Goal: Task Accomplishment & Management: Use online tool/utility

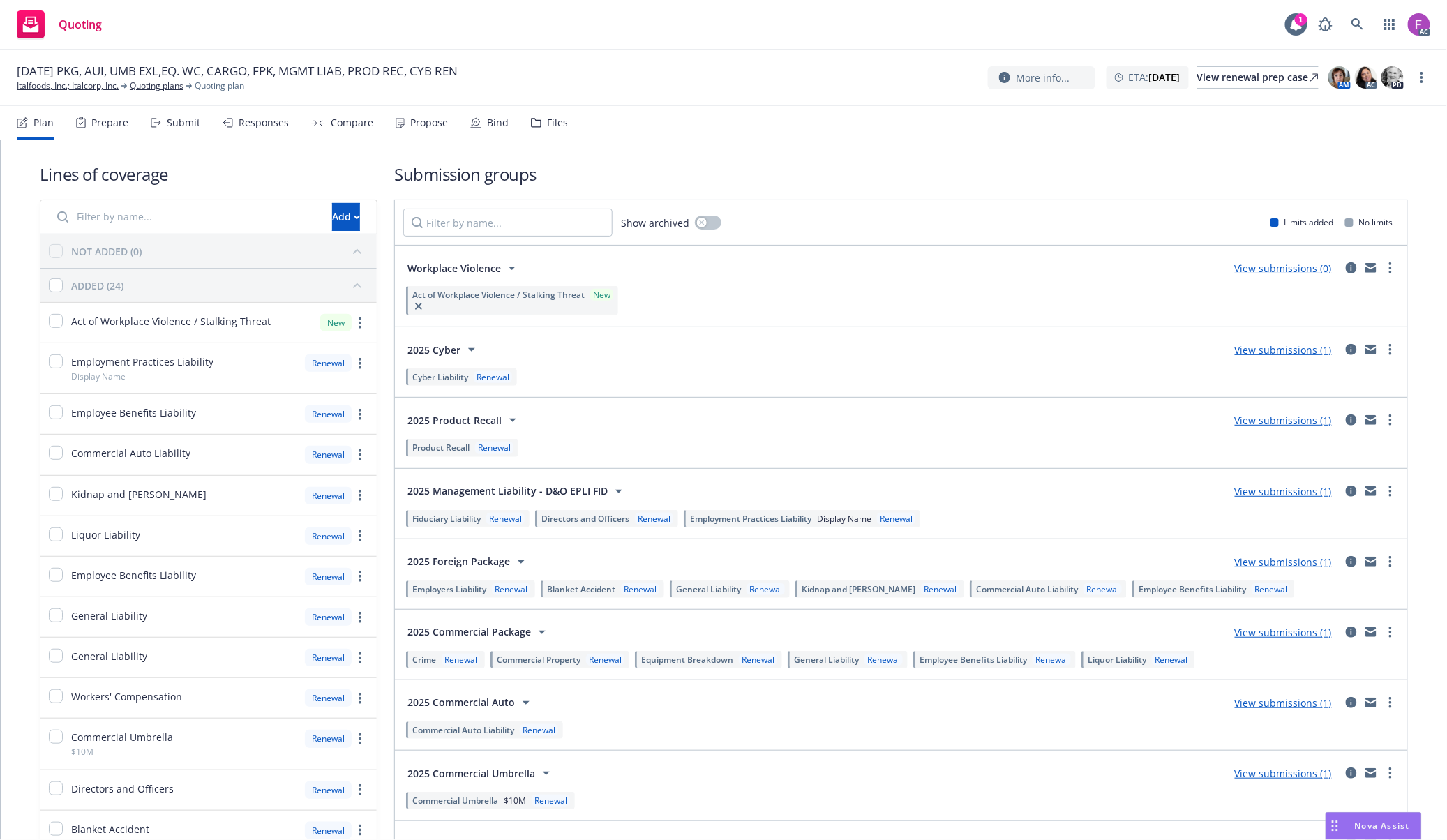
click at [539, 122] on div "Files" at bounding box center [549, 123] width 37 height 34
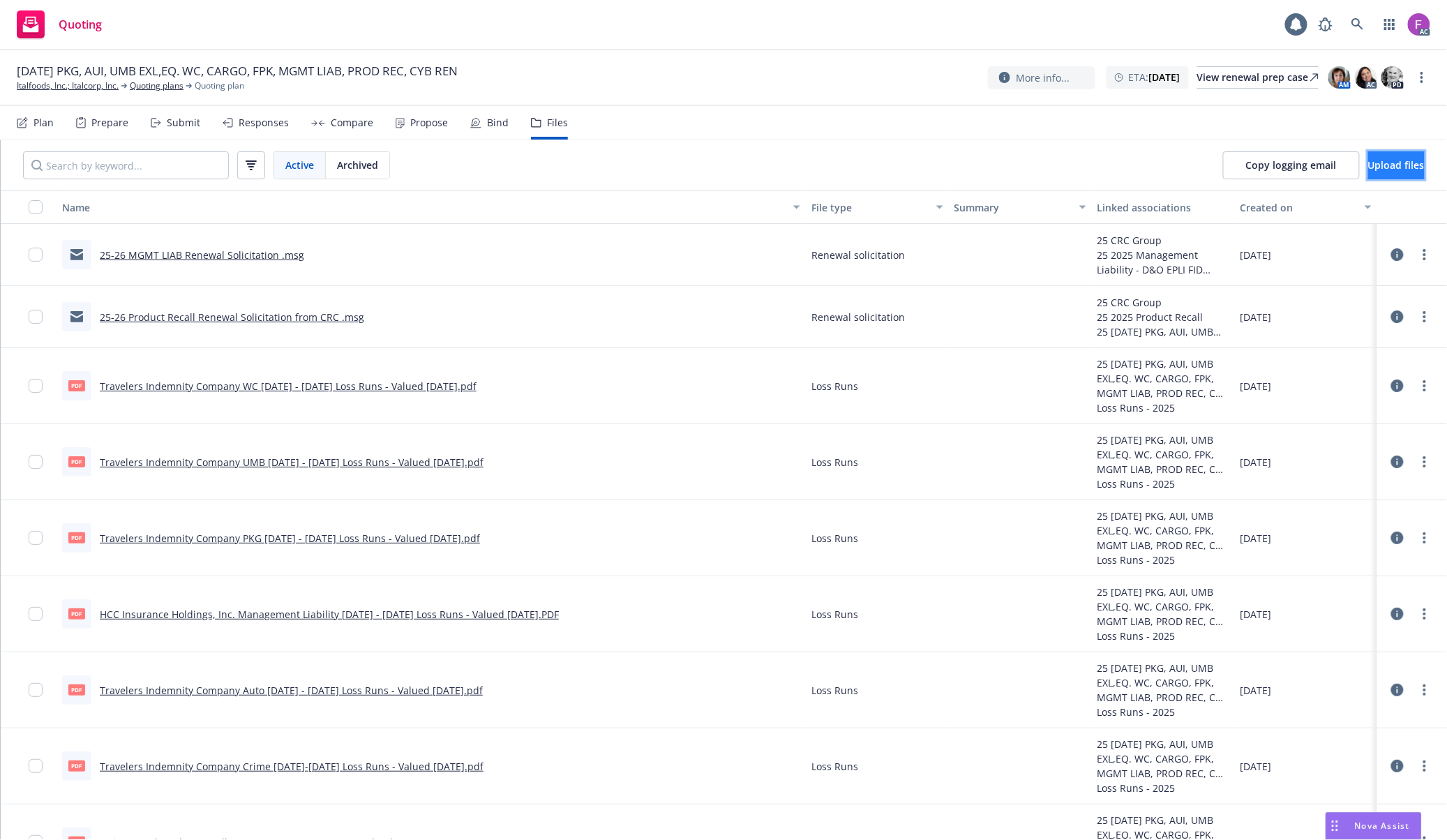
click at [1384, 163] on span "Upload files" at bounding box center [1396, 165] width 56 height 13
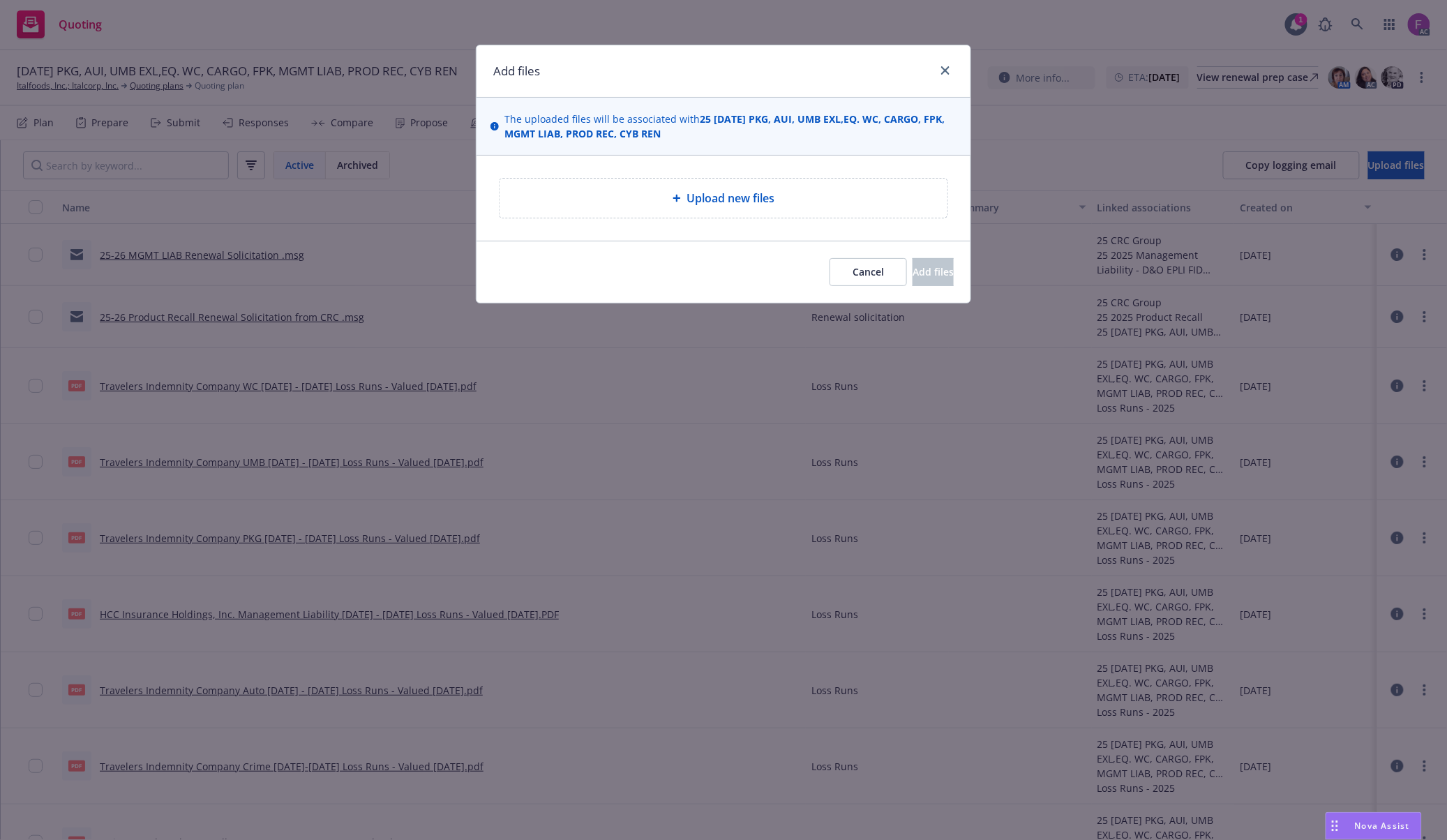
click at [757, 187] on div "Upload new files" at bounding box center [723, 198] width 448 height 39
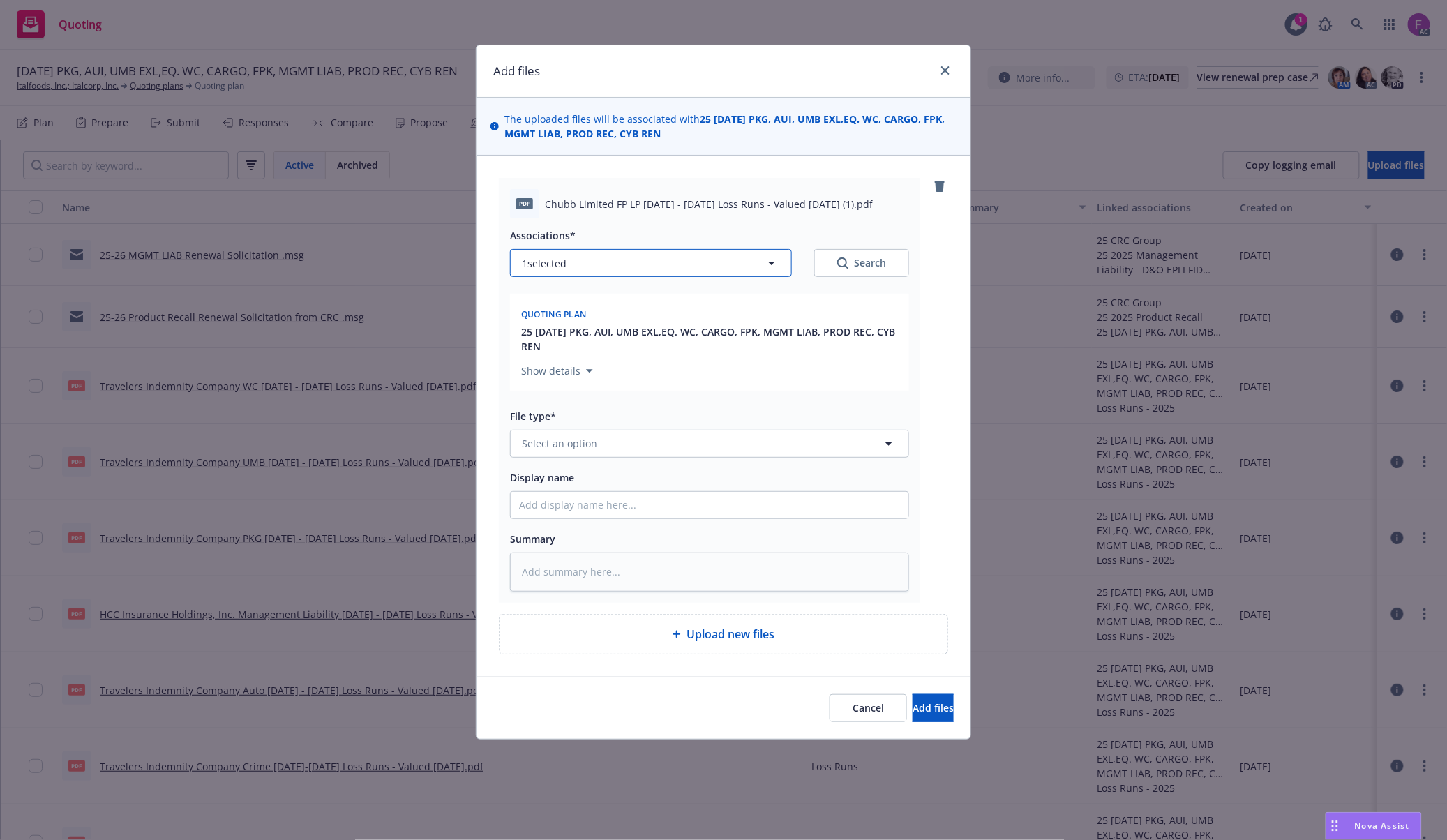
click at [647, 268] on button "1 selected" at bounding box center [651, 263] width 281 height 28
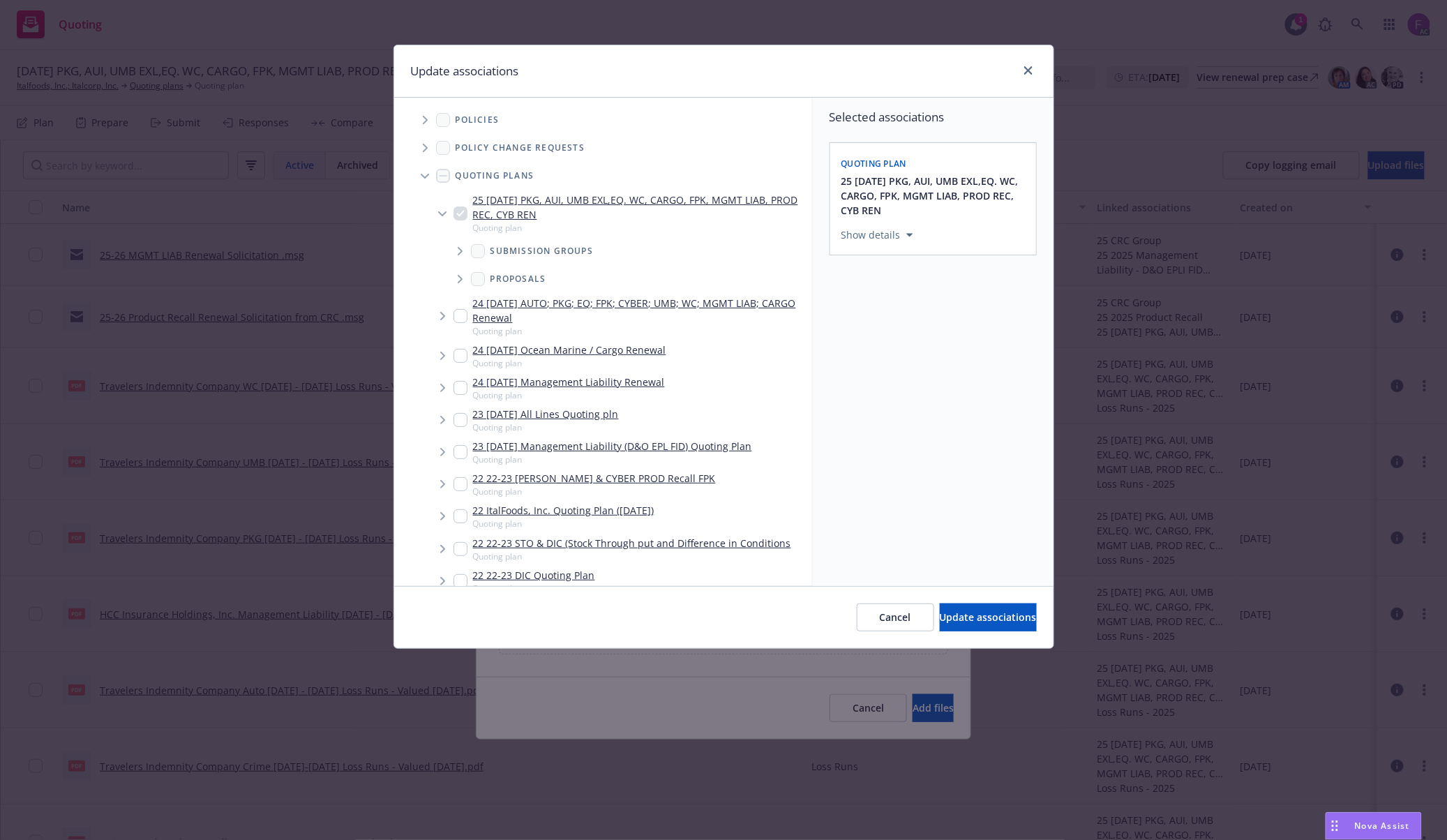
click at [427, 119] on icon "Tree Example" at bounding box center [426, 119] width 6 height 8
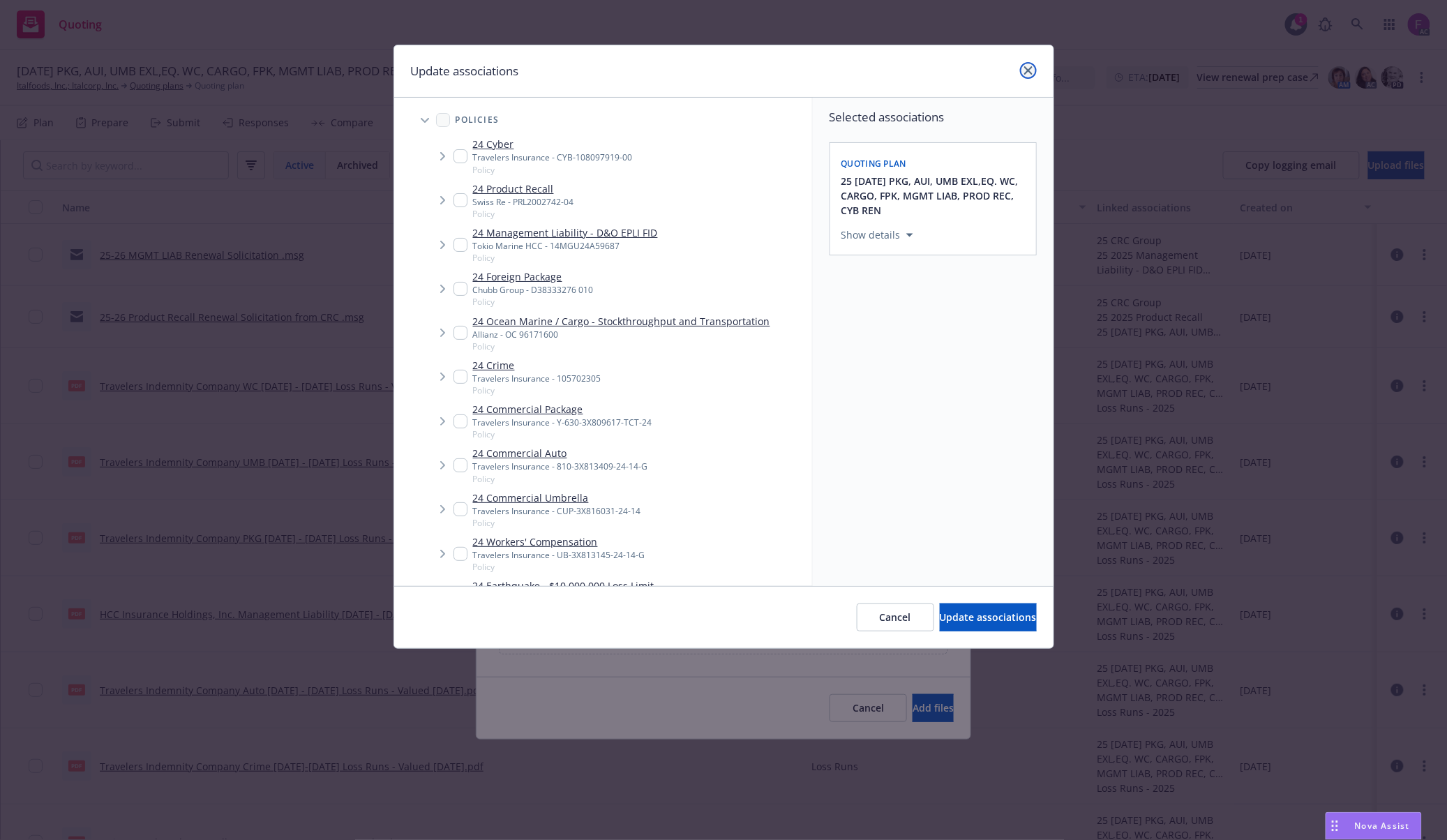
click at [1024, 70] on icon "close" at bounding box center [1028, 70] width 8 height 8
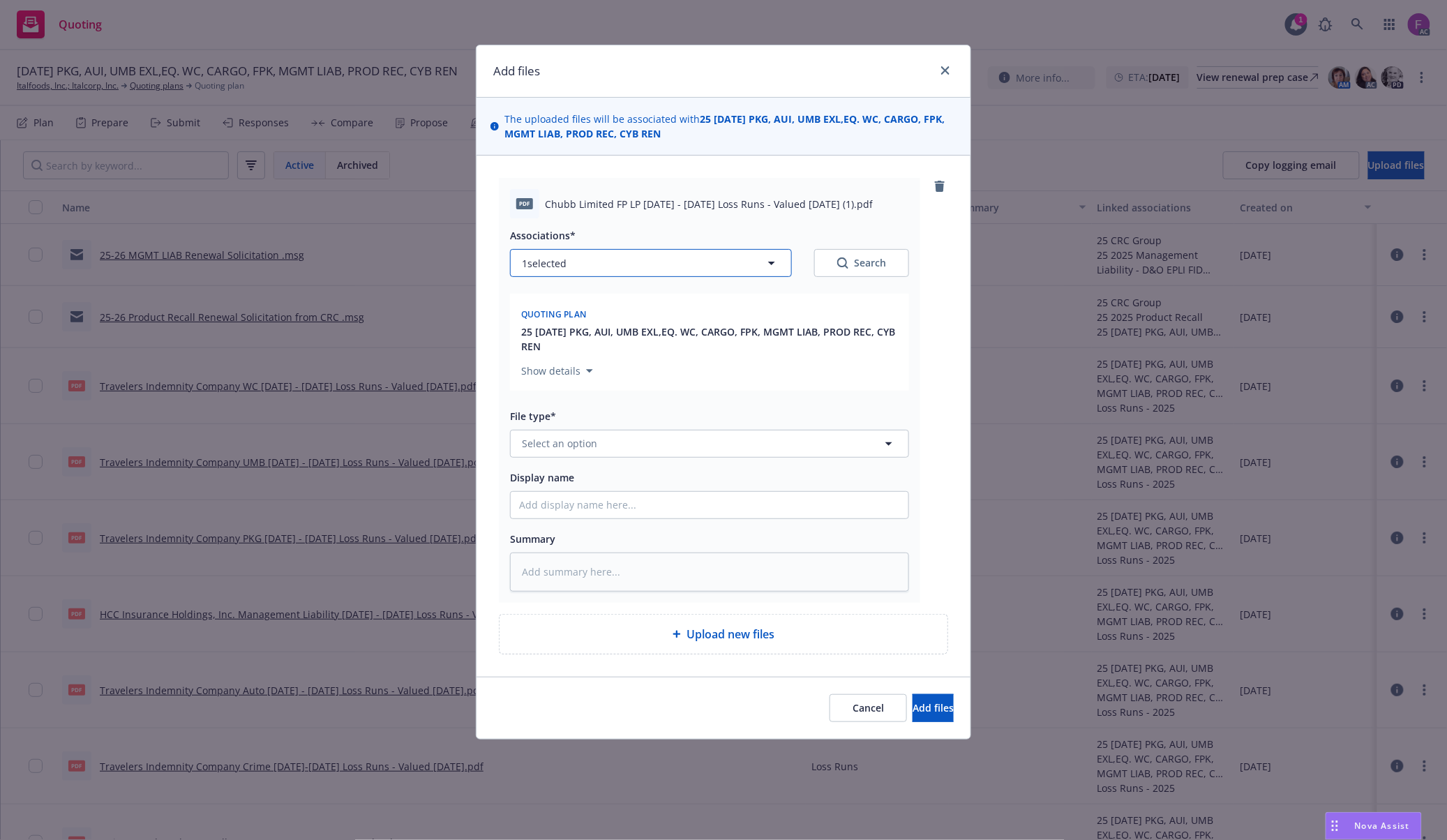
click at [649, 276] on button "1 selected" at bounding box center [651, 263] width 281 height 28
type textarea "x"
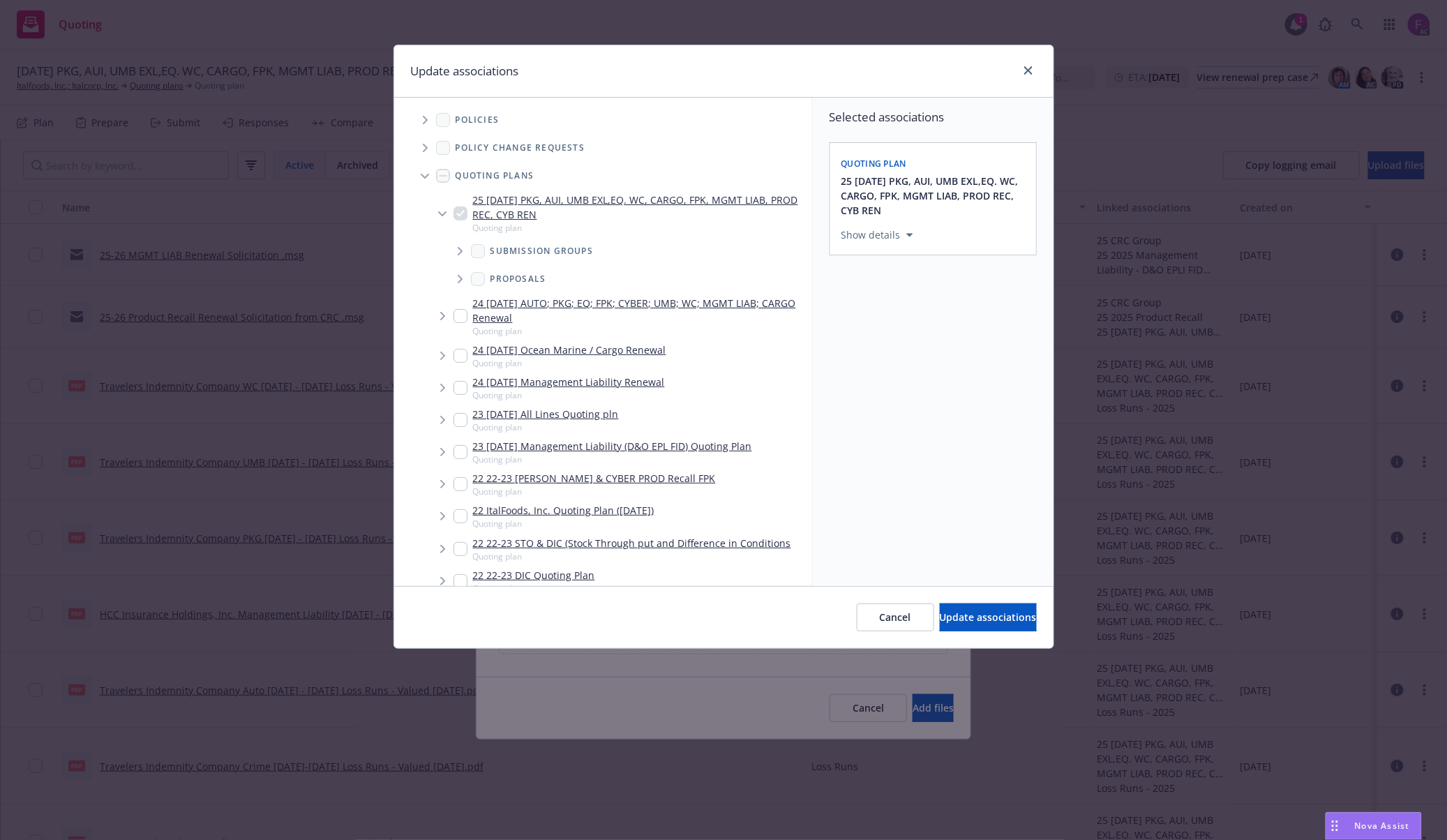
click at [421, 120] on span "Tree Example" at bounding box center [424, 119] width 22 height 22
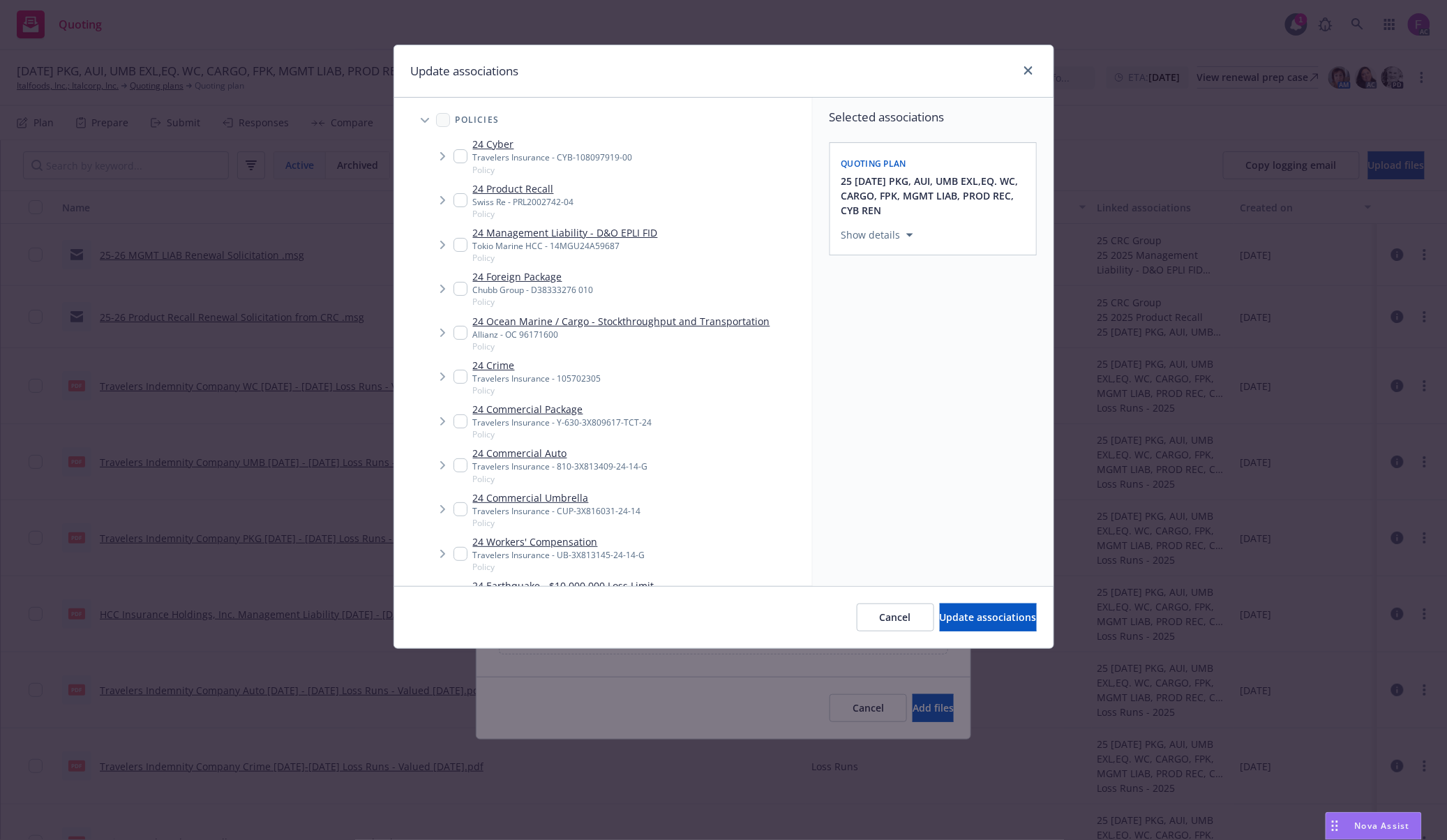
click at [455, 288] on input "Tree Example" at bounding box center [460, 288] width 14 height 14
checkbox input "true"
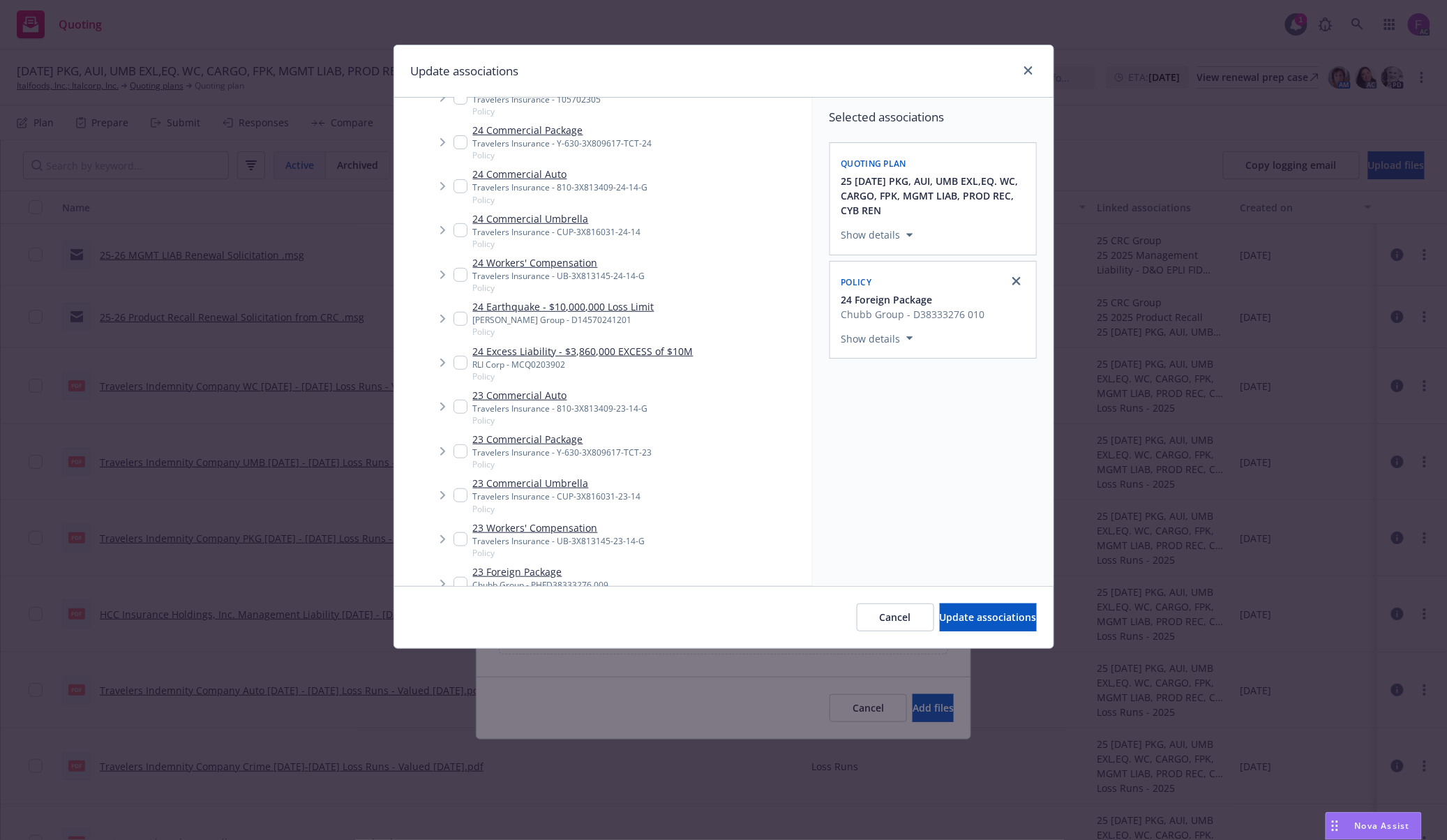
scroll to position [651, 0]
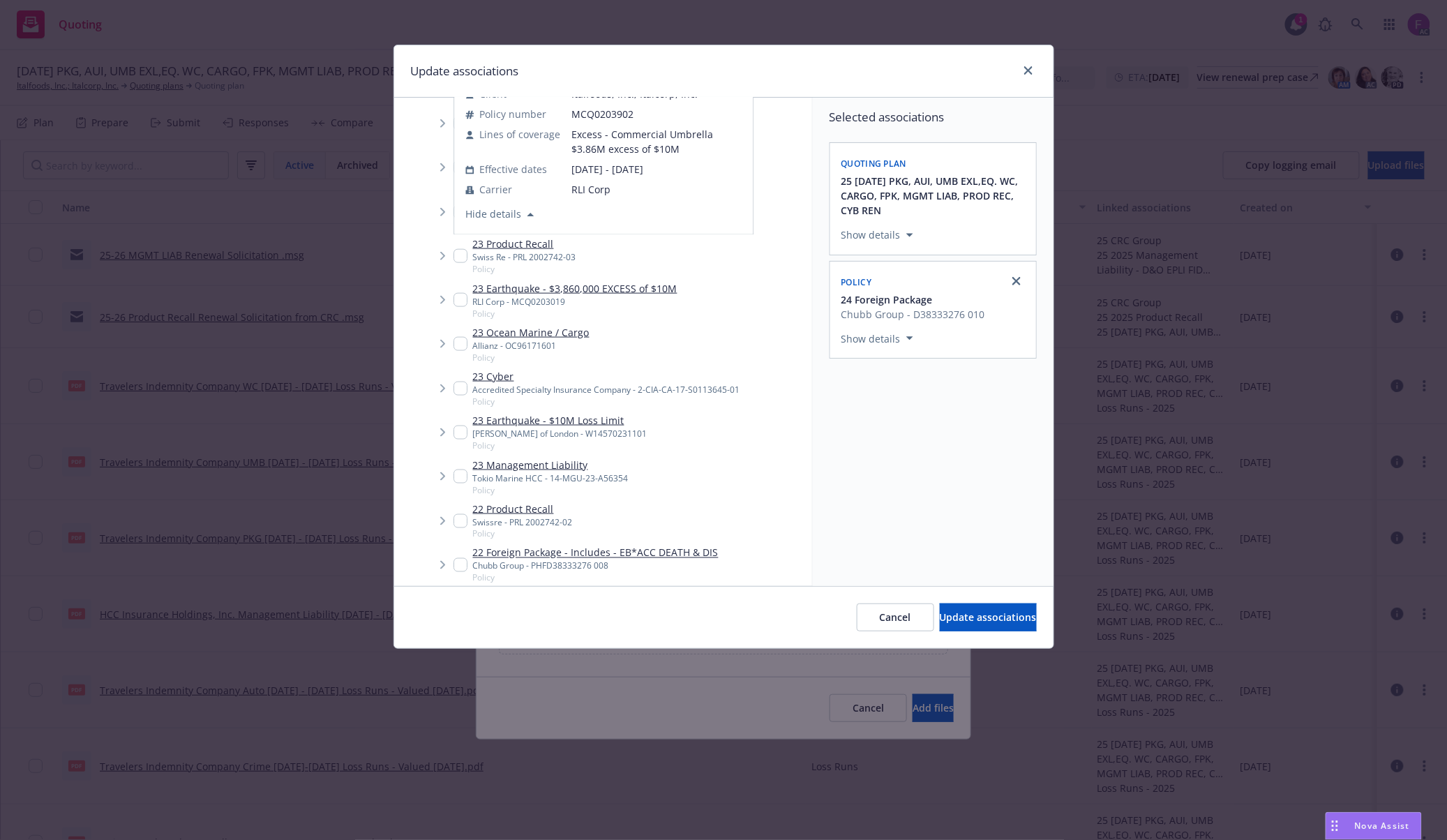
click at [456, 207] on div "Policy 24 Excess Liability - $3,860,000 EXCESS of $10M RLI Corp - MCQ0203902 Cl…" at bounding box center [603, 125] width 298 height 218
checkbox input "true"
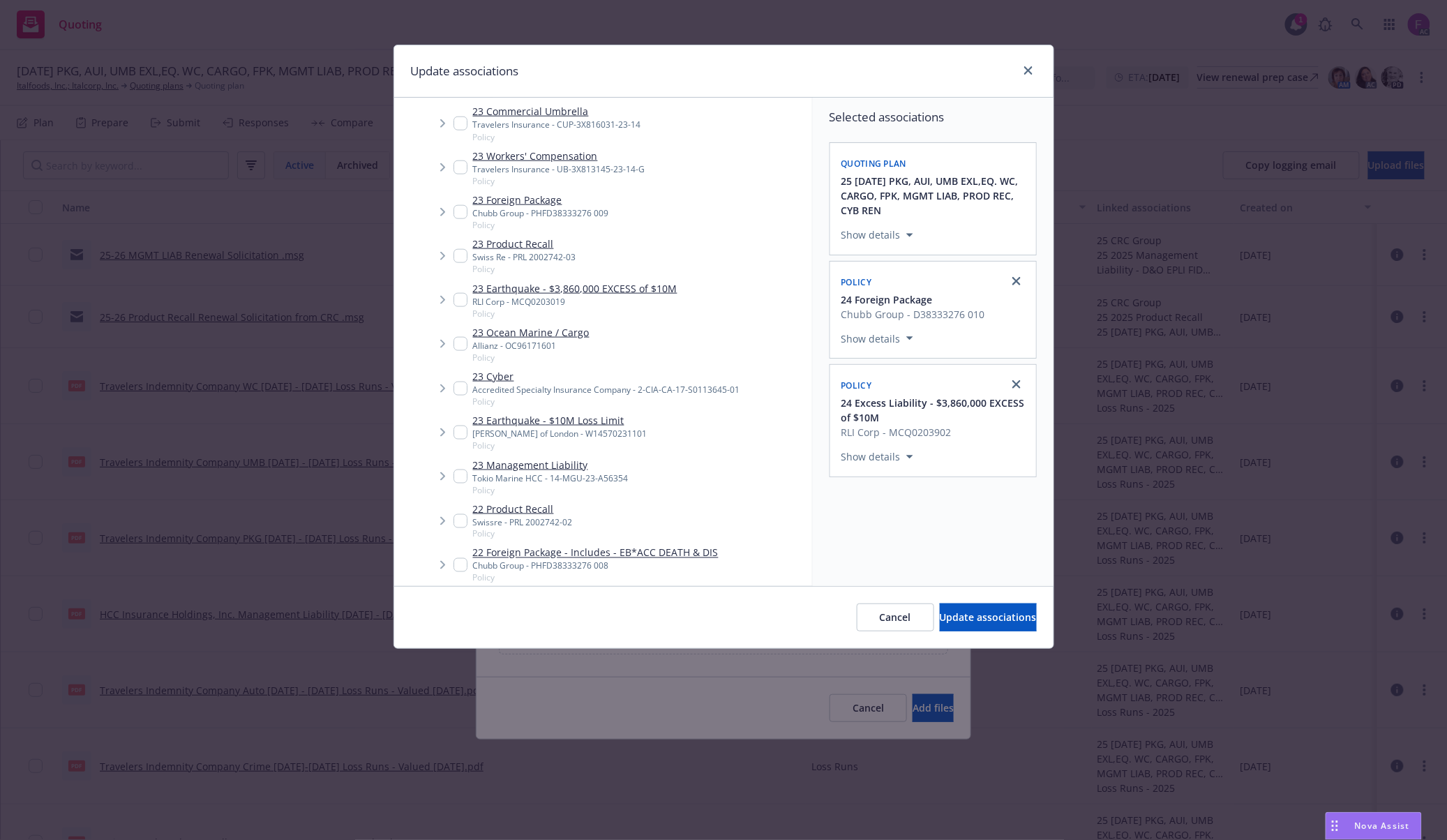
click at [465, 213] on input "Tree Example" at bounding box center [460, 212] width 14 height 14
checkbox input "true"
click at [454, 567] on input "Tree Example" at bounding box center [460, 564] width 14 height 14
checkbox input "true"
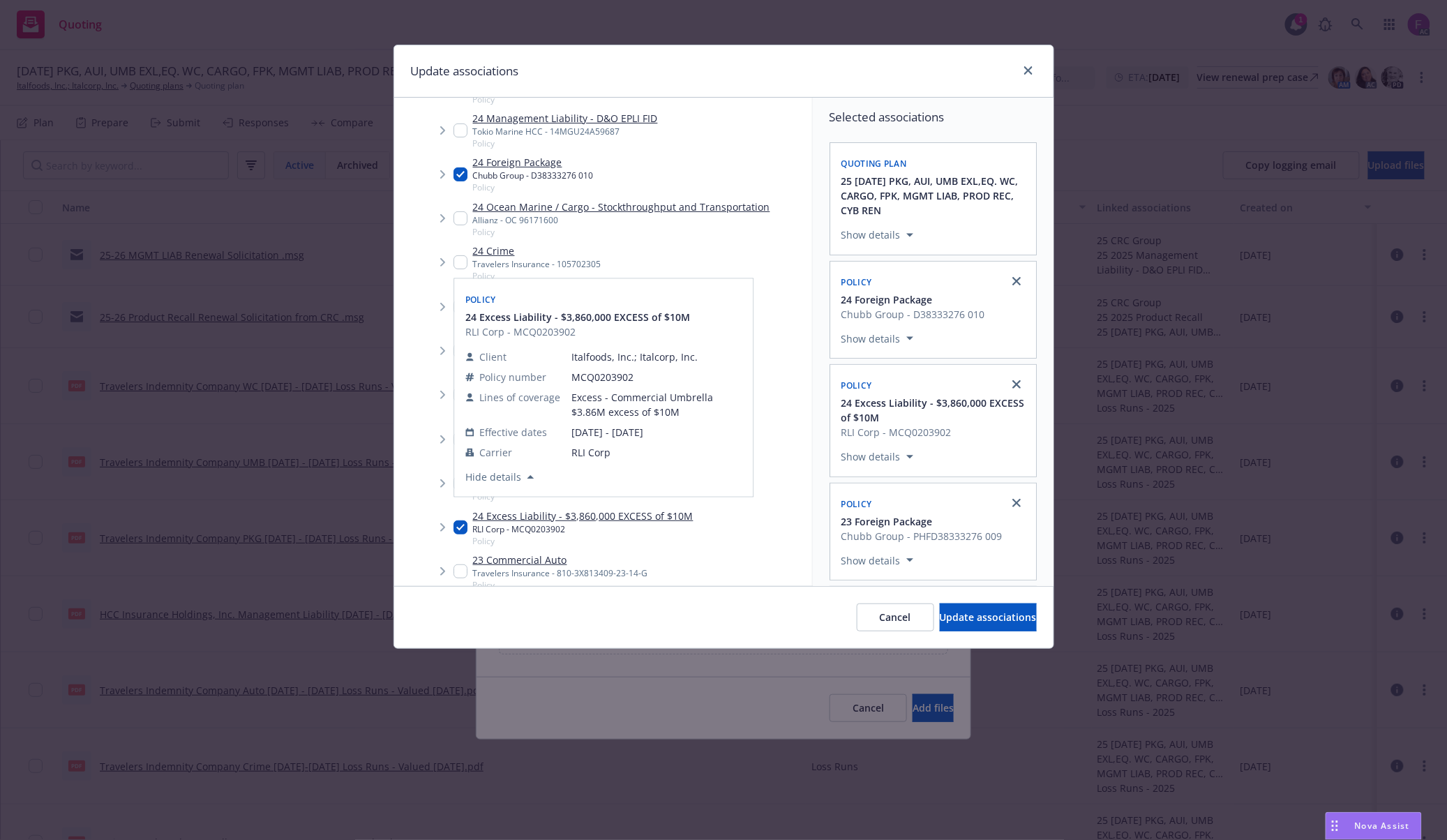
scroll to position [93, 0]
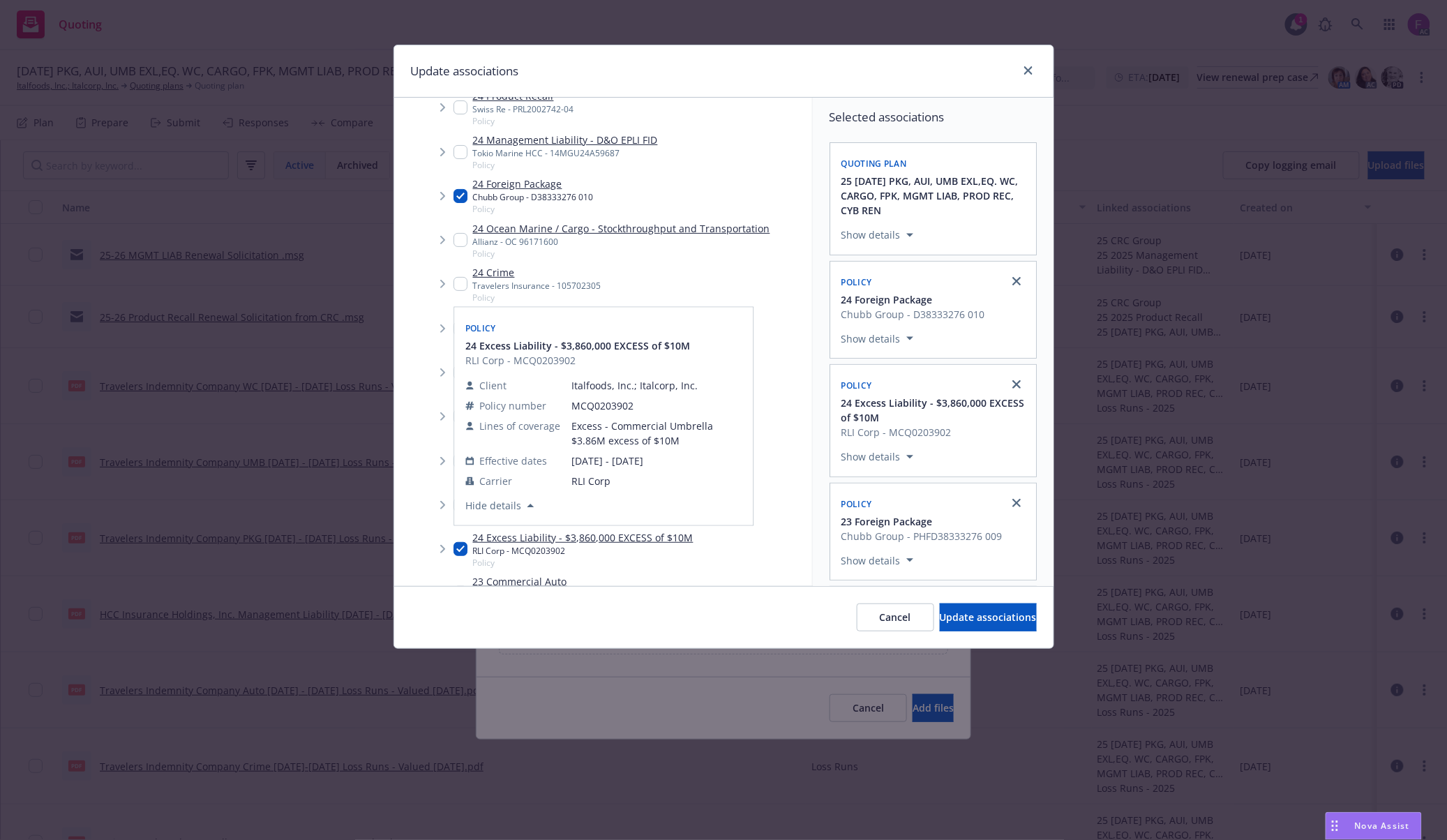
click at [458, 548] on input "Tree Example" at bounding box center [460, 548] width 14 height 14
checkbox input "false"
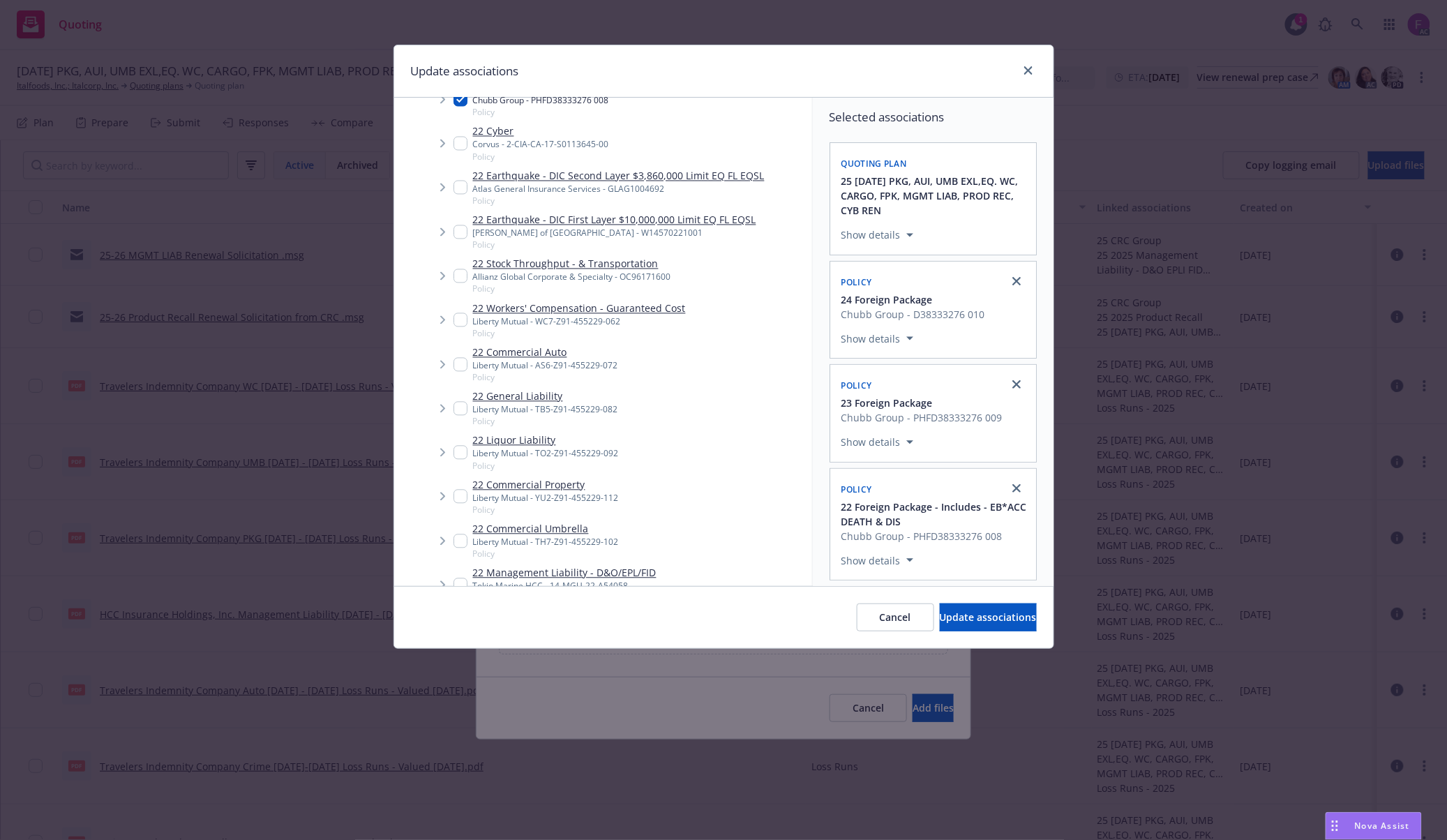
scroll to position [1580, 0]
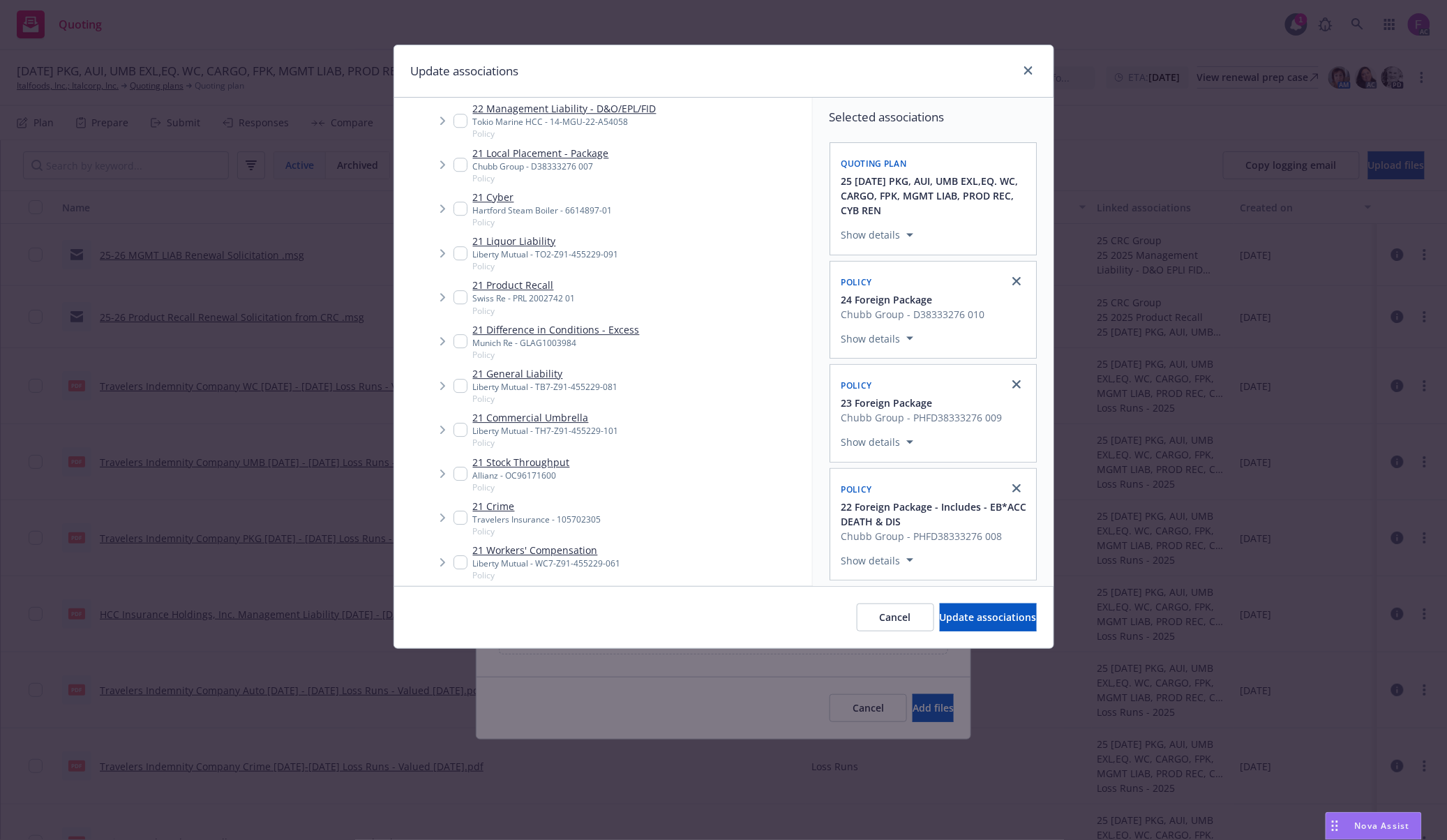
click at [463, 162] on input "Tree Example" at bounding box center [460, 164] width 14 height 14
checkbox input "true"
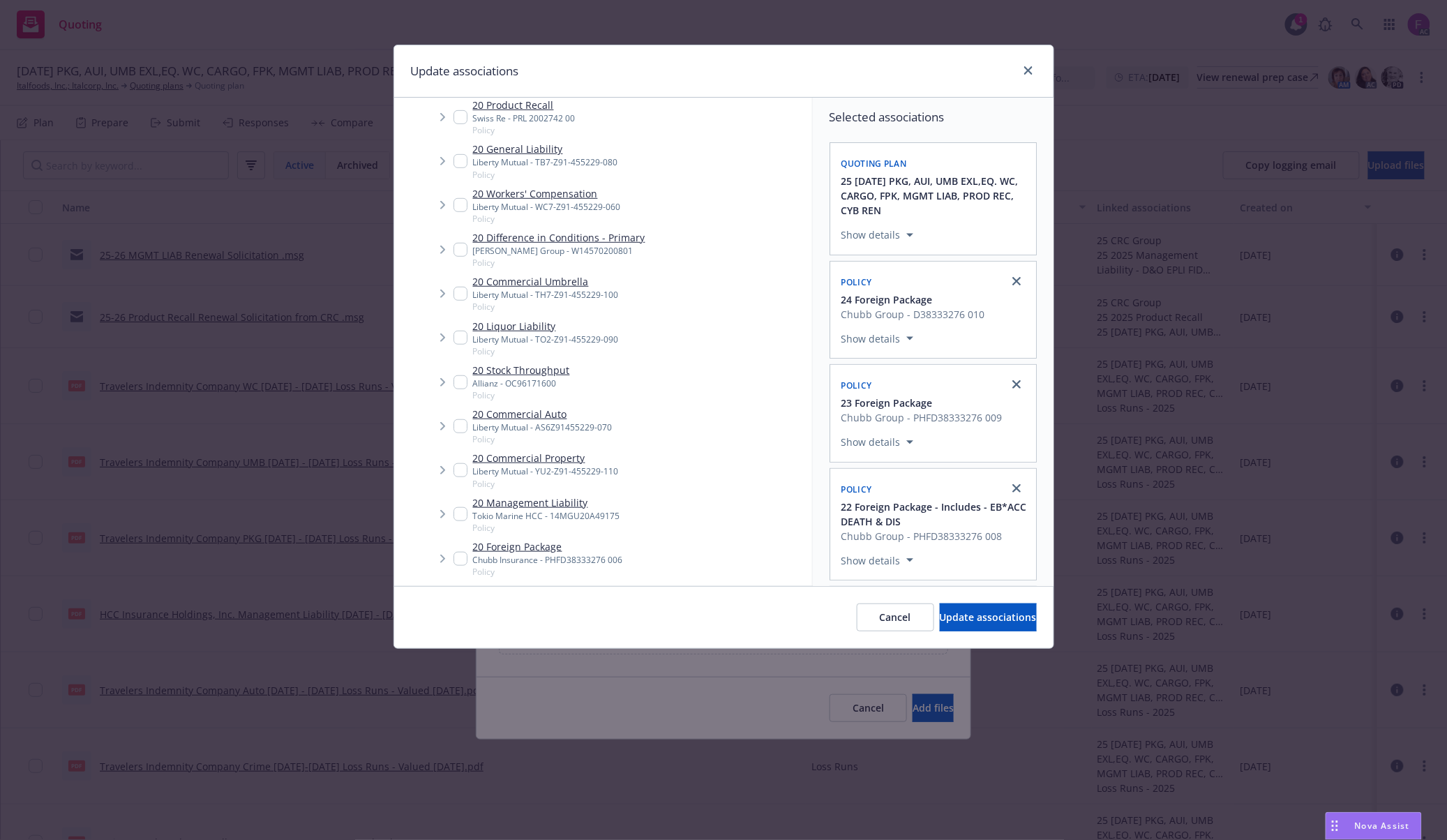
scroll to position [2139, 0]
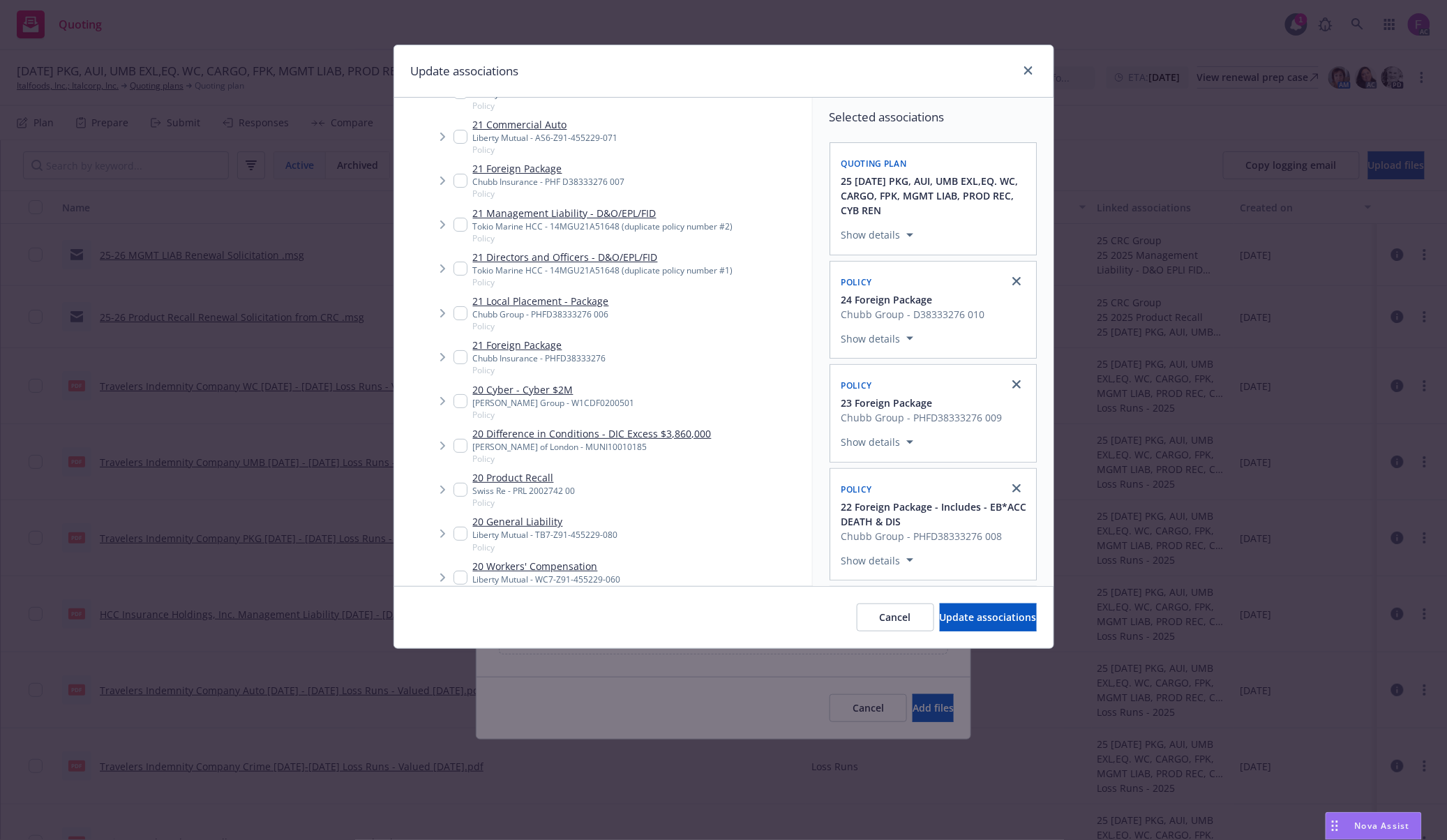
click at [455, 181] on input "Tree Example" at bounding box center [460, 180] width 14 height 14
checkbox input "true"
click at [465, 313] on input "Tree Example" at bounding box center [460, 313] width 14 height 14
checkbox input "true"
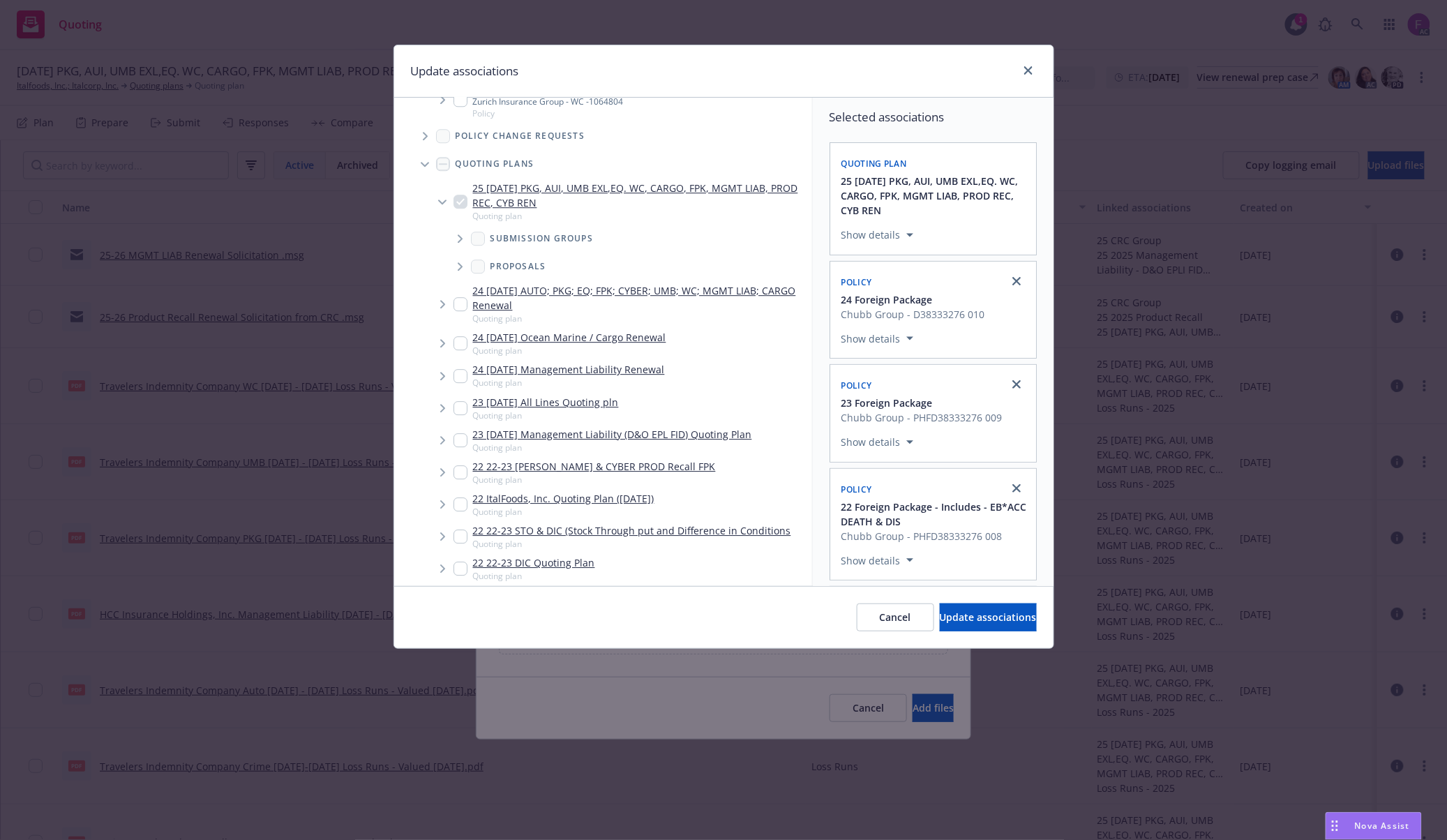
scroll to position [4160, 0]
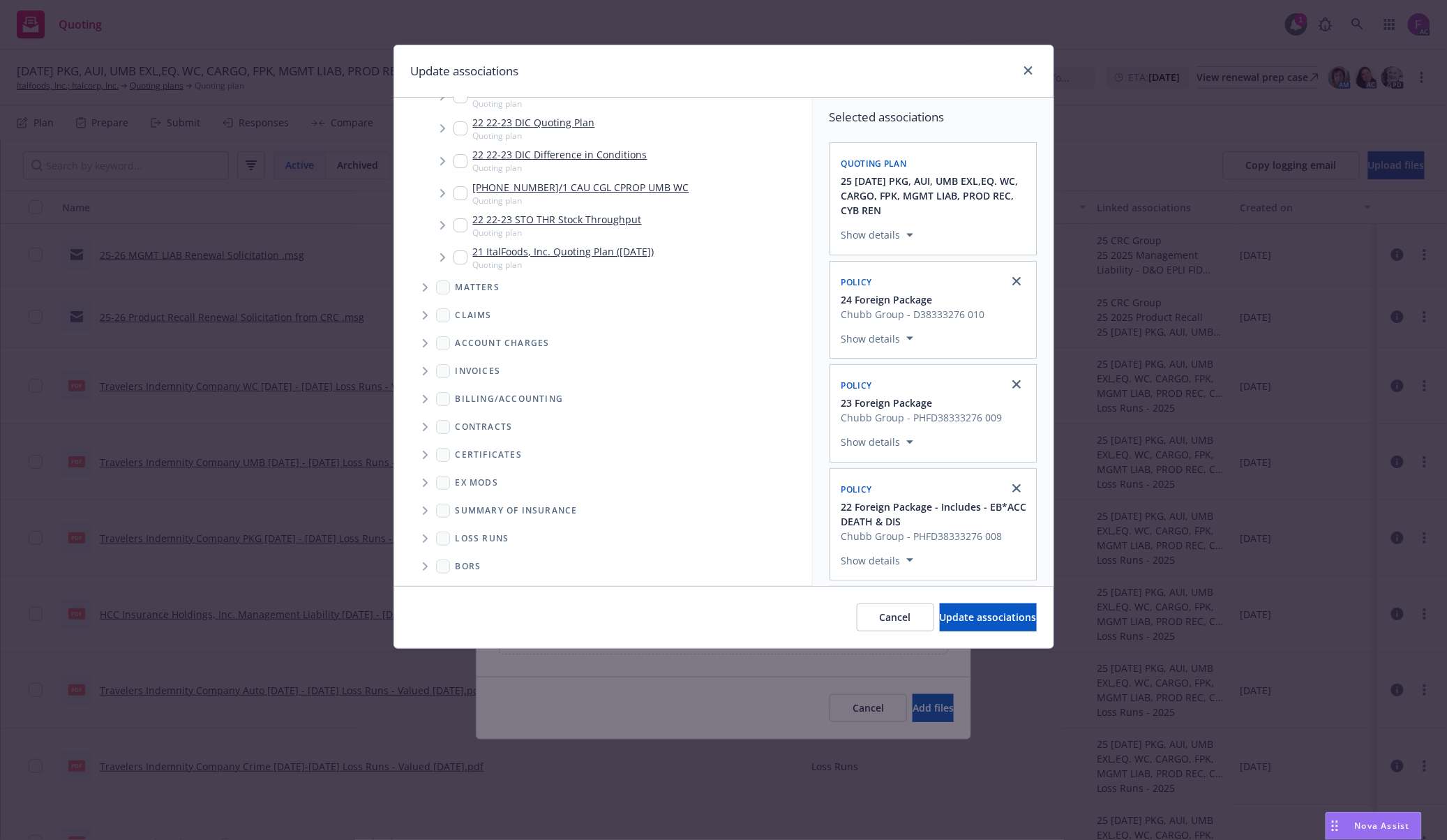
click at [425, 539] on icon "Folder Tree Example" at bounding box center [425, 538] width 5 height 8
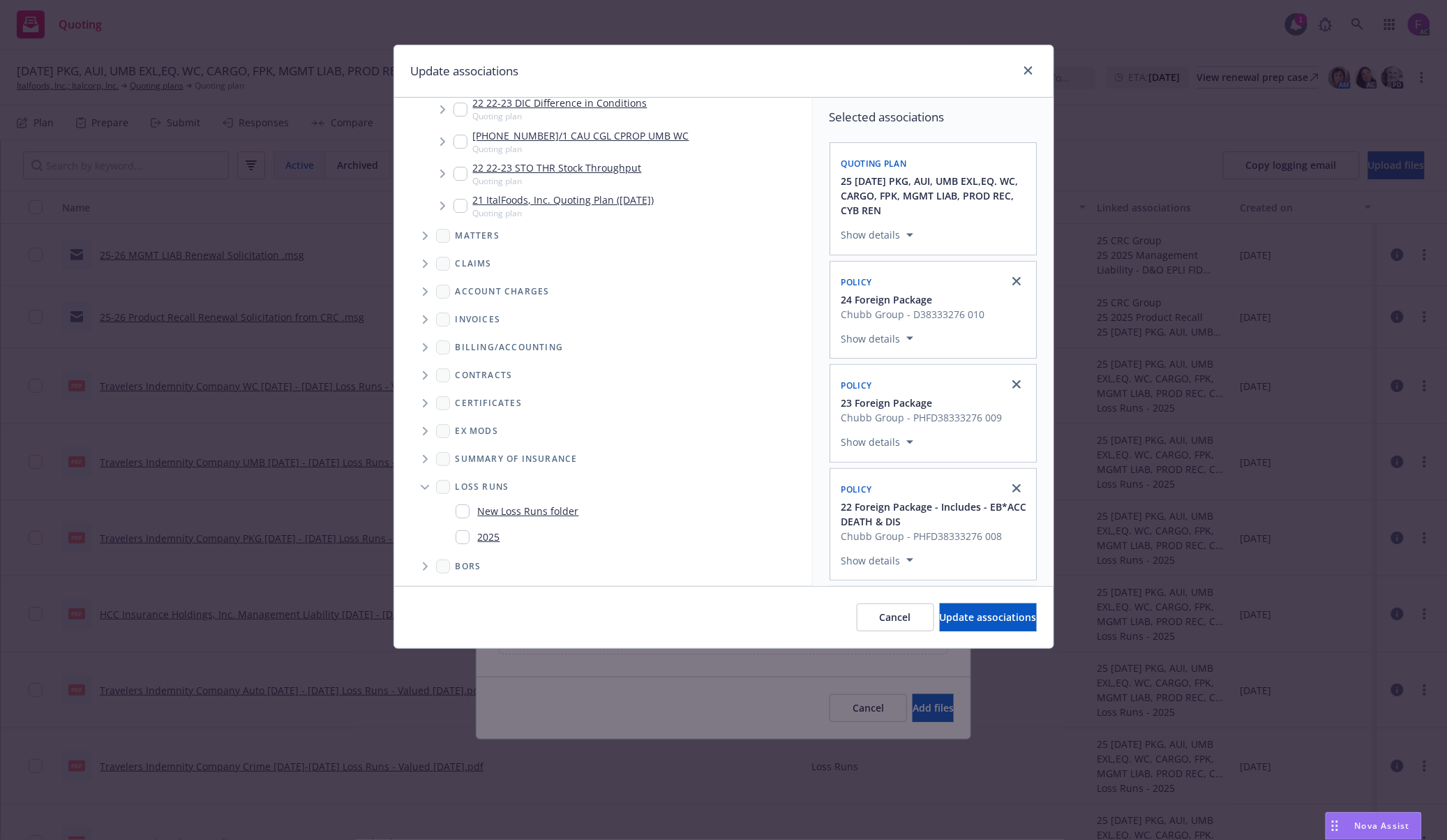
click at [462, 537] on input "Folder Tree Example" at bounding box center [462, 537] width 14 height 14
checkbox input "true"
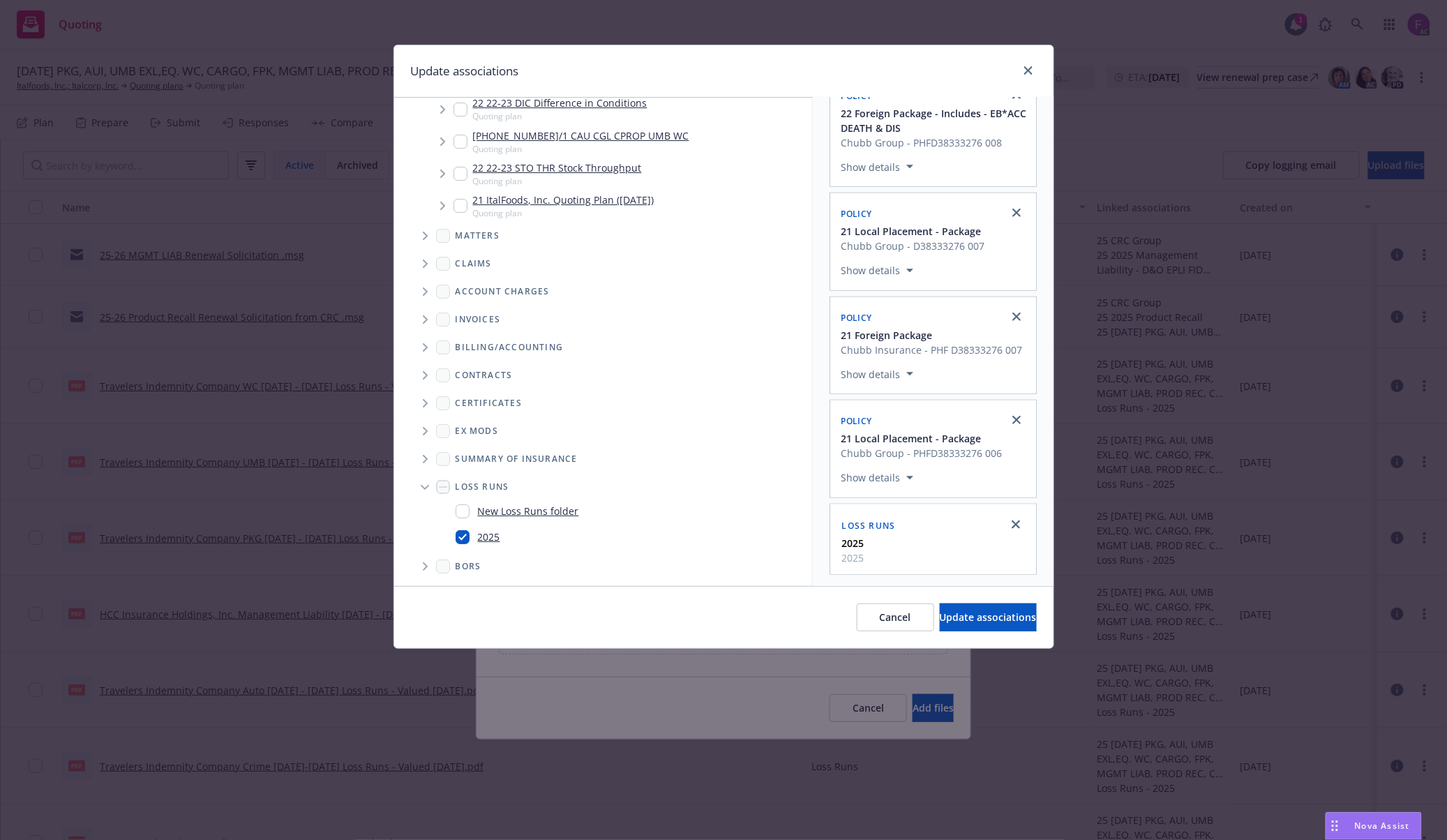
scroll to position [414, 0]
click at [976, 618] on span "Update associations" at bounding box center [988, 617] width 97 height 13
type textarea "x"
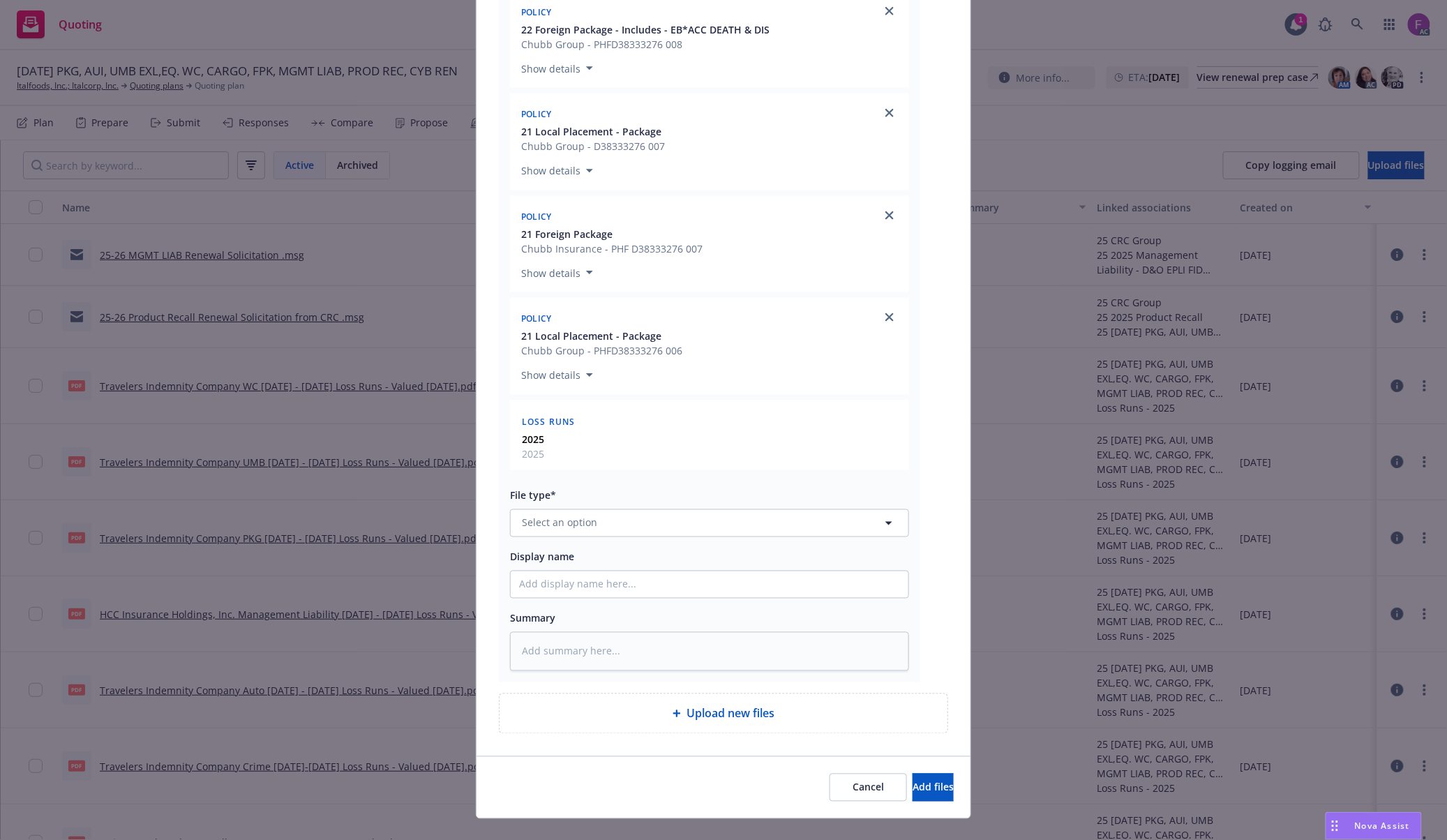
scroll to position [638, 0]
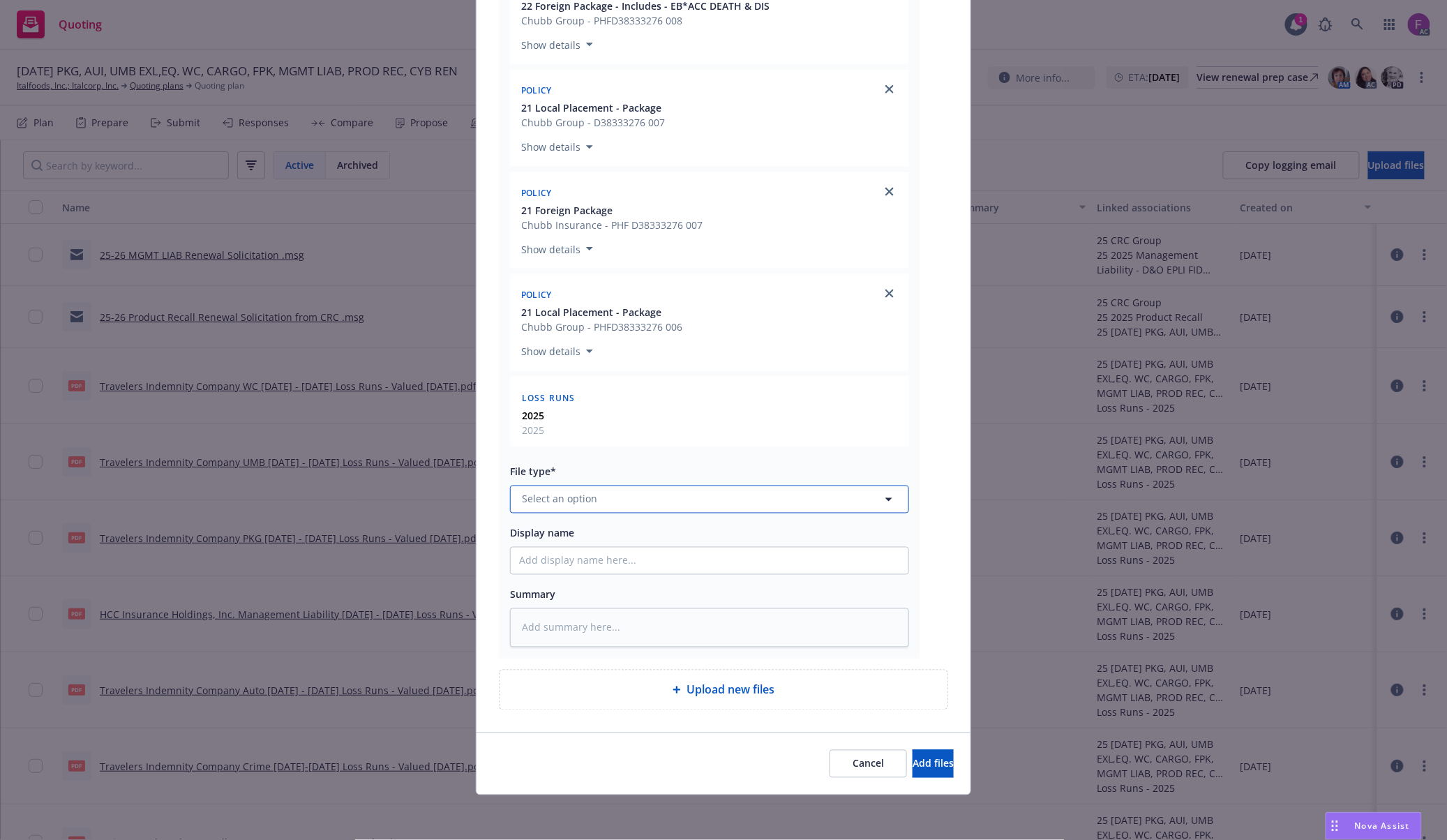
click at [698, 486] on button "Select an option" at bounding box center [710, 499] width 399 height 28
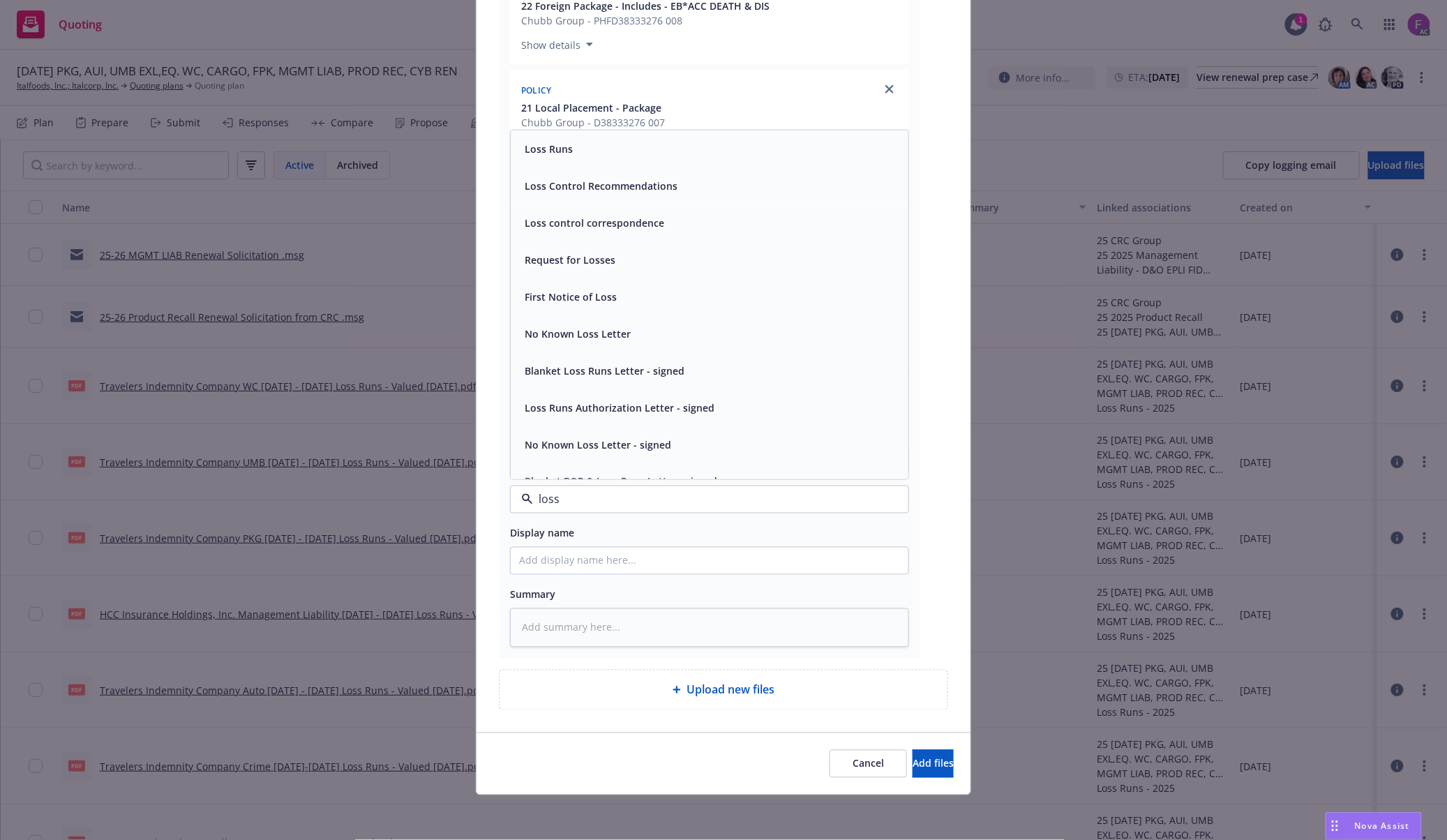
paste input "Loss Run"
type input "Loss Run"
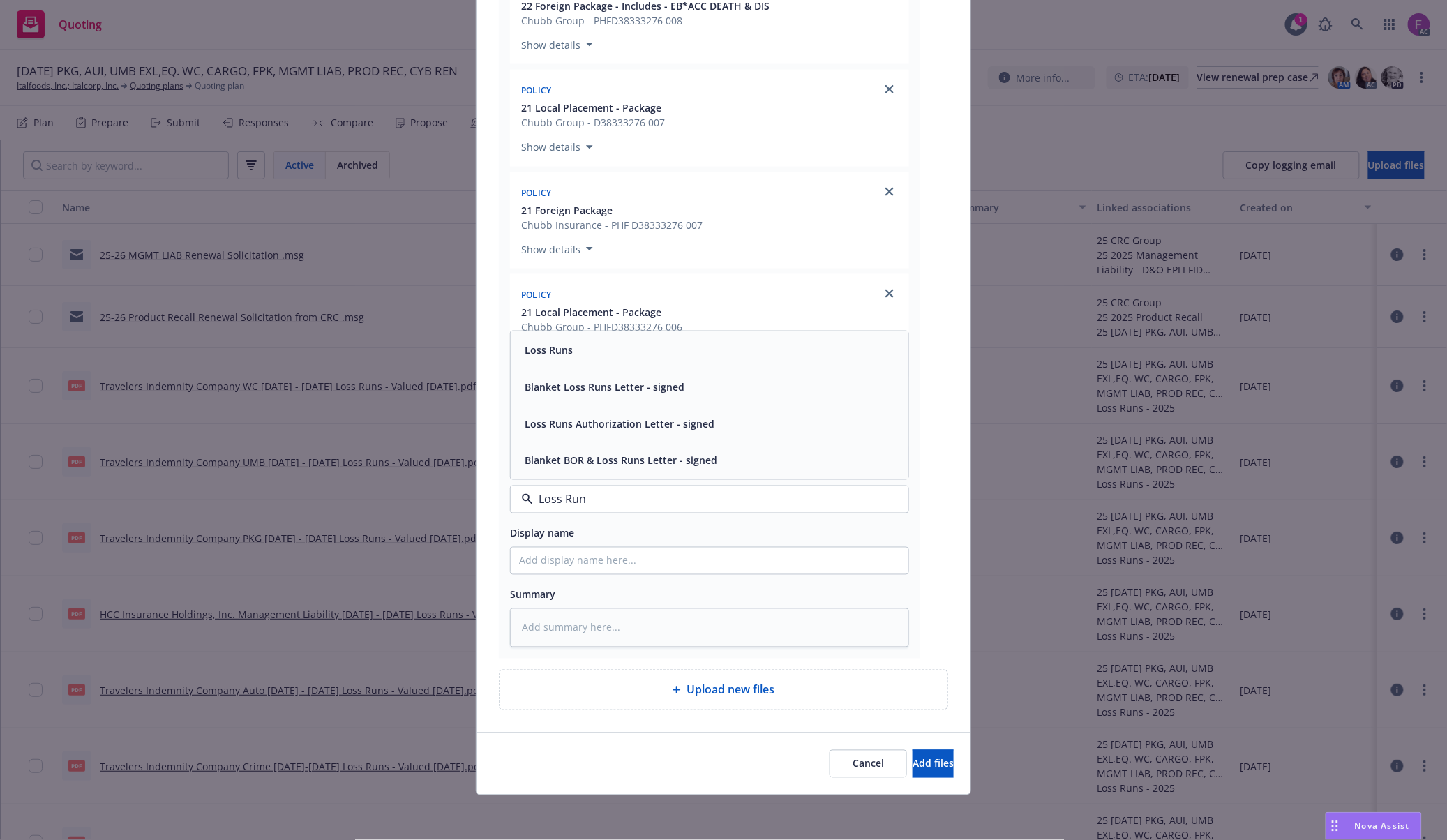
click at [618, 353] on div "Loss Runs" at bounding box center [710, 350] width 381 height 21
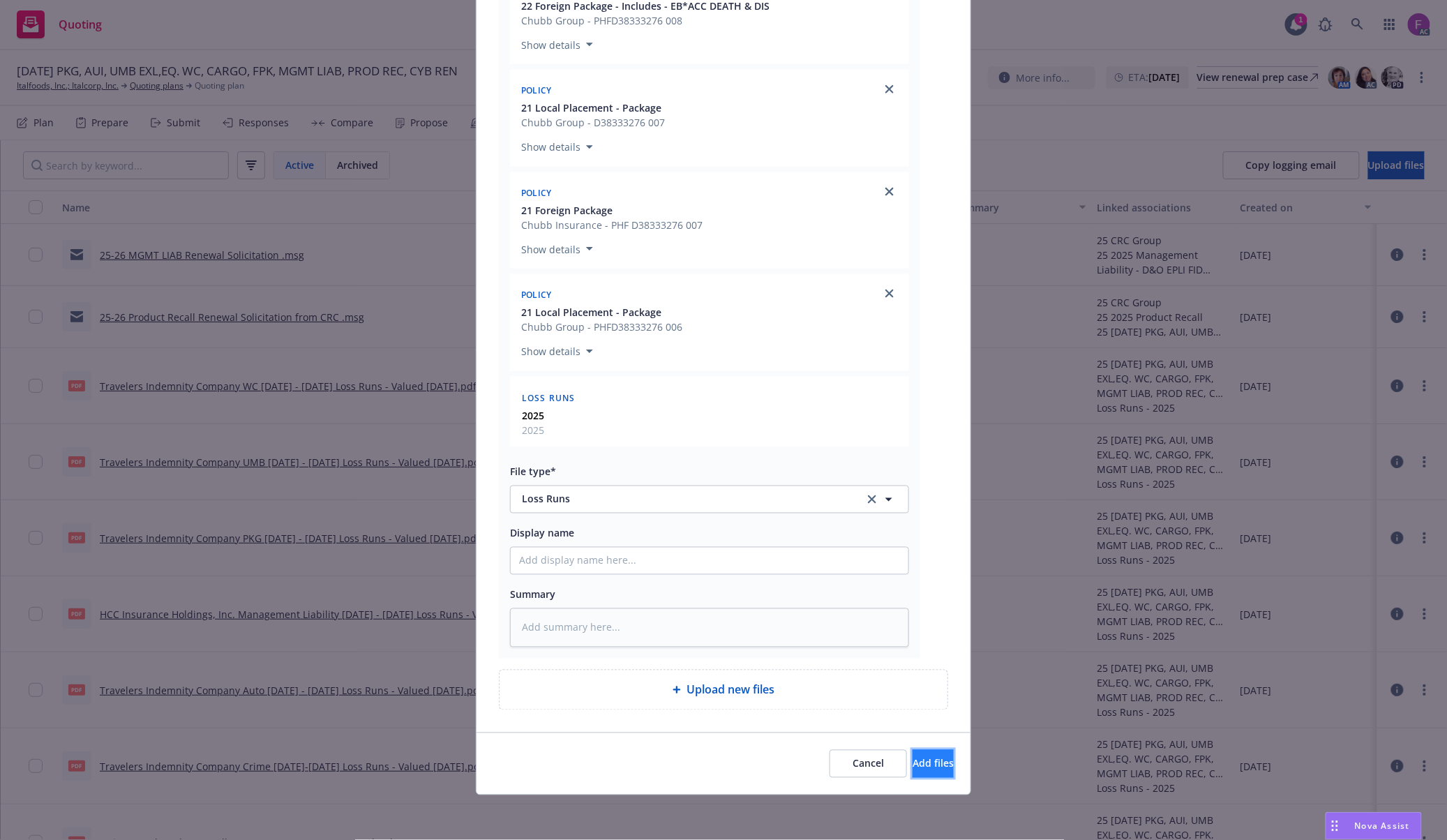
click at [942, 762] on button "Add files" at bounding box center [933, 764] width 41 height 28
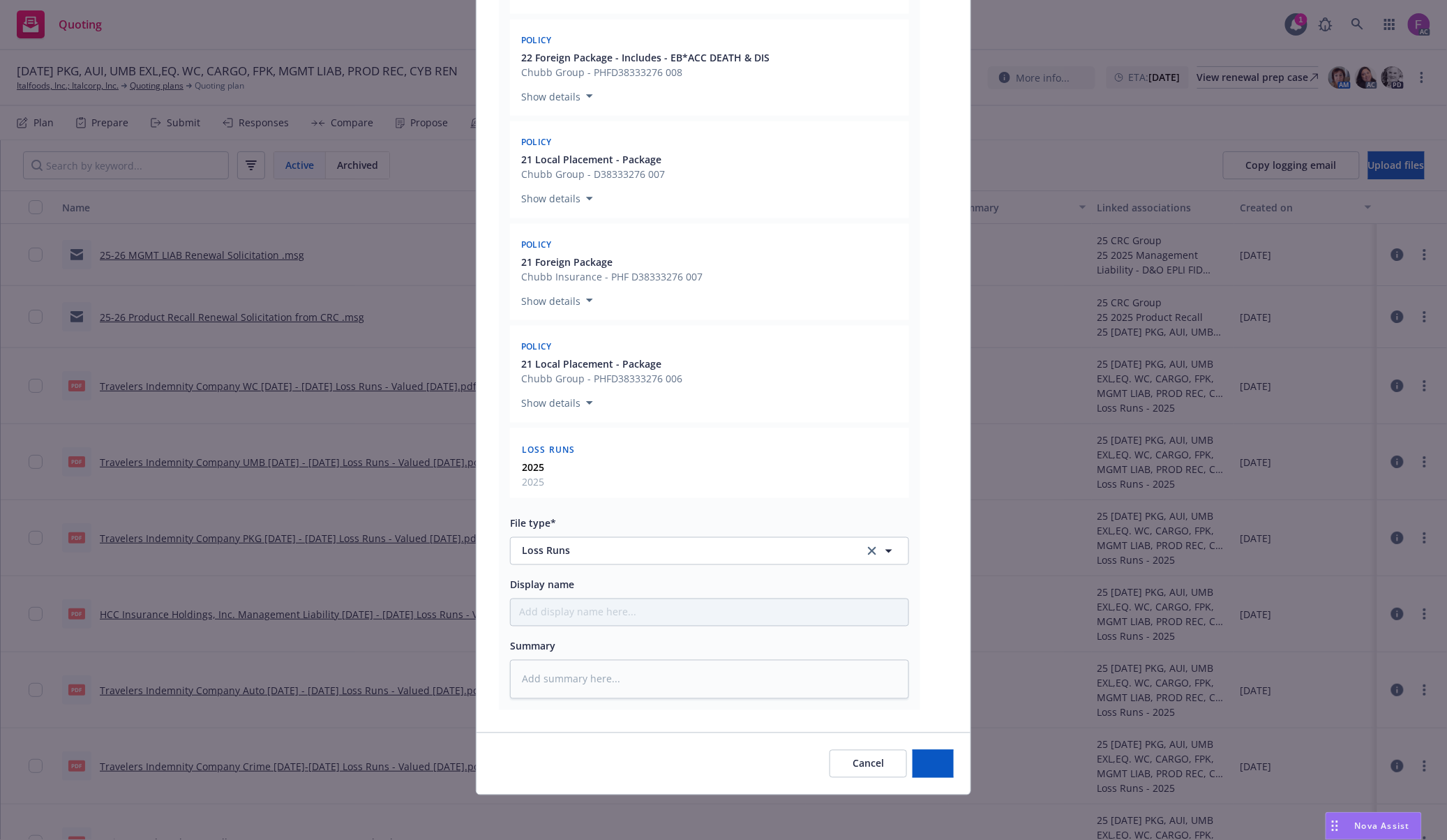
type textarea "x"
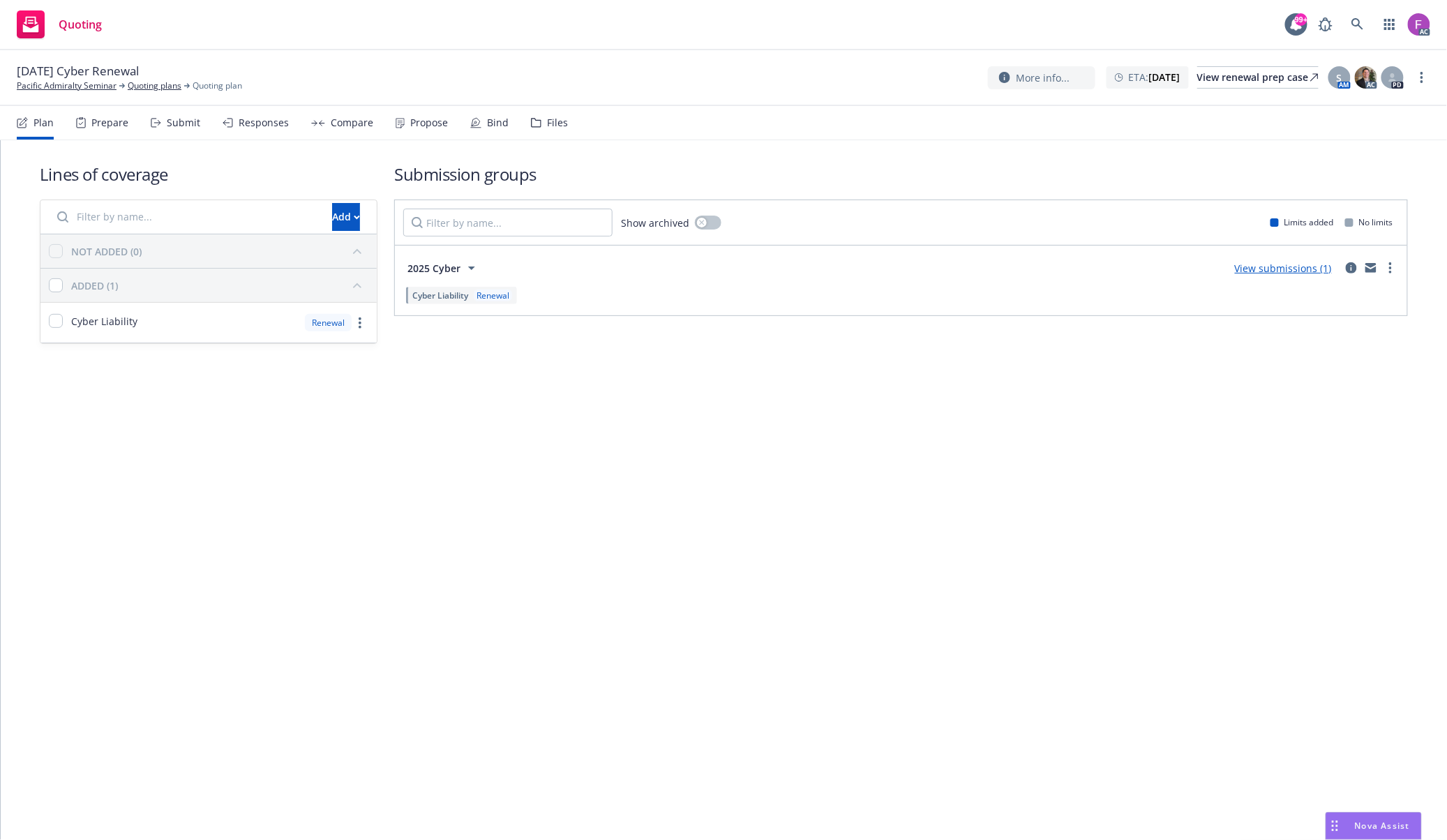
click at [537, 122] on div "Files" at bounding box center [549, 123] width 37 height 34
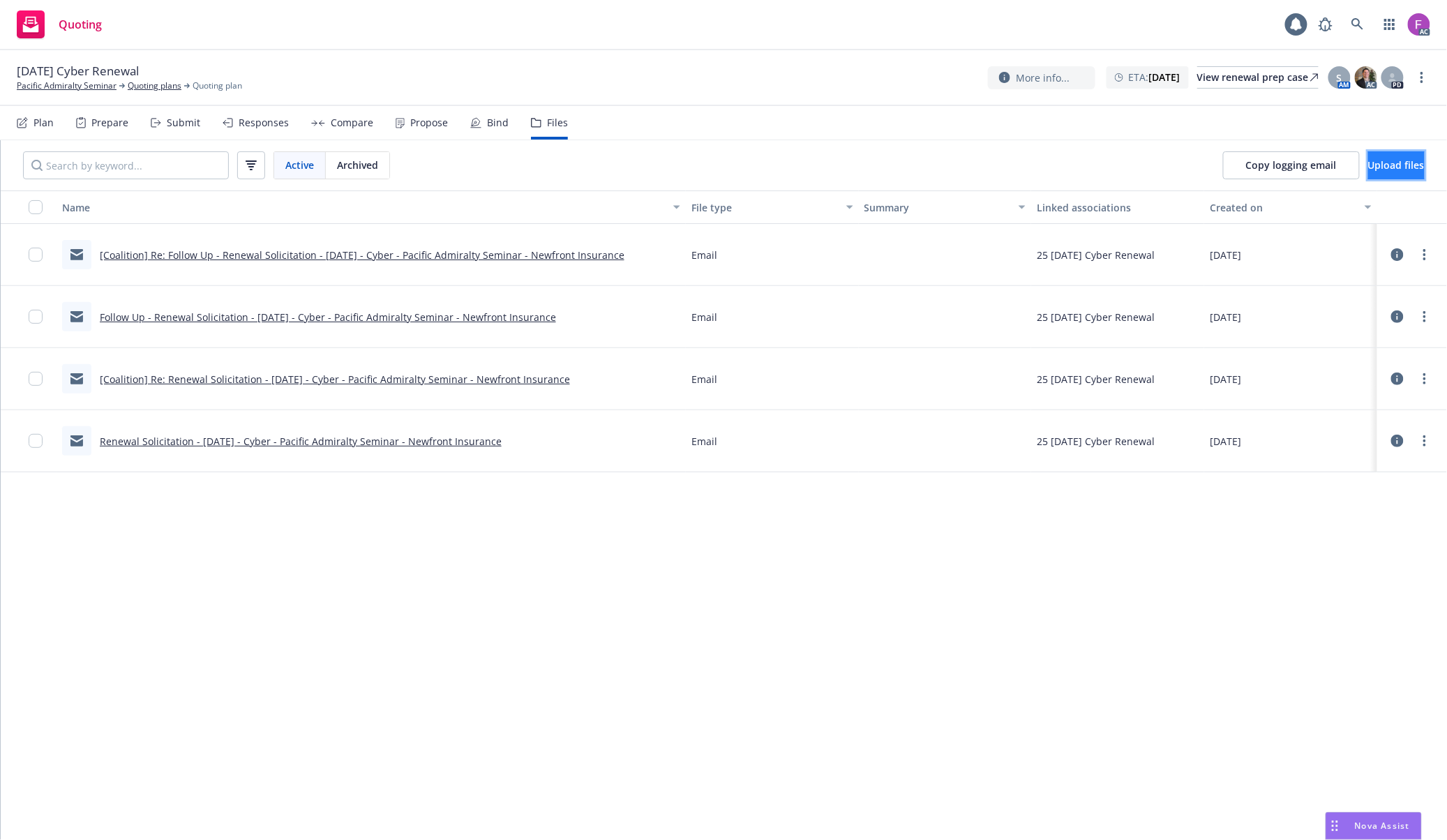
click at [1415, 159] on button "Upload files" at bounding box center [1396, 165] width 56 height 28
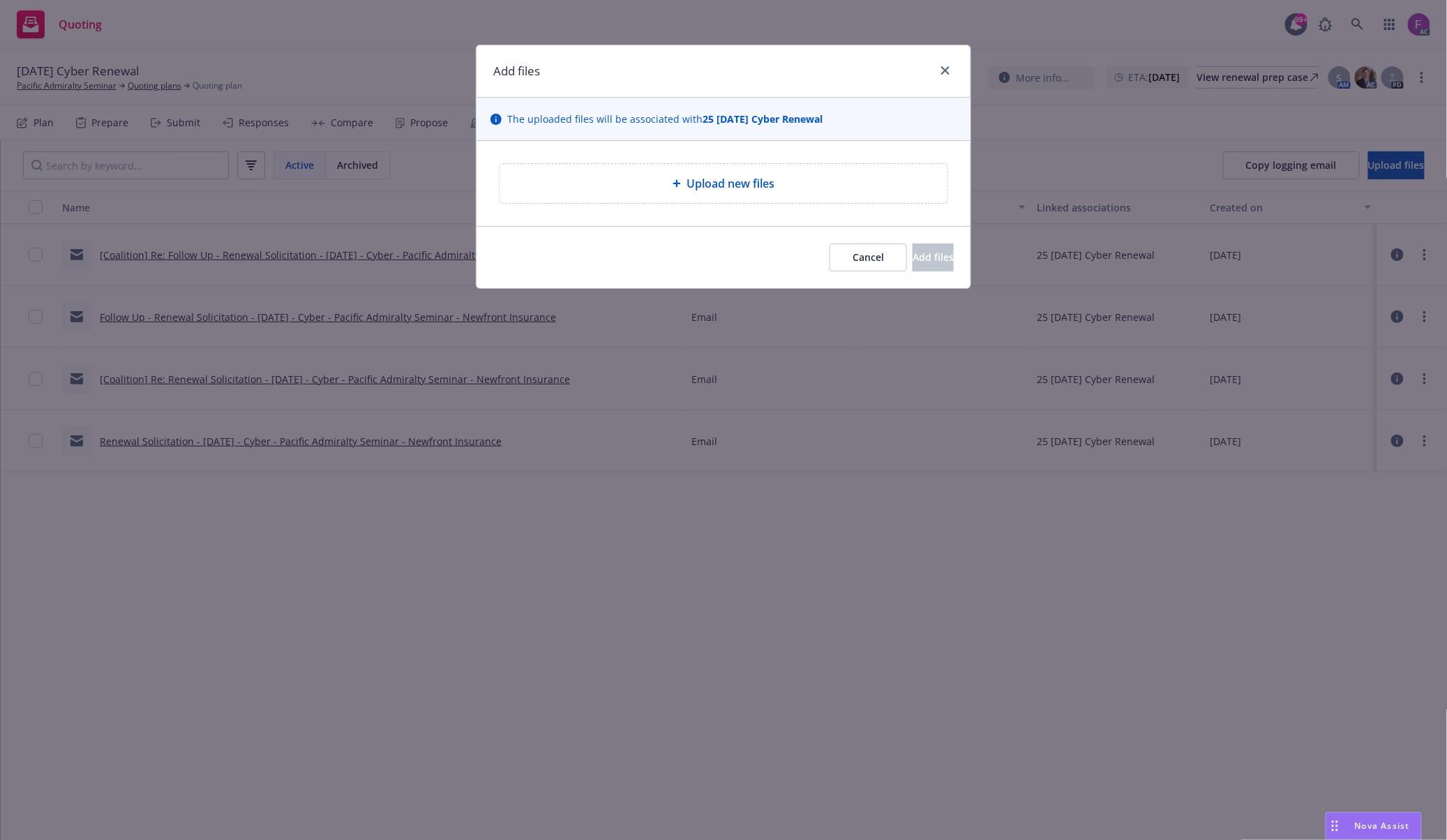
click at [734, 196] on div "Upload new files" at bounding box center [723, 183] width 448 height 39
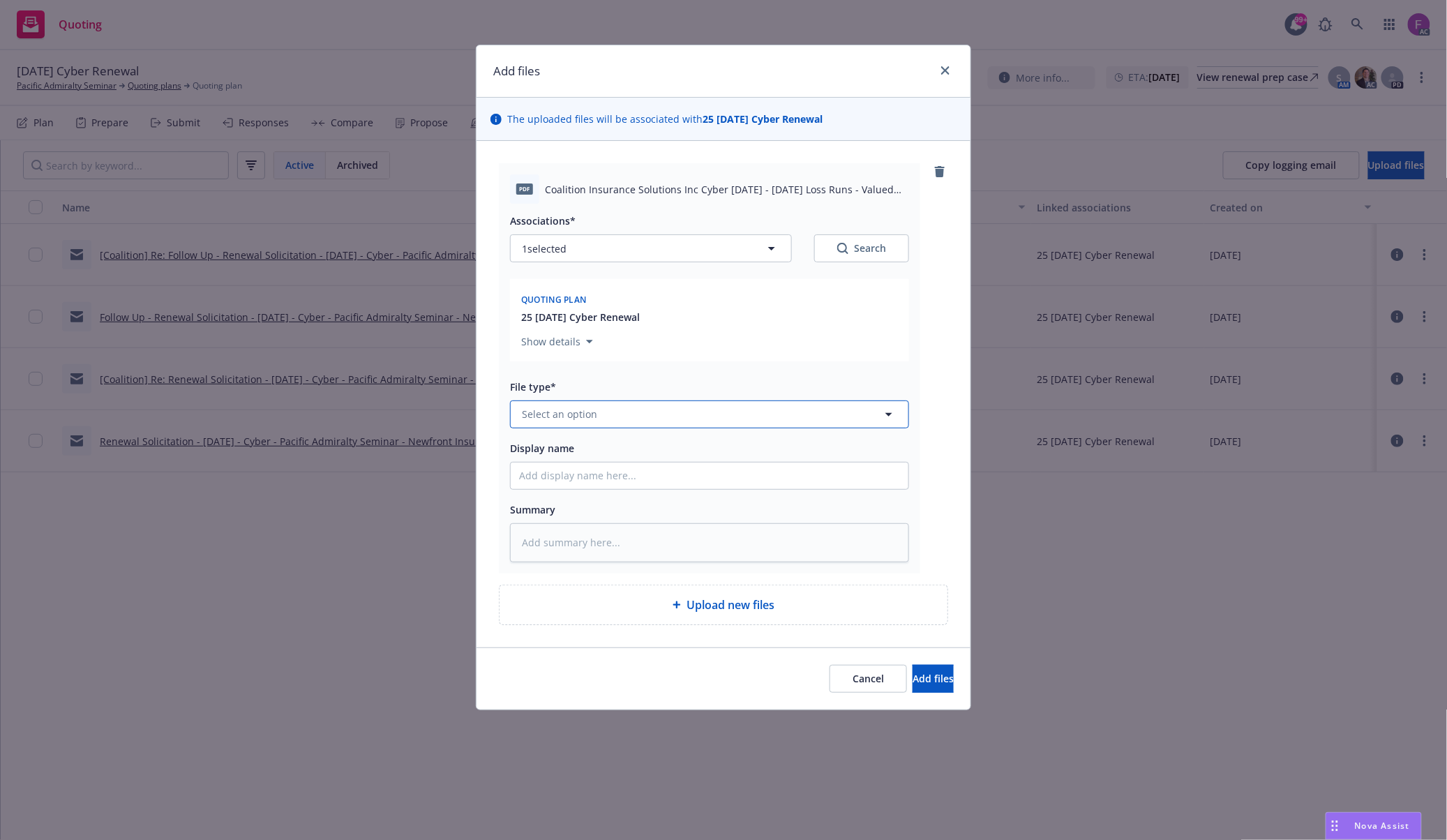
click at [570, 417] on span "Select an option" at bounding box center [559, 414] width 76 height 15
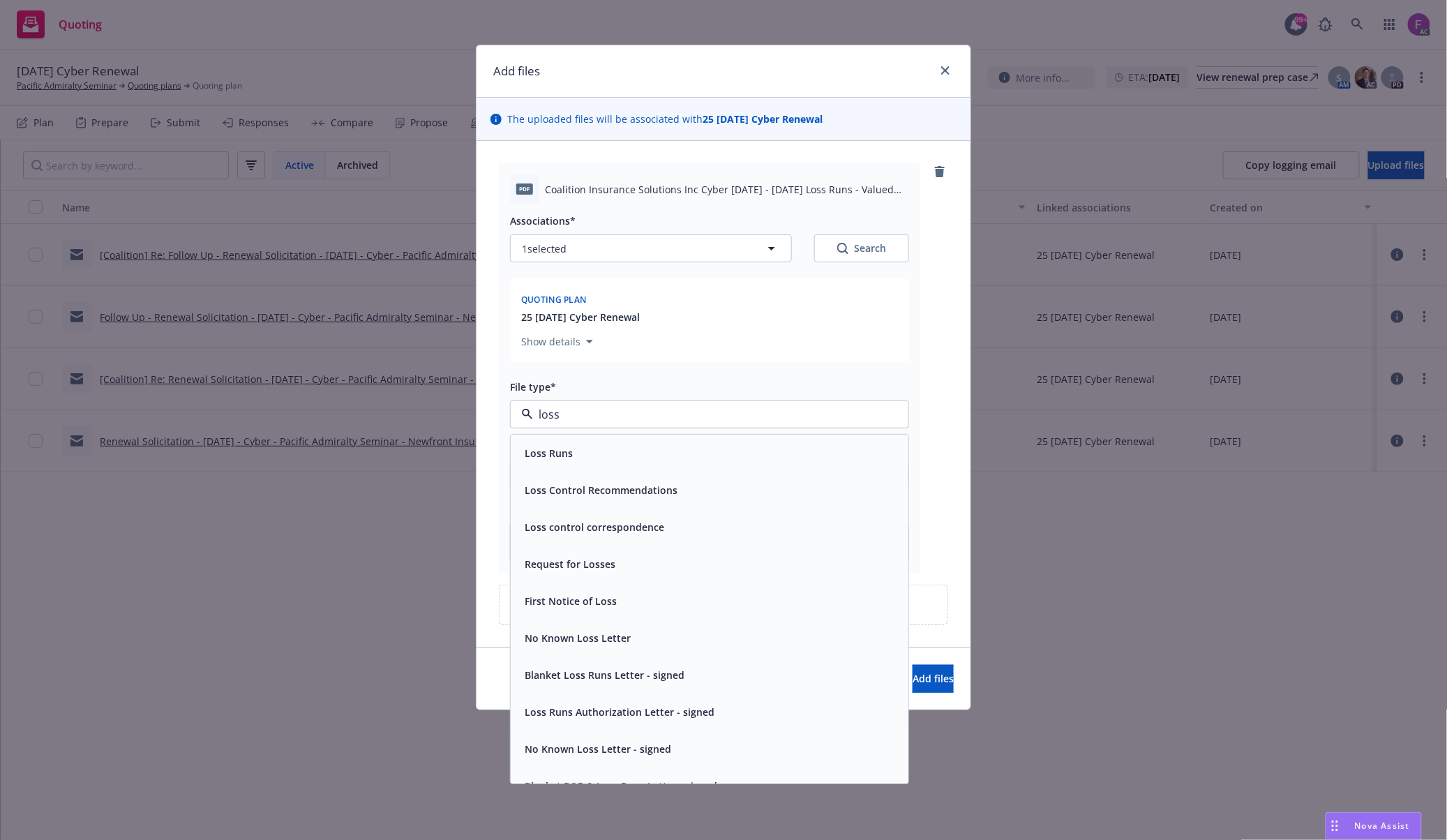
paste input "Loss Run"
type input "Loss Run"
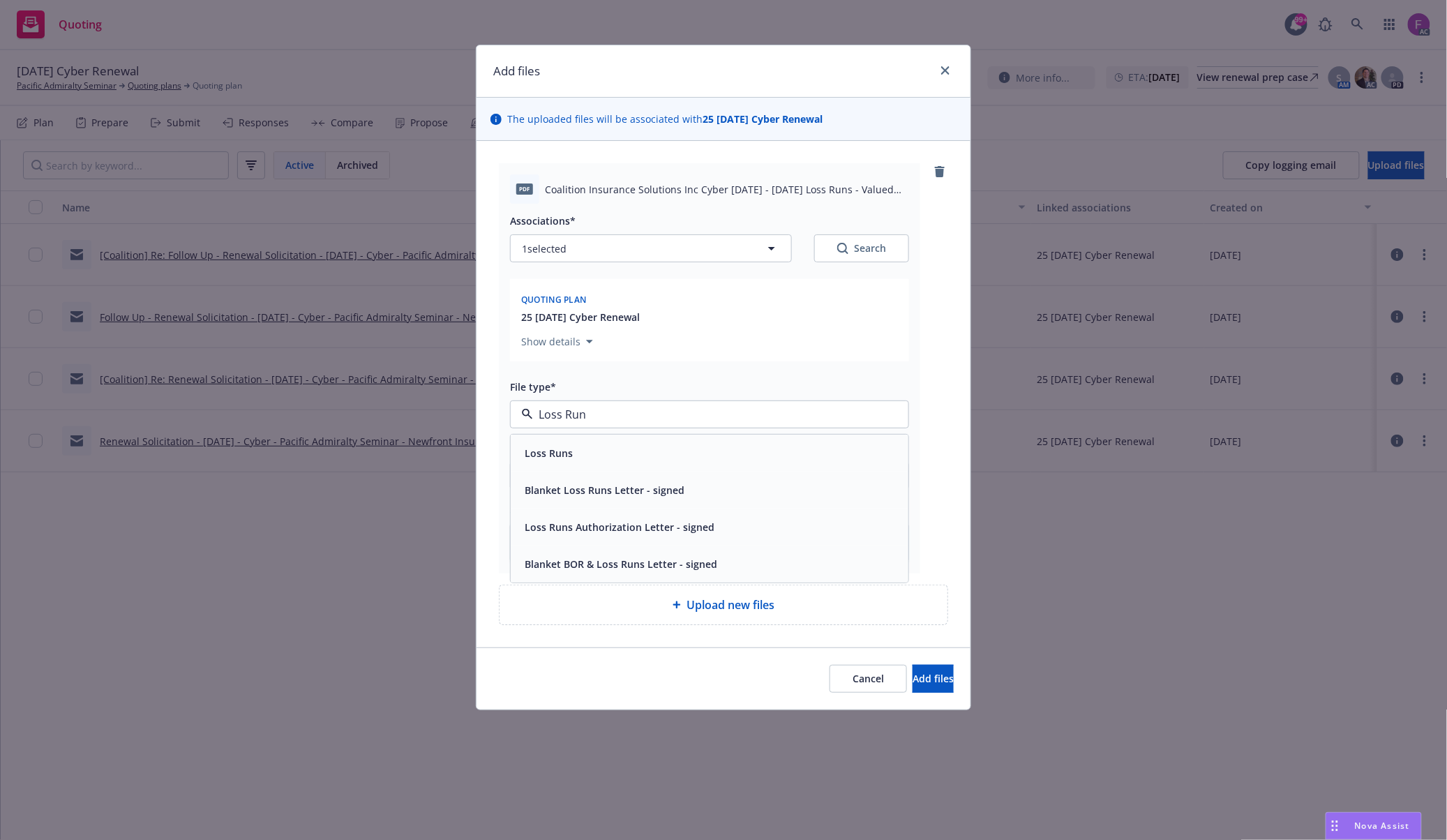
click at [575, 441] on div "Loss Runs" at bounding box center [710, 453] width 397 height 37
click at [590, 258] on button "1 selected" at bounding box center [651, 248] width 281 height 28
type textarea "x"
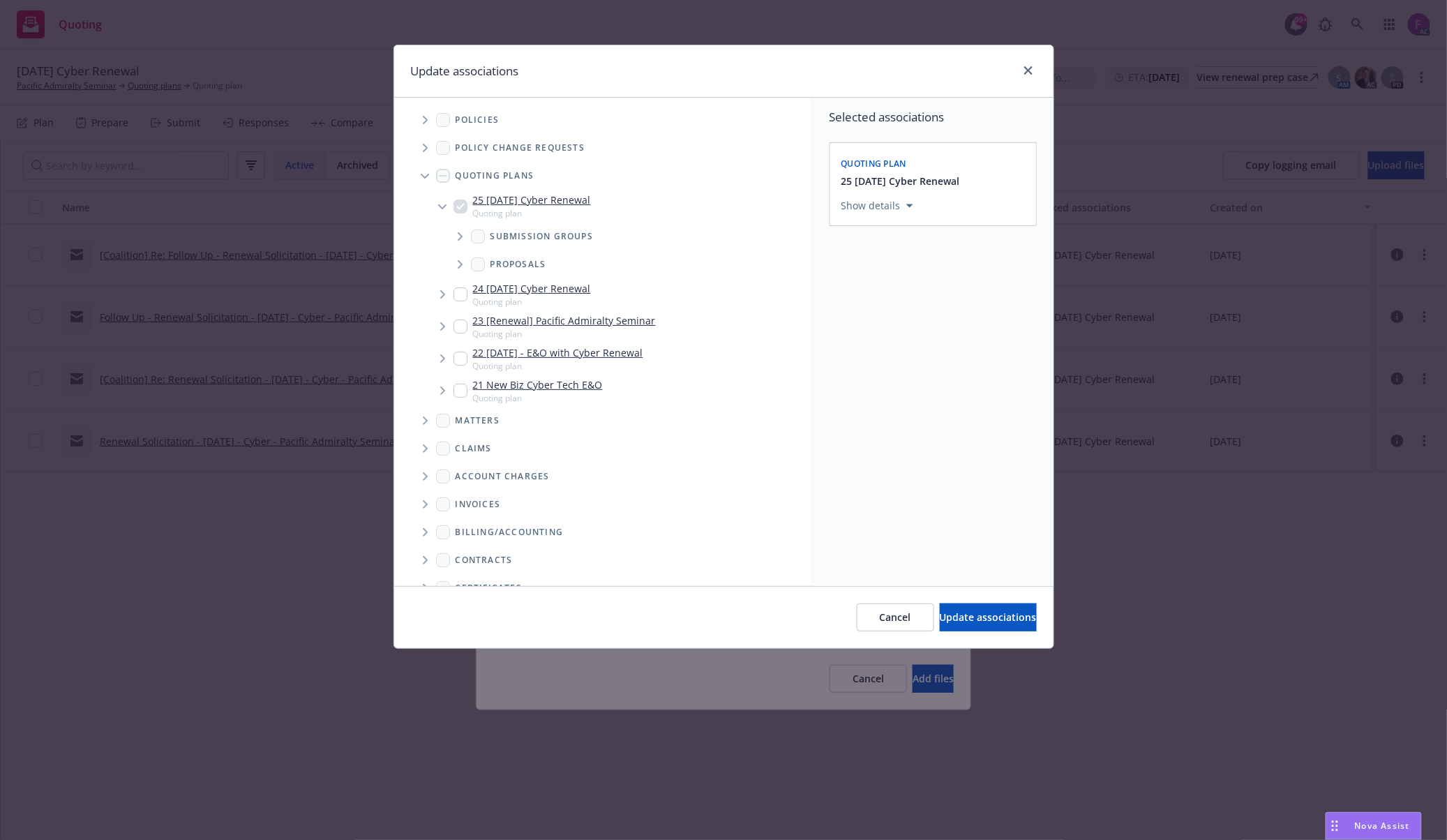
click at [423, 117] on icon "Tree Example" at bounding box center [425, 119] width 5 height 8
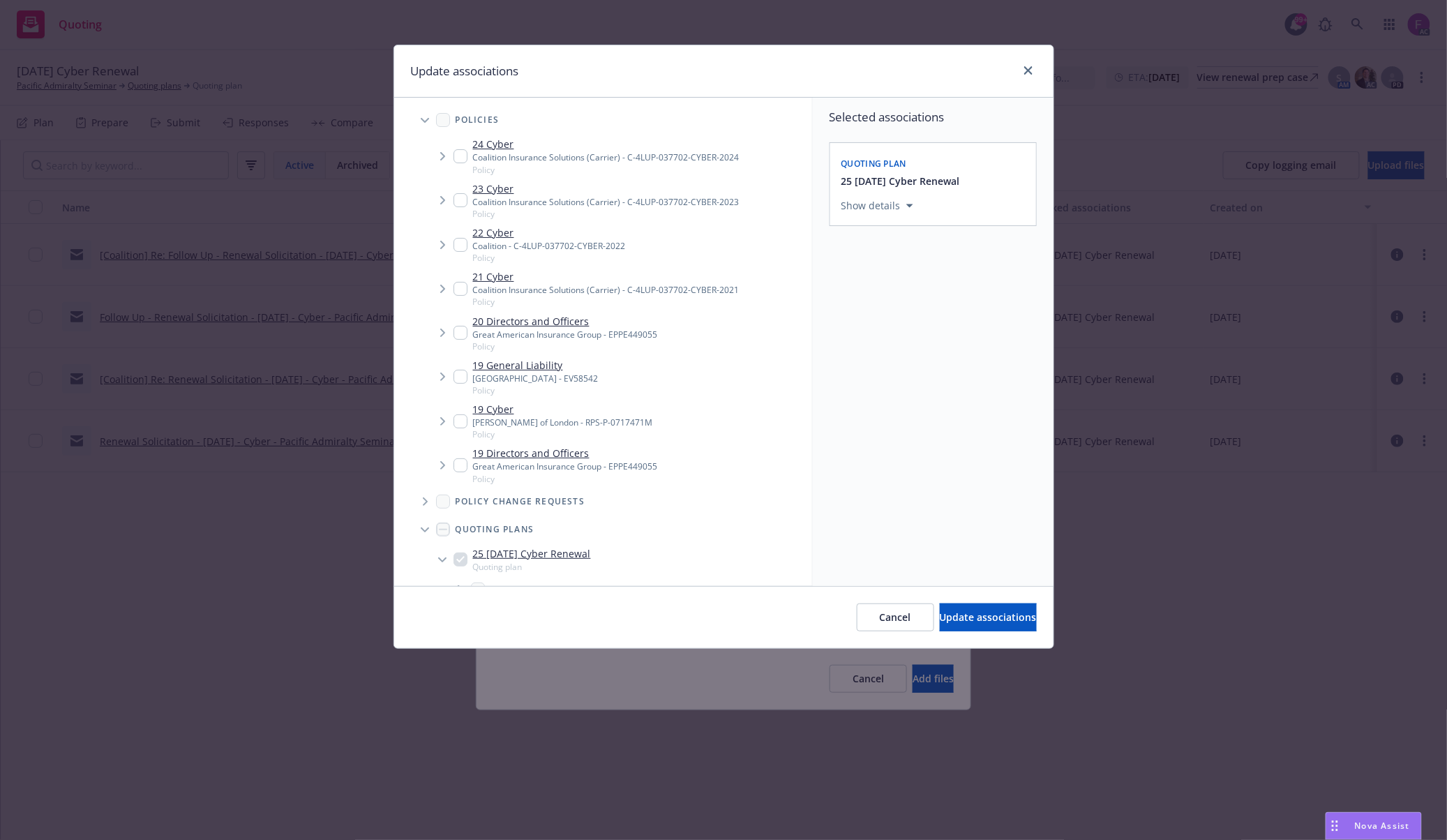
click at [458, 152] on input "Tree Example" at bounding box center [460, 156] width 14 height 14
checkbox input "true"
click at [457, 201] on input "Tree Example" at bounding box center [460, 200] width 14 height 14
checkbox input "true"
click at [459, 248] on input "Tree Example" at bounding box center [460, 244] width 14 height 14
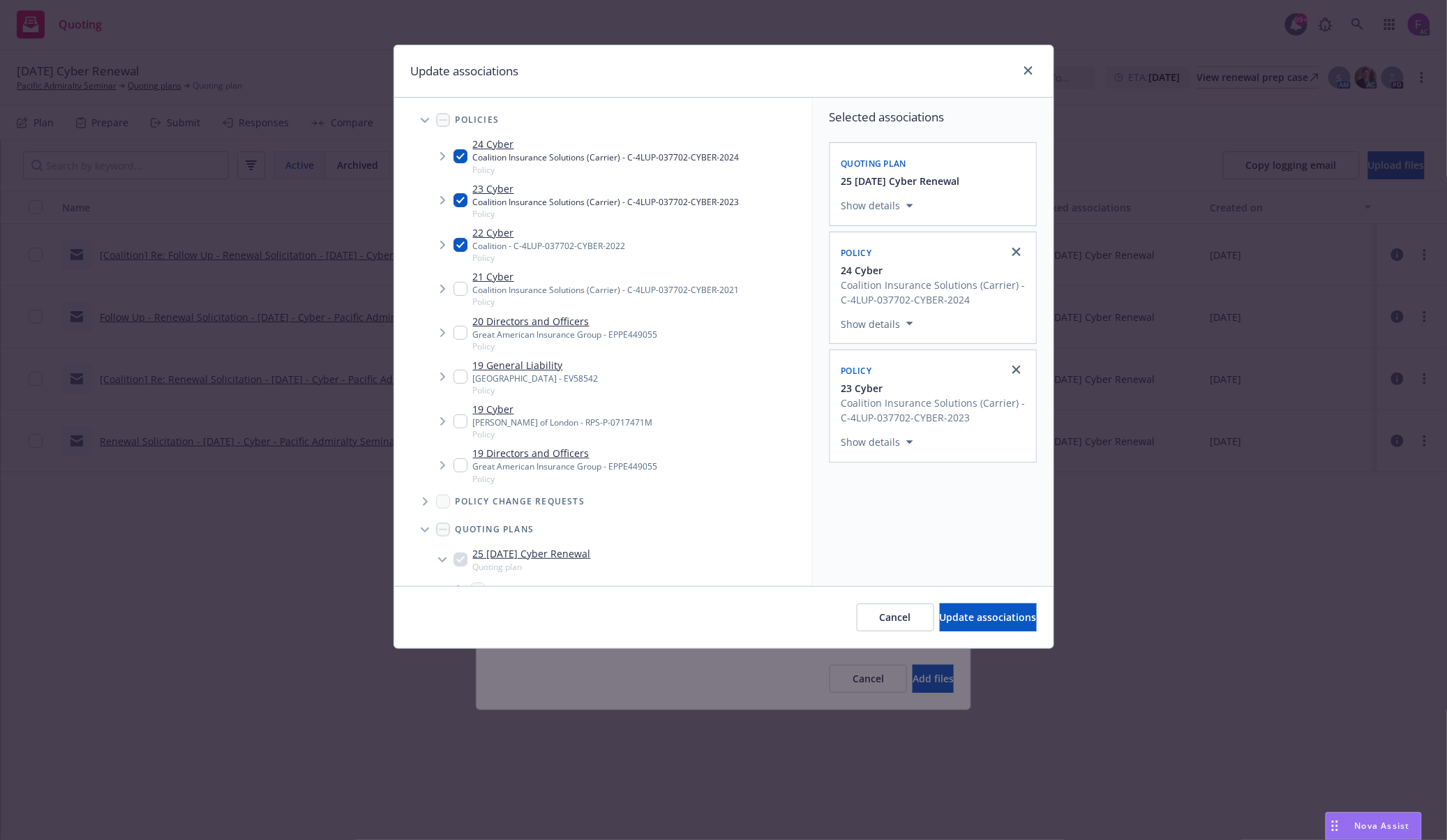
checkbox input "true"
click at [460, 293] on input "Tree Example" at bounding box center [460, 288] width 14 height 14
checkbox input "true"
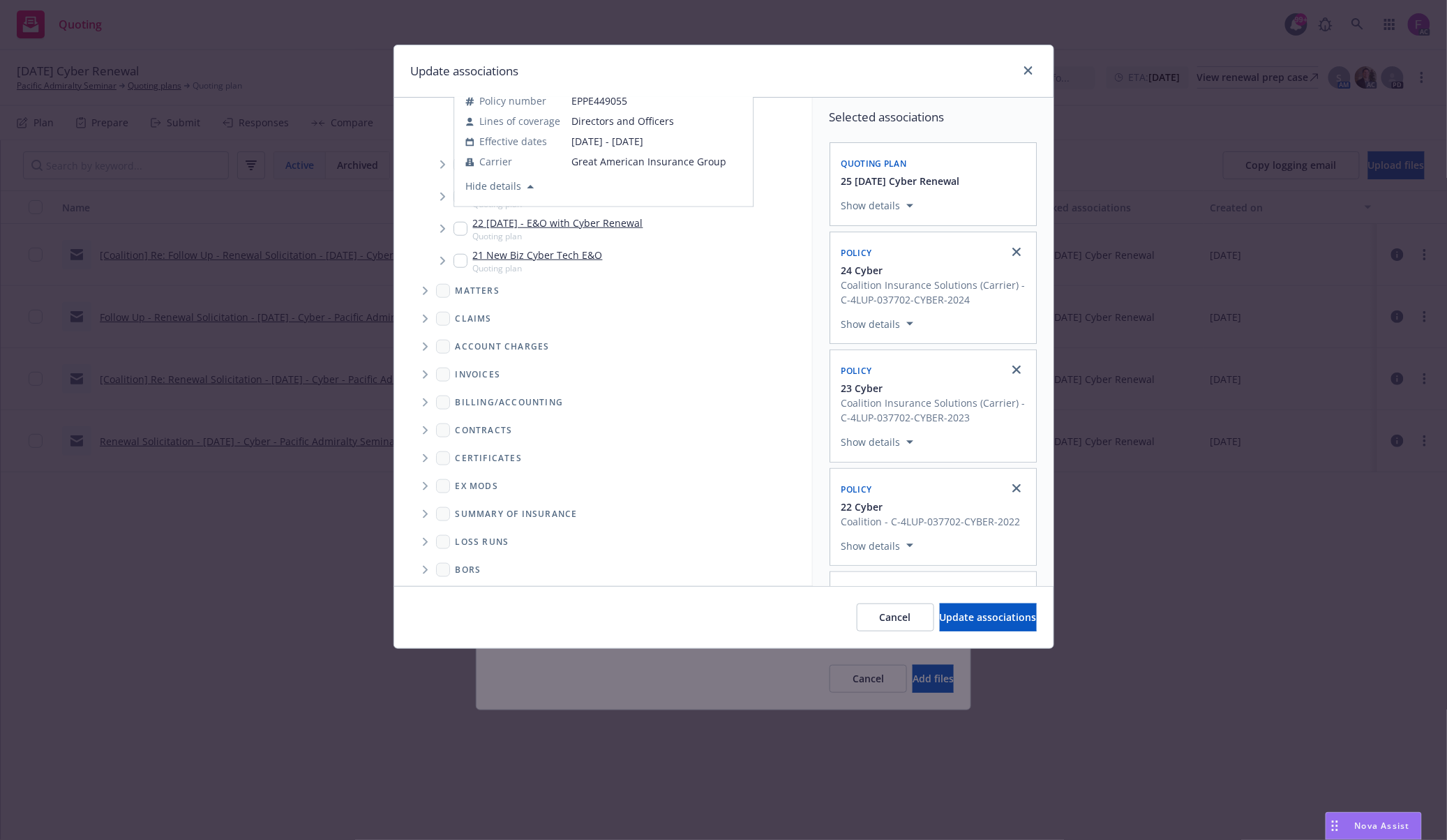
scroll to position [488, 0]
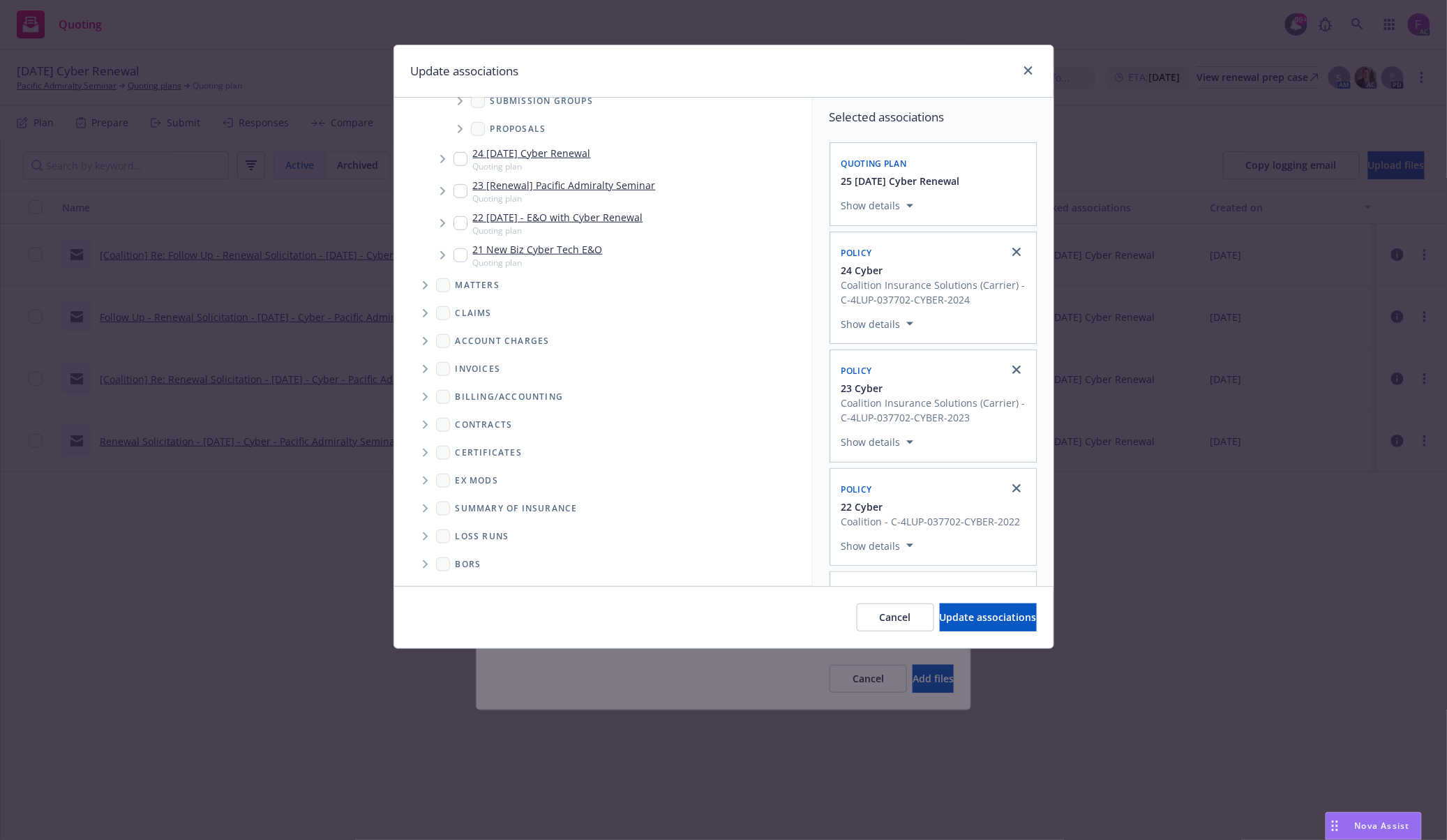
click at [424, 534] on icon "Folder Tree Example" at bounding box center [425, 536] width 5 height 8
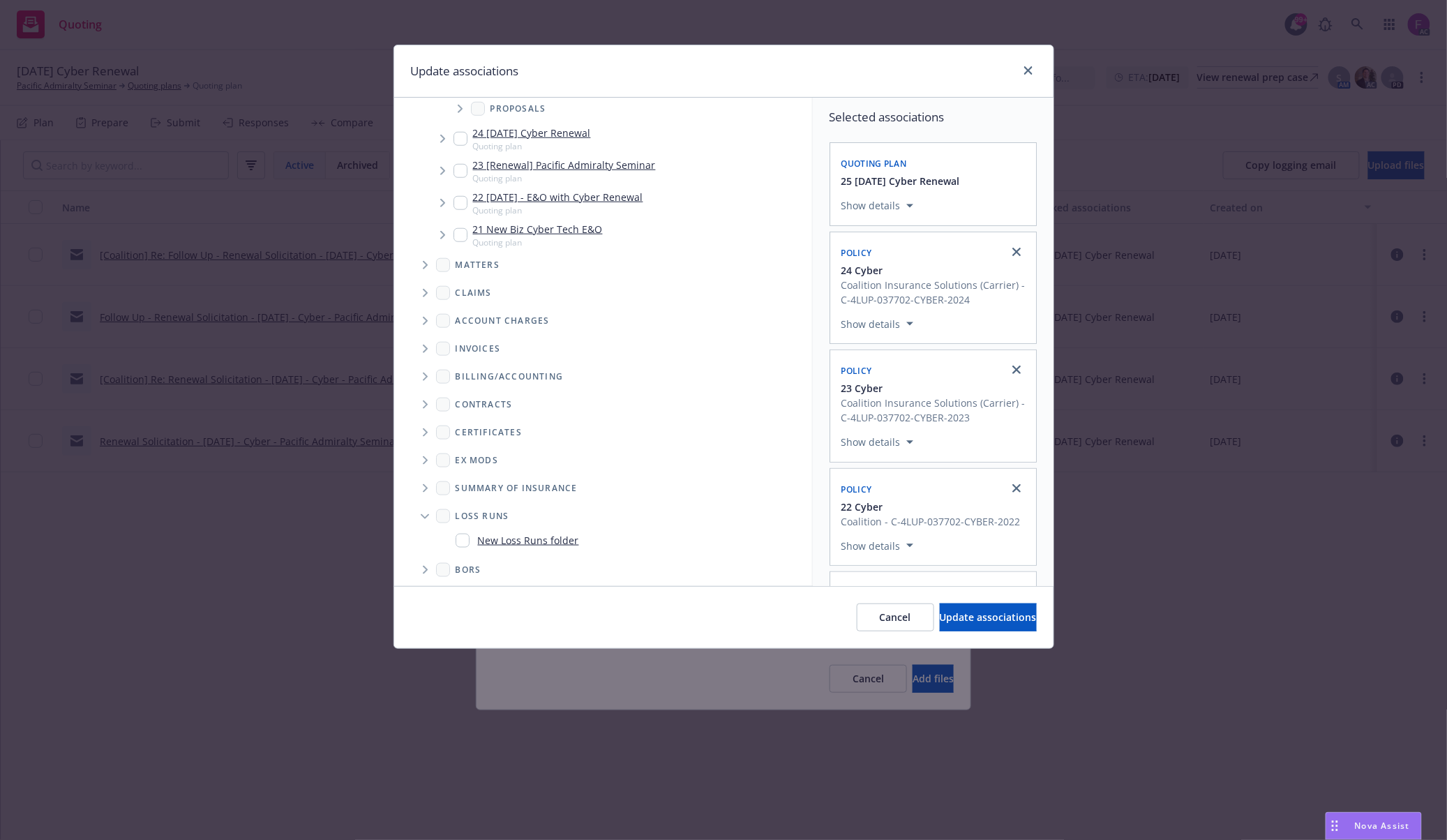
scroll to position [514, 0]
click at [460, 536] on input "Folder Tree Example" at bounding box center [462, 534] width 14 height 14
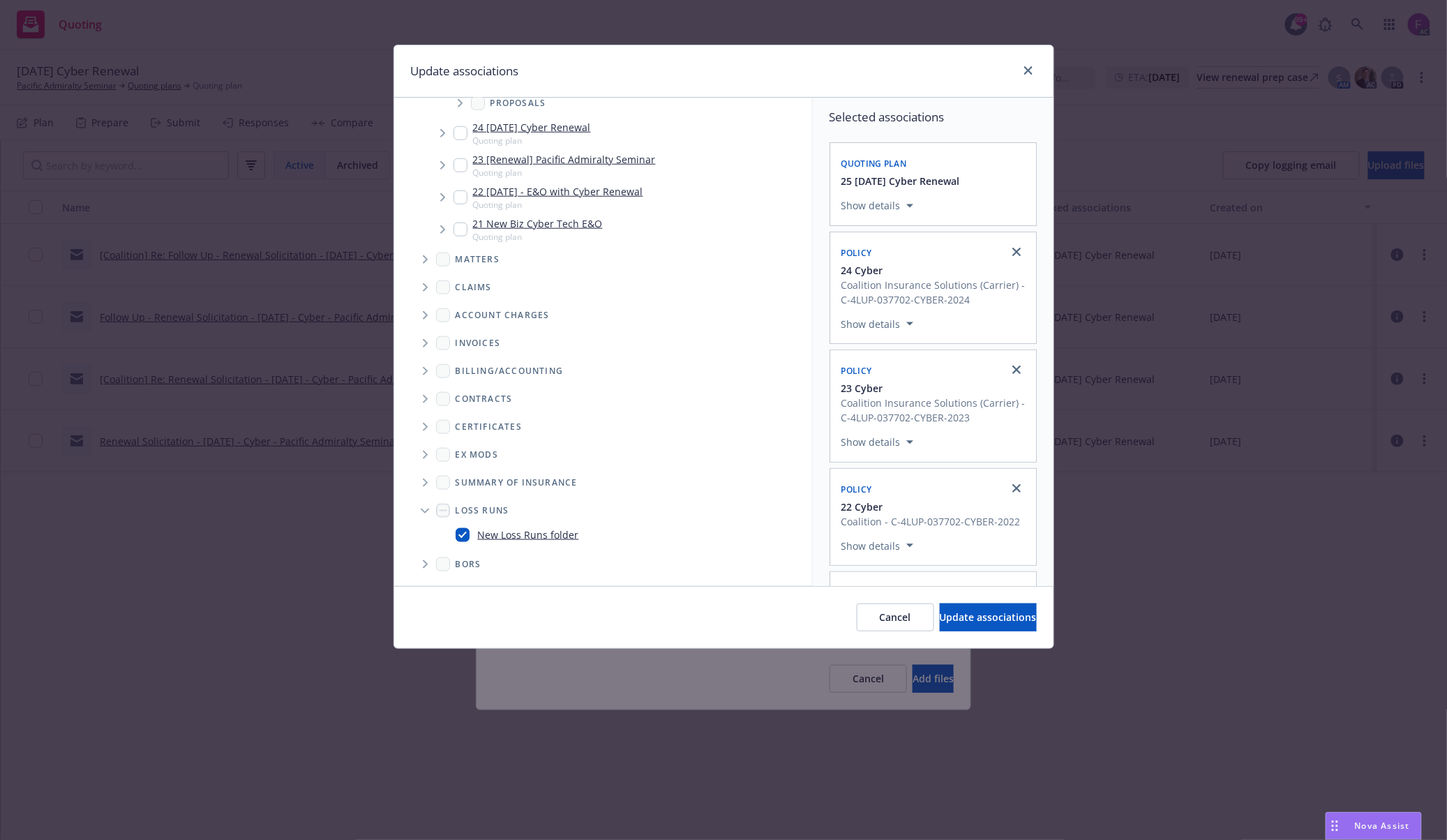
checkbox input "true"
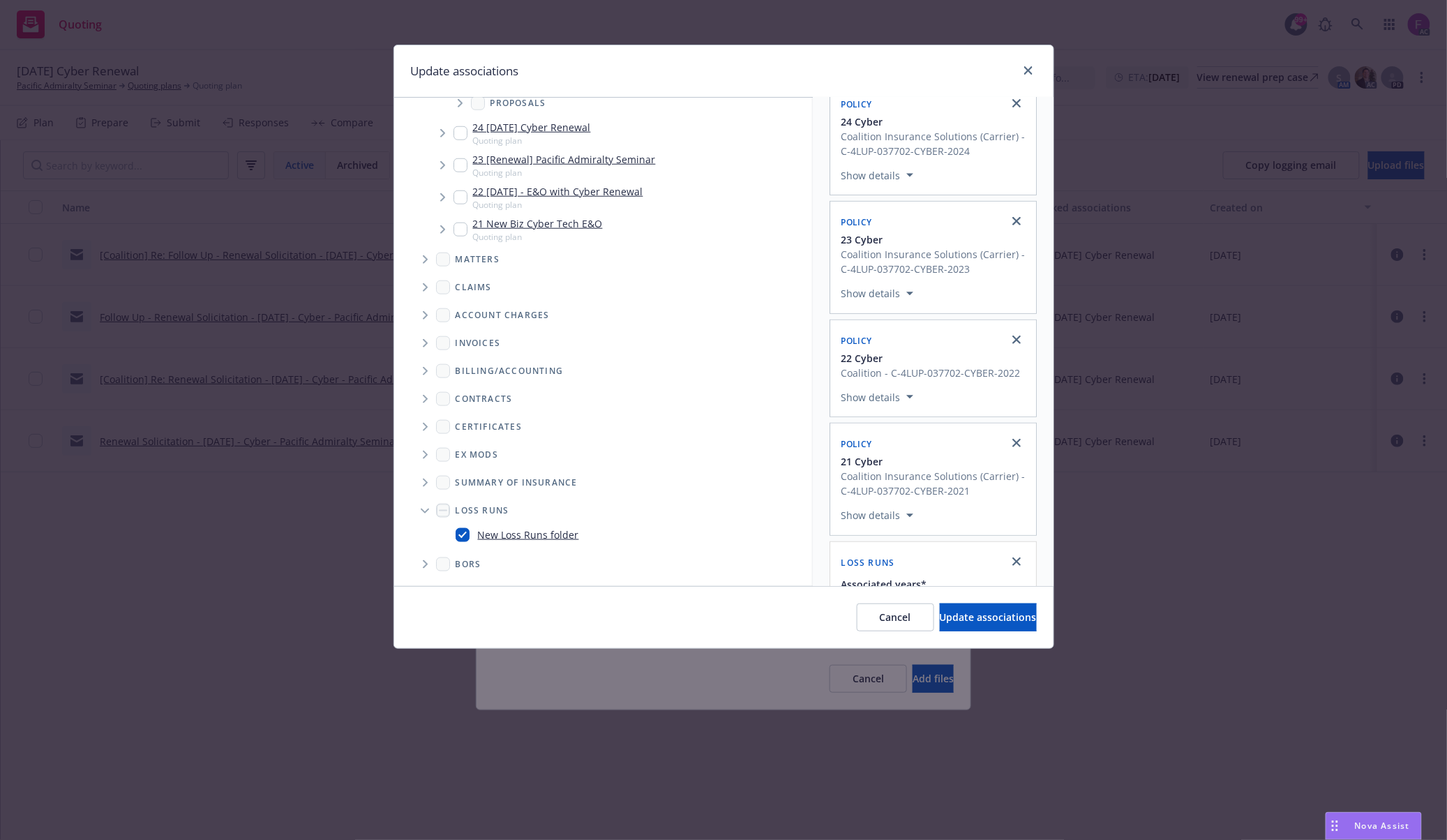
scroll to position [292, 0]
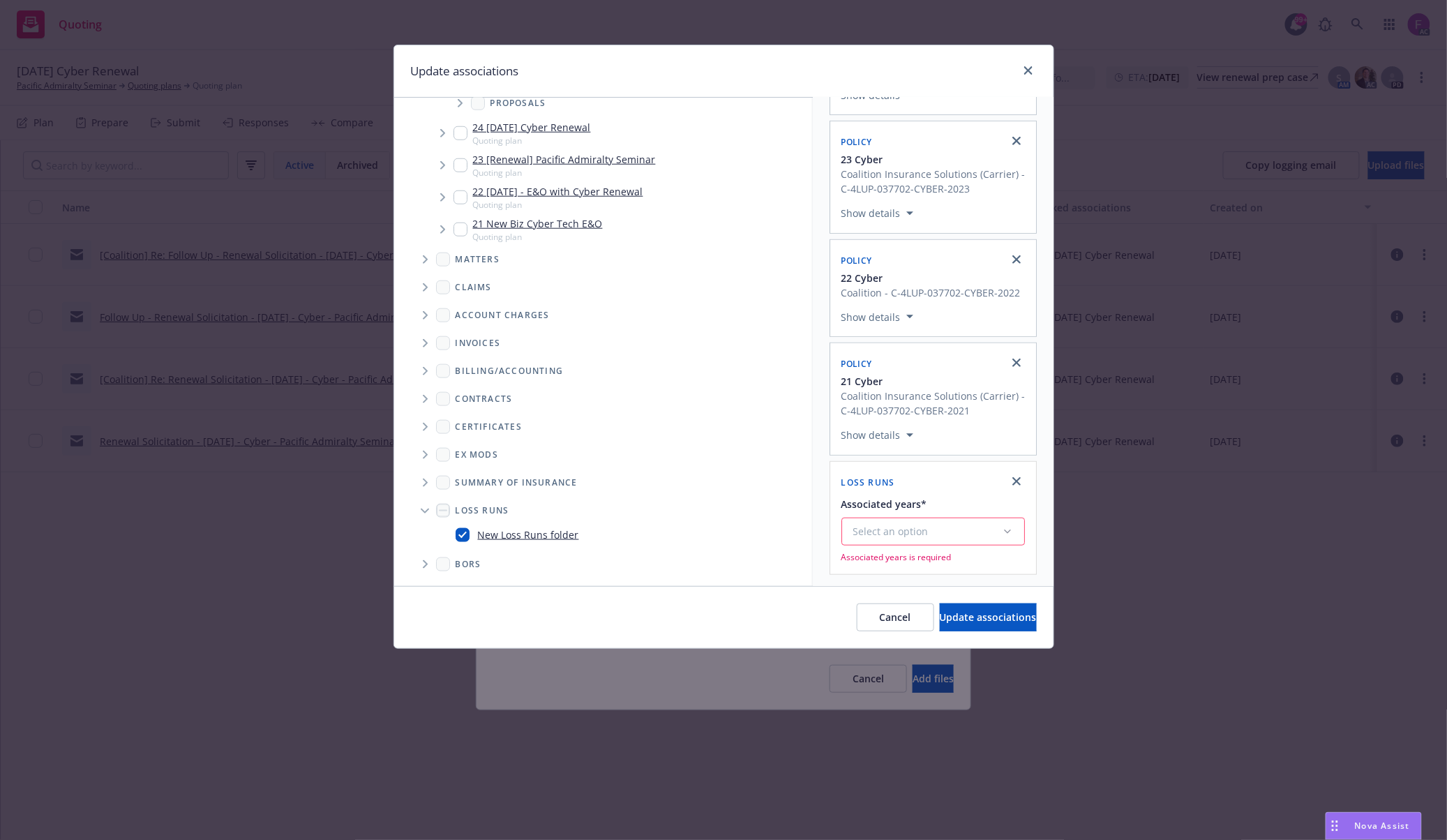
click at [859, 533] on div "Select an option" at bounding box center [927, 531] width 149 height 14
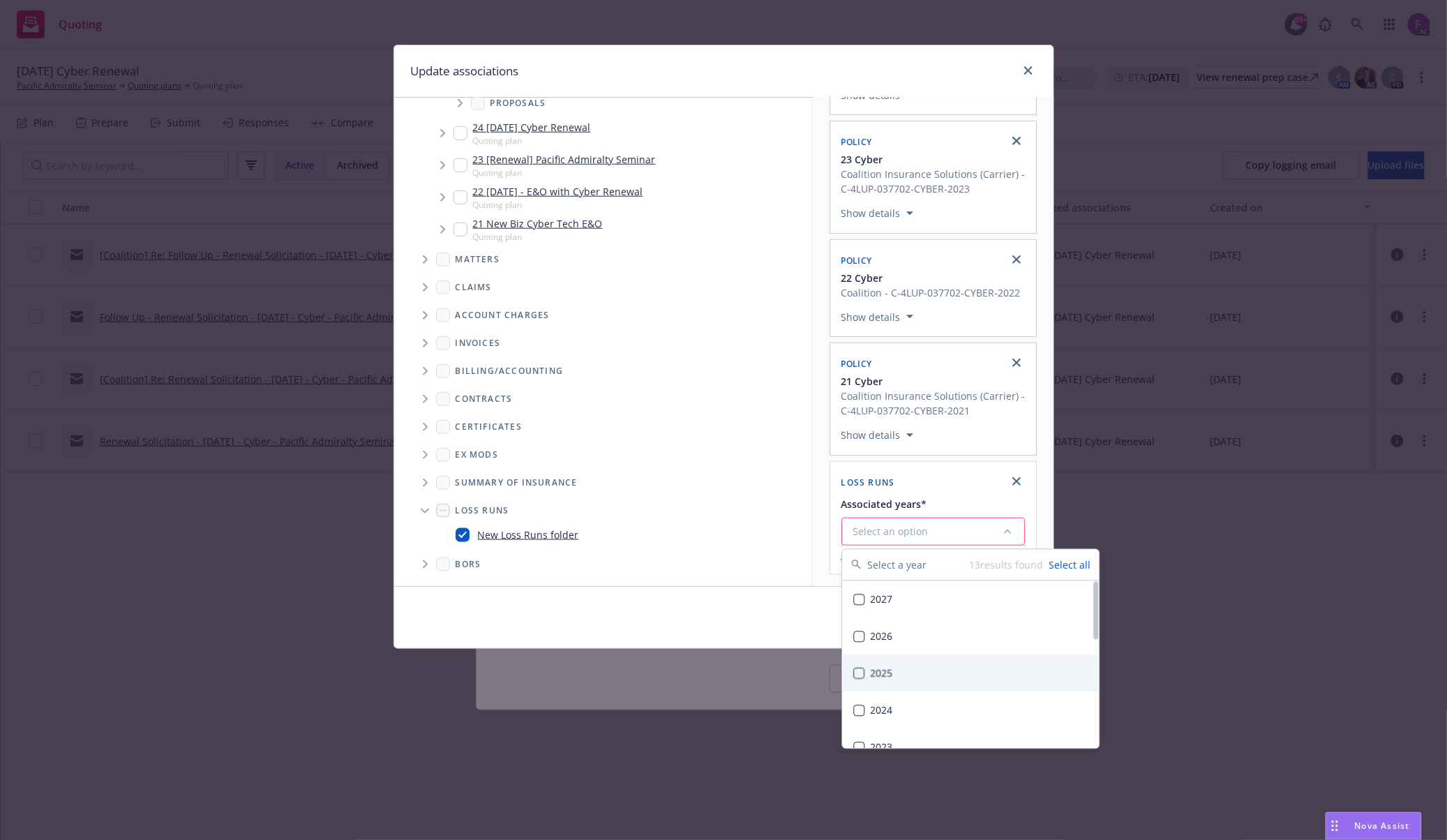
click at [874, 672] on div "2025" at bounding box center [971, 674] width 257 height 37
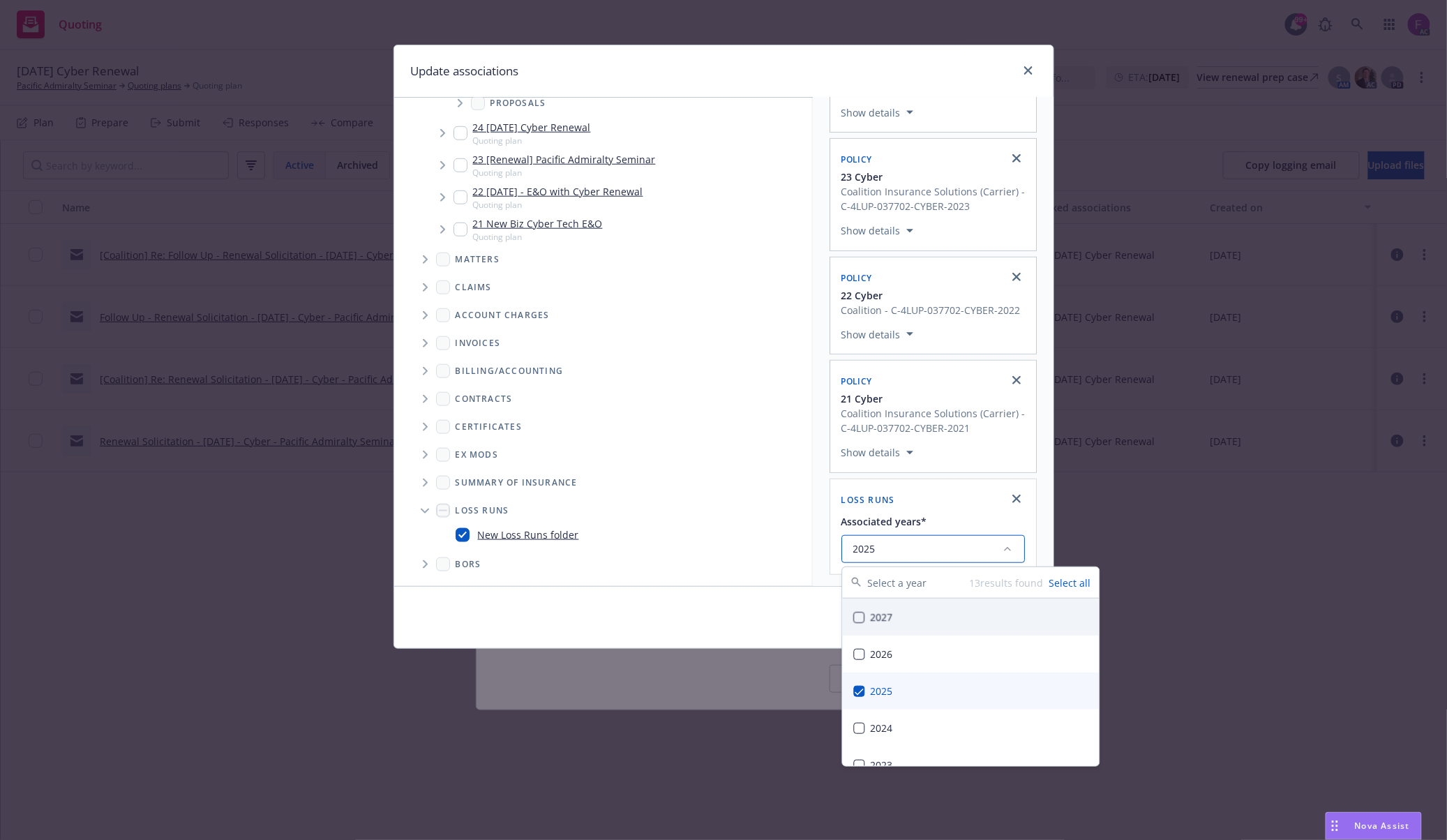
click at [822, 377] on div "Selected associations Quoting plan 25 11/19/25 Cyber Renewal Show details Polic…" at bounding box center [933, 236] width 240 height 699
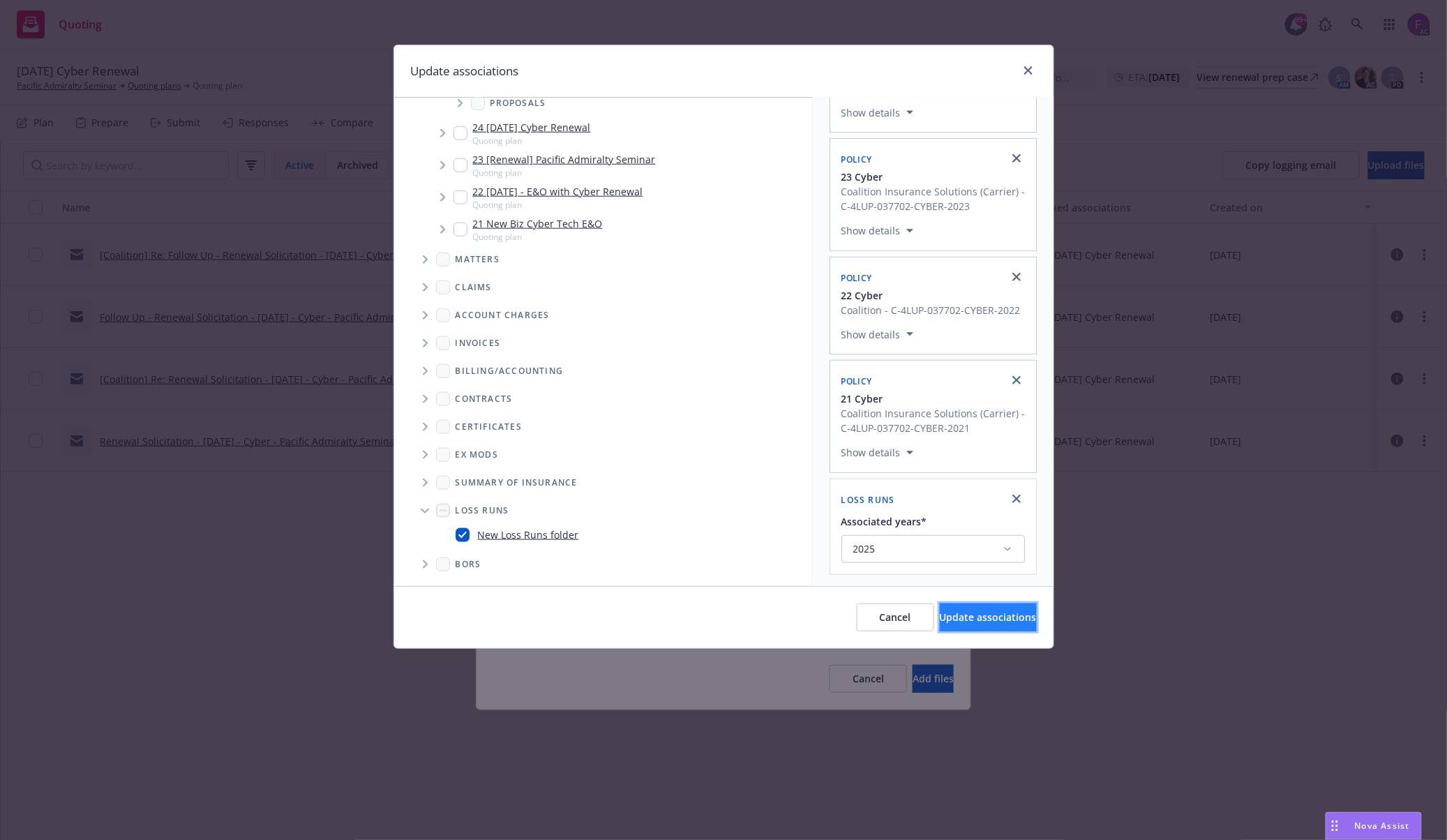
click at [965, 619] on span "Update associations" at bounding box center [988, 617] width 97 height 13
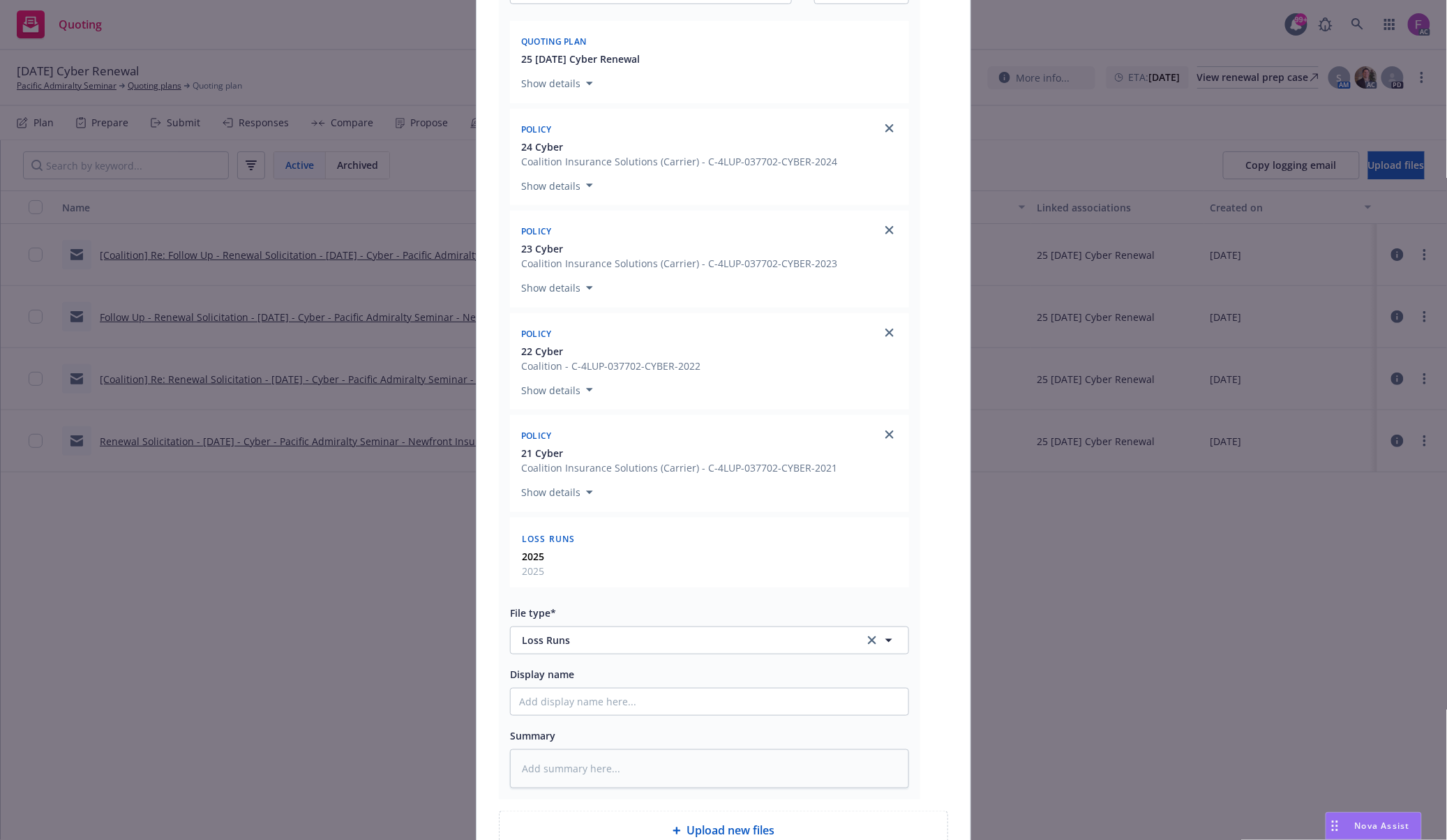
scroll to position [402, 0]
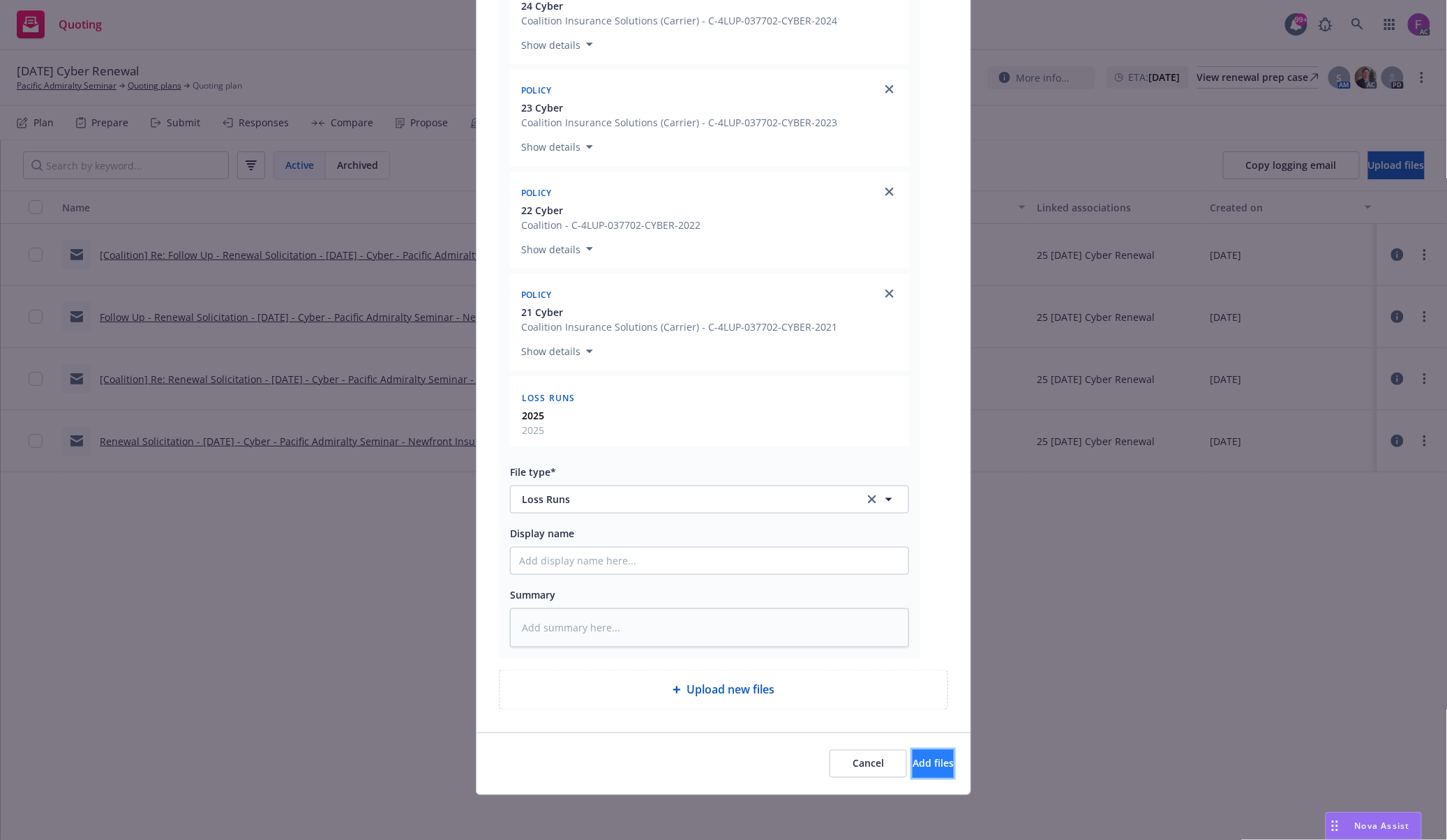
click at [913, 766] on span "Add files" at bounding box center [933, 763] width 41 height 13
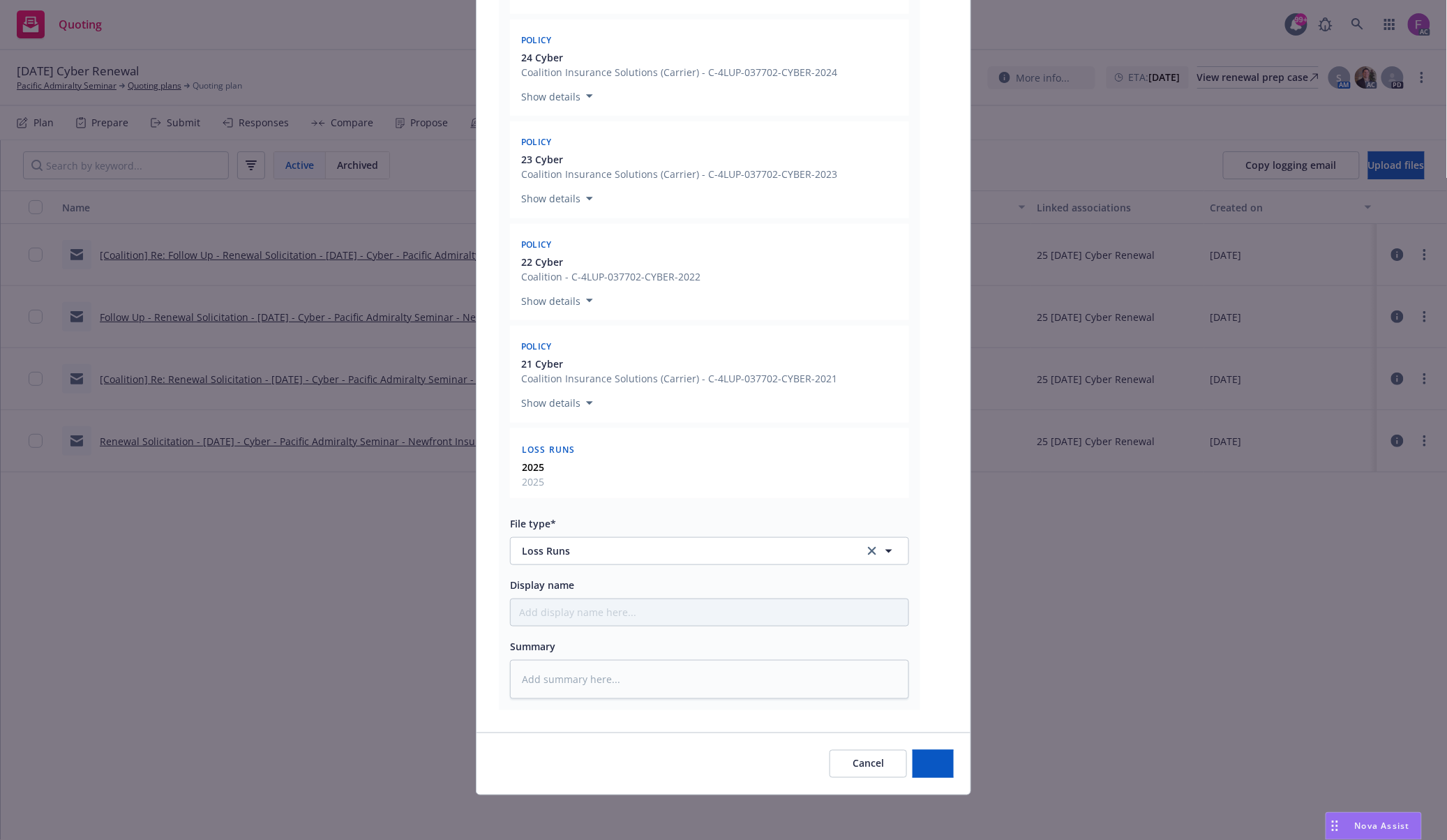
scroll to position [165, 0]
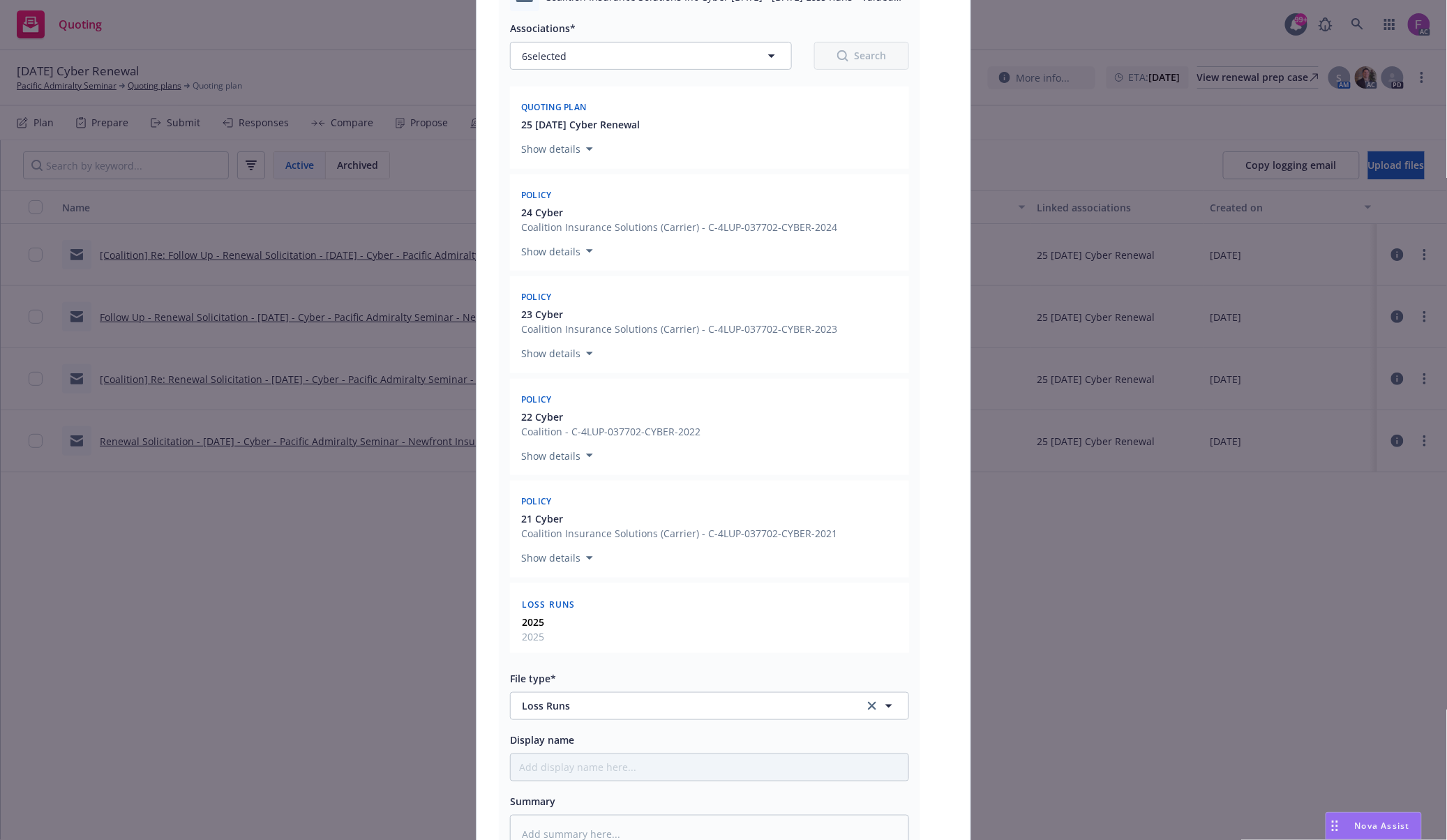
type textarea "x"
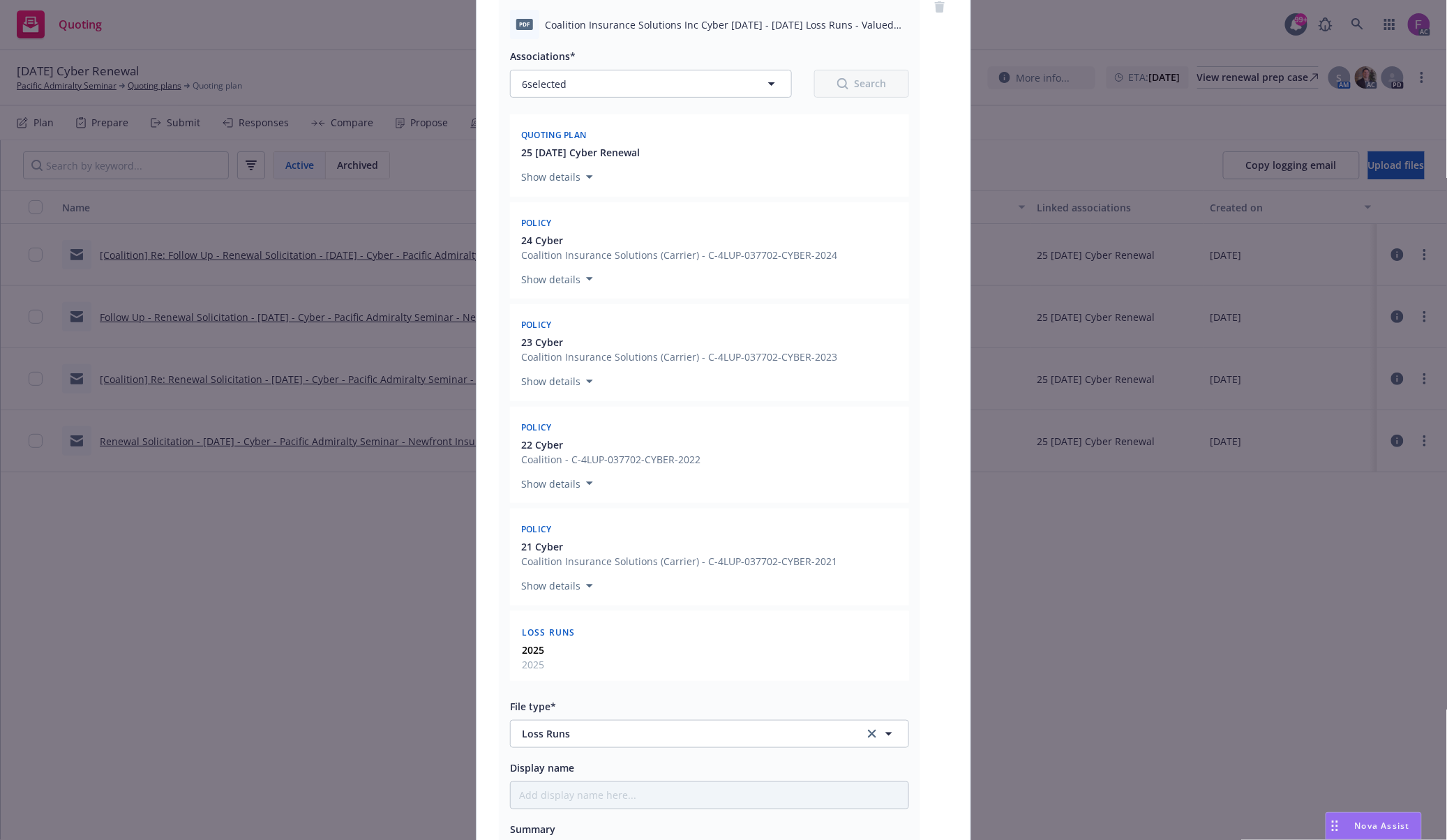
scroll to position [0, 0]
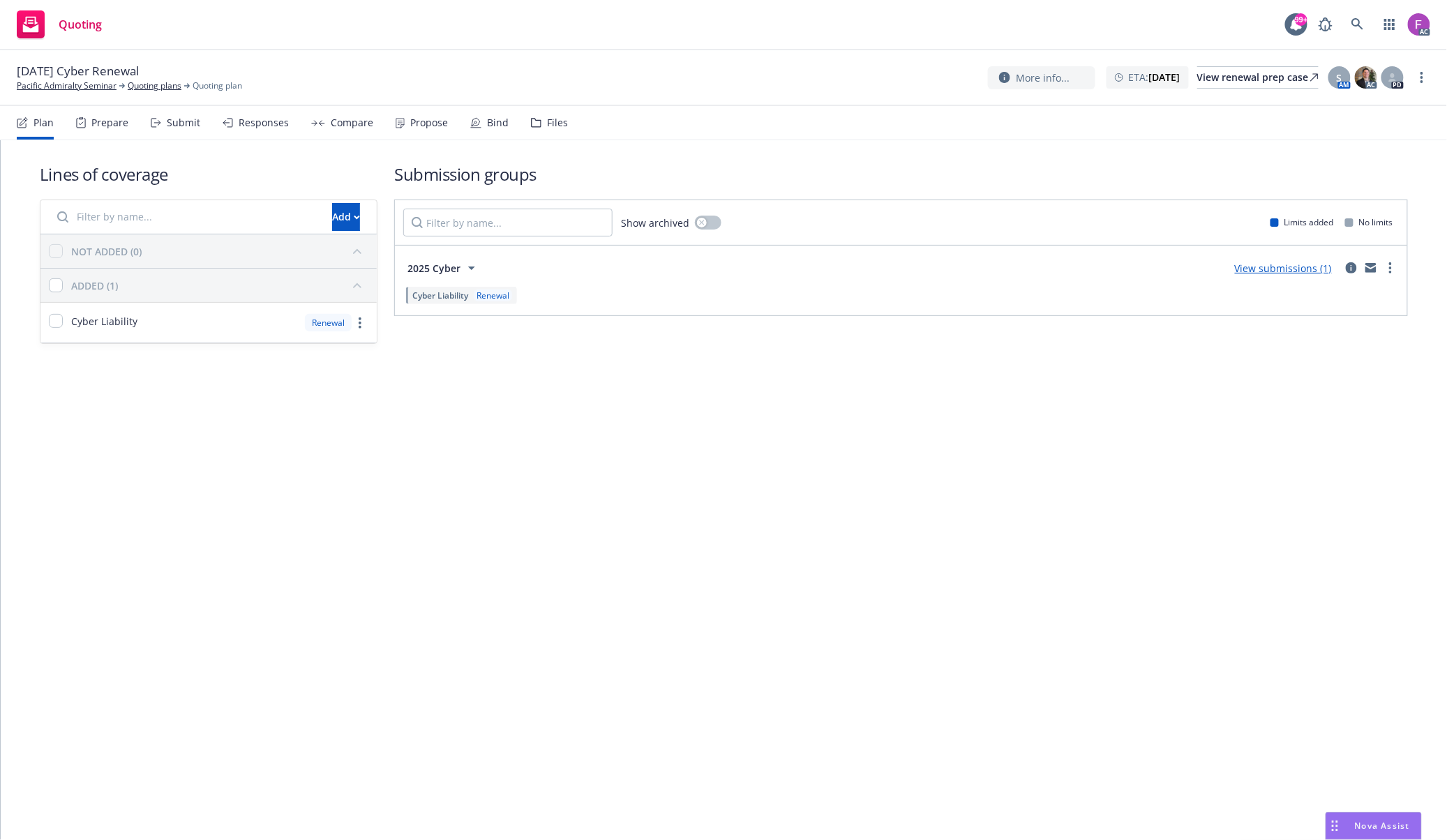
click at [541, 110] on div "Files" at bounding box center [549, 123] width 37 height 34
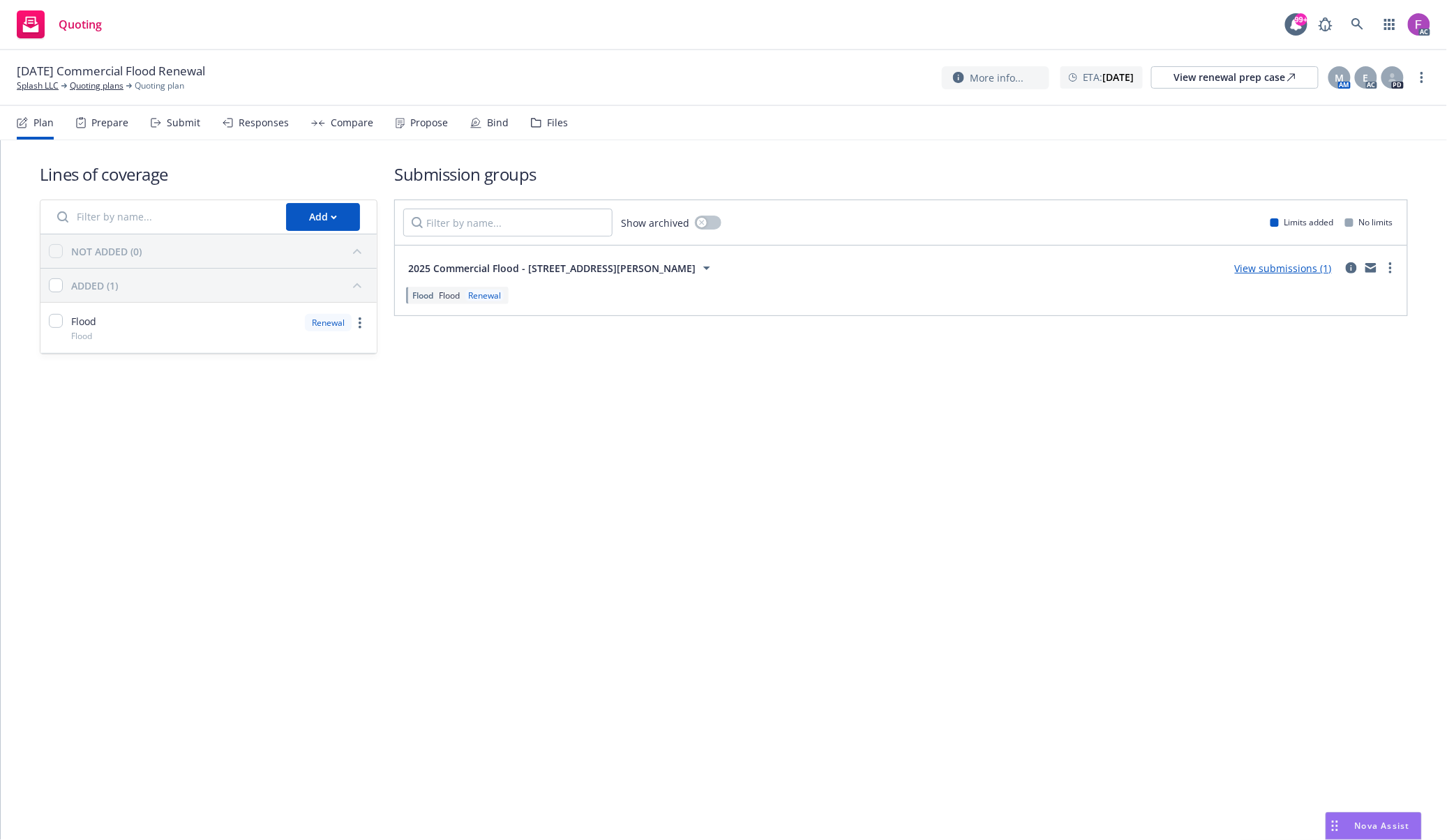
click at [533, 125] on icon at bounding box center [536, 122] width 10 height 10
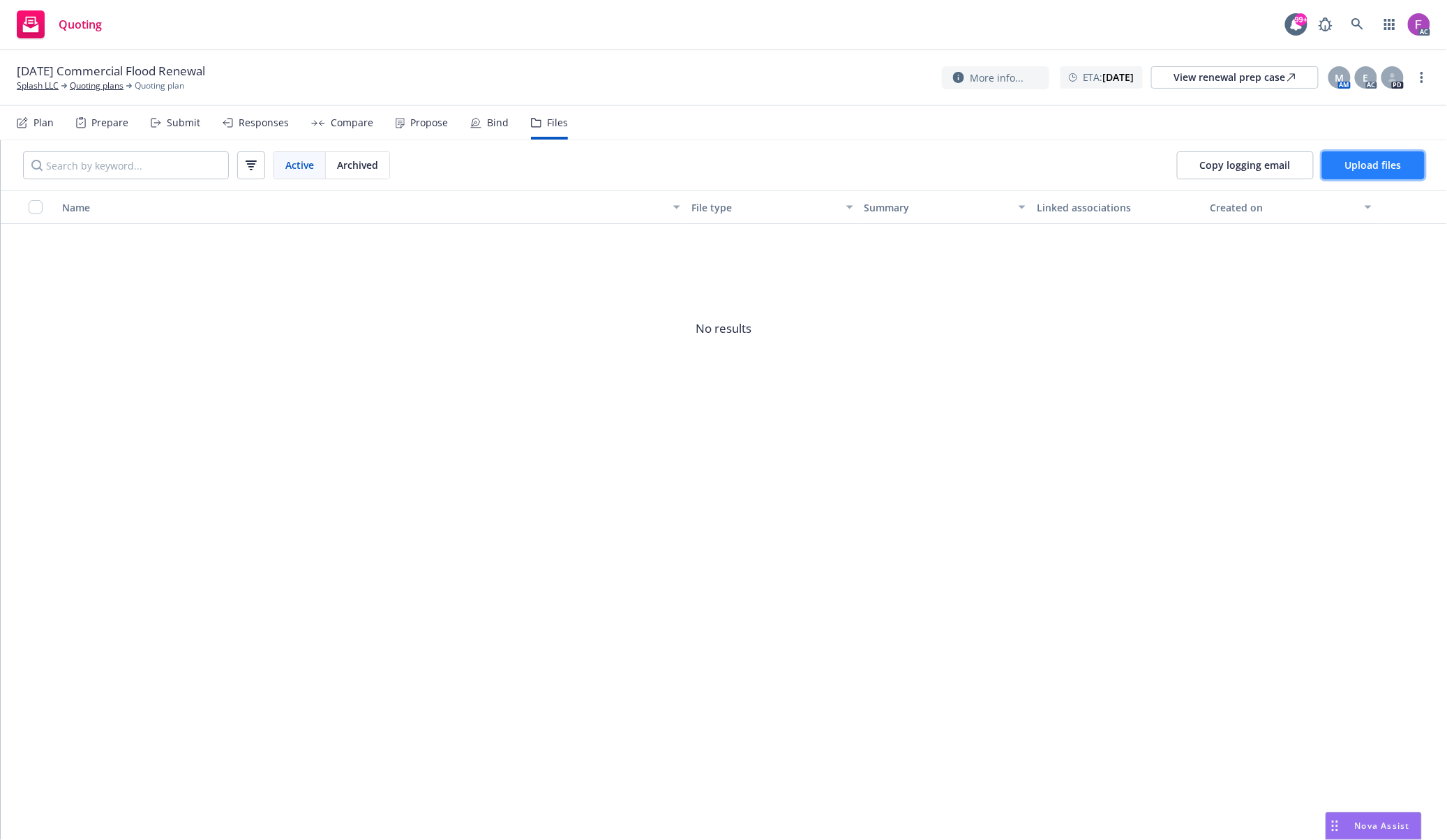
click at [1362, 170] on span "Upload files" at bounding box center [1373, 165] width 56 height 13
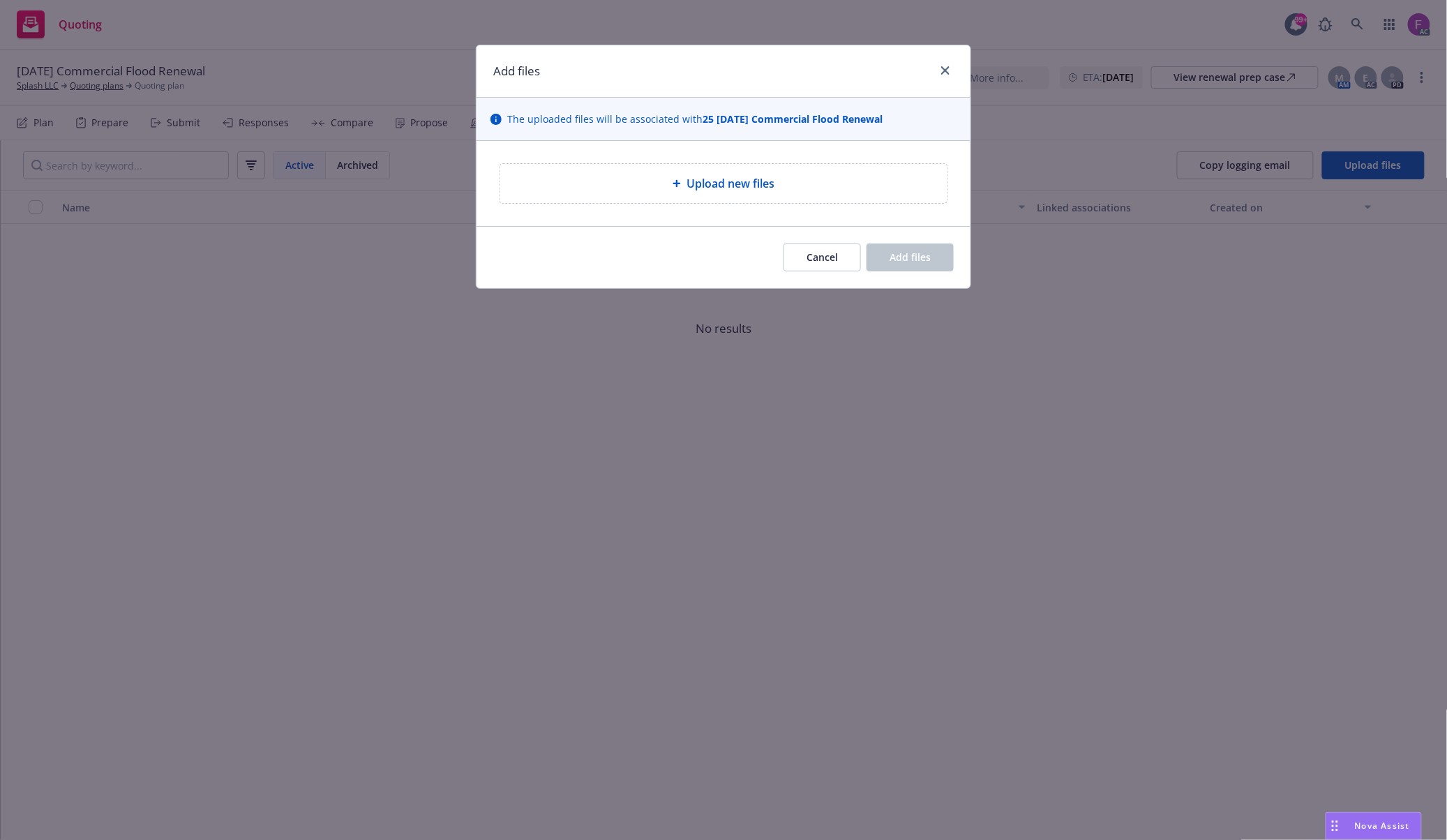
click at [774, 191] on span "Upload new files" at bounding box center [730, 183] width 88 height 17
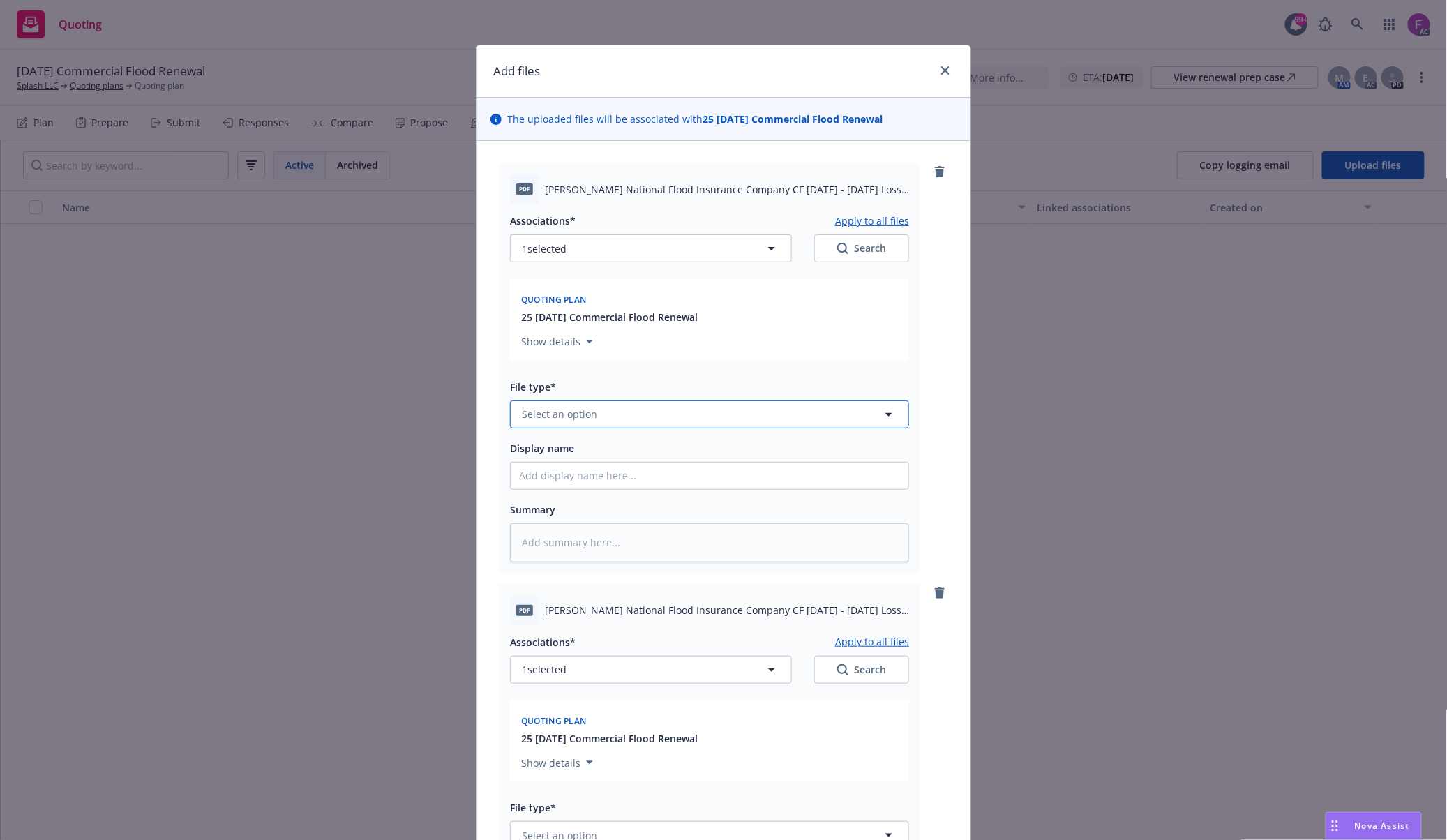
click at [612, 425] on button "Select an option" at bounding box center [710, 414] width 399 height 28
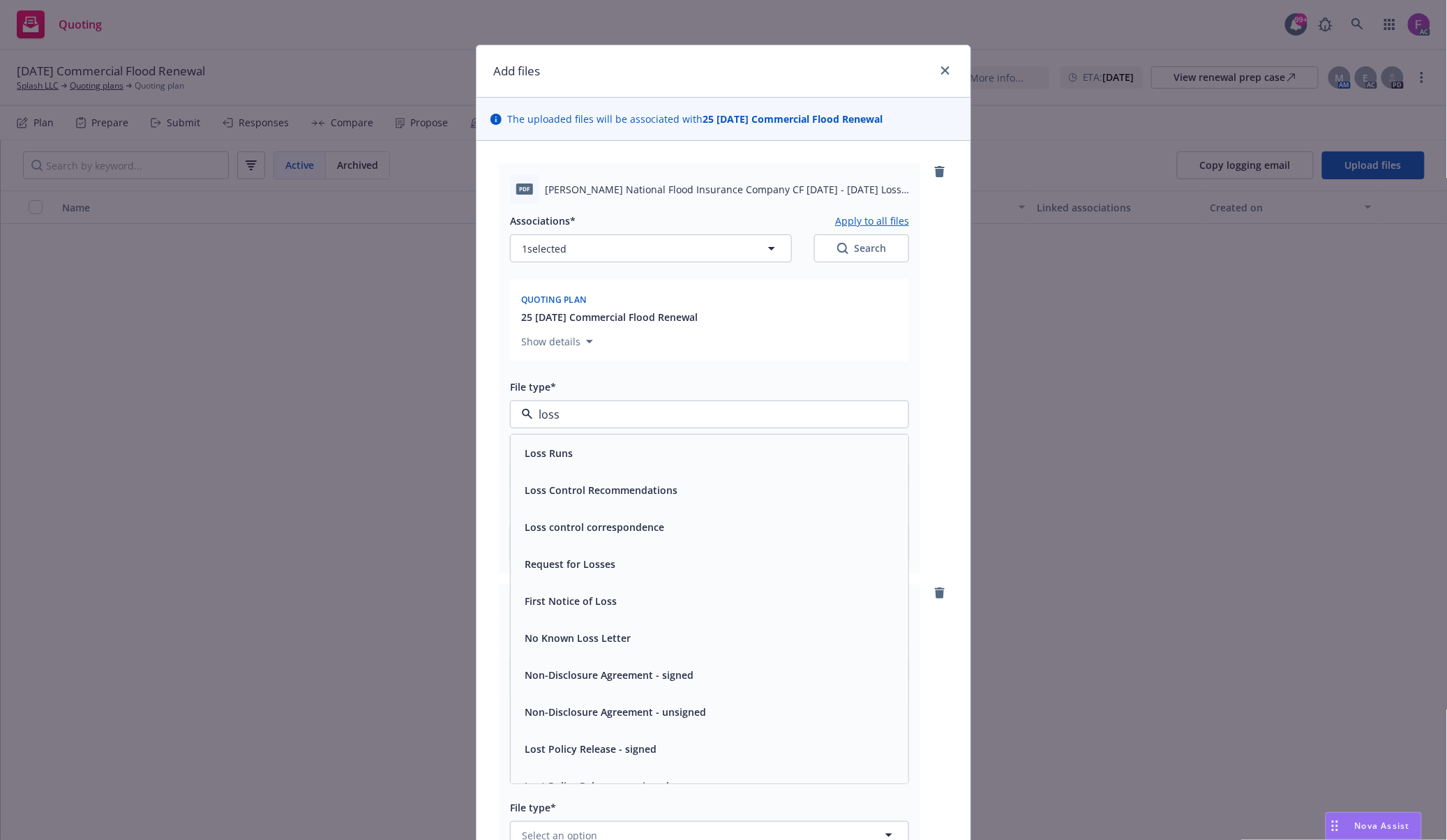
paste input "Loss Run"
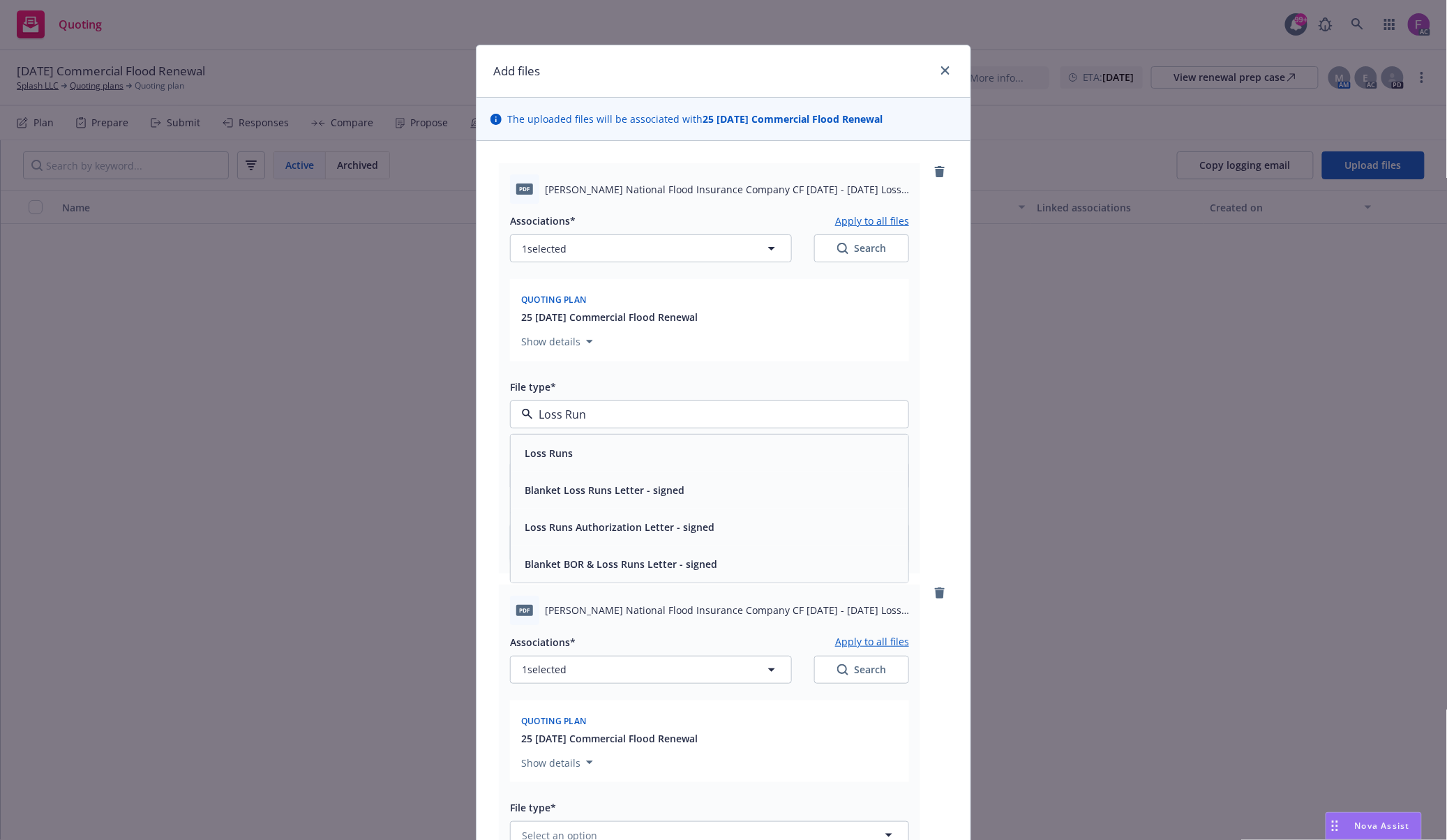
type input "Loss Run"
drag, startPoint x: 659, startPoint y: 402, endPoint x: 413, endPoint y: 408, distance: 246.1
click at [413, 408] on div "Add files The uploaded files will be associated with 25 11/20/25 Commercial Flo…" at bounding box center [724, 420] width 1447 height 840
click at [559, 416] on span "Select an option" at bounding box center [559, 414] width 76 height 15
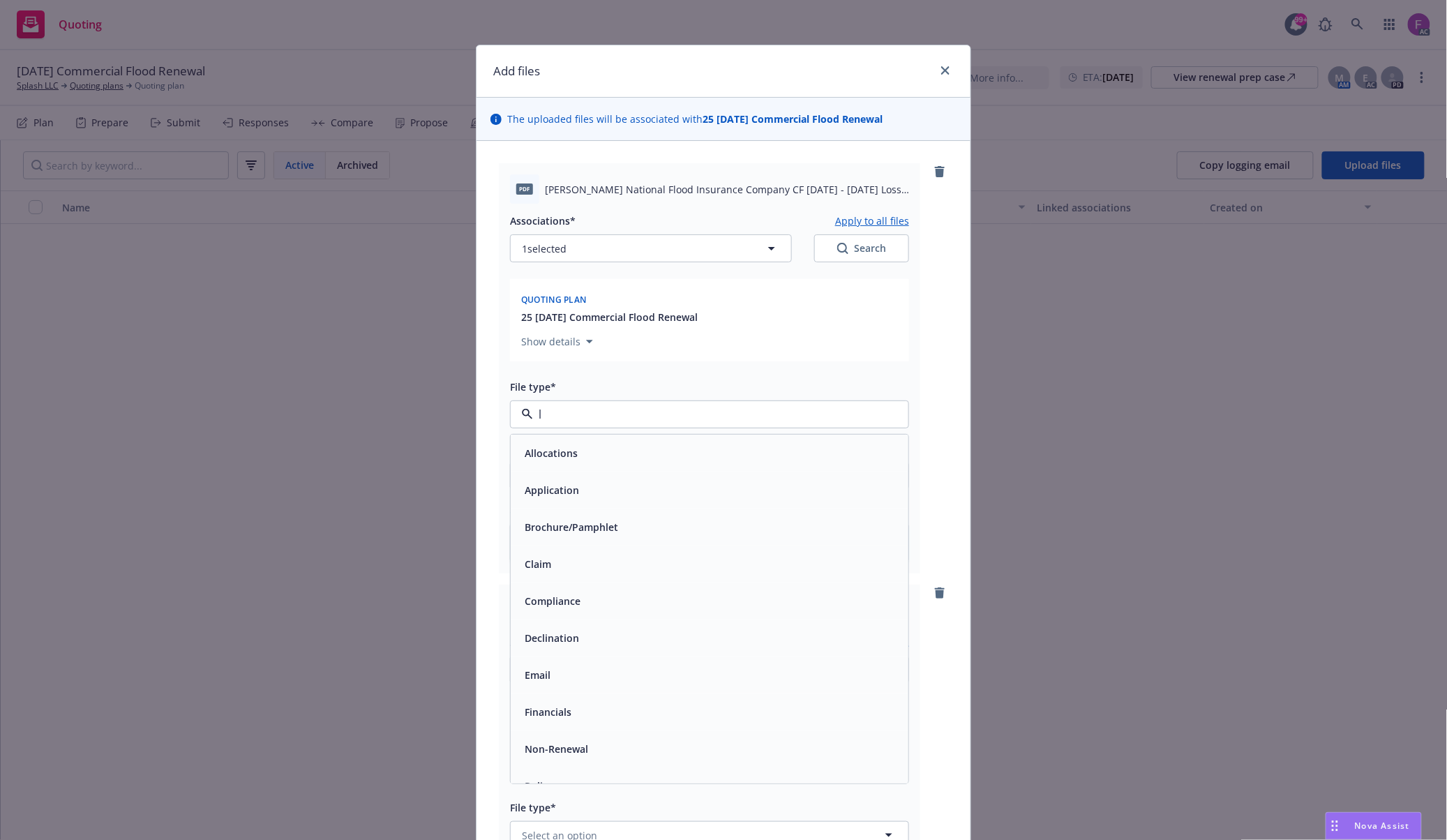
type input "lp"
type textarea "x"
paste input "Loss Run"
type input "Loss Run"
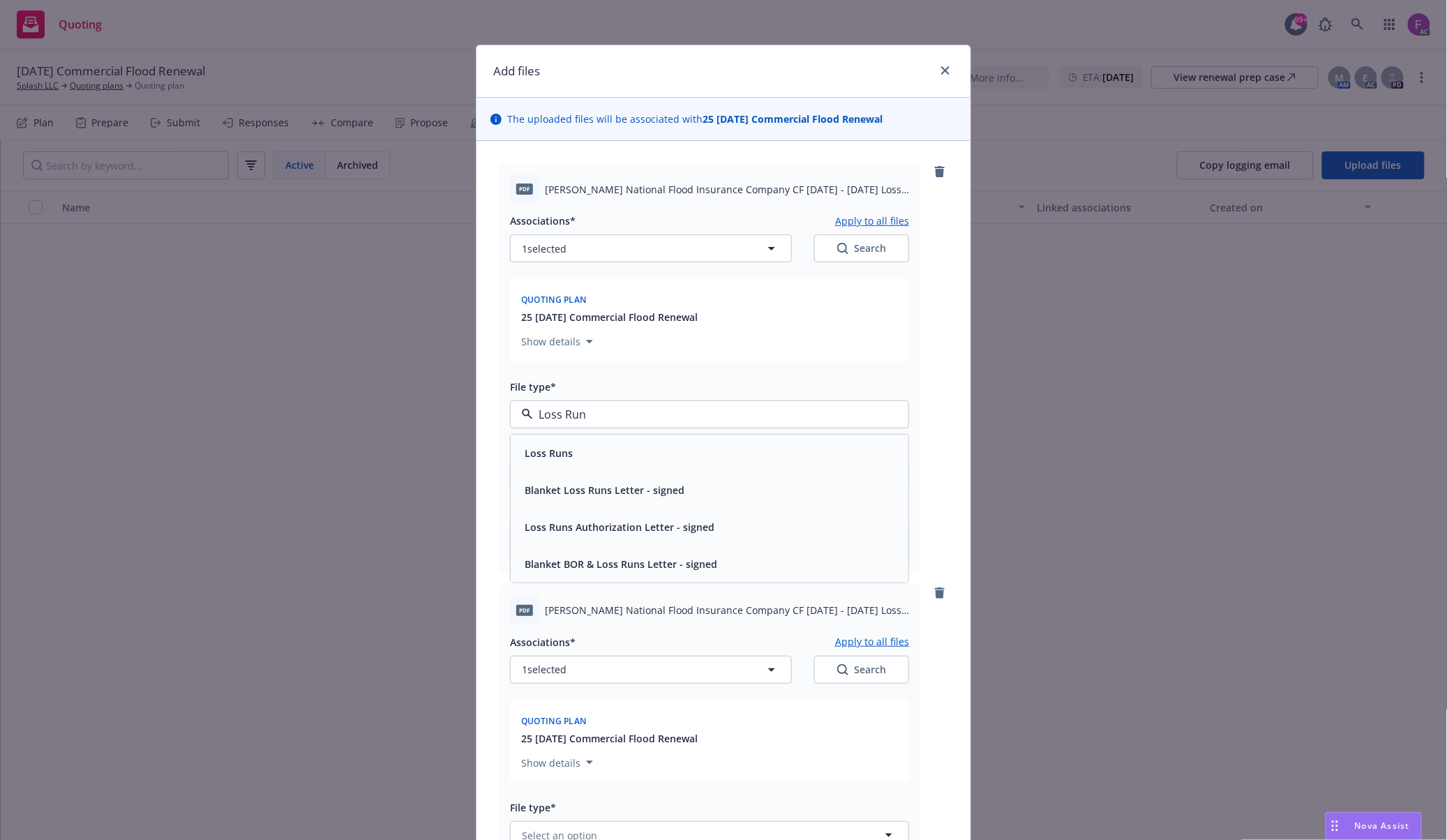
drag, startPoint x: 628, startPoint y: 413, endPoint x: 477, endPoint y: 427, distance: 151.6
click at [368, 410] on div "Add files The uploaded files will be associated with 25 11/20/25 Commercial Flo…" at bounding box center [724, 420] width 1447 height 840
click at [610, 452] on div "Loss Runs" at bounding box center [710, 453] width 381 height 21
type textarea "x"
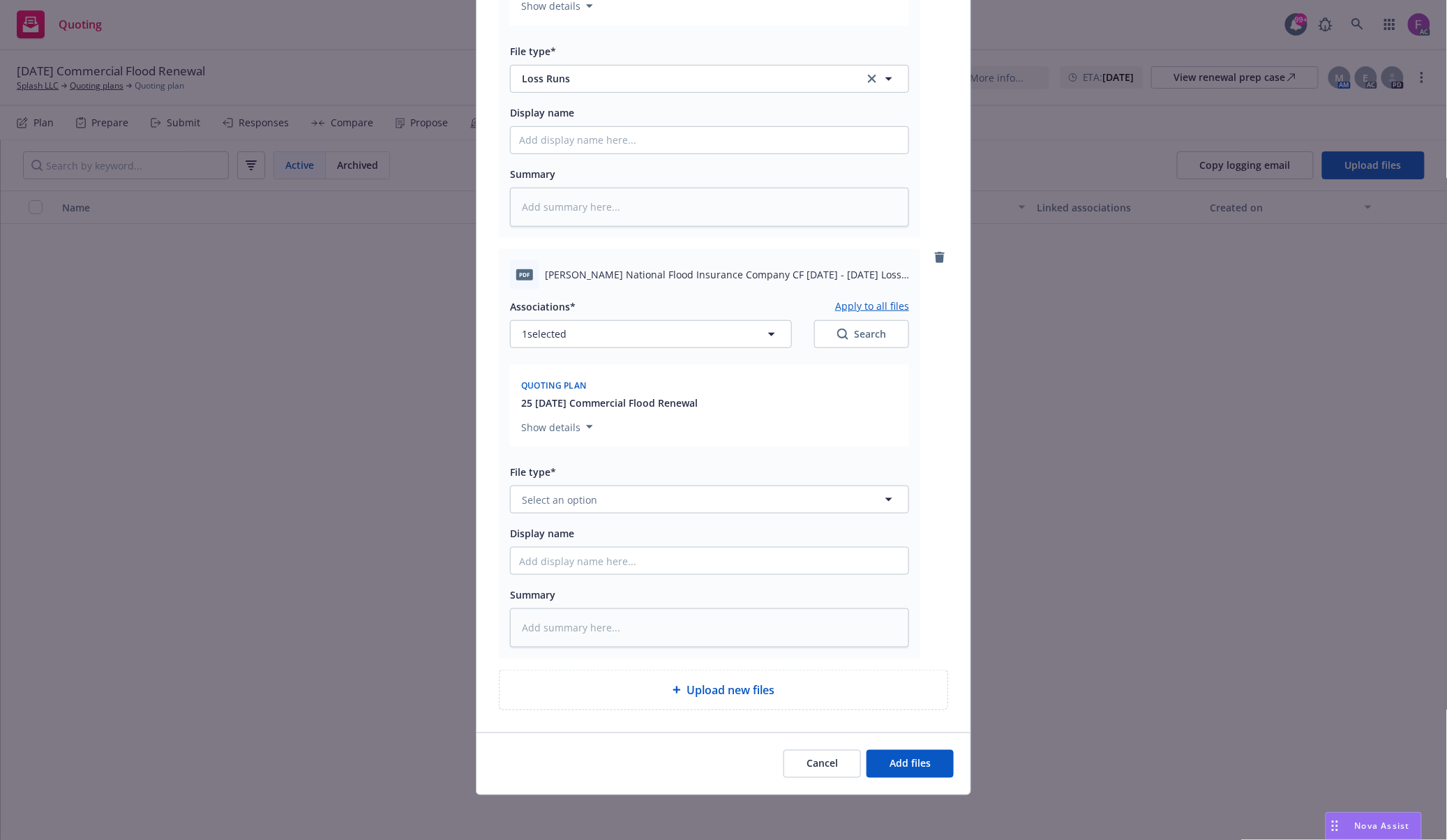
scroll to position [338, 0]
click at [548, 500] on span "Select an option" at bounding box center [559, 500] width 76 height 15
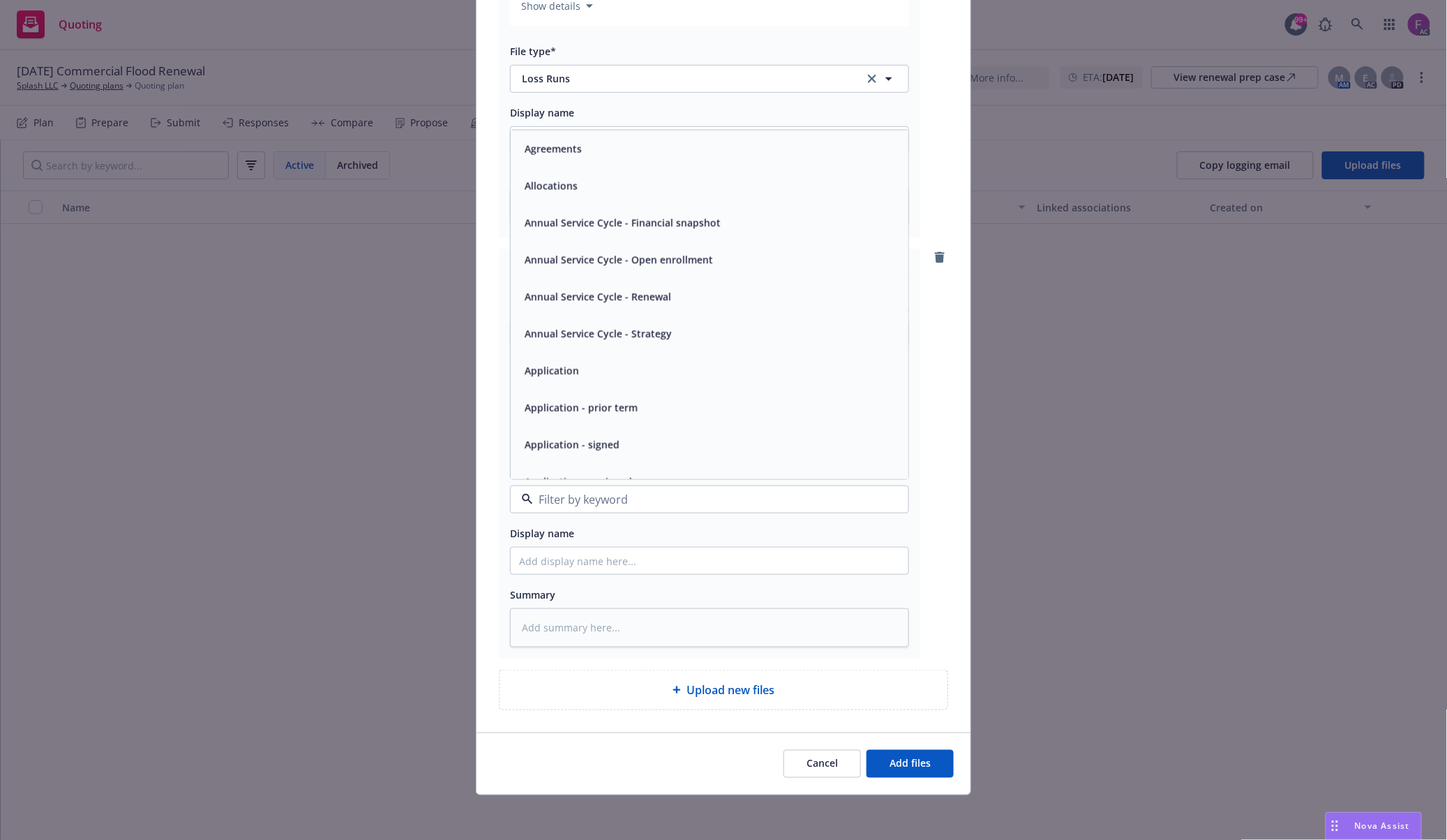
paste input "Loss Run"
type input "Loss Run"
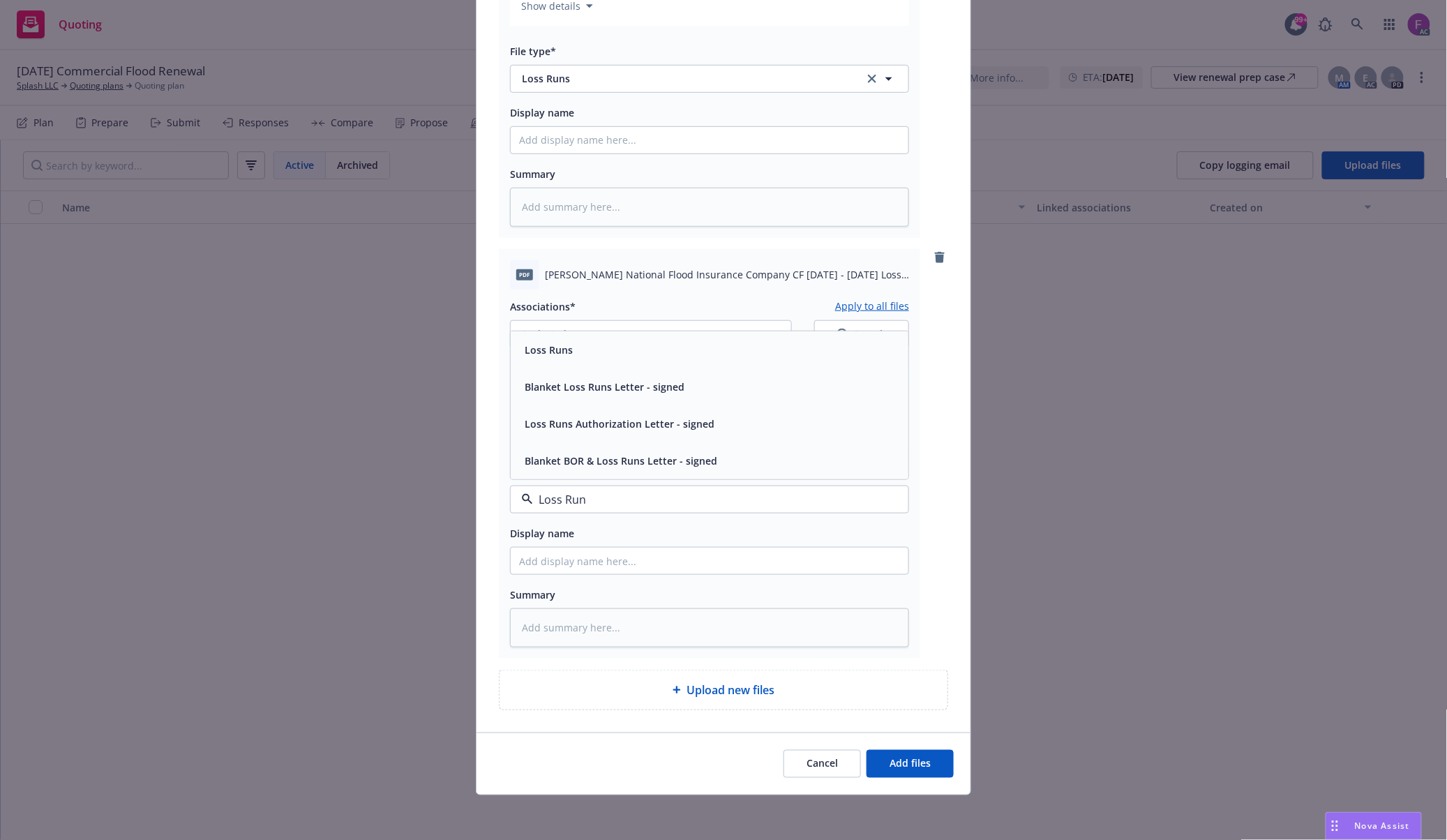
click at [556, 340] on div "Loss Runs" at bounding box center [547, 350] width 56 height 21
click at [594, 326] on button "1 selected" at bounding box center [651, 334] width 281 height 28
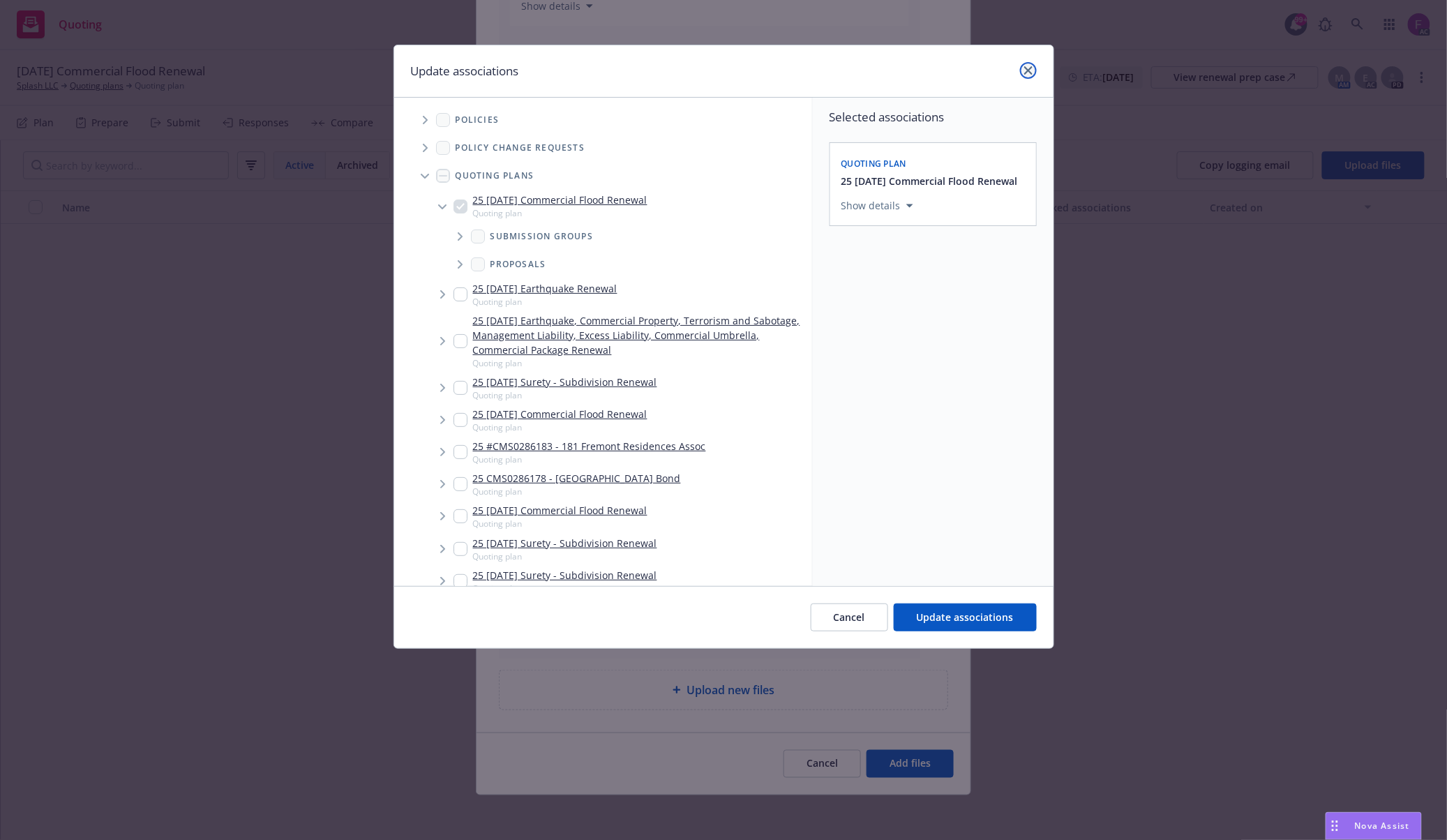
click at [1030, 65] on link "close" at bounding box center [1028, 70] width 17 height 17
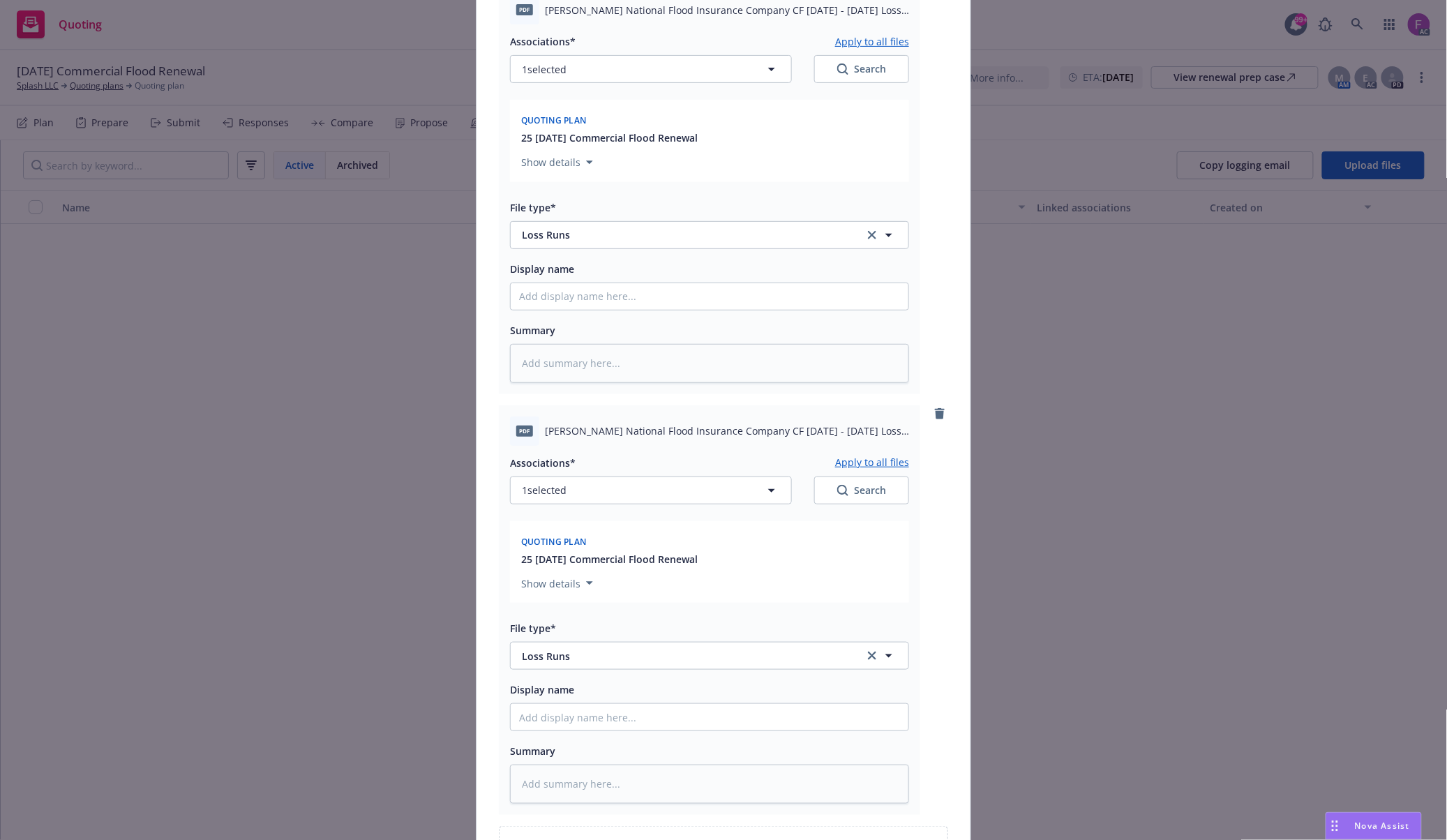
scroll to position [0, 0]
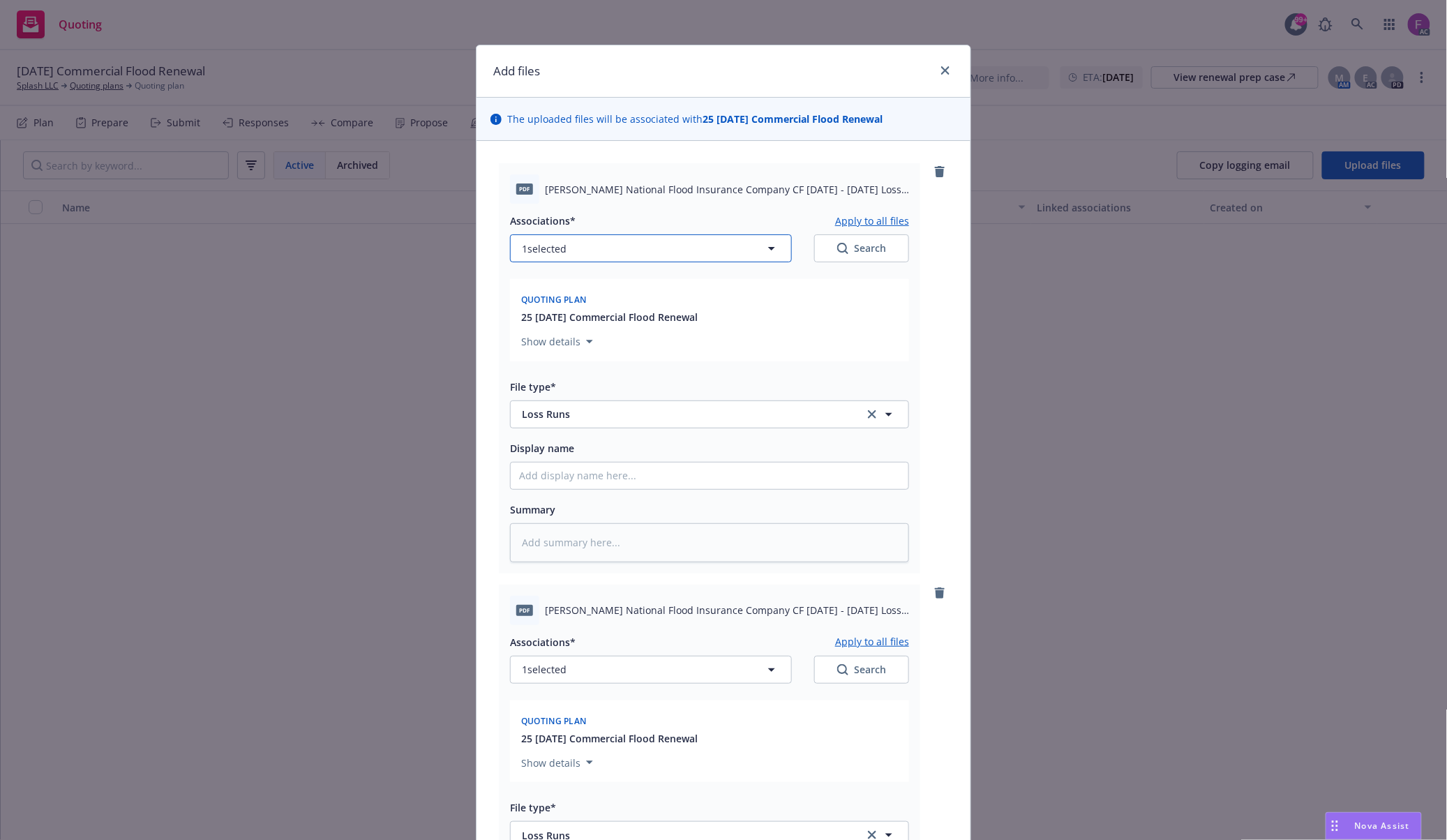
click at [558, 257] on button "1 selected" at bounding box center [651, 248] width 281 height 28
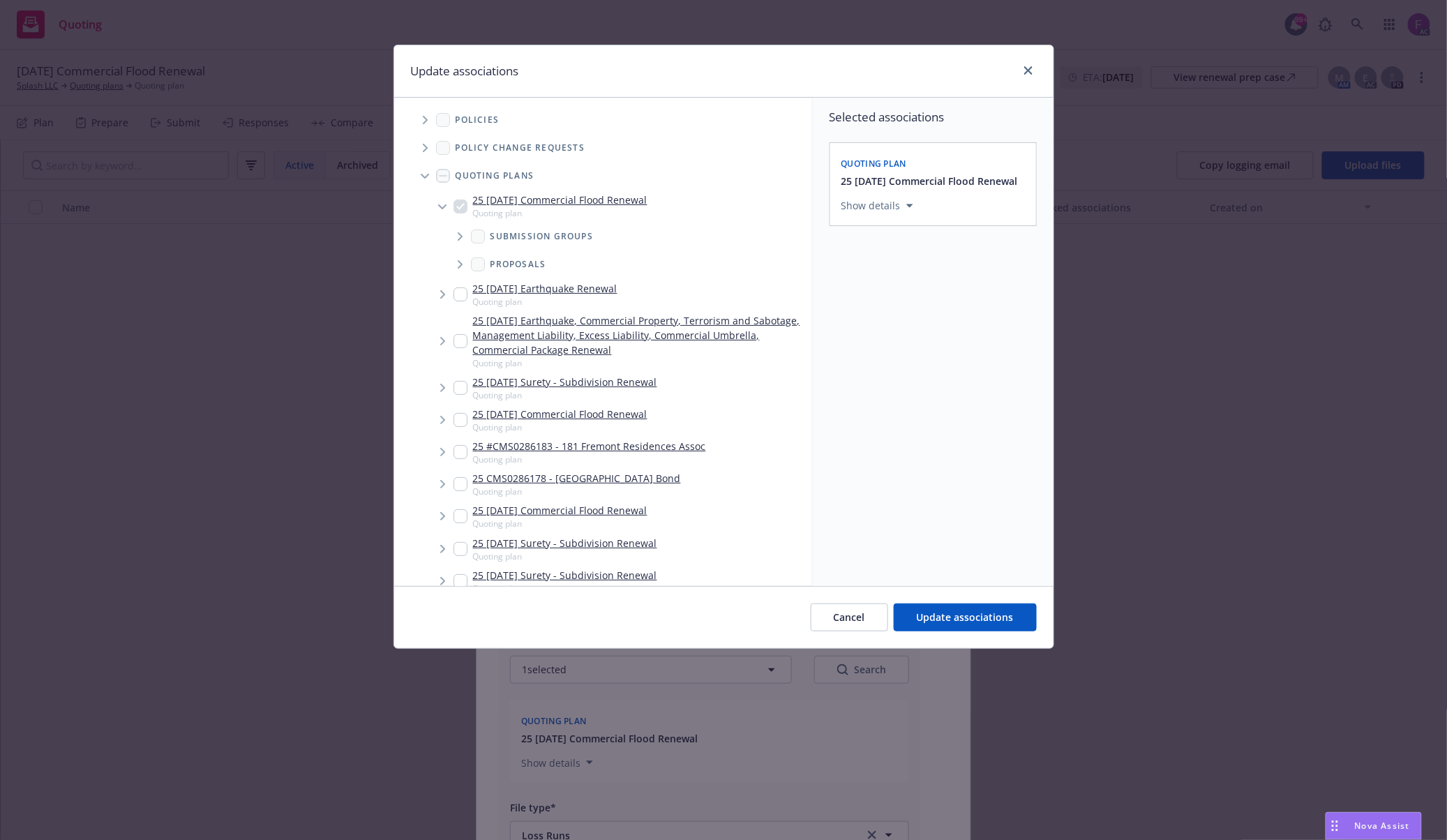
click at [425, 114] on span "Tree Example" at bounding box center [424, 119] width 22 height 22
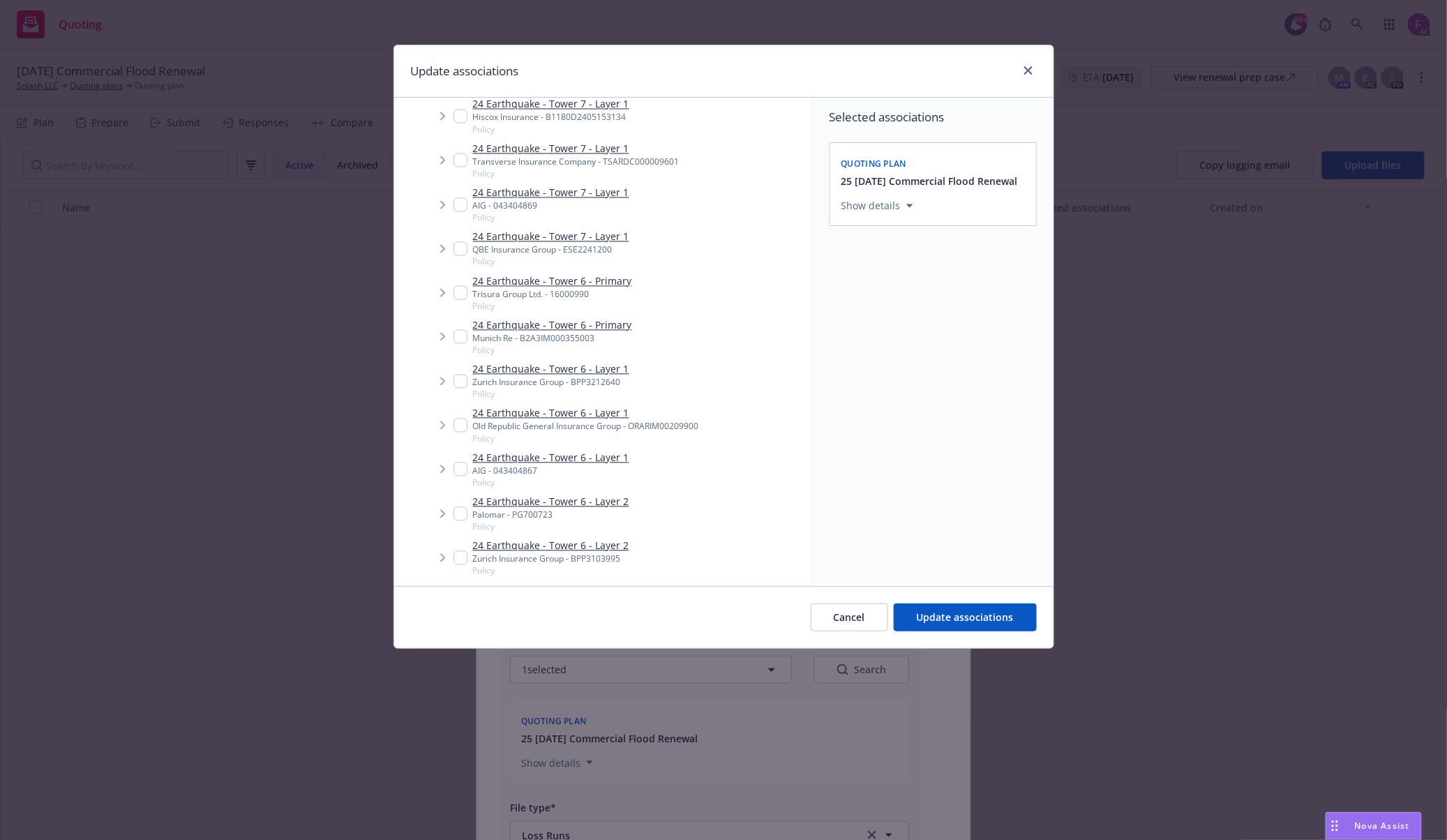
scroll to position [3720, 0]
click at [1025, 70] on icon "close" at bounding box center [1028, 70] width 8 height 8
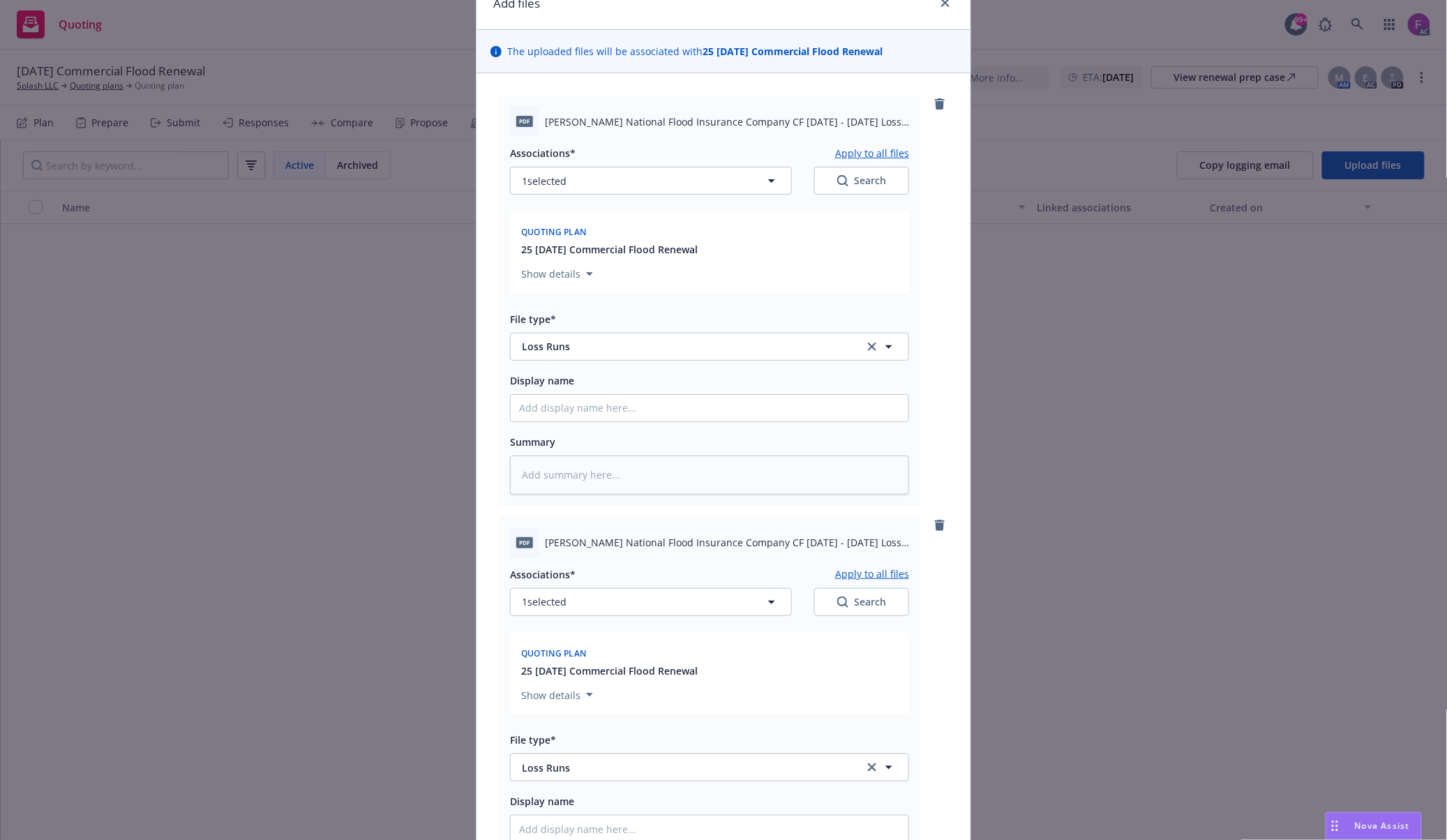
scroll to position [185, 0]
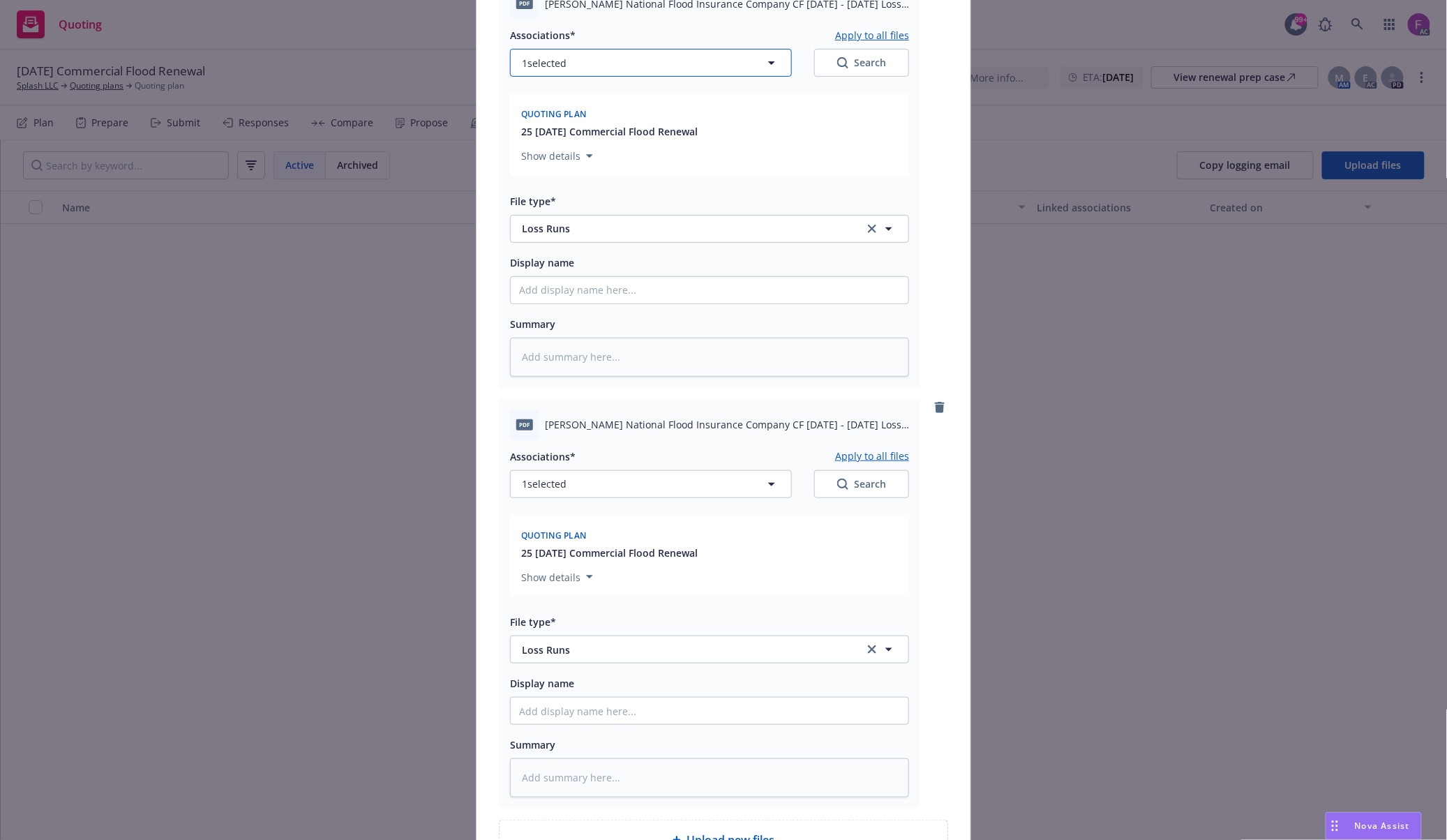
click at [596, 60] on button "1 selected" at bounding box center [651, 63] width 281 height 28
type textarea "x"
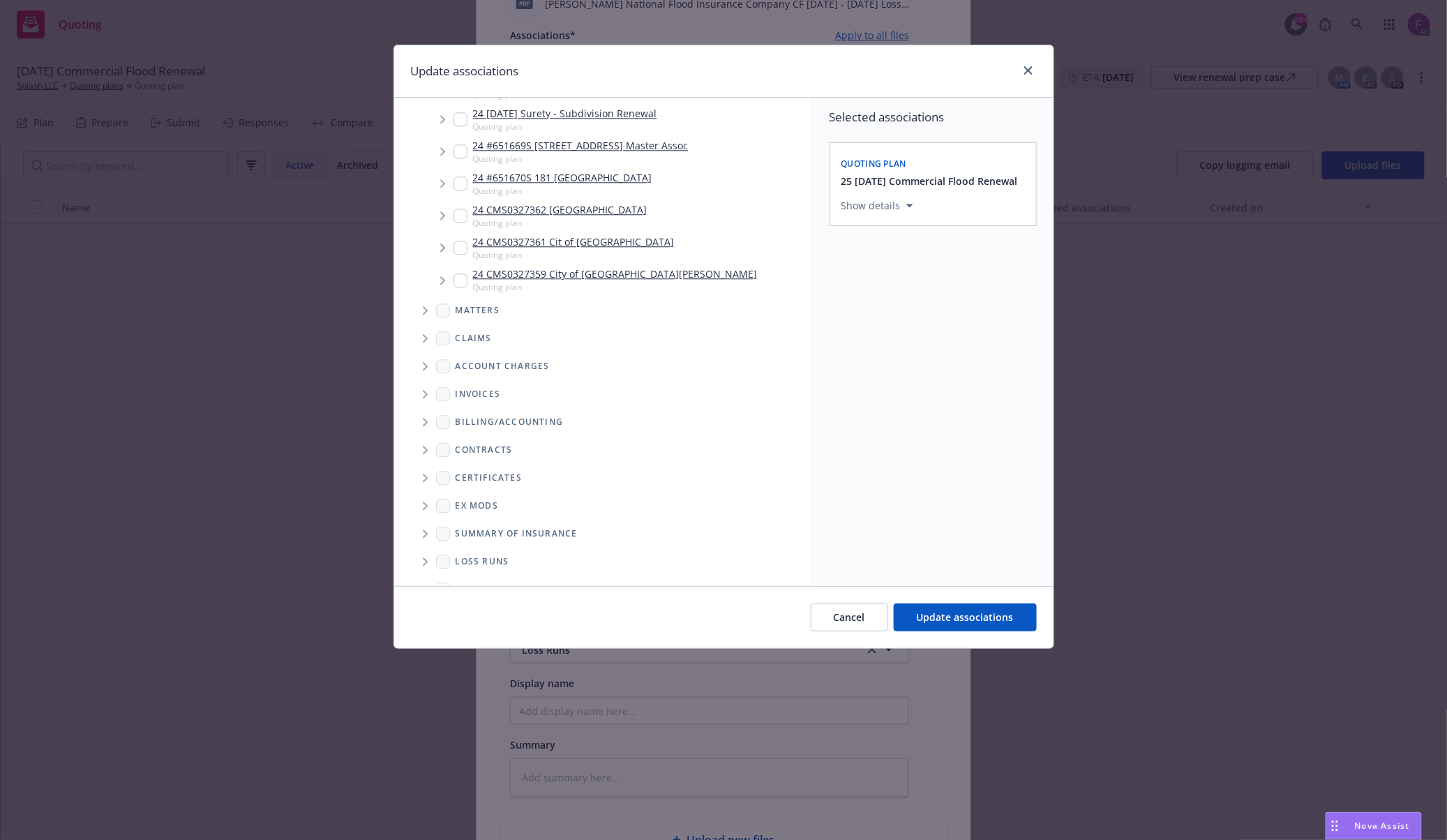
scroll to position [1419, 0]
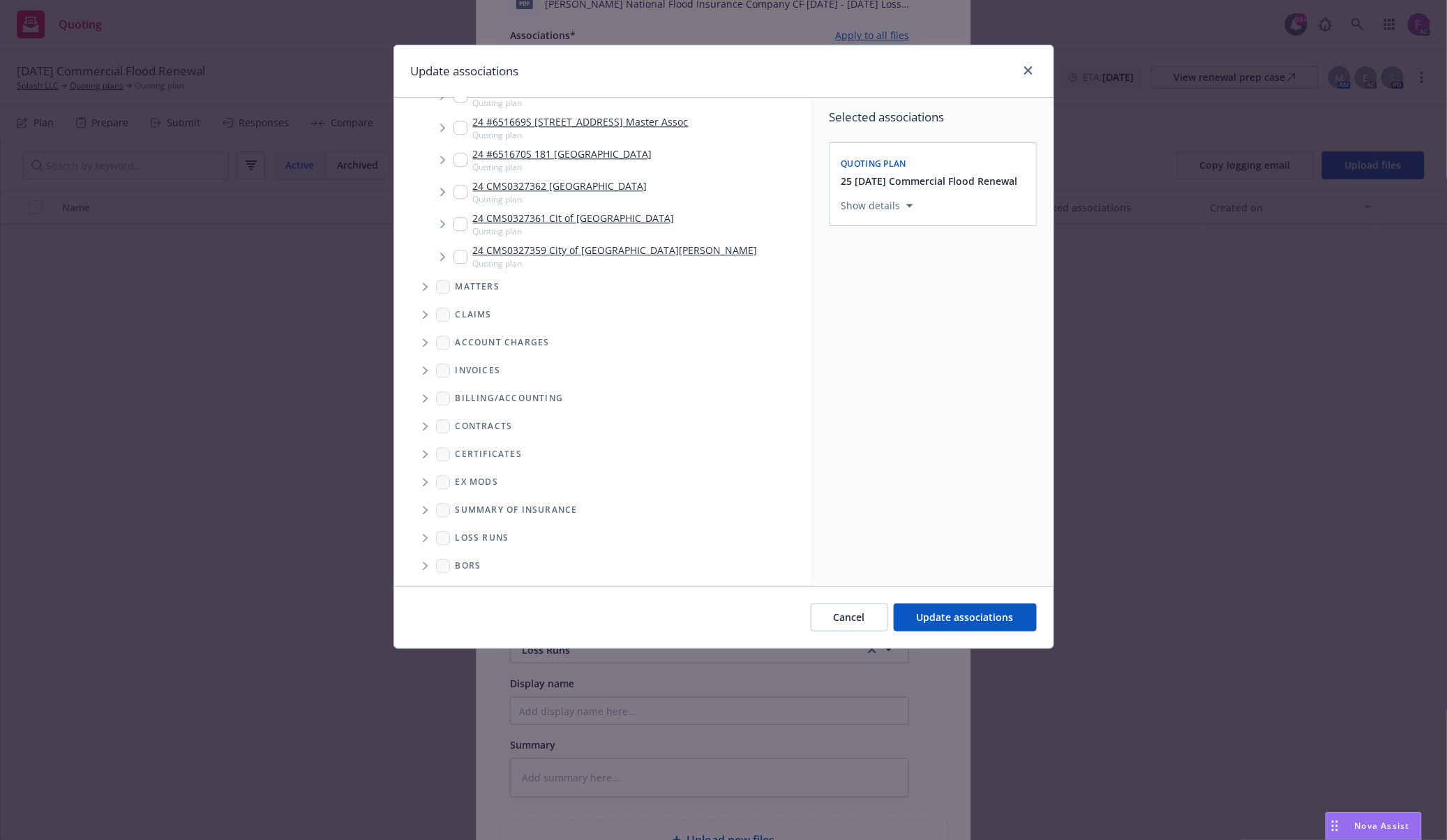
click at [423, 539] on icon "Folder Tree Example" at bounding box center [426, 537] width 6 height 8
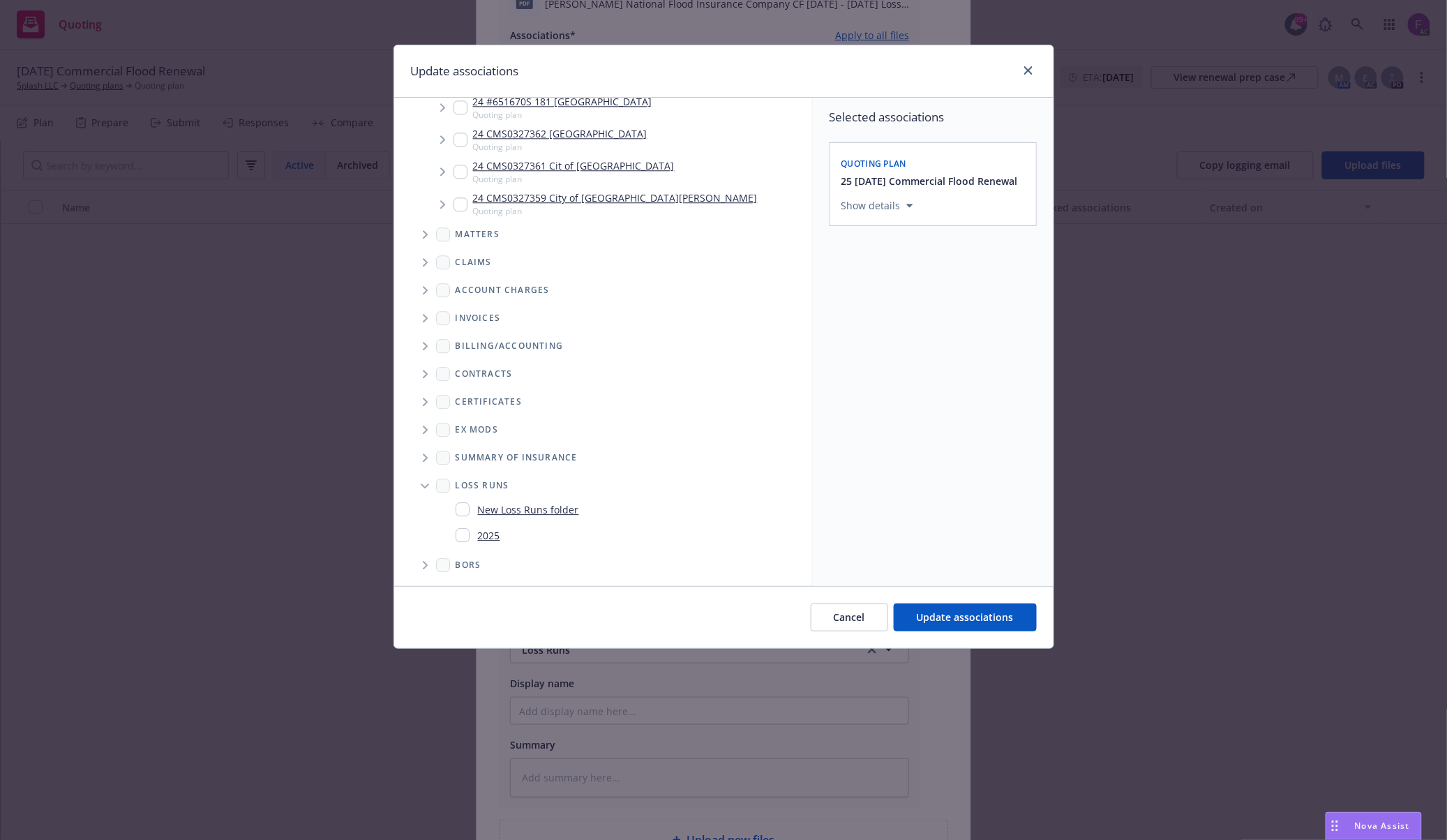
click at [463, 540] on input "Folder Tree Example" at bounding box center [462, 534] width 14 height 14
checkbox input "true"
click at [922, 545] on div "Selected associations Quoting plan 25 11/20/25 Commercial Flood Renewal Show de…" at bounding box center [933, 342] width 240 height 488
click at [961, 614] on span "Update associations" at bounding box center [965, 617] width 97 height 13
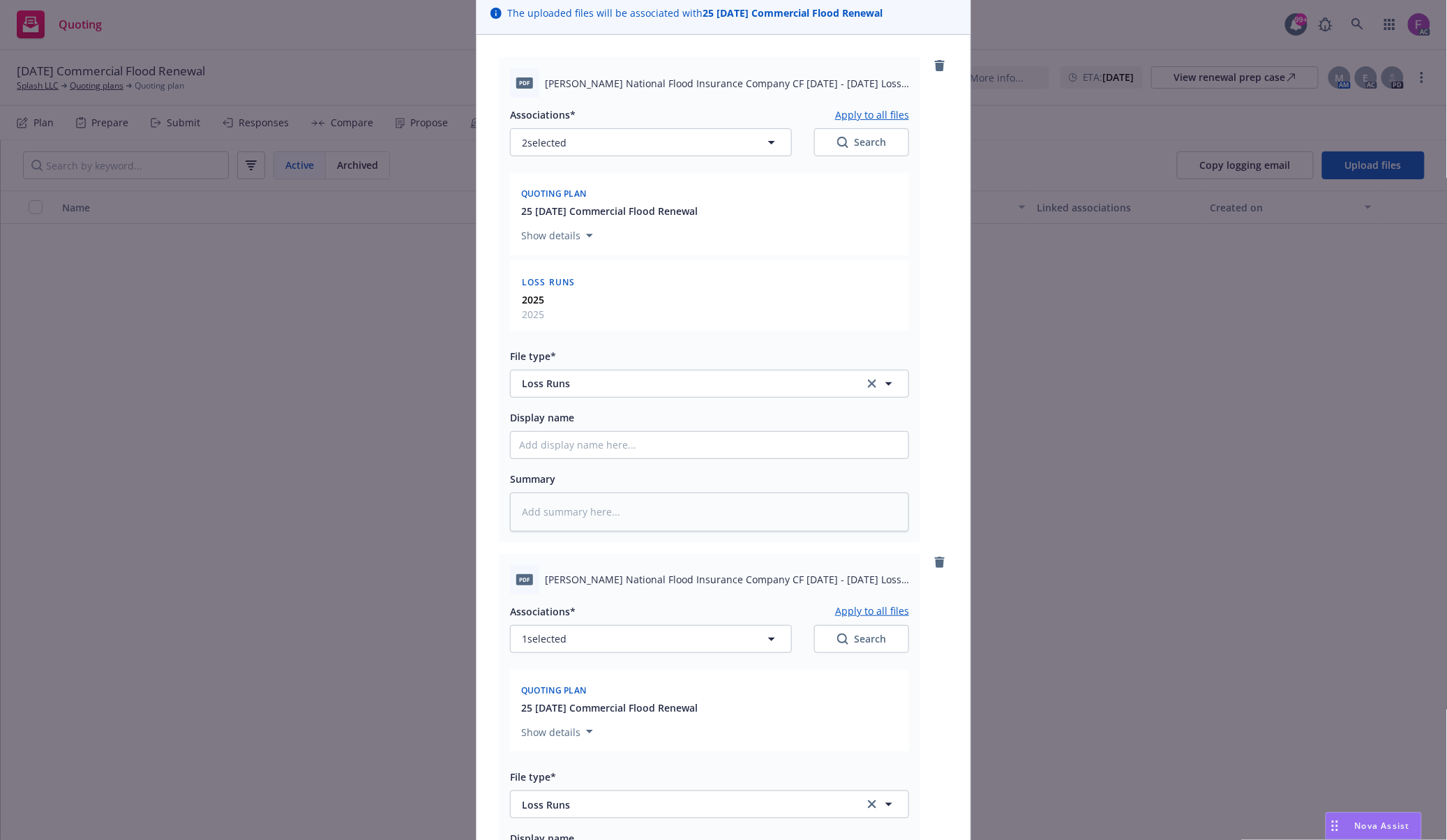
scroll to position [0, 0]
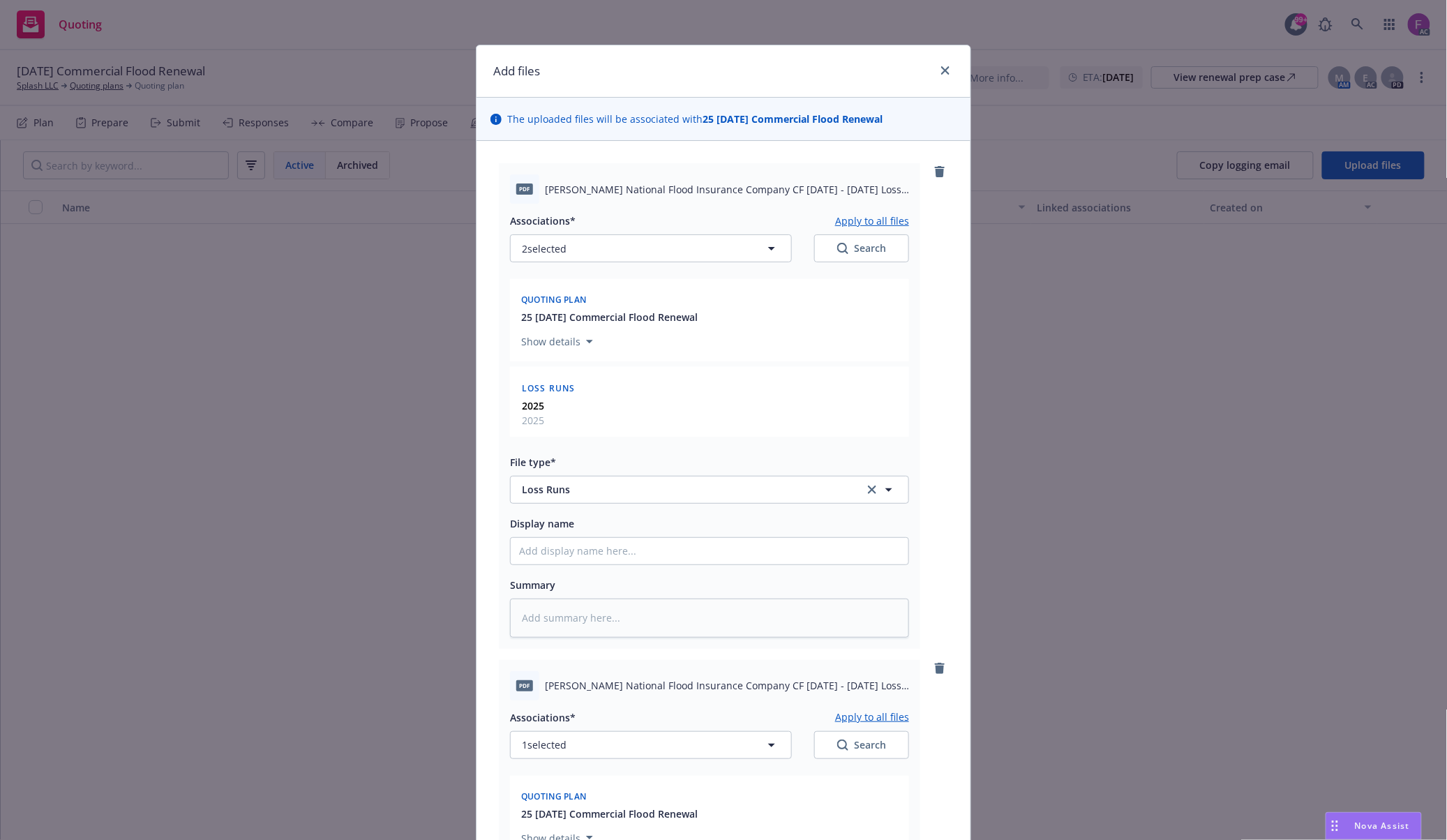
click at [841, 222] on button "Apply to all files" at bounding box center [872, 220] width 74 height 17
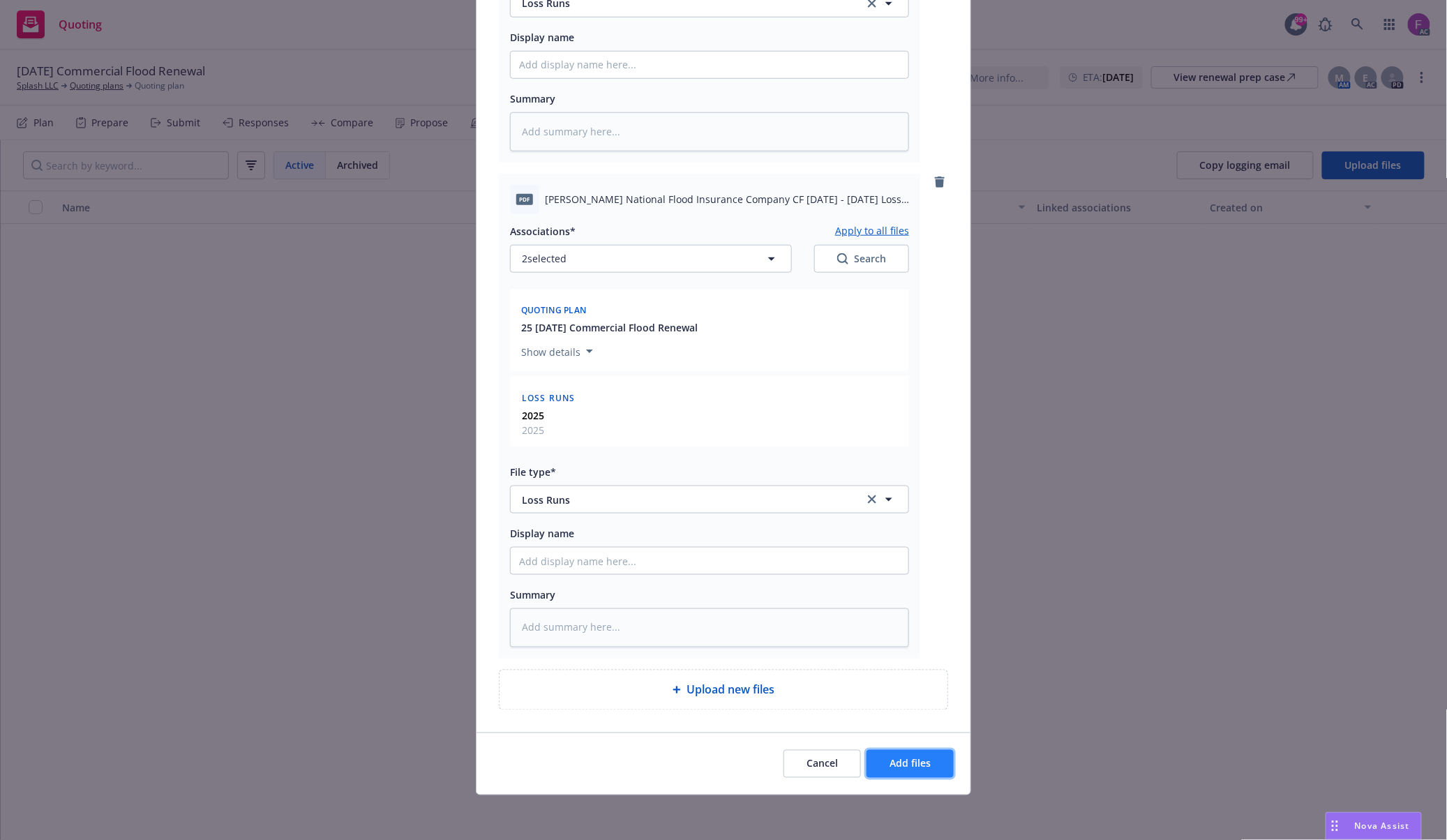
click at [913, 751] on button "Add files" at bounding box center [910, 764] width 87 height 28
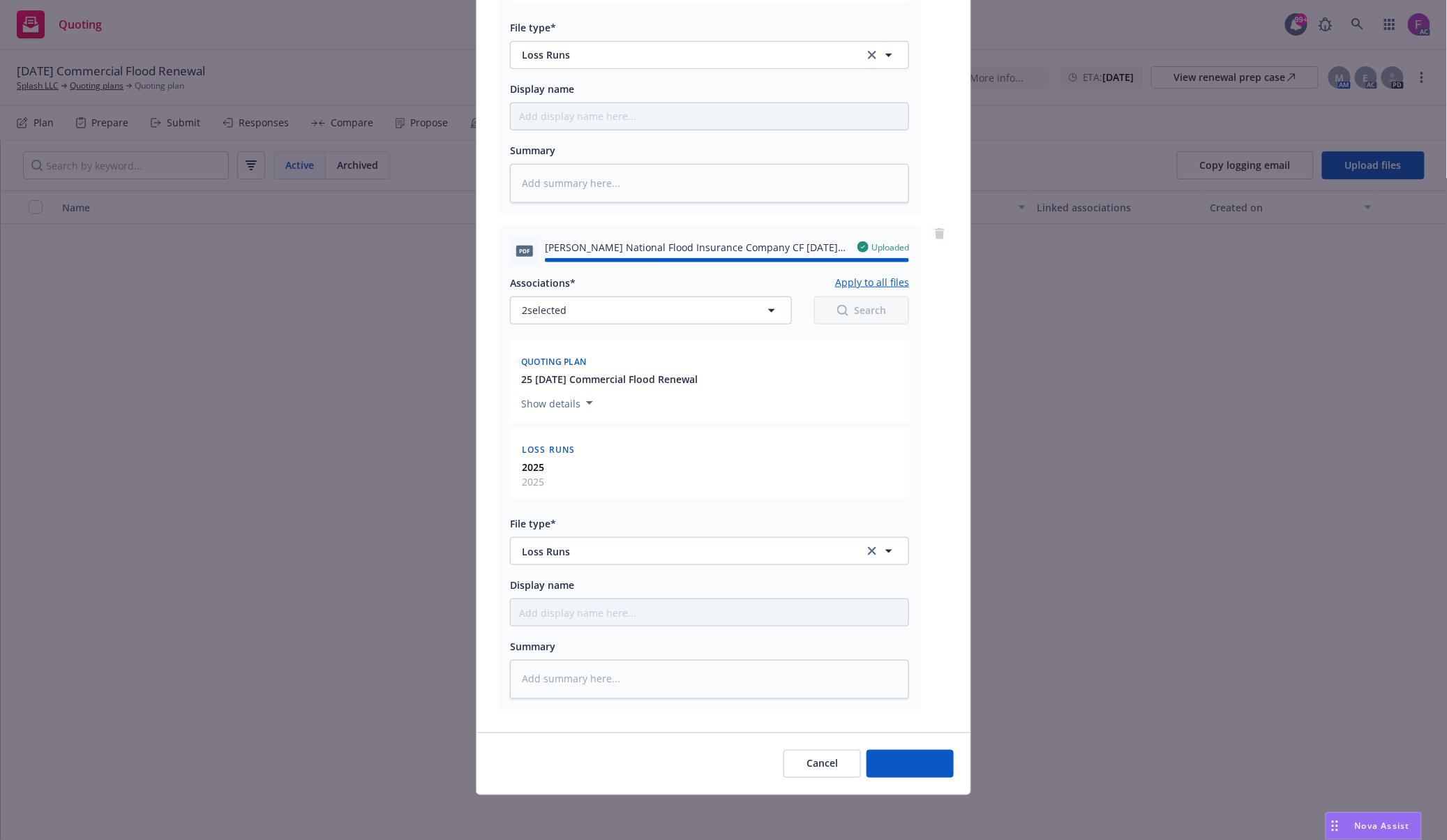
type textarea "x"
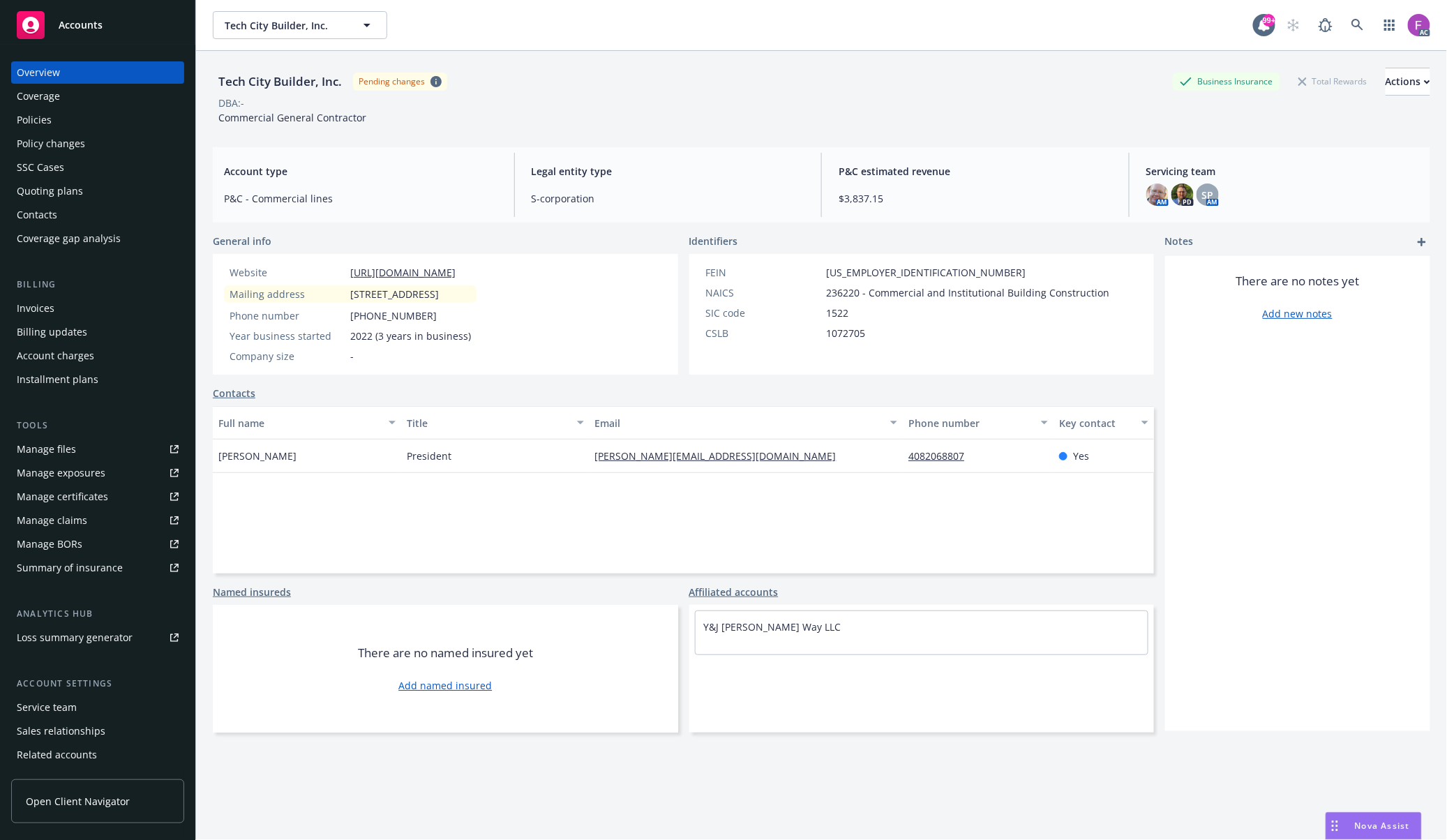
click at [130, 454] on link "Manage files" at bounding box center [97, 449] width 173 height 22
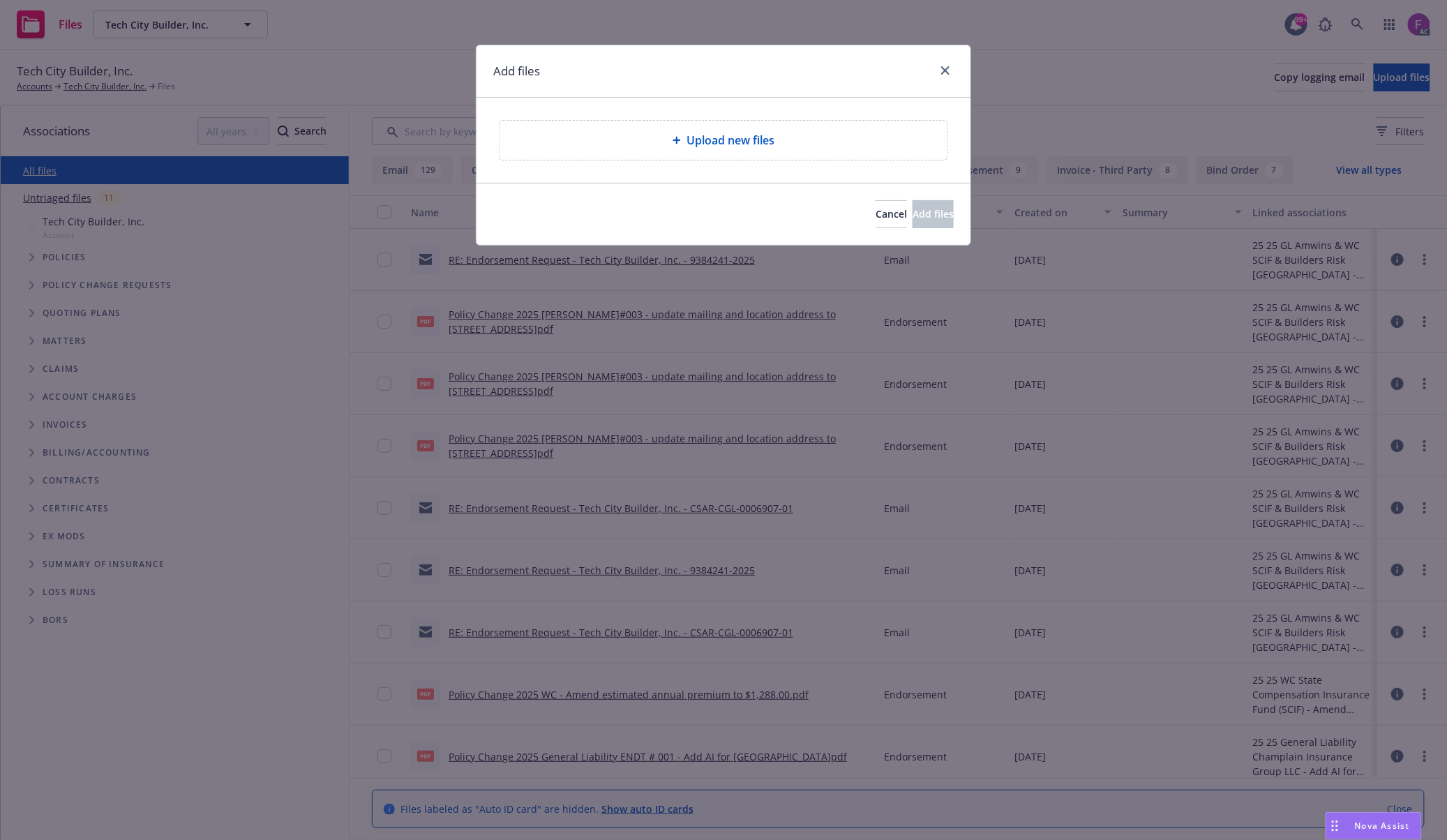
click at [766, 143] on span "Upload new files" at bounding box center [730, 140] width 88 height 17
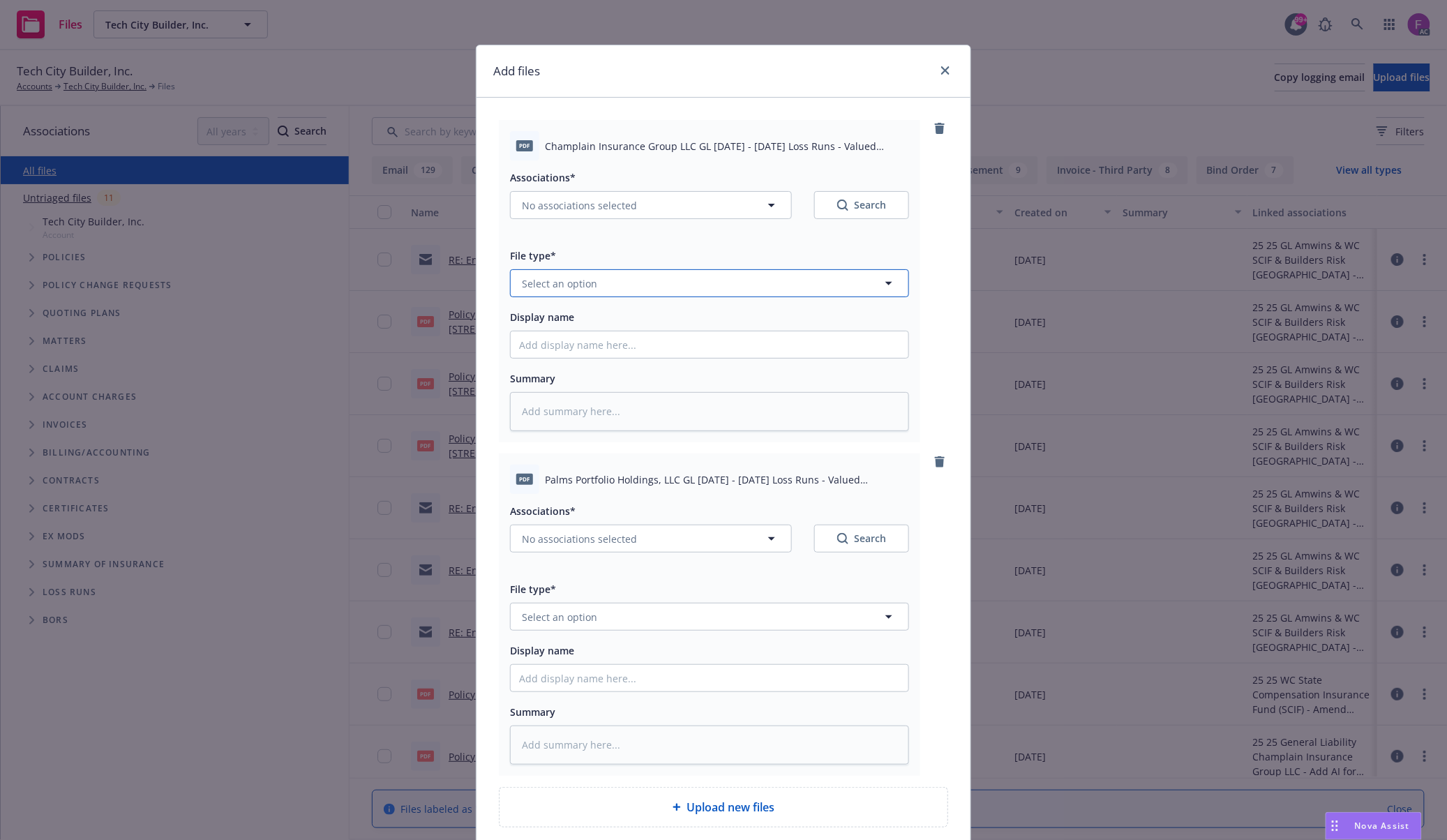
click at [632, 284] on button "Select an option" at bounding box center [710, 283] width 399 height 28
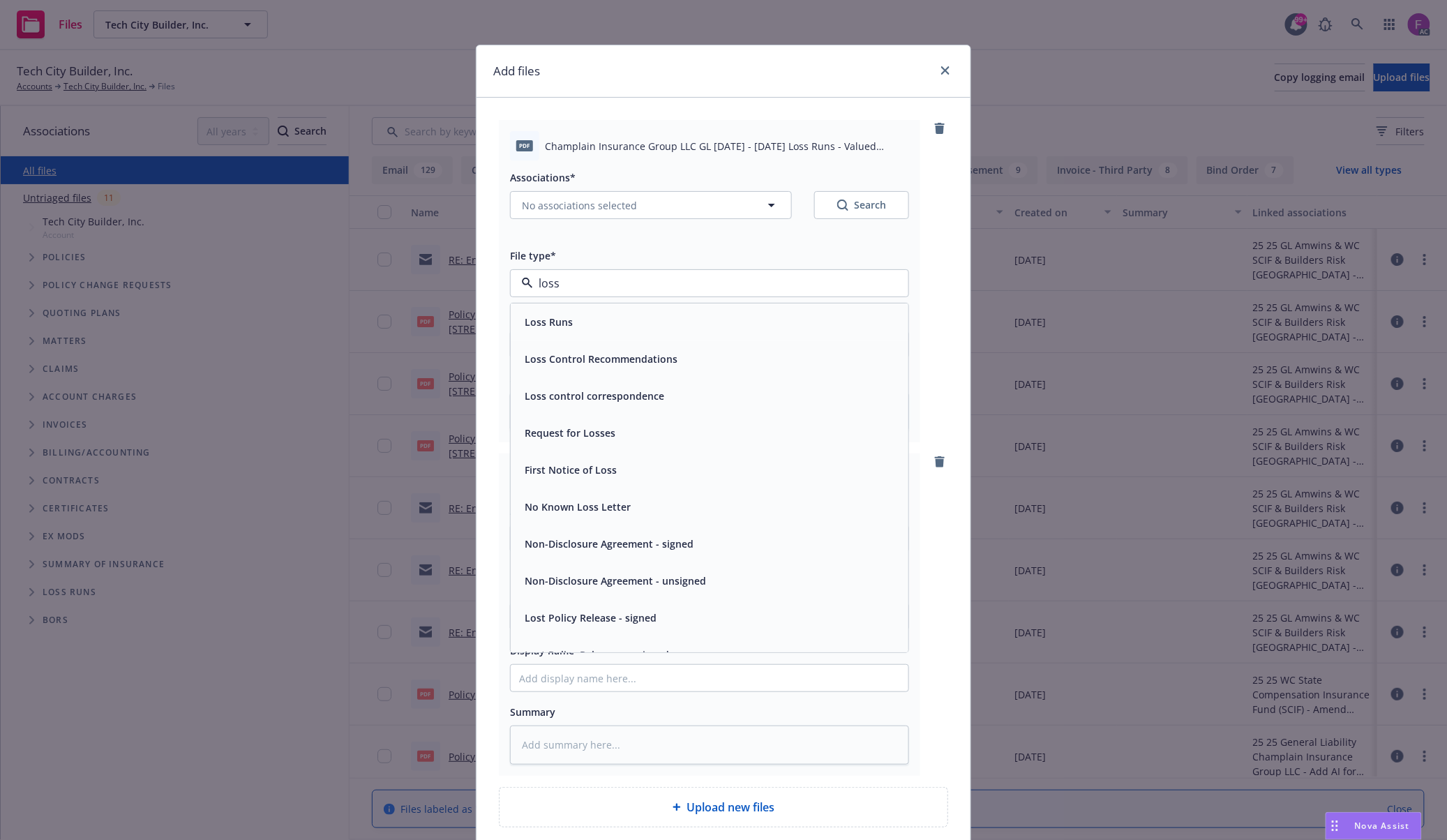
paste input "Loss Run"
type input "Loss Run"
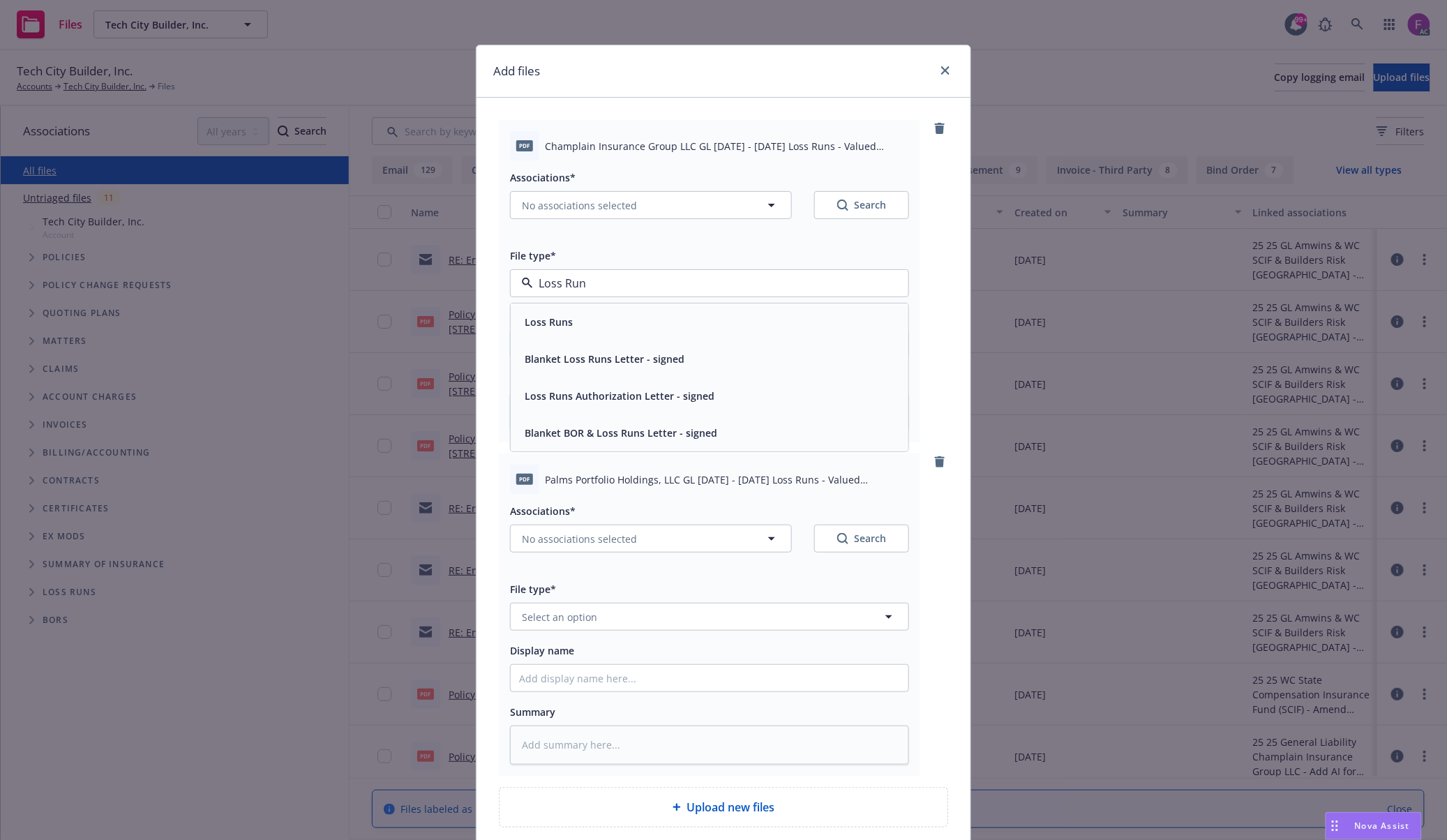
drag, startPoint x: 641, startPoint y: 289, endPoint x: 419, endPoint y: 277, distance: 222.3
click at [419, 277] on div "Add files pdf Champlain Insurance Group LLC GL [DATE] - [DATE] Loss Runs - Valu…" at bounding box center [724, 420] width 1447 height 840
click at [562, 320] on span "Loss Runs" at bounding box center [549, 322] width 48 height 15
type textarea "x"
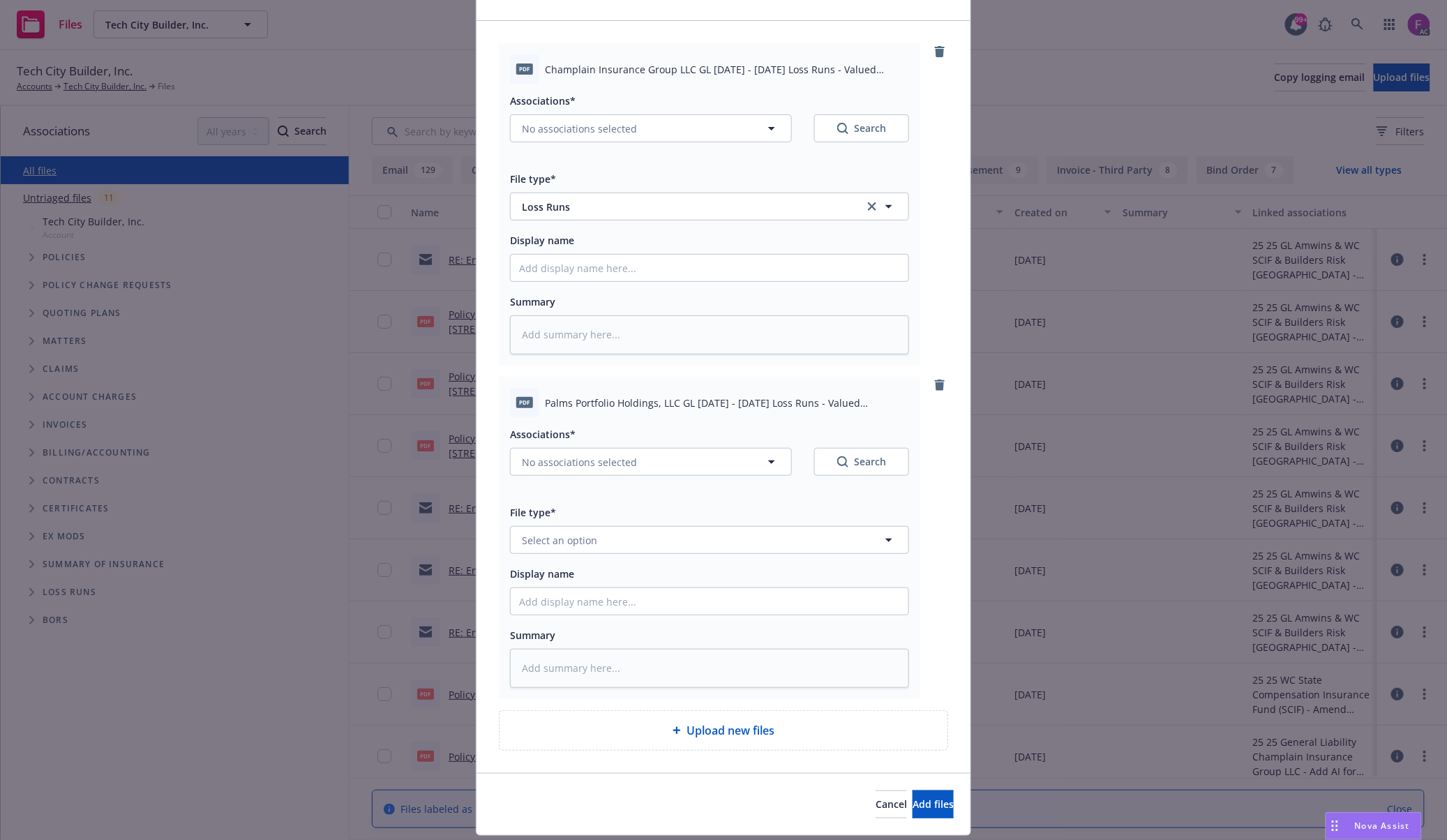
scroll to position [118, 0]
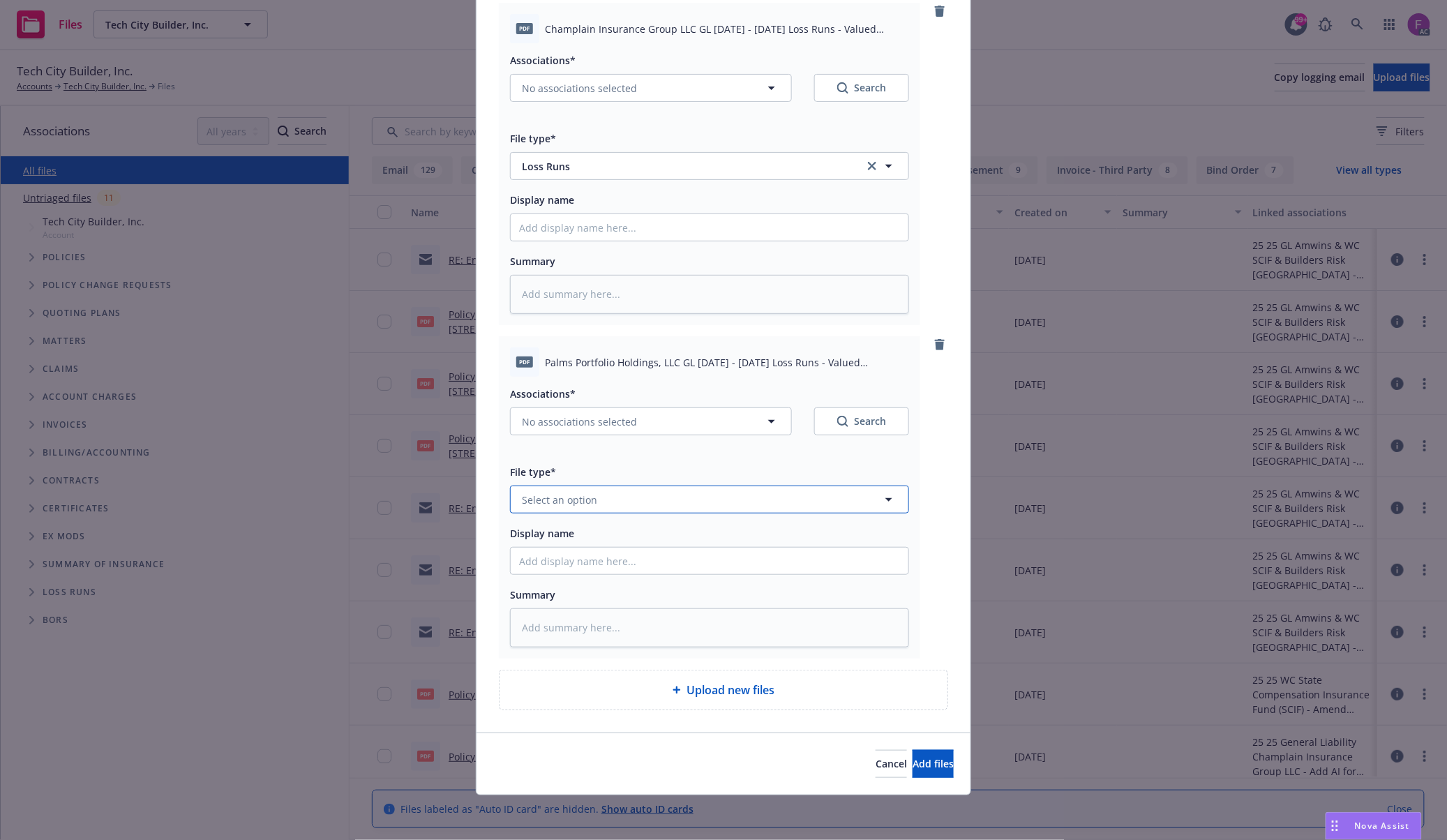
click at [631, 505] on button "Select an option" at bounding box center [710, 499] width 399 height 28
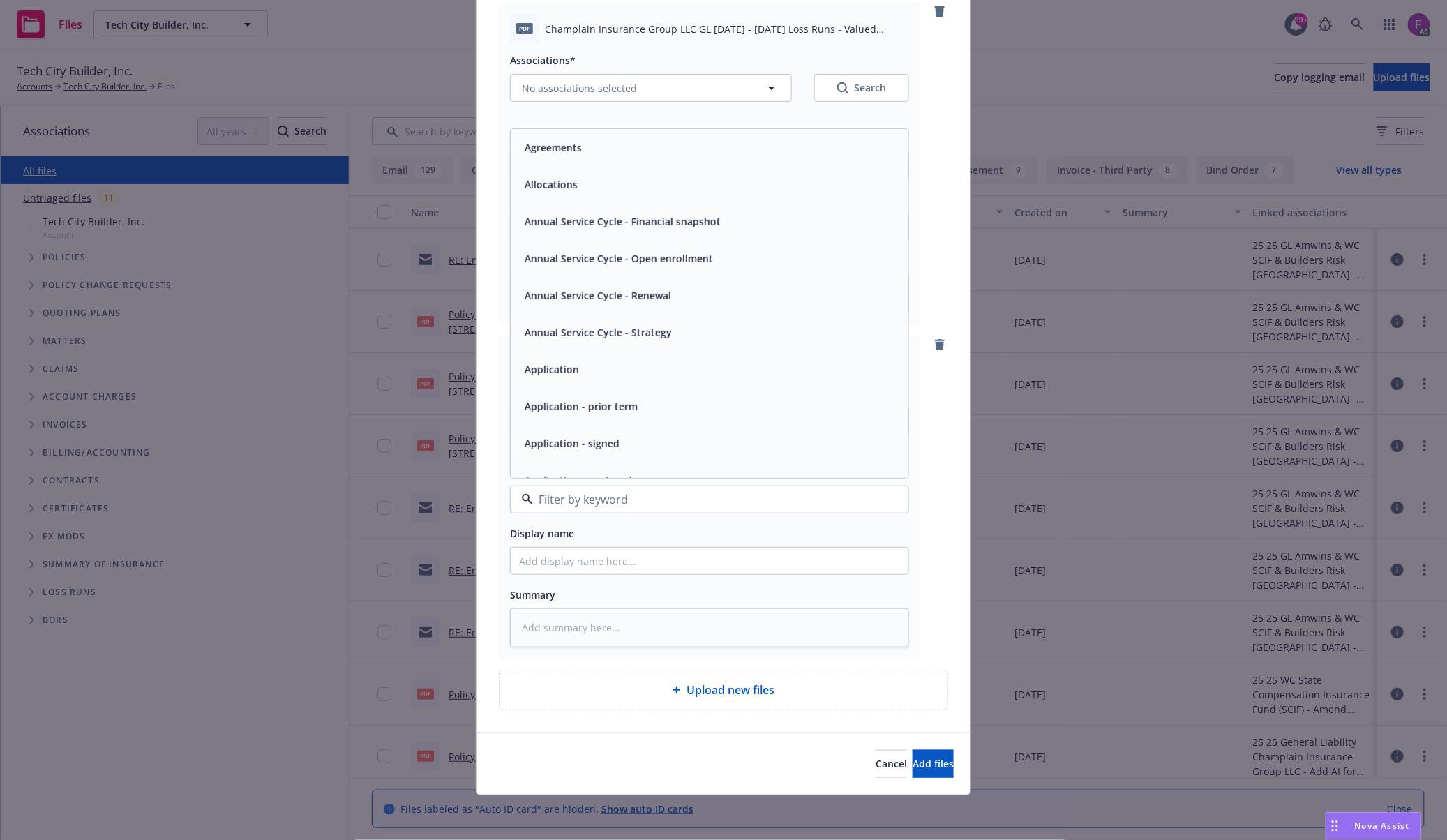
paste input "Loss Run"
type input "Loss Run"
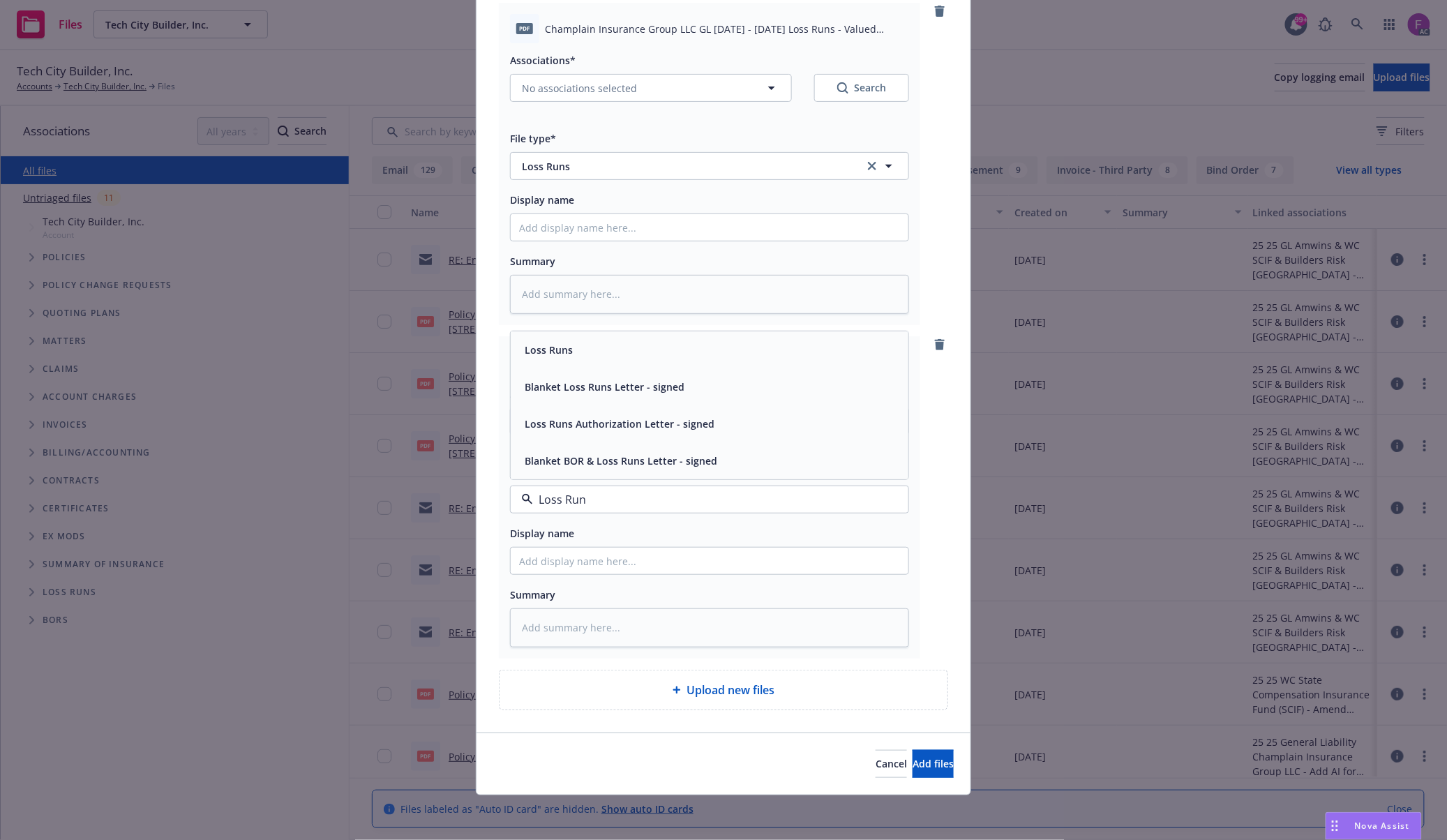
click at [570, 354] on div "Loss Runs" at bounding box center [710, 350] width 381 height 21
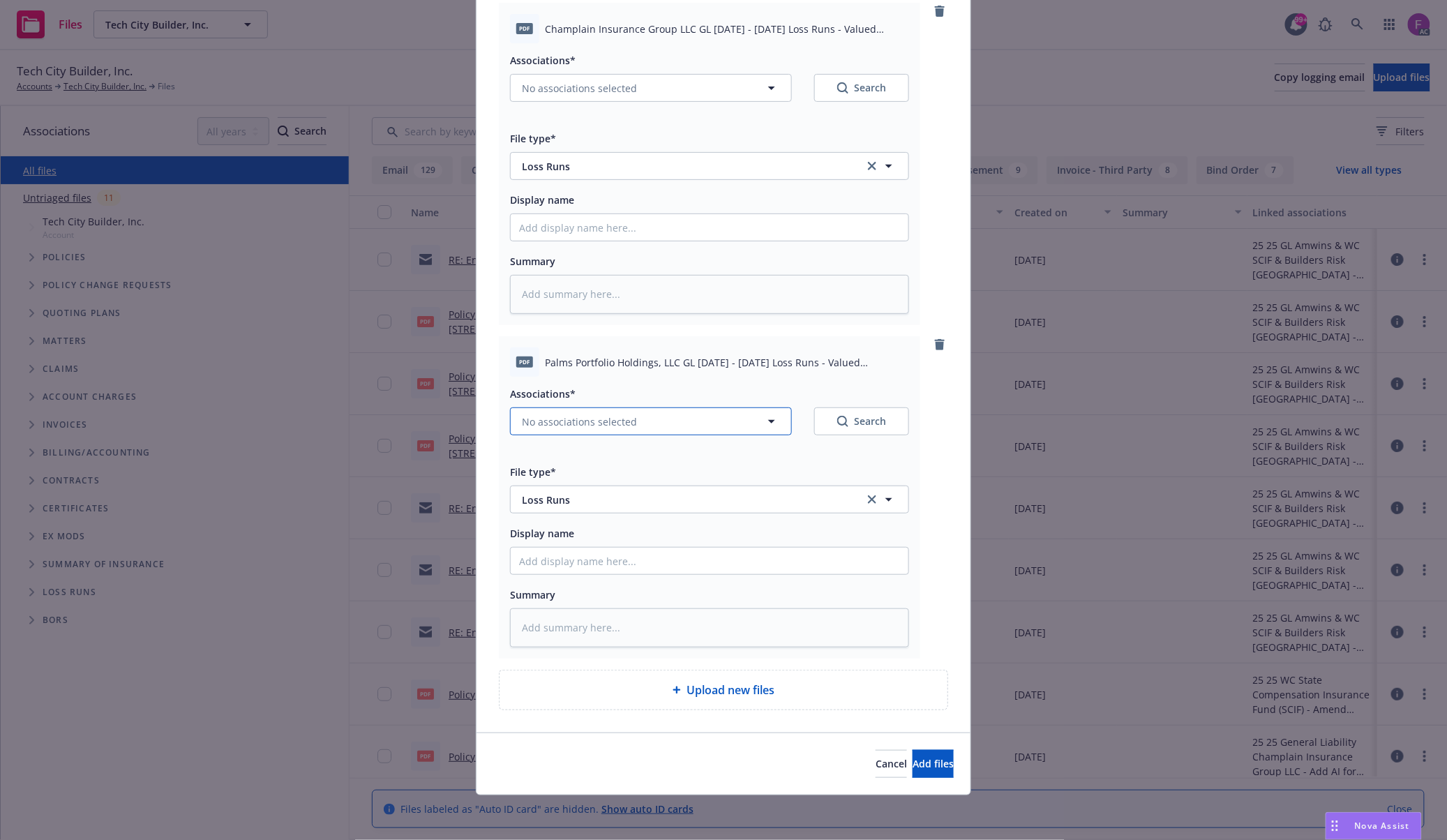
click at [576, 414] on span "No associations selected" at bounding box center [579, 421] width 115 height 15
type textarea "x"
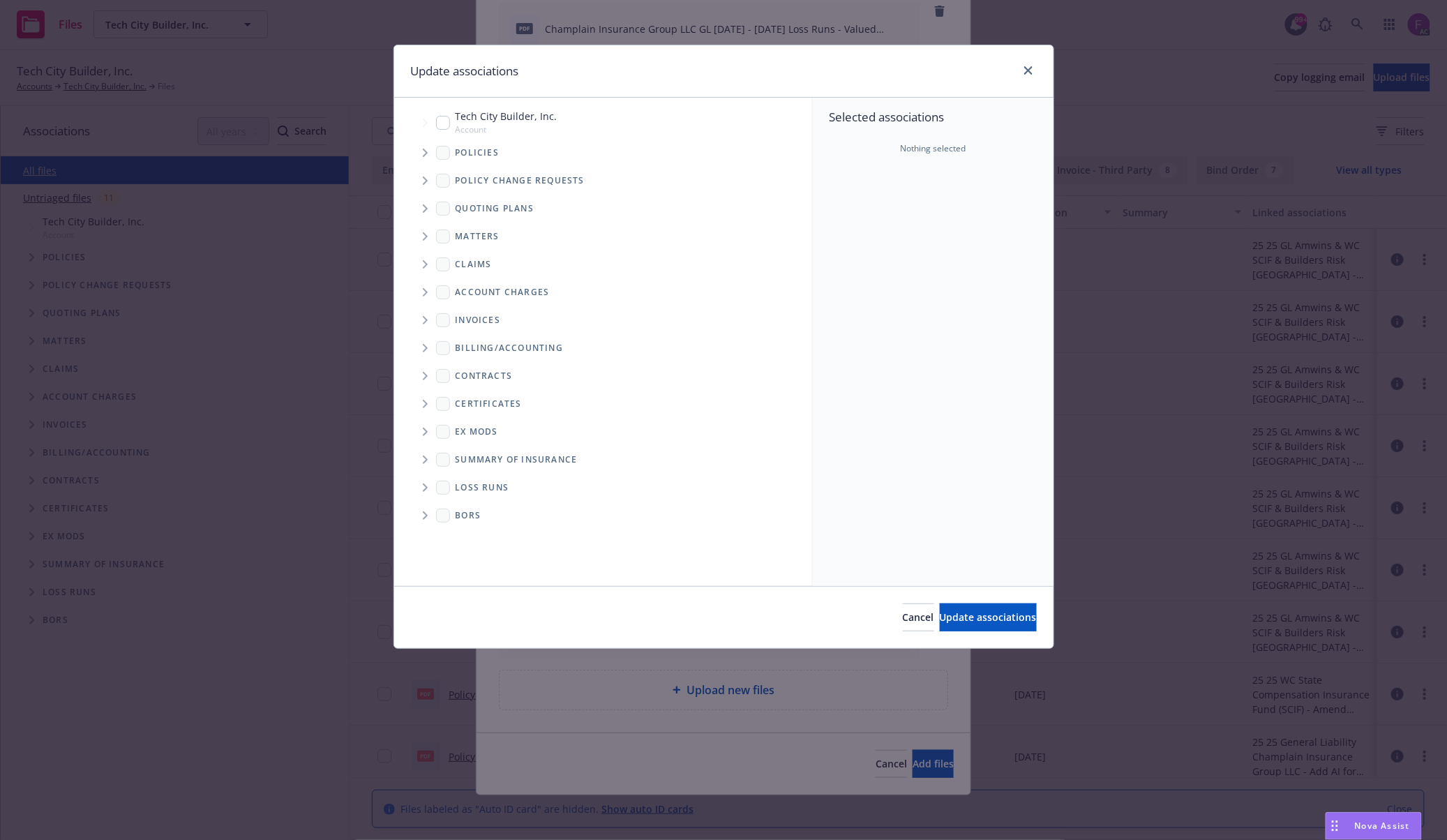
click at [428, 482] on span "Folder Tree Example" at bounding box center [424, 487] width 22 height 22
click at [464, 536] on input "Folder Tree Example" at bounding box center [462, 534] width 14 height 14
checkbox input "true"
click at [929, 431] on div "Selected associations Loss Runs 2025 2025" at bounding box center [933, 342] width 240 height 488
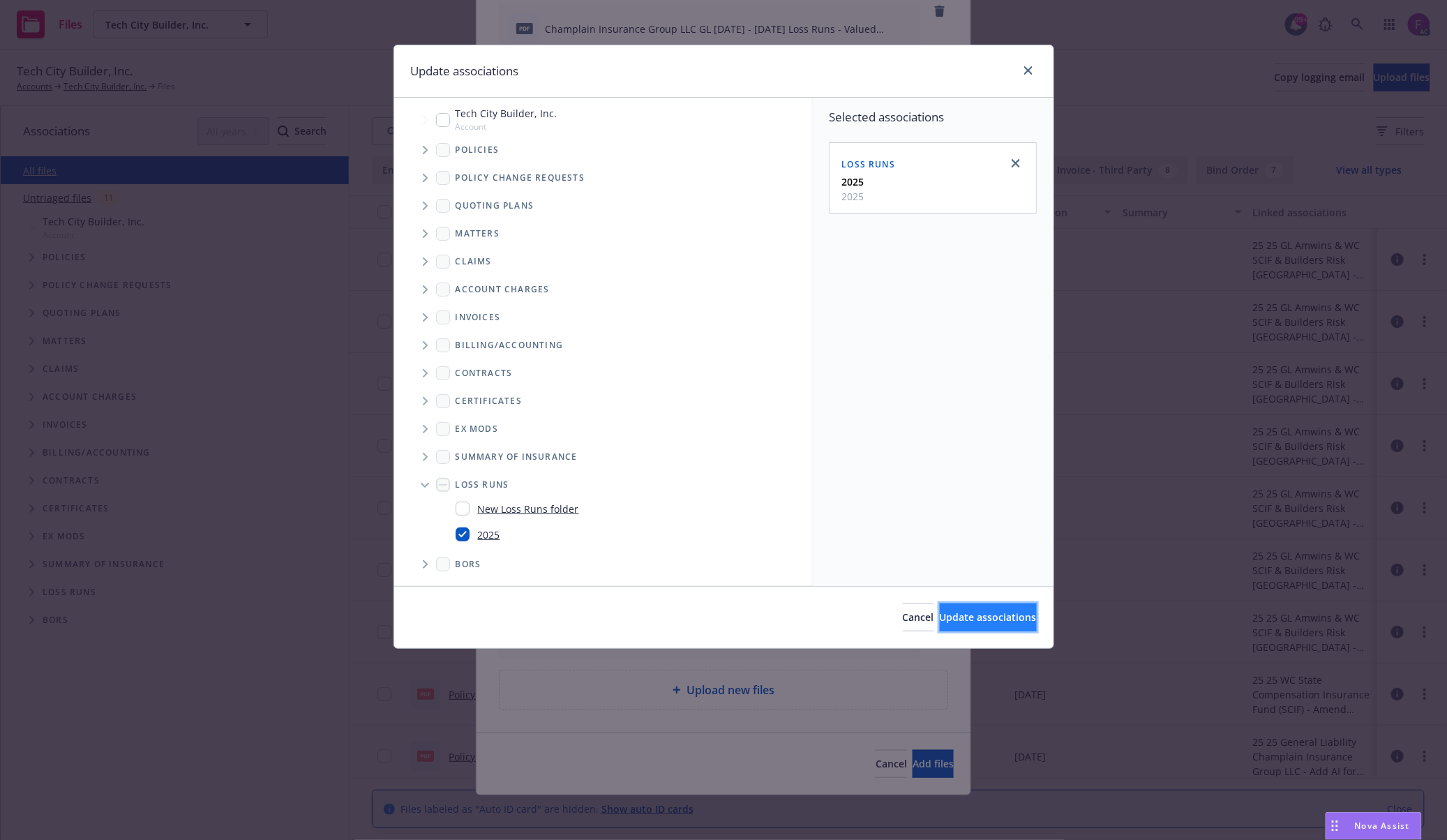
click at [942, 611] on span "Update associations" at bounding box center [988, 617] width 97 height 13
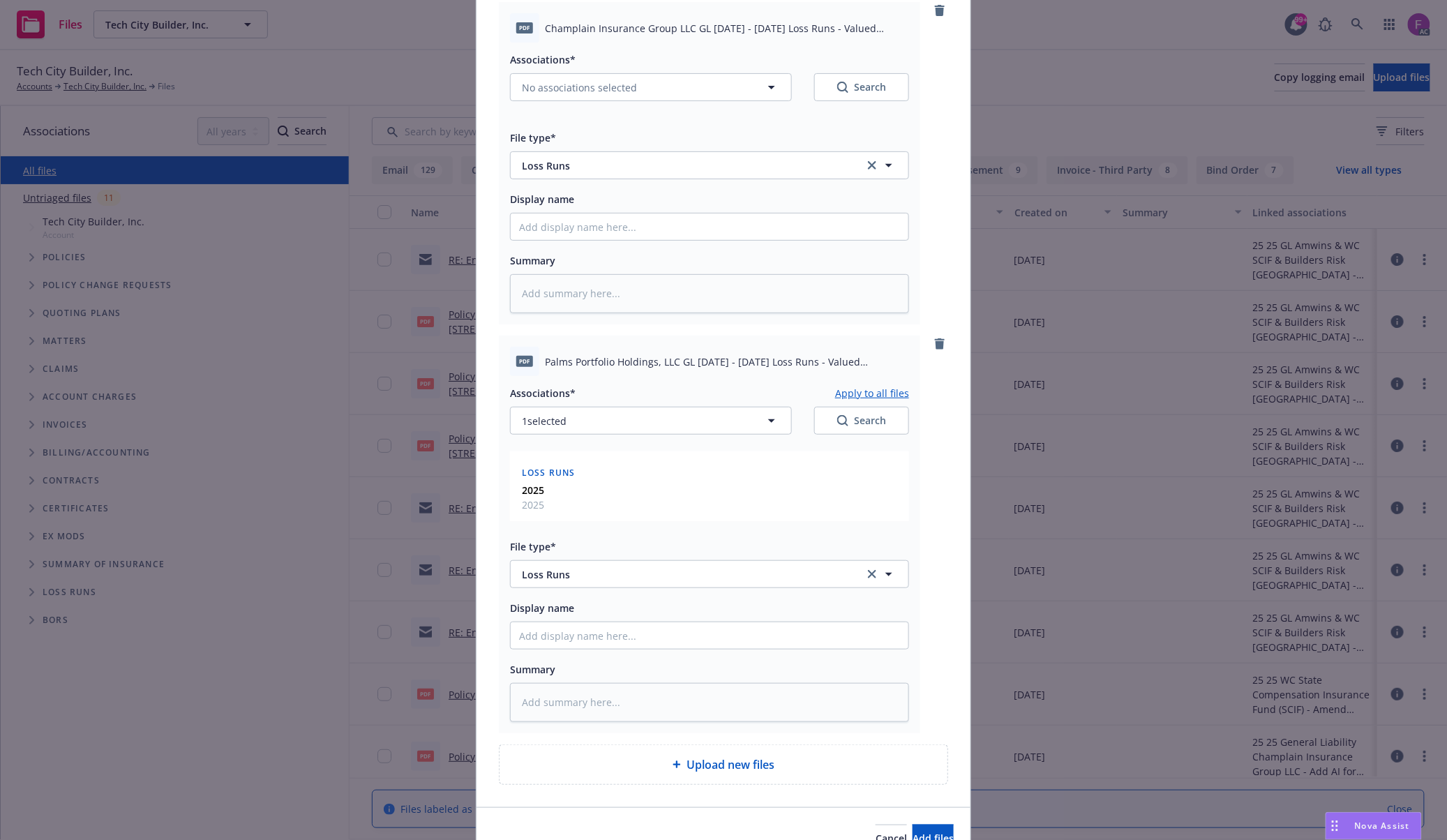
click at [879, 388] on button "Apply to all files" at bounding box center [872, 392] width 74 height 17
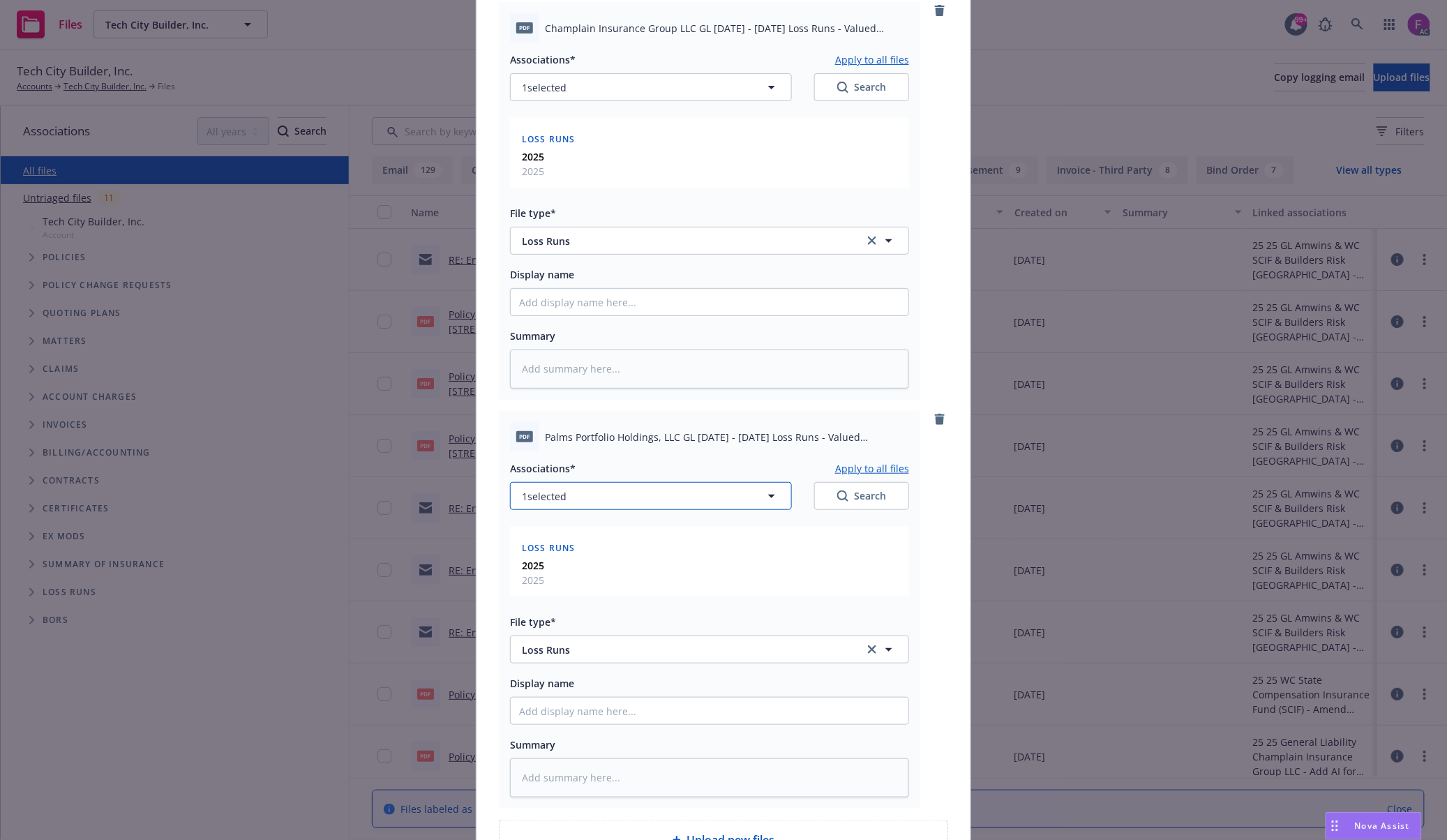
click at [544, 500] on span "1 selected" at bounding box center [544, 496] width 45 height 15
type textarea "x"
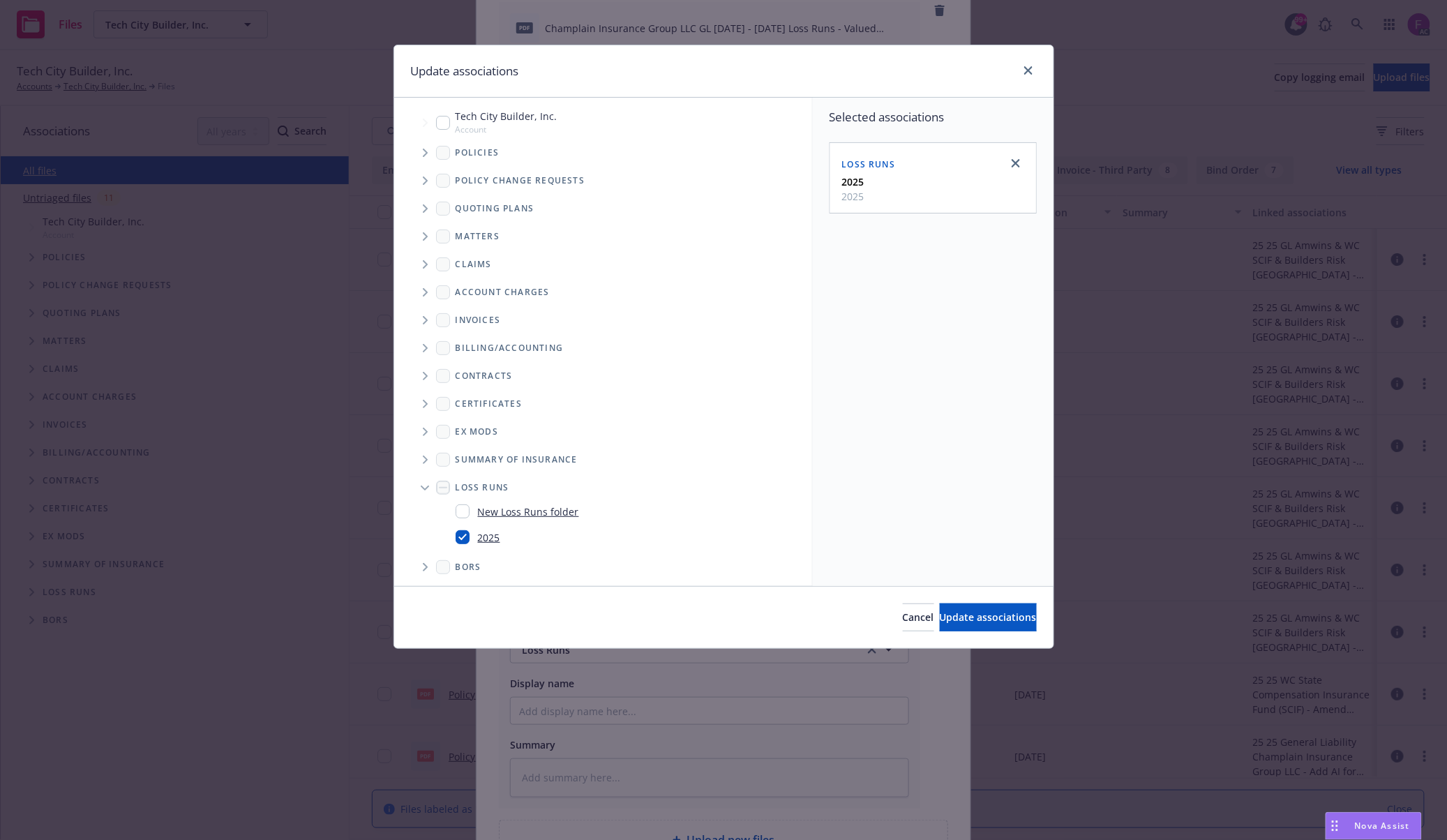
click at [425, 146] on span "Tree Example" at bounding box center [424, 152] width 22 height 22
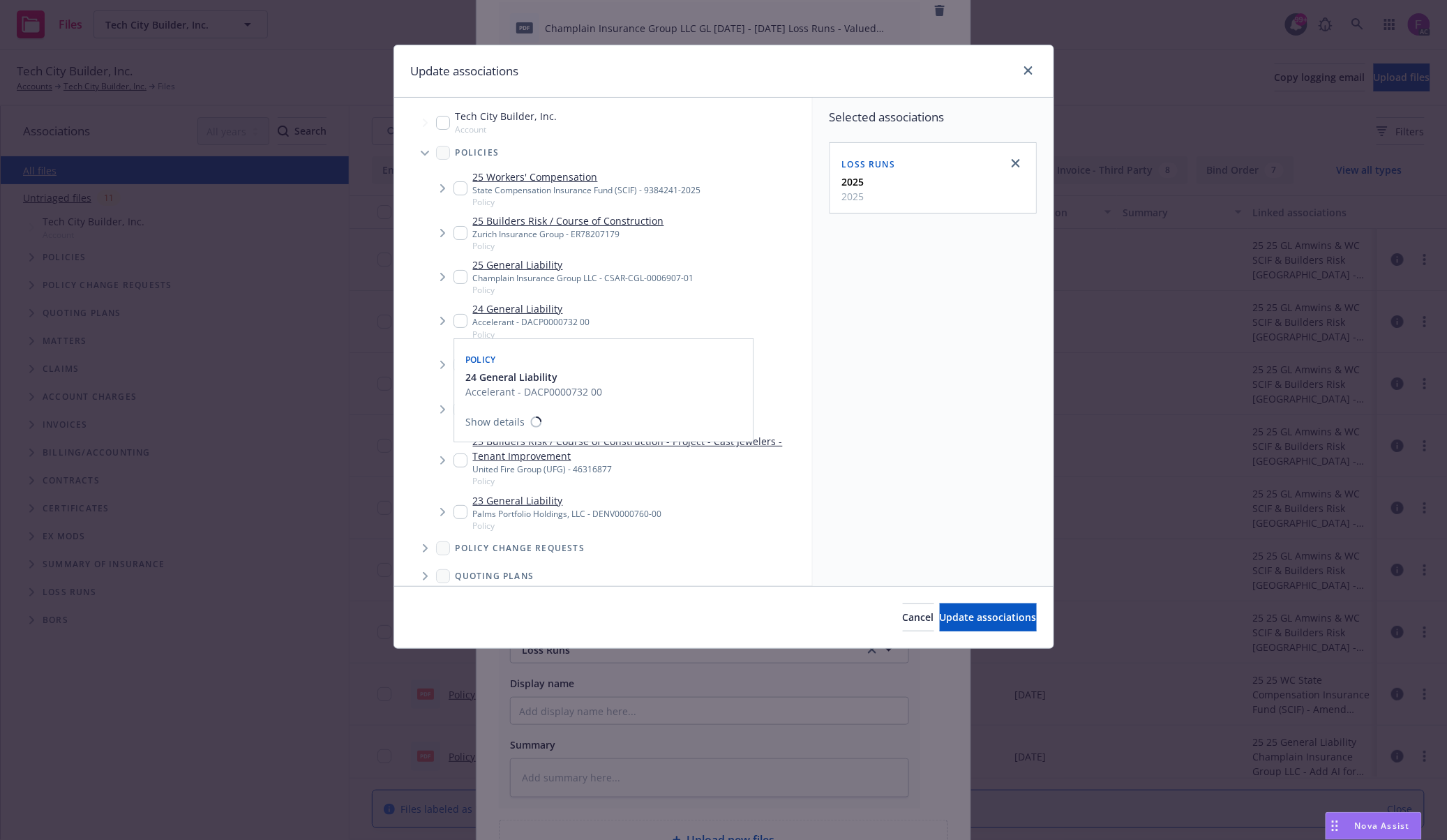
click at [455, 325] on input "Tree Example" at bounding box center [460, 320] width 14 height 14
checkbox input "true"
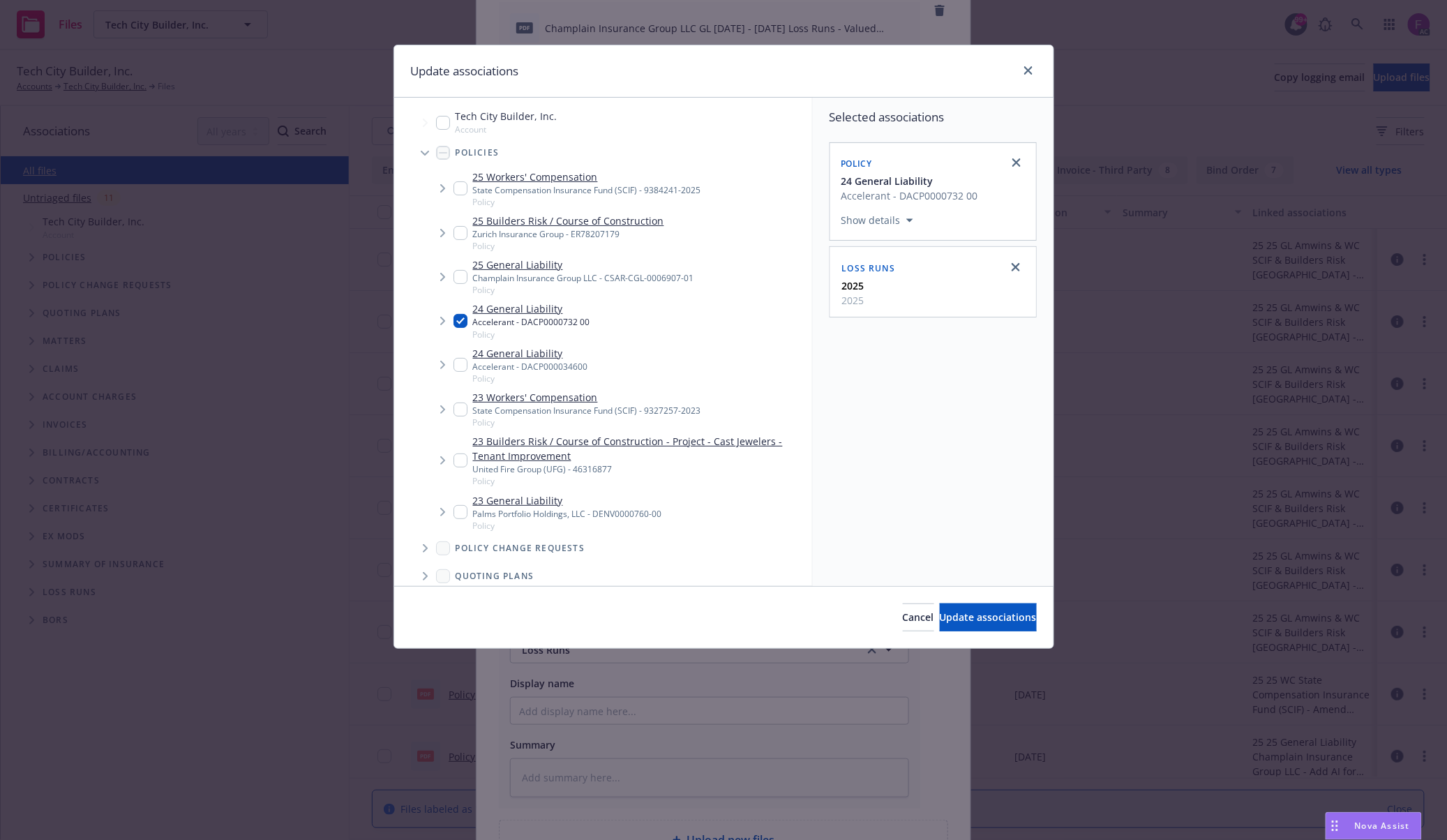
click at [460, 368] on input "Tree Example" at bounding box center [460, 364] width 14 height 14
checkbox input "true"
click at [464, 511] on input "Tree Example" at bounding box center [460, 512] width 14 height 14
checkbox input "true"
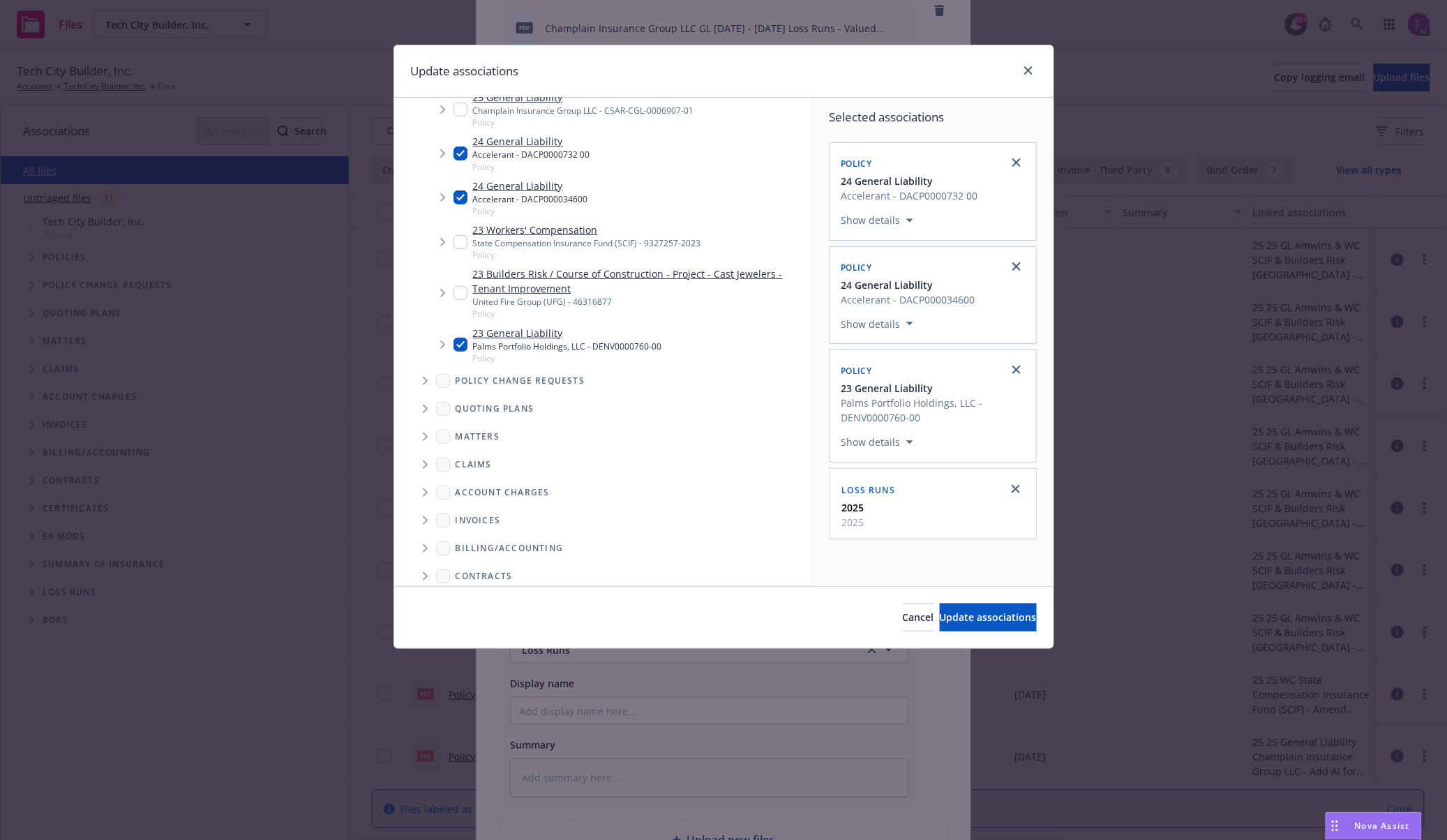
scroll to position [369, 0]
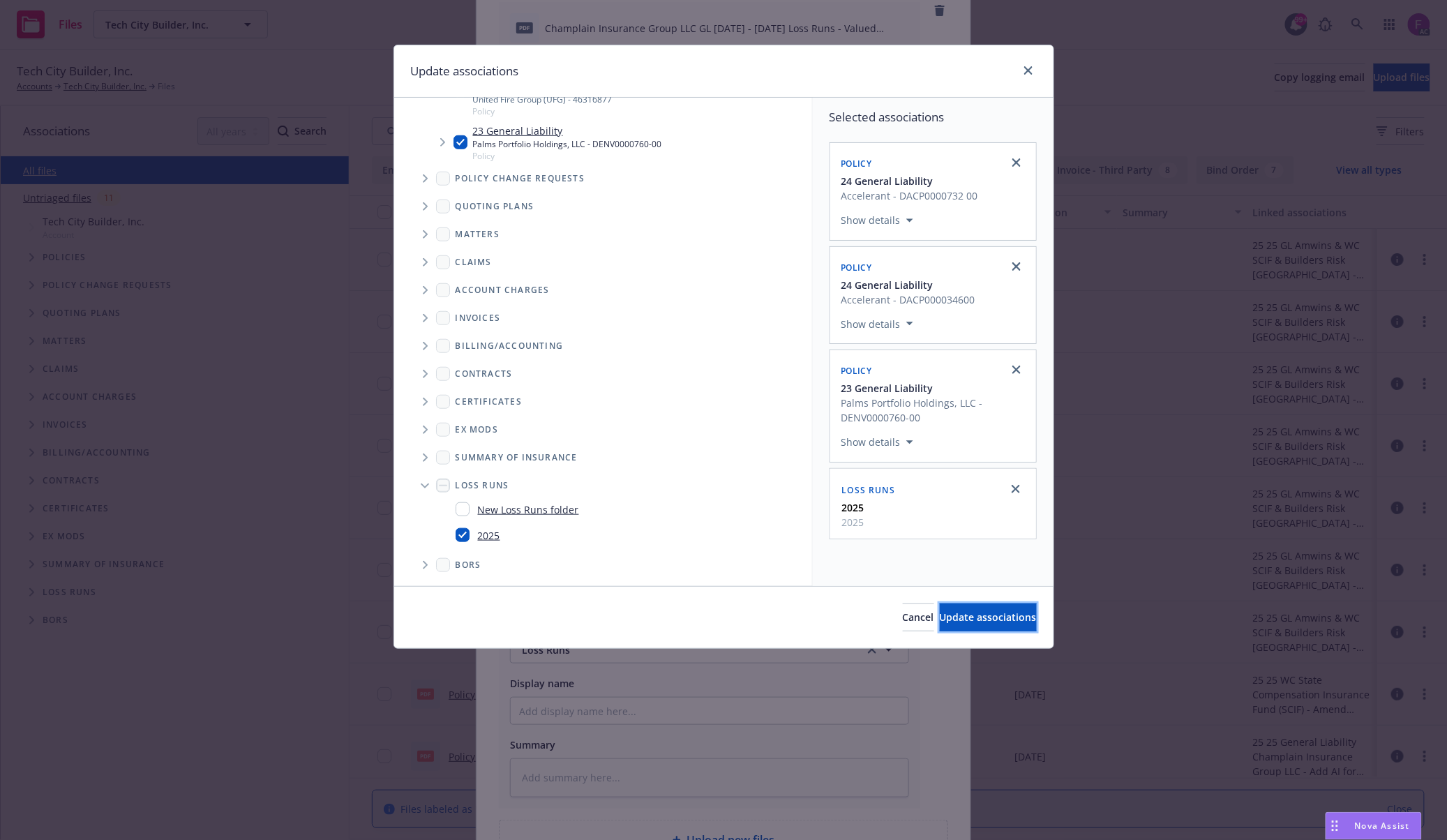
click at [985, 623] on span "Update associations" at bounding box center [988, 617] width 97 height 13
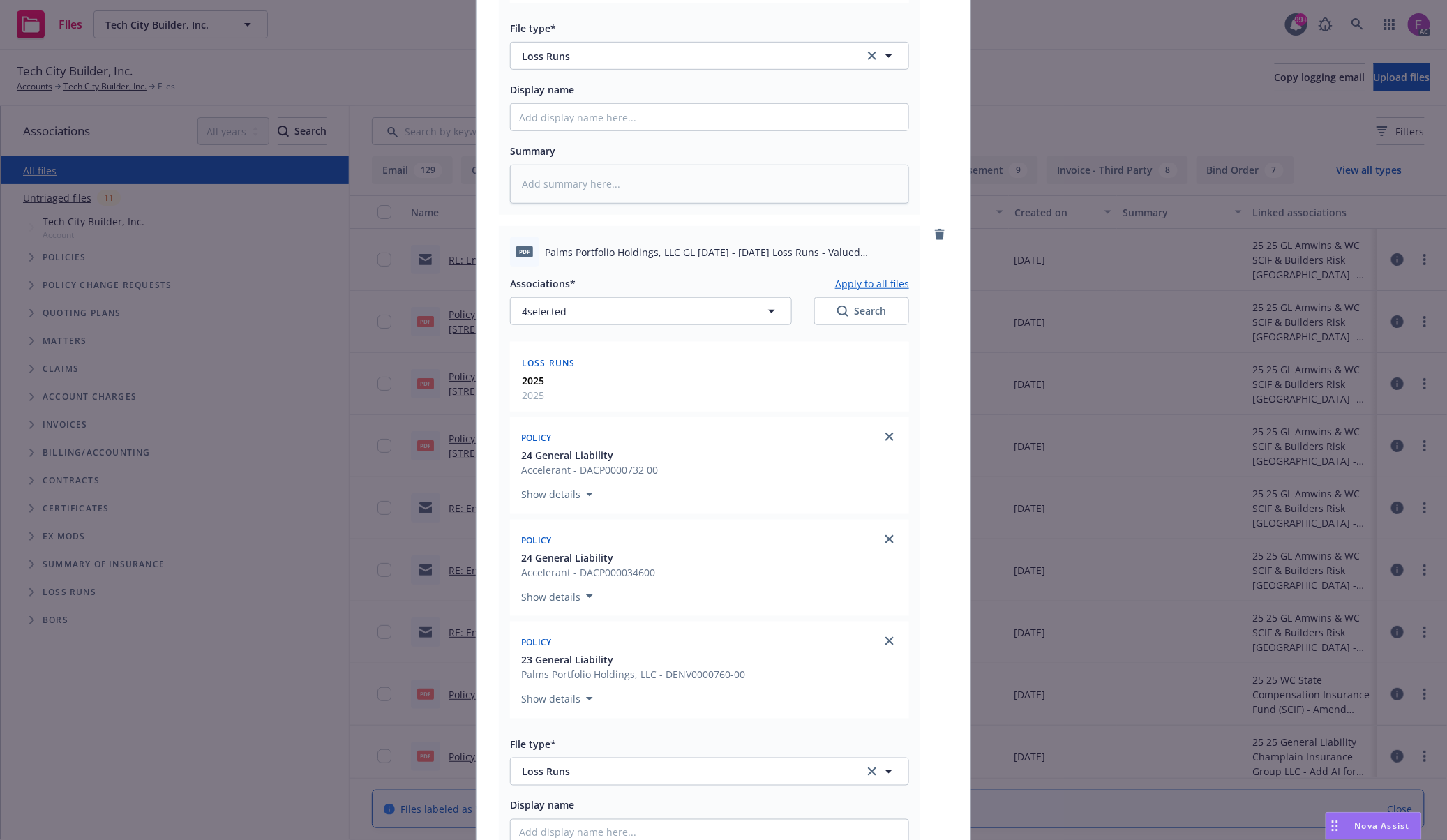
scroll to position [578, 0]
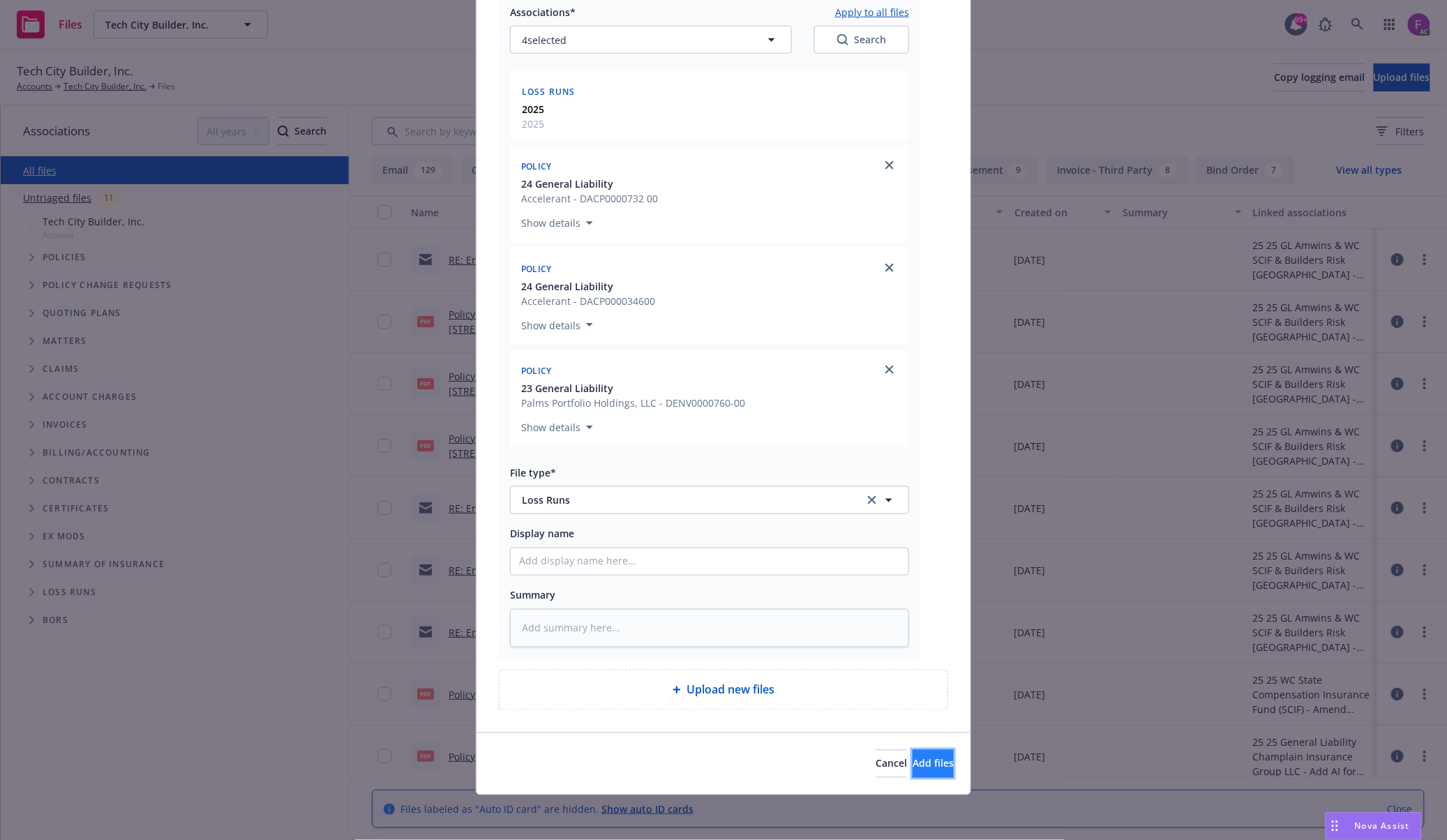
click at [913, 760] on span "Add files" at bounding box center [933, 763] width 41 height 13
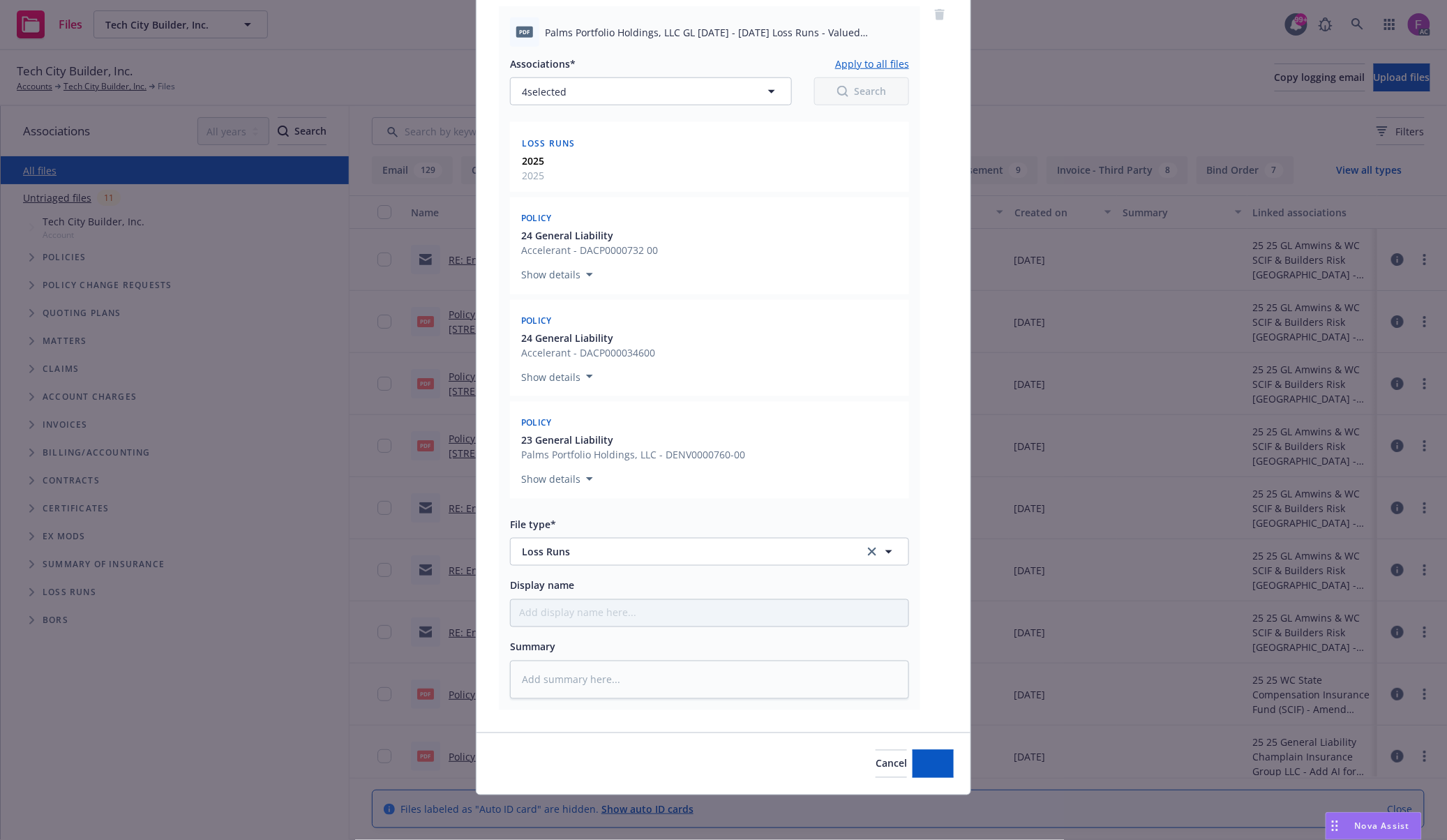
scroll to position [526, 0]
type textarea "x"
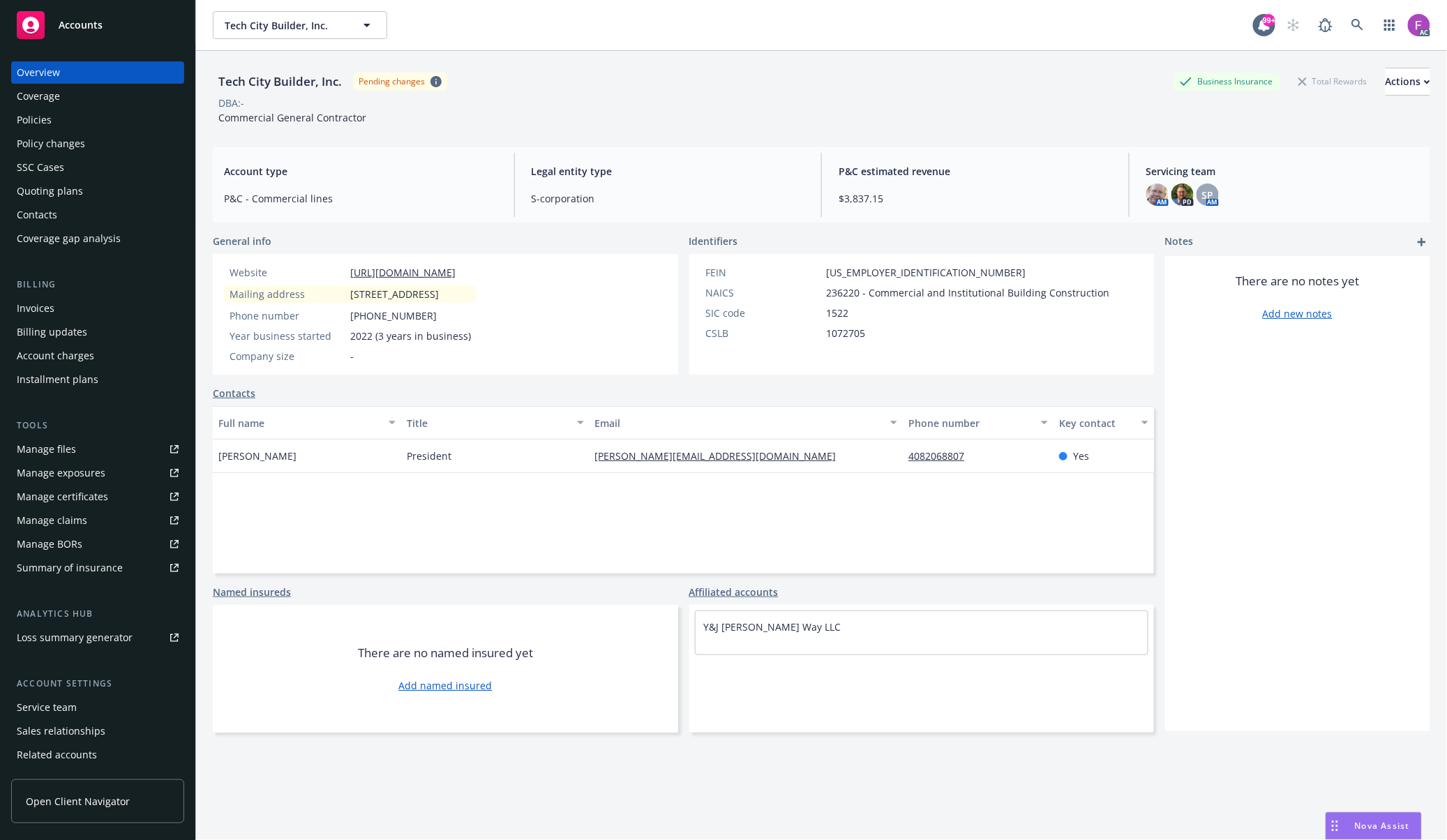
click at [135, 445] on link "Manage files" at bounding box center [97, 449] width 173 height 22
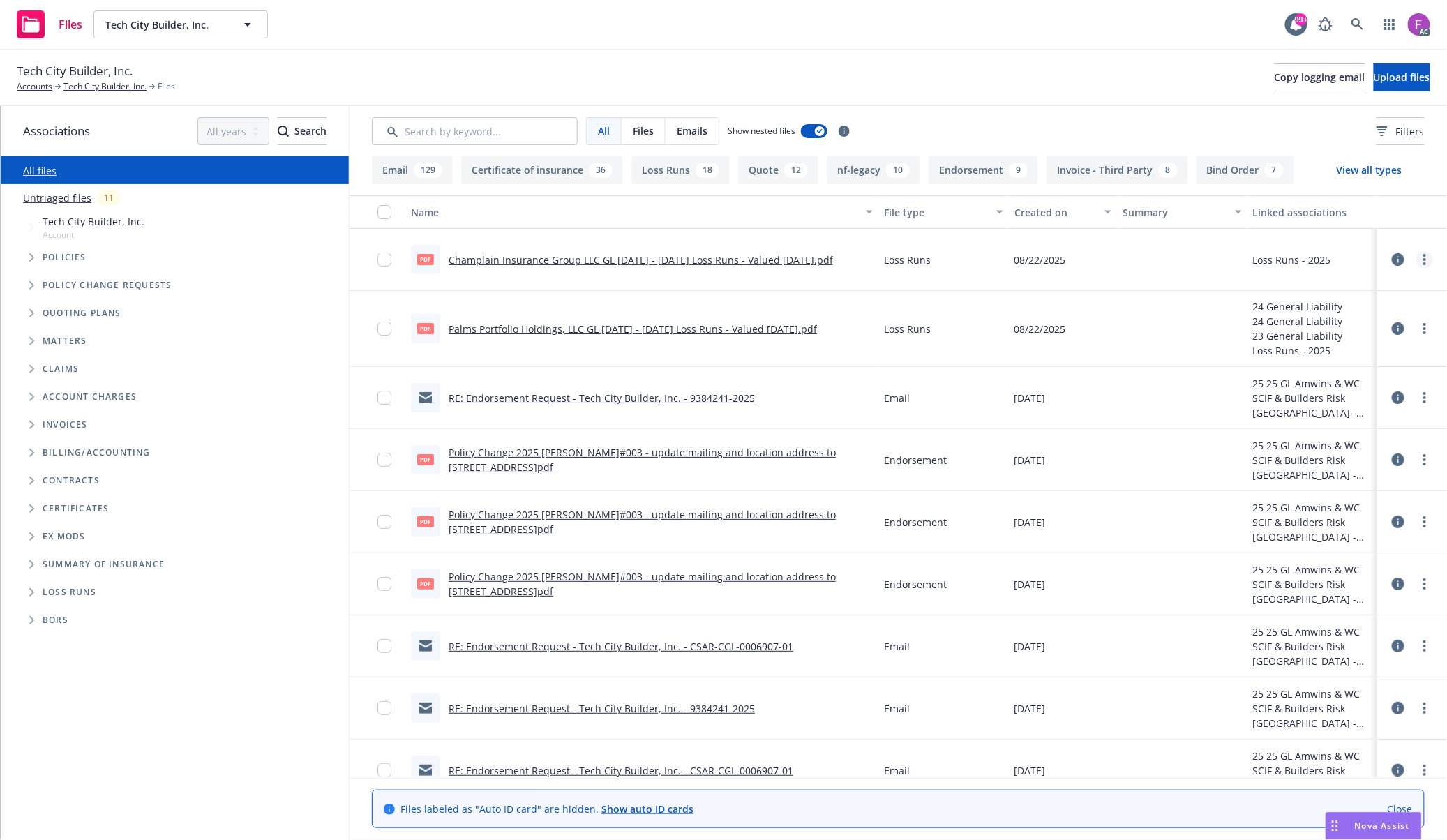
click at [1423, 257] on circle "more" at bounding box center [1424, 255] width 3 height 3
drag, startPoint x: 1350, startPoint y: 369, endPoint x: 1344, endPoint y: 364, distance: 7.8
click at [1350, 369] on link "Update associations" at bounding box center [1349, 372] width 139 height 28
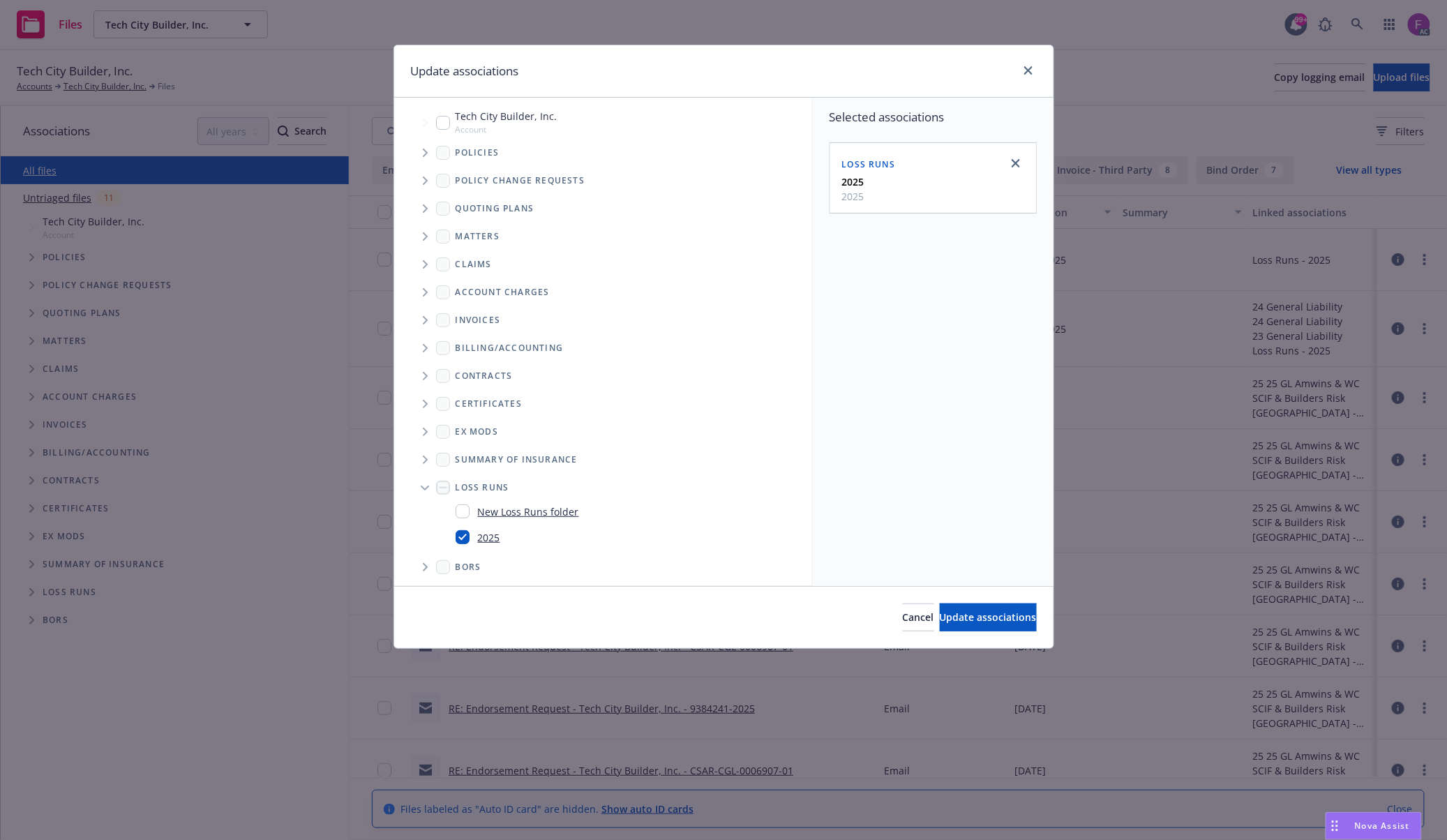
click at [423, 152] on icon "Tree Example" at bounding box center [426, 152] width 6 height 8
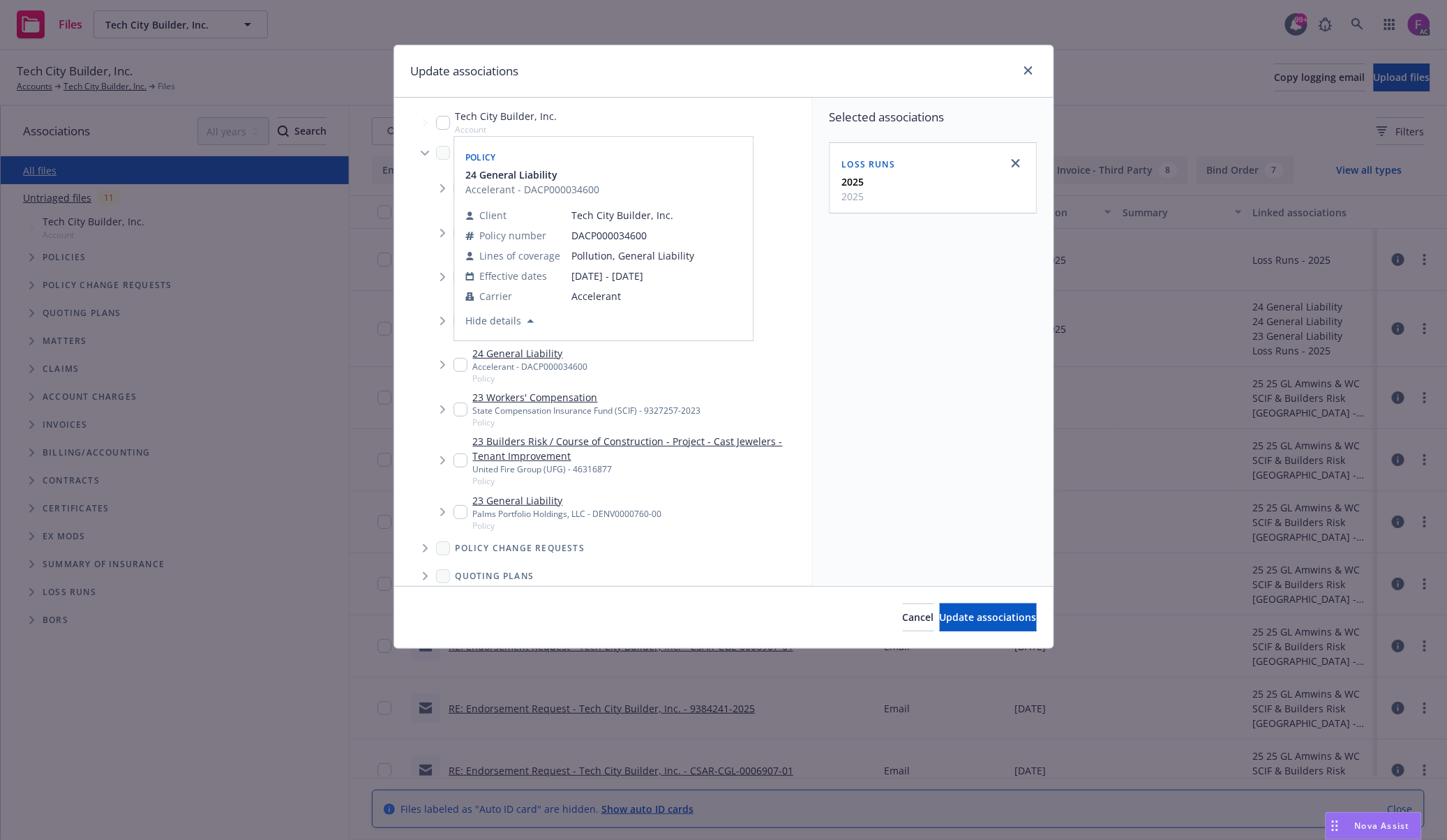
click at [459, 277] on div "Policy 24 General Liability Accelerant - DACP000034600 Client Tech City Builder…" at bounding box center [603, 239] width 298 height 204
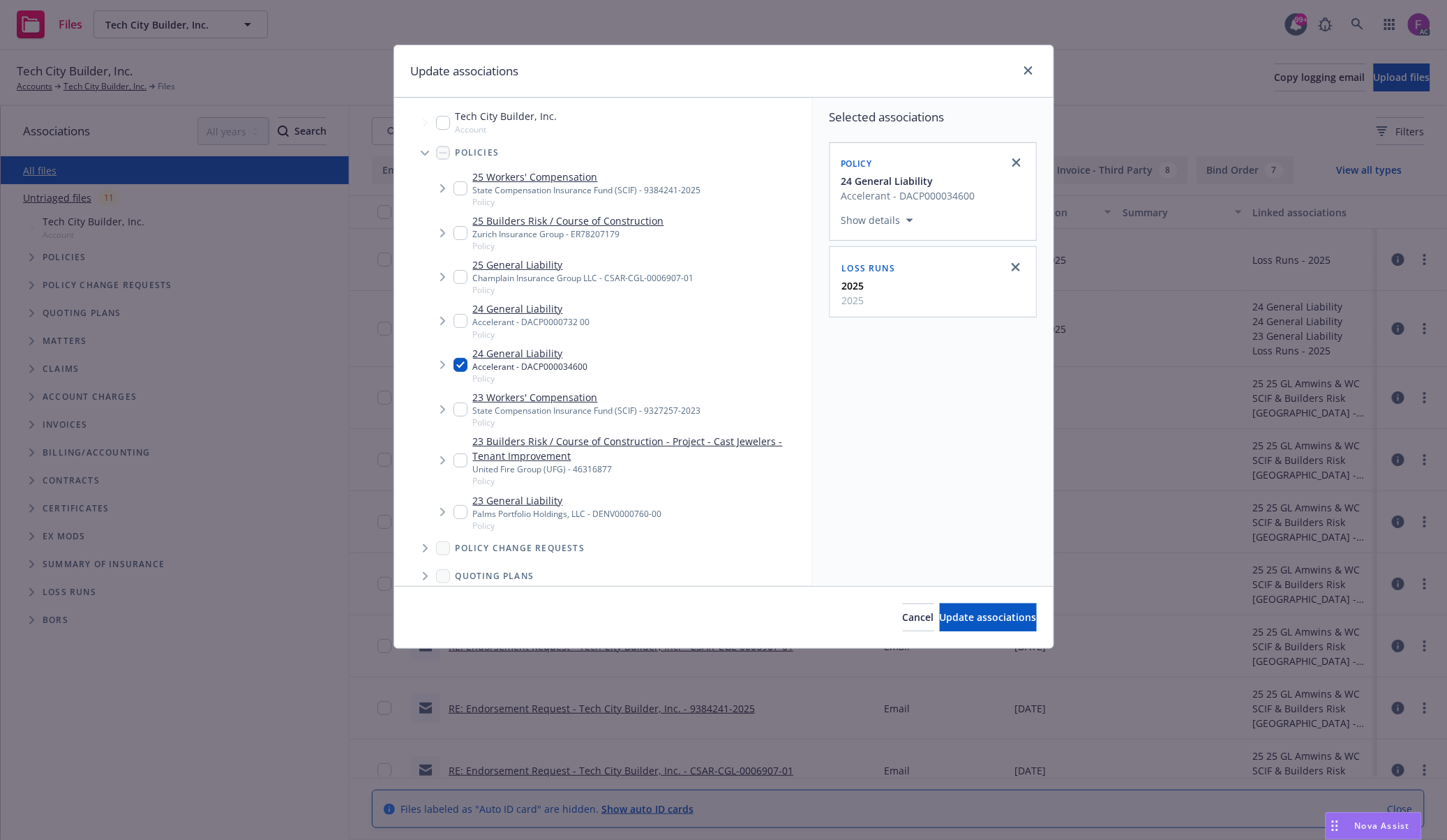
click at [466, 363] on input "Tree Example" at bounding box center [460, 364] width 14 height 14
checkbox input "false"
click at [466, 276] on input "Tree Example" at bounding box center [460, 276] width 14 height 14
checkbox input "true"
click at [880, 442] on div "Selected associations Policy 25 General Liability Champlain Insurance Group LLC…" at bounding box center [933, 342] width 240 height 488
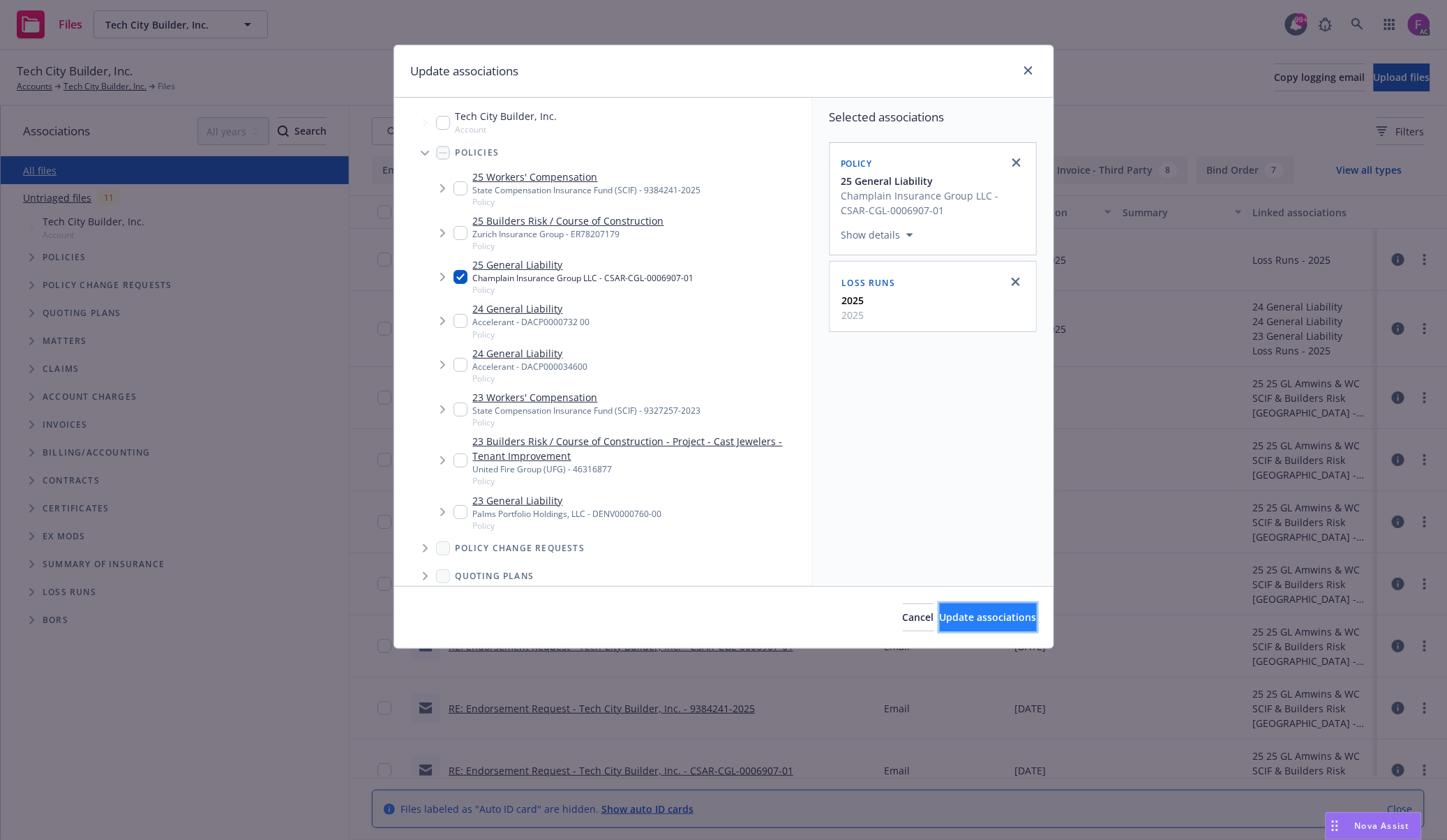
click at [989, 622] on span "Update associations" at bounding box center [988, 617] width 97 height 13
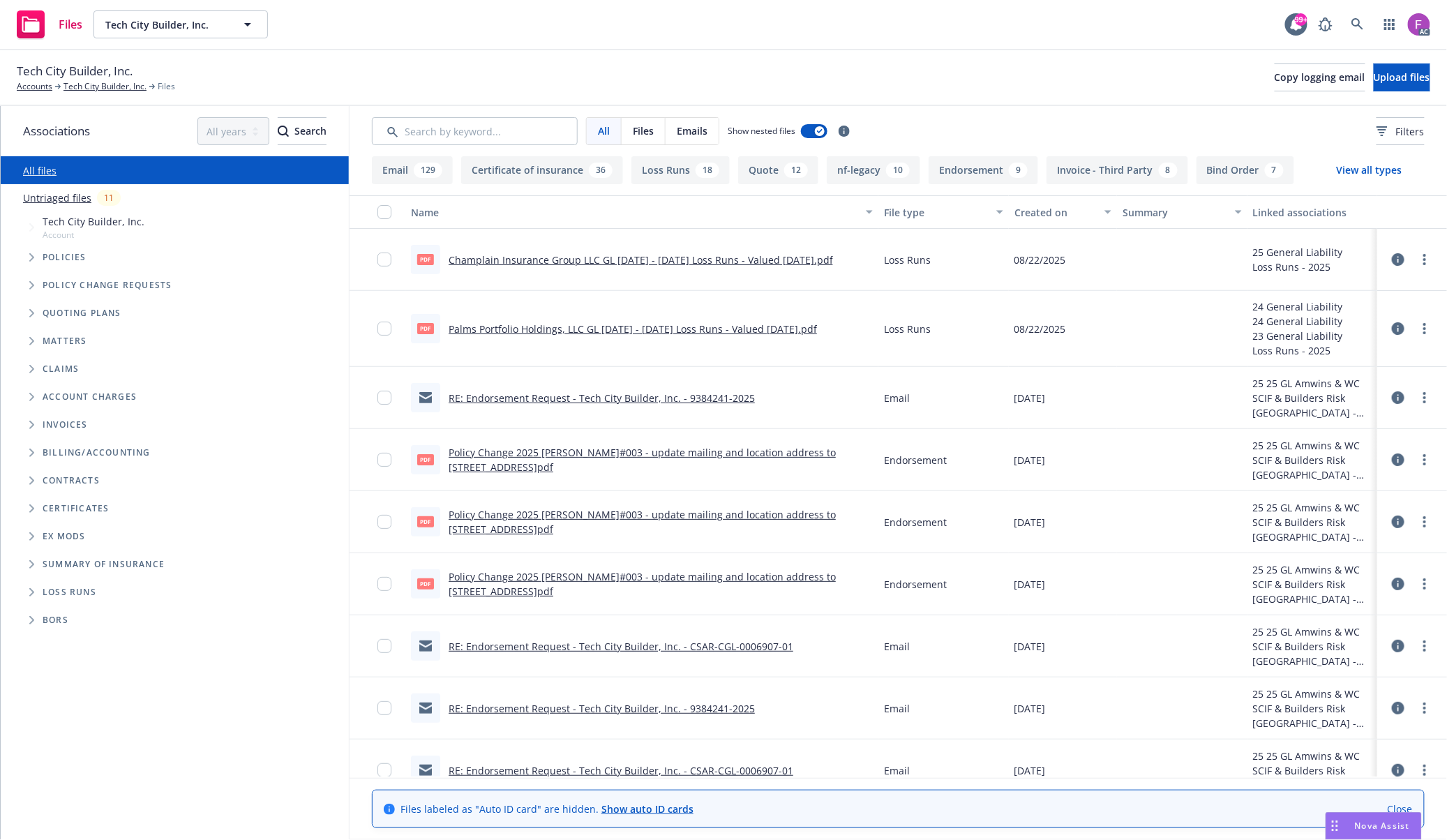
click at [1391, 261] on icon at bounding box center [1397, 259] width 12 height 12
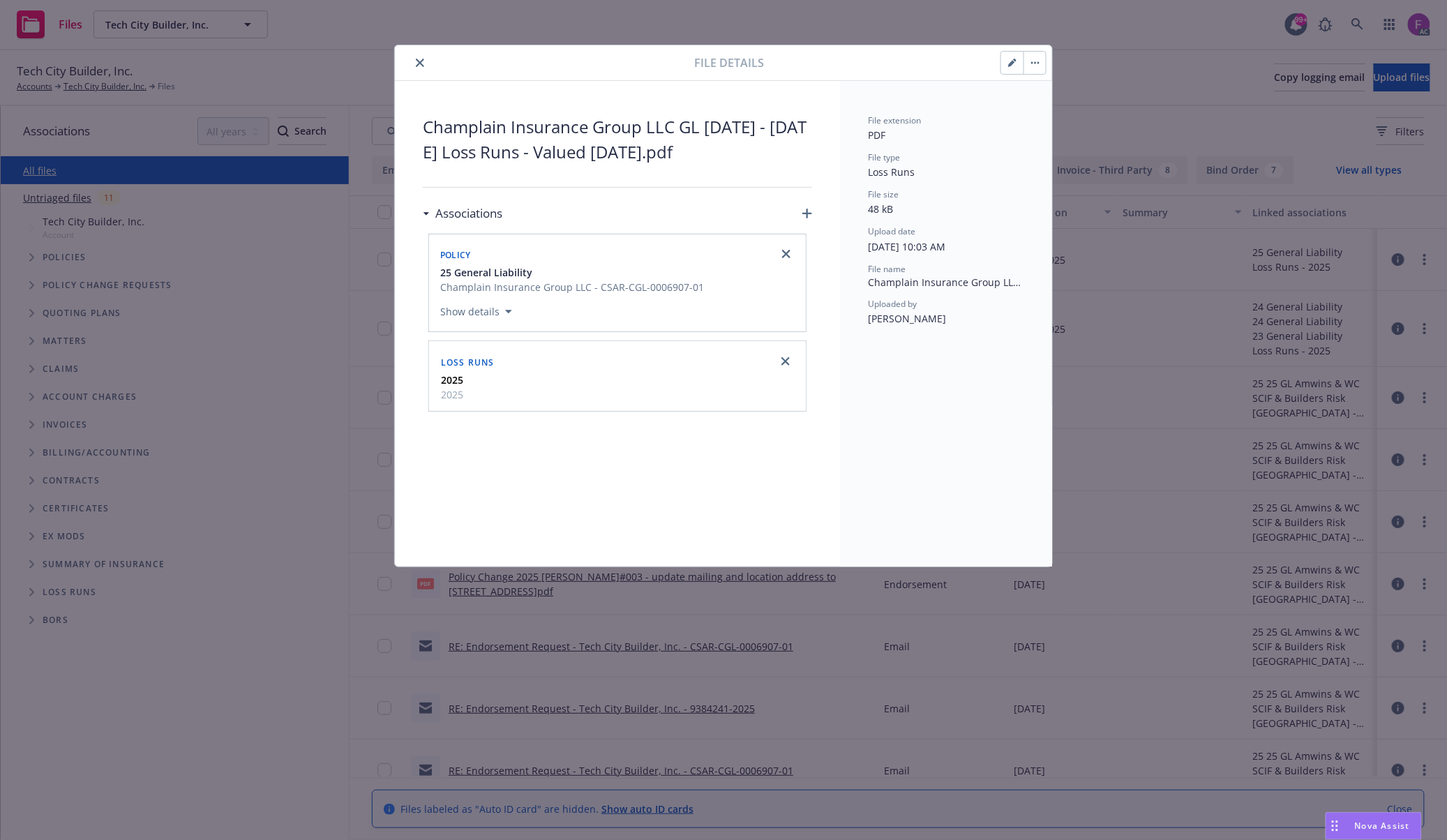
click at [421, 65] on icon "close" at bounding box center [419, 62] width 8 height 8
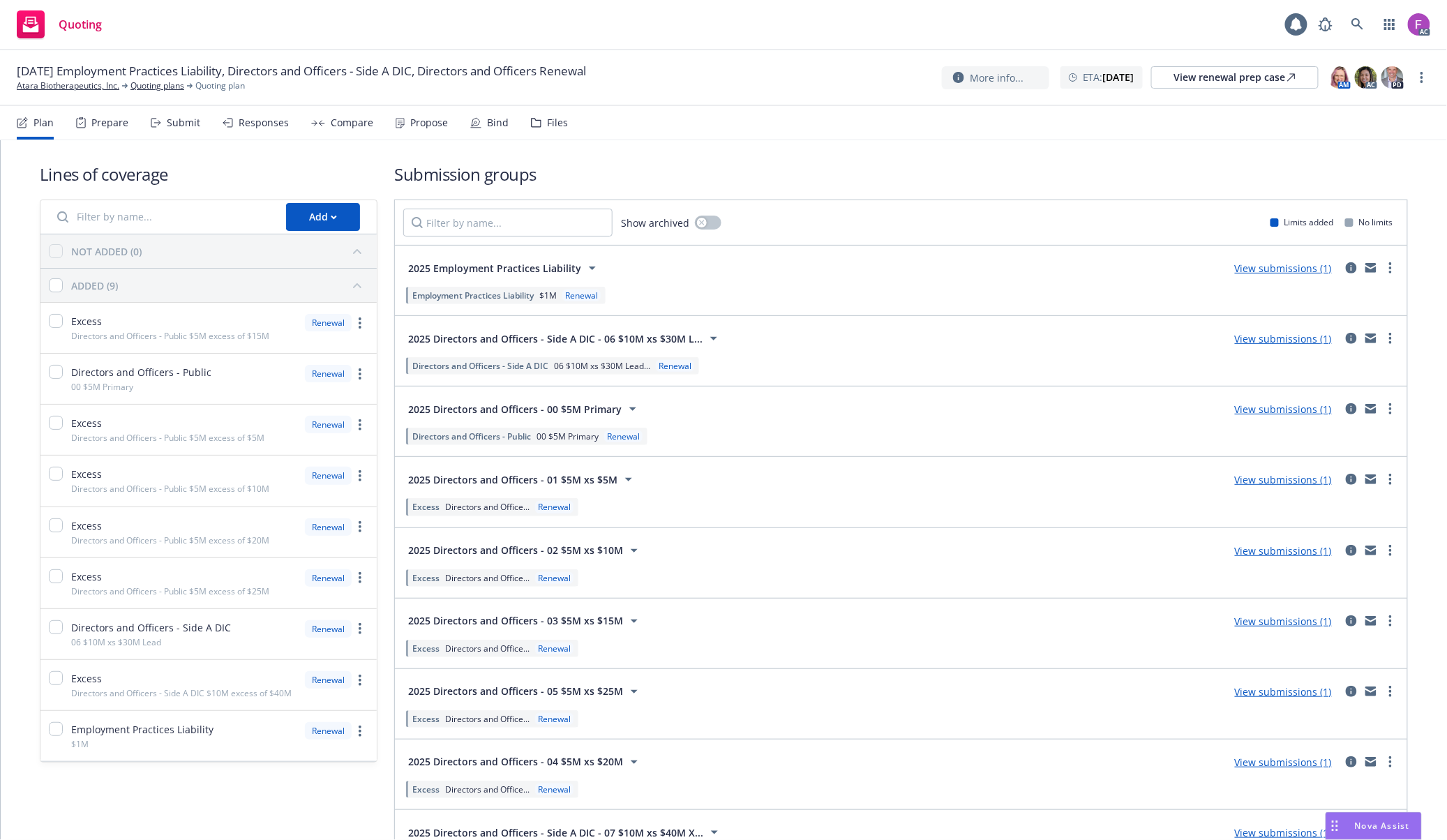
drag, startPoint x: 545, startPoint y: 124, endPoint x: 589, endPoint y: 153, distance: 52.7
click at [547, 124] on div "Files" at bounding box center [557, 122] width 21 height 11
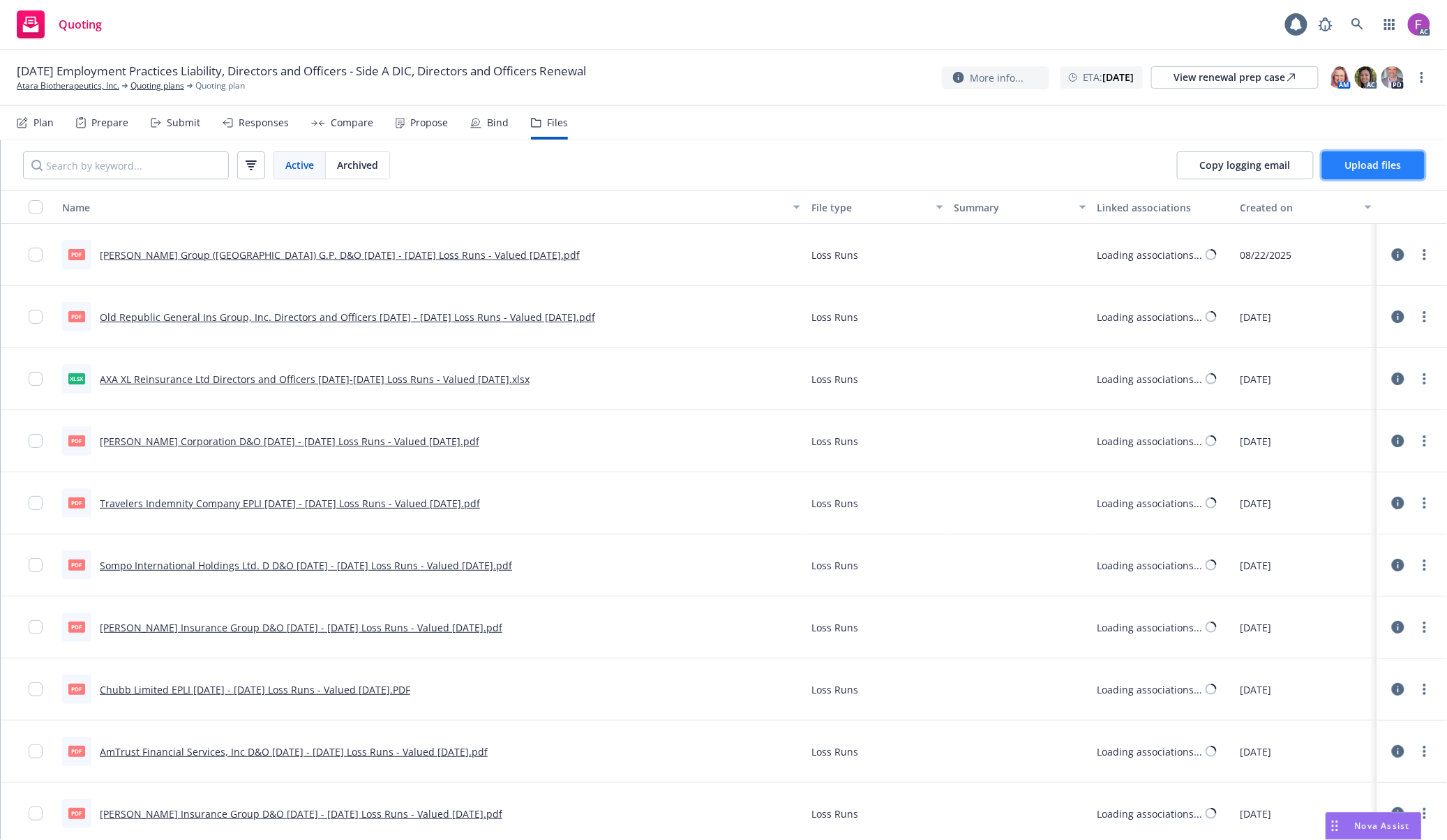
click at [1382, 169] on span "Upload files" at bounding box center [1373, 165] width 56 height 13
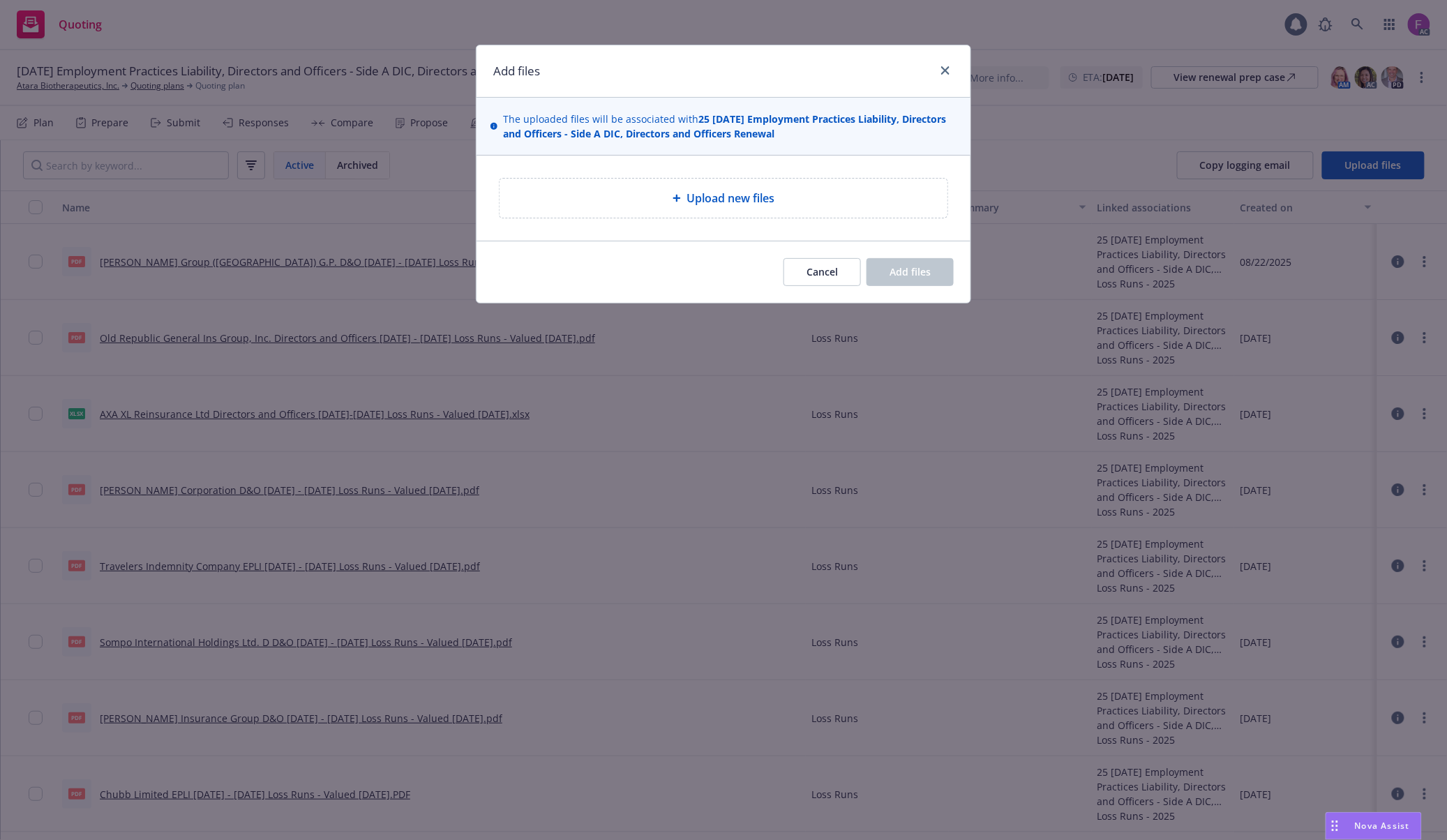
click at [724, 213] on div "Upload new files" at bounding box center [723, 198] width 448 height 39
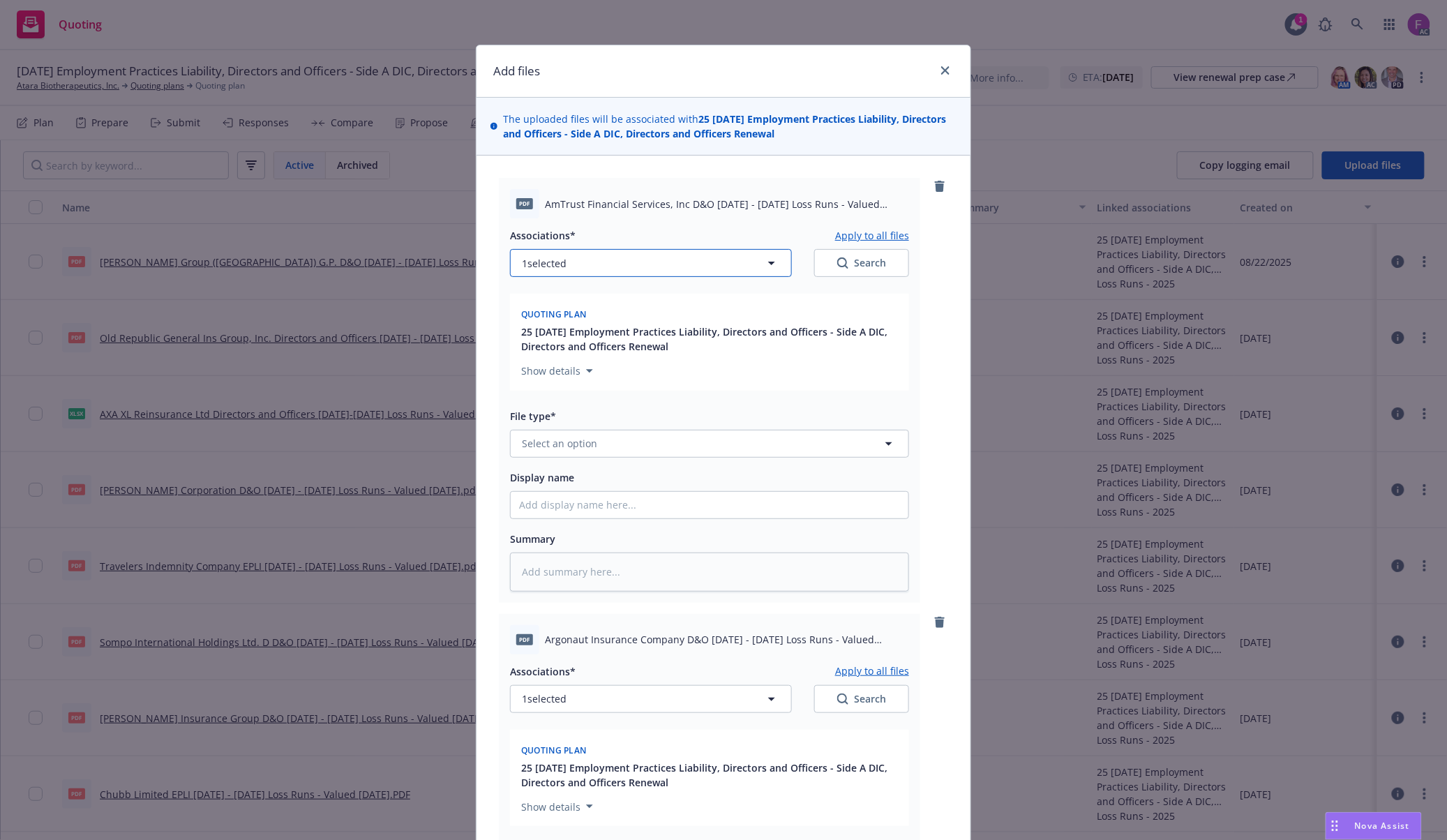
click at [586, 255] on button "1 selected" at bounding box center [651, 263] width 281 height 28
type textarea "x"
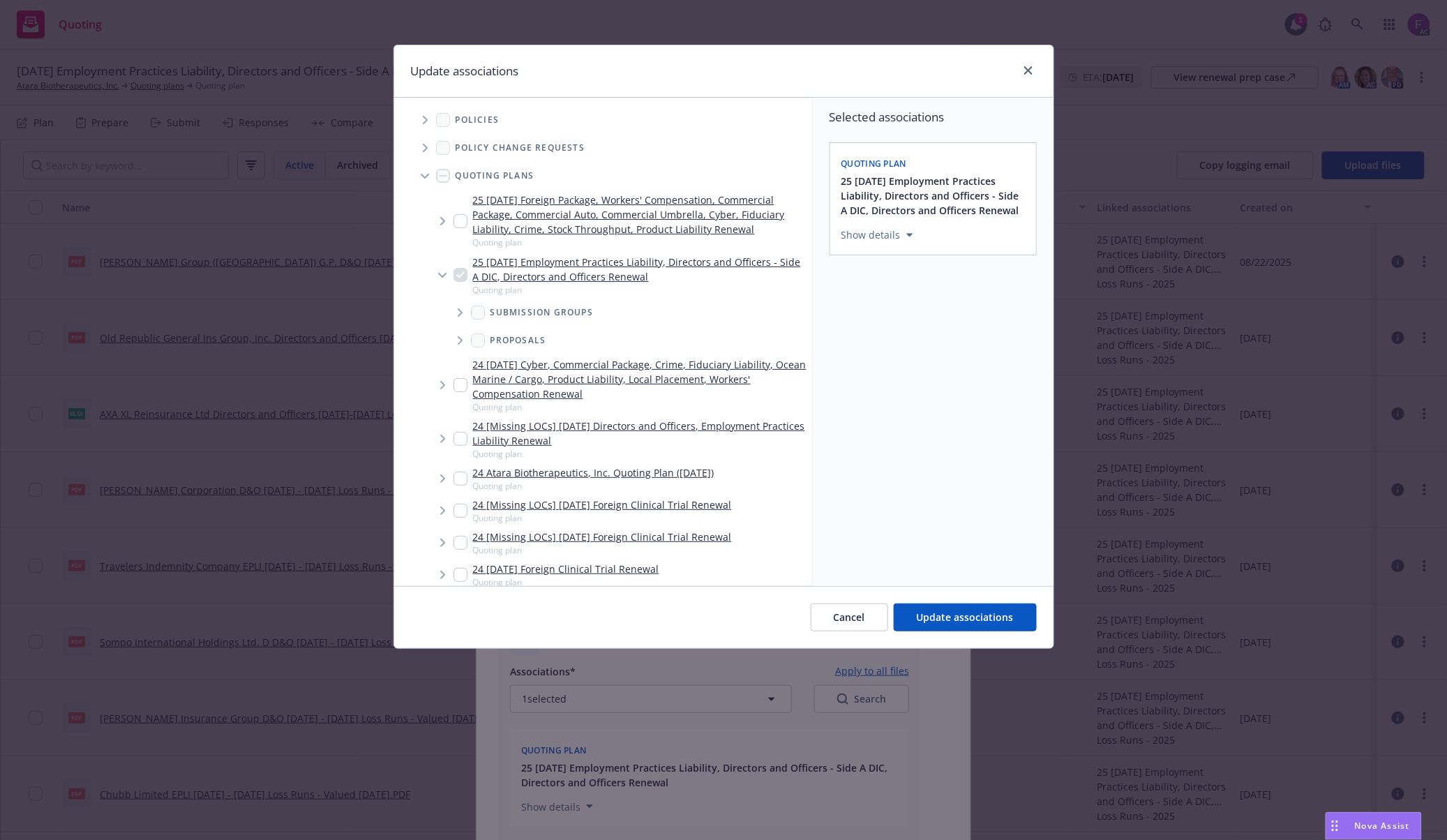
click at [424, 117] on icon "Tree Example" at bounding box center [425, 119] width 5 height 8
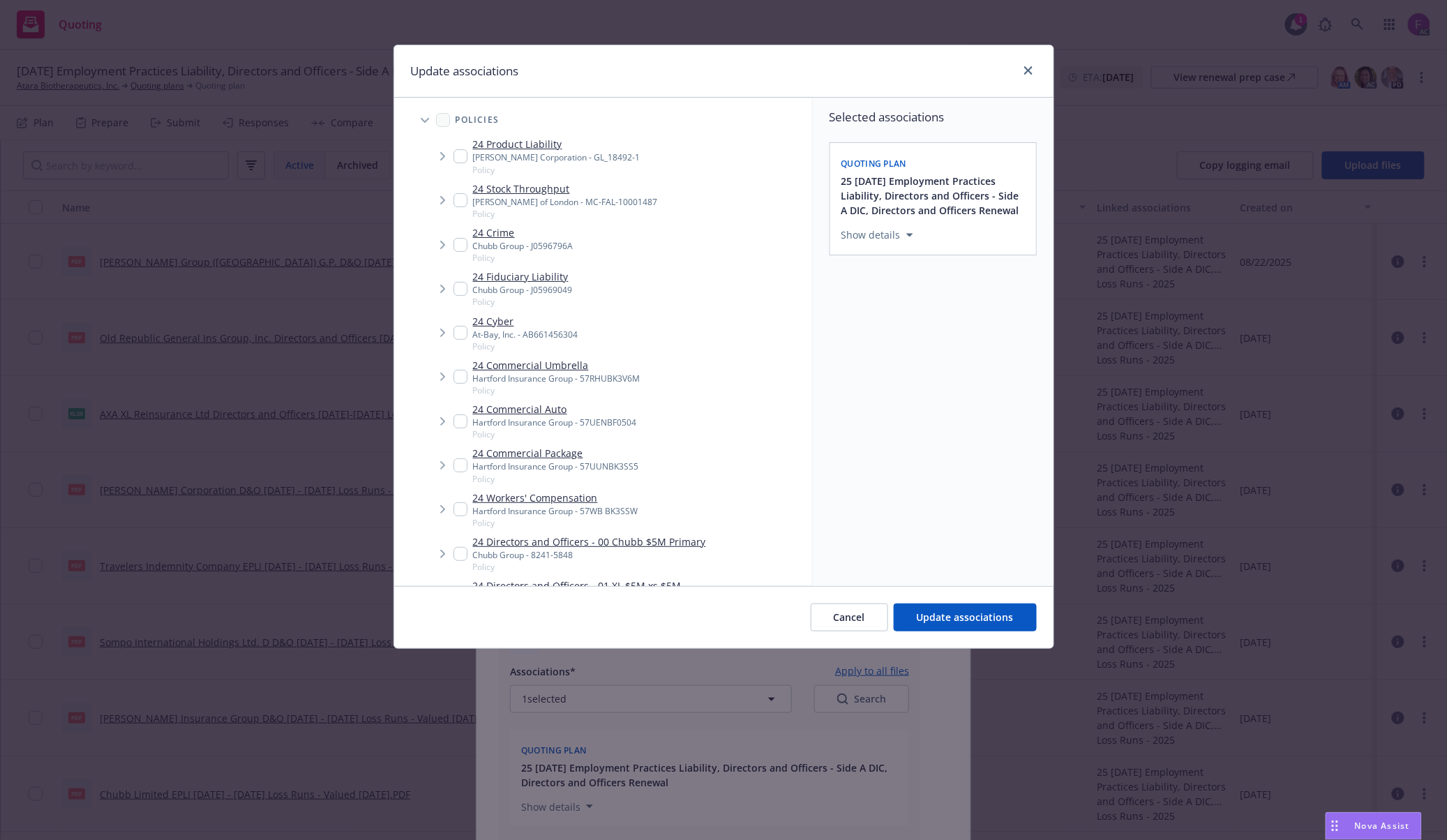
scroll to position [432, 0]
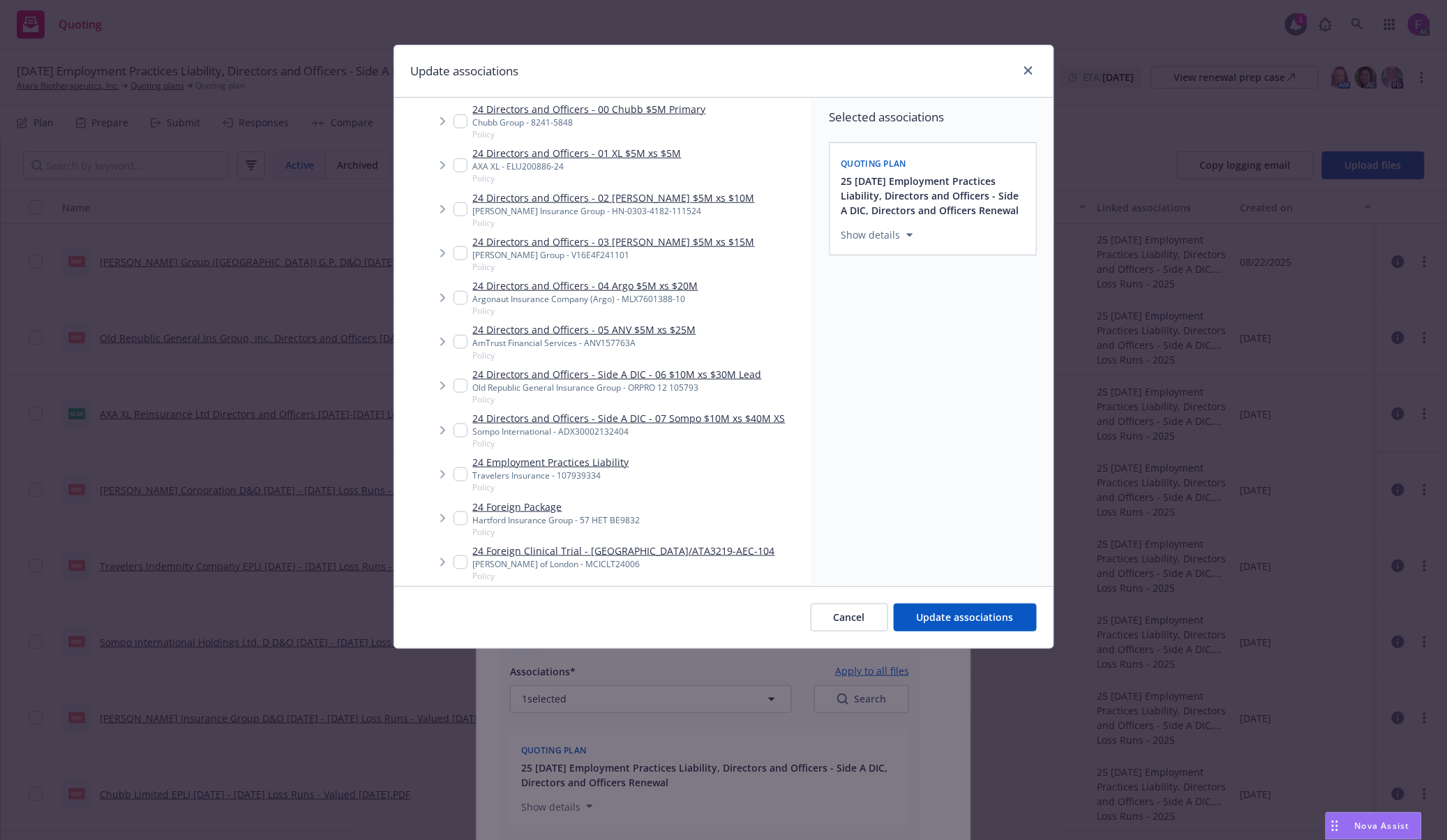
click at [457, 344] on input "Tree Example" at bounding box center [460, 342] width 14 height 14
checkbox input "true"
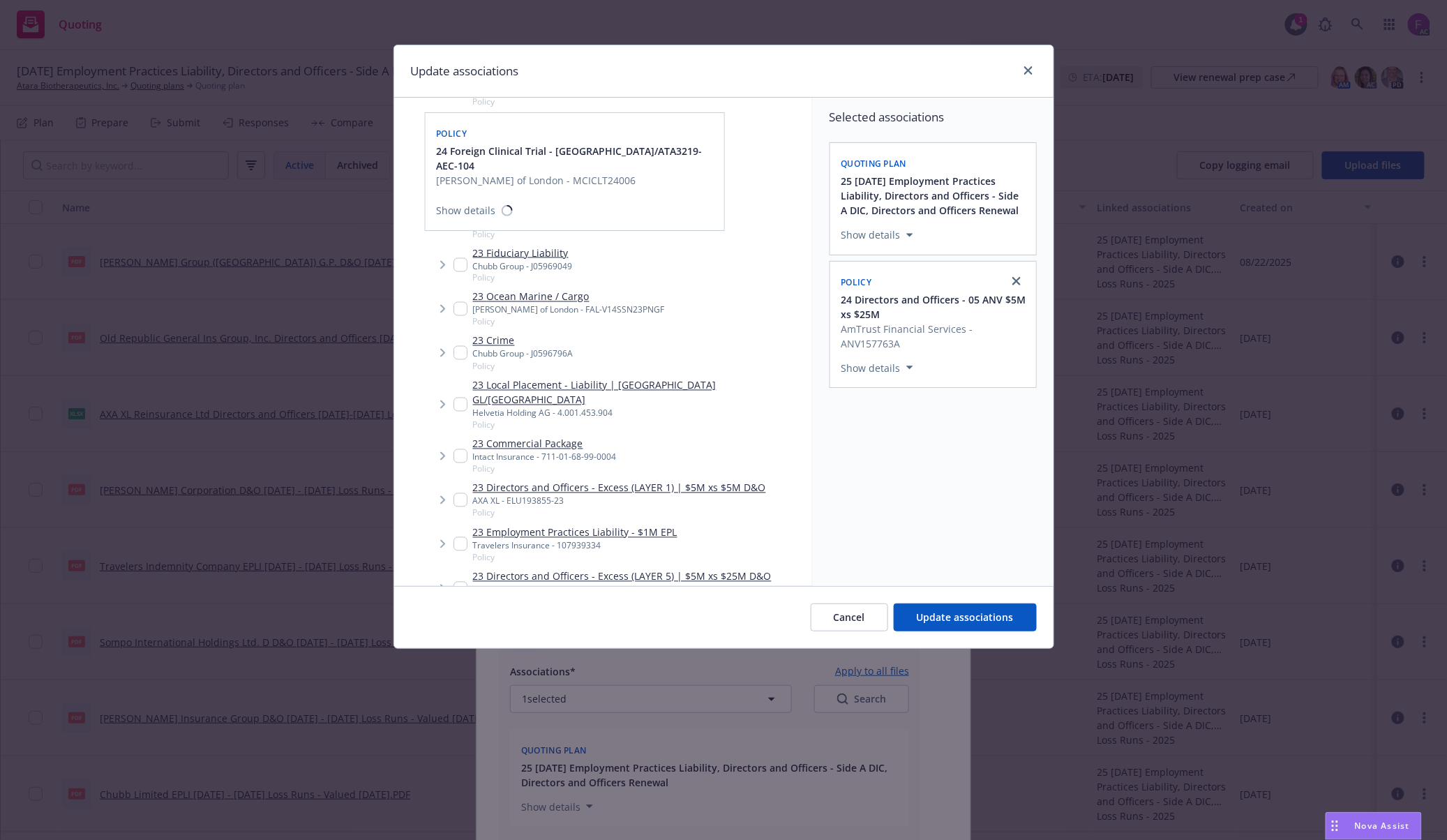
scroll to position [1176, 0]
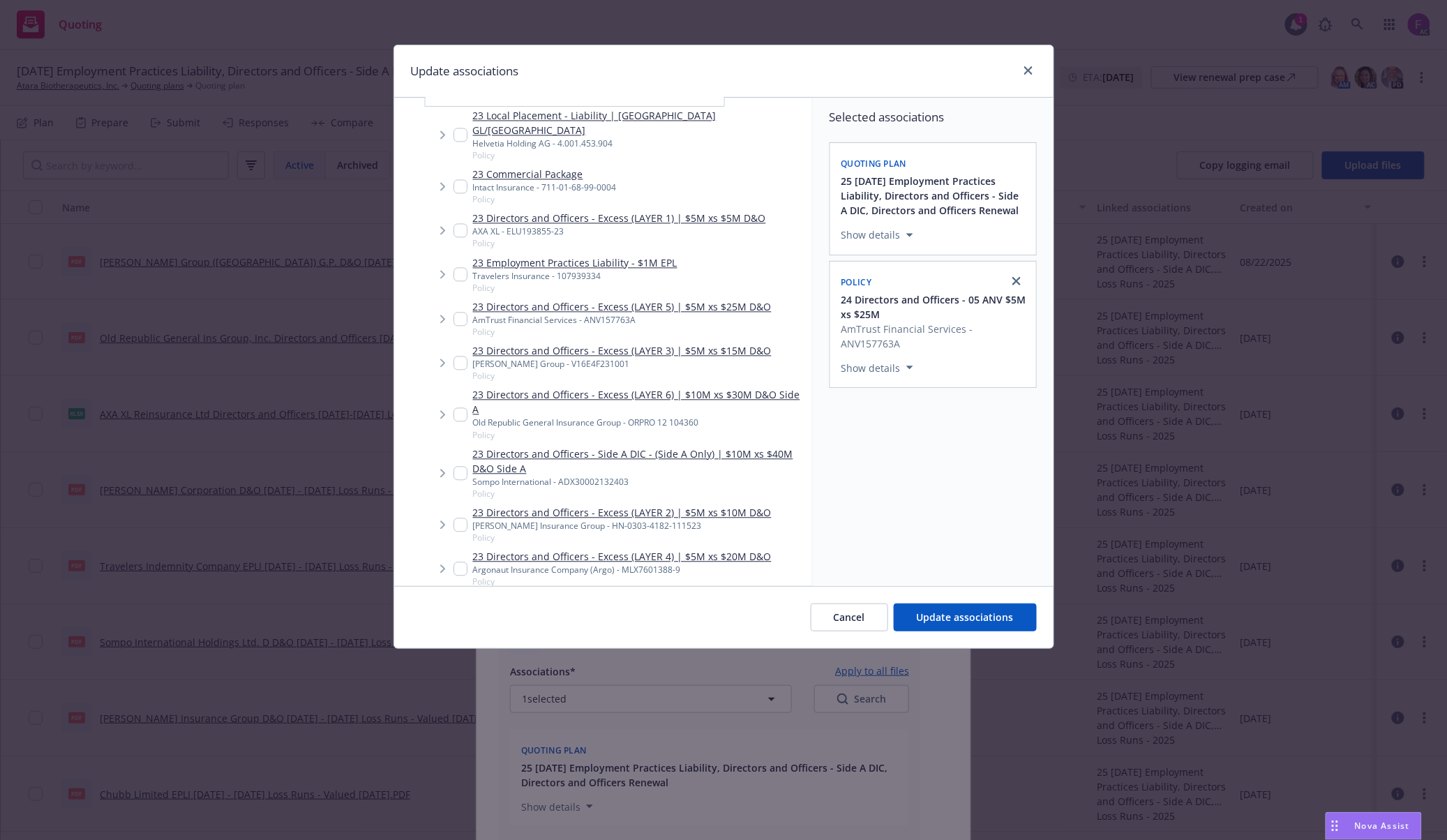
click at [462, 312] on input "Tree Example" at bounding box center [460, 319] width 14 height 14
checkbox input "true"
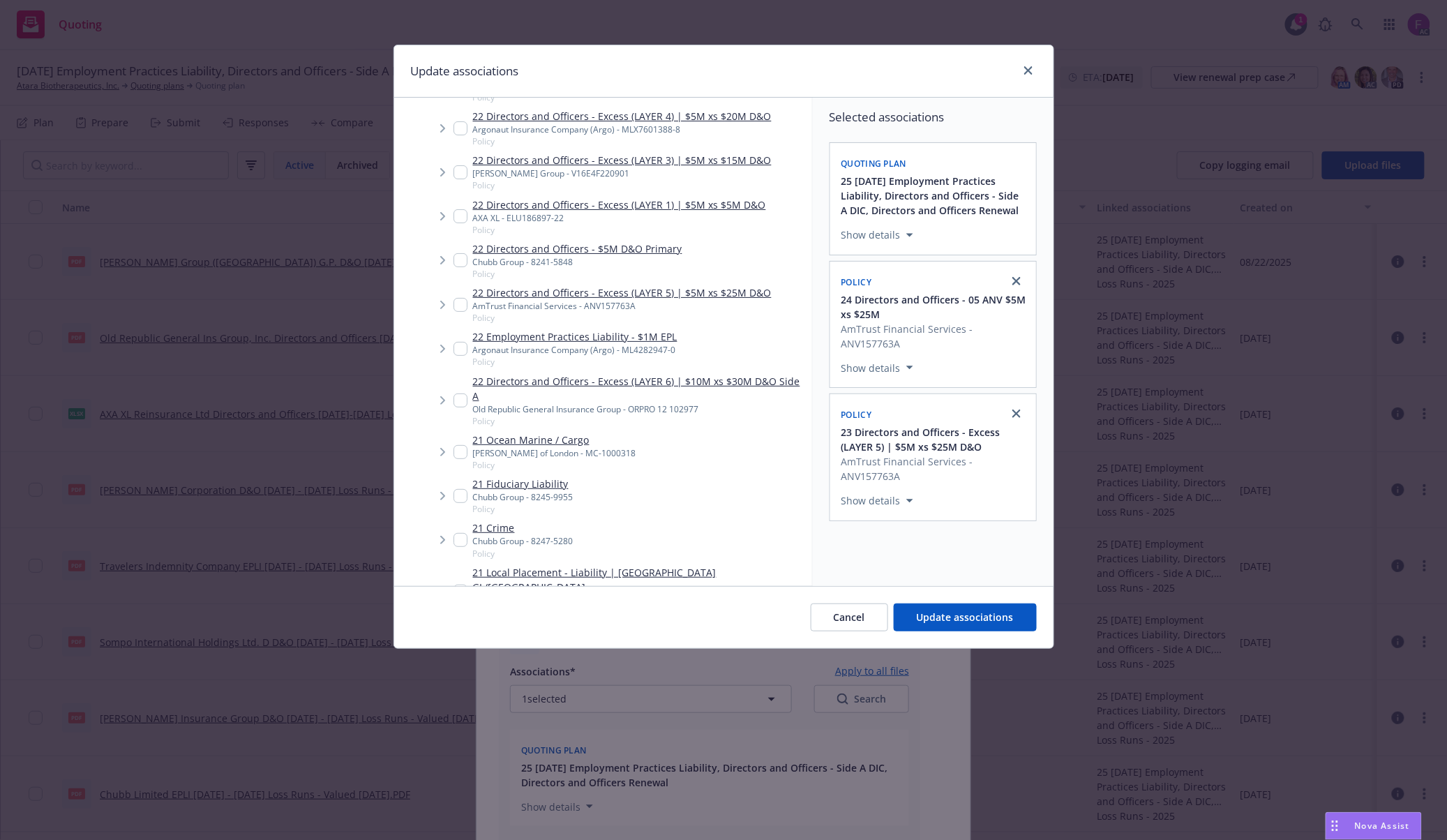
scroll to position [2292, 0]
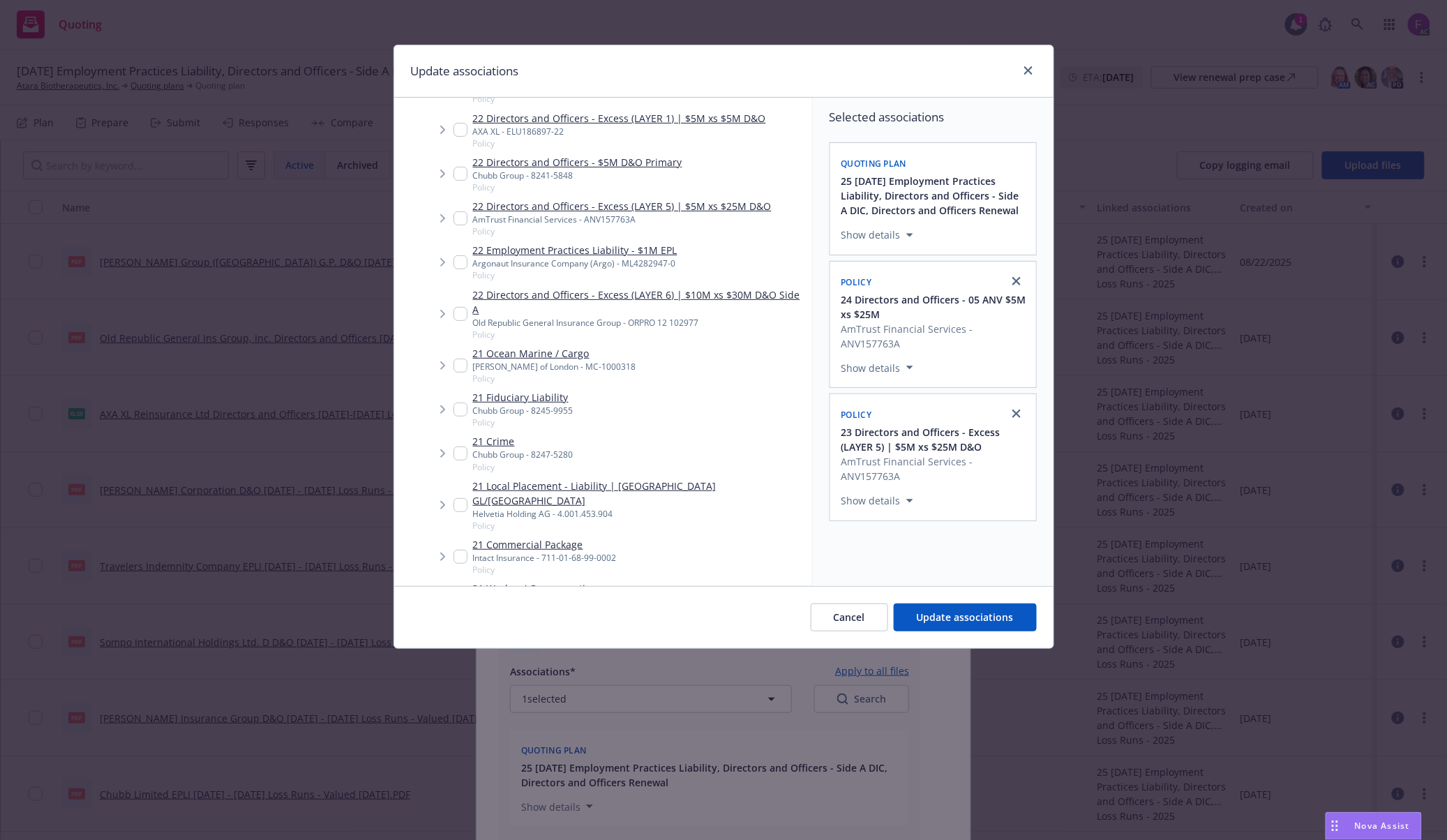
click at [457, 211] on input "Tree Example" at bounding box center [460, 218] width 14 height 14
checkbox input "true"
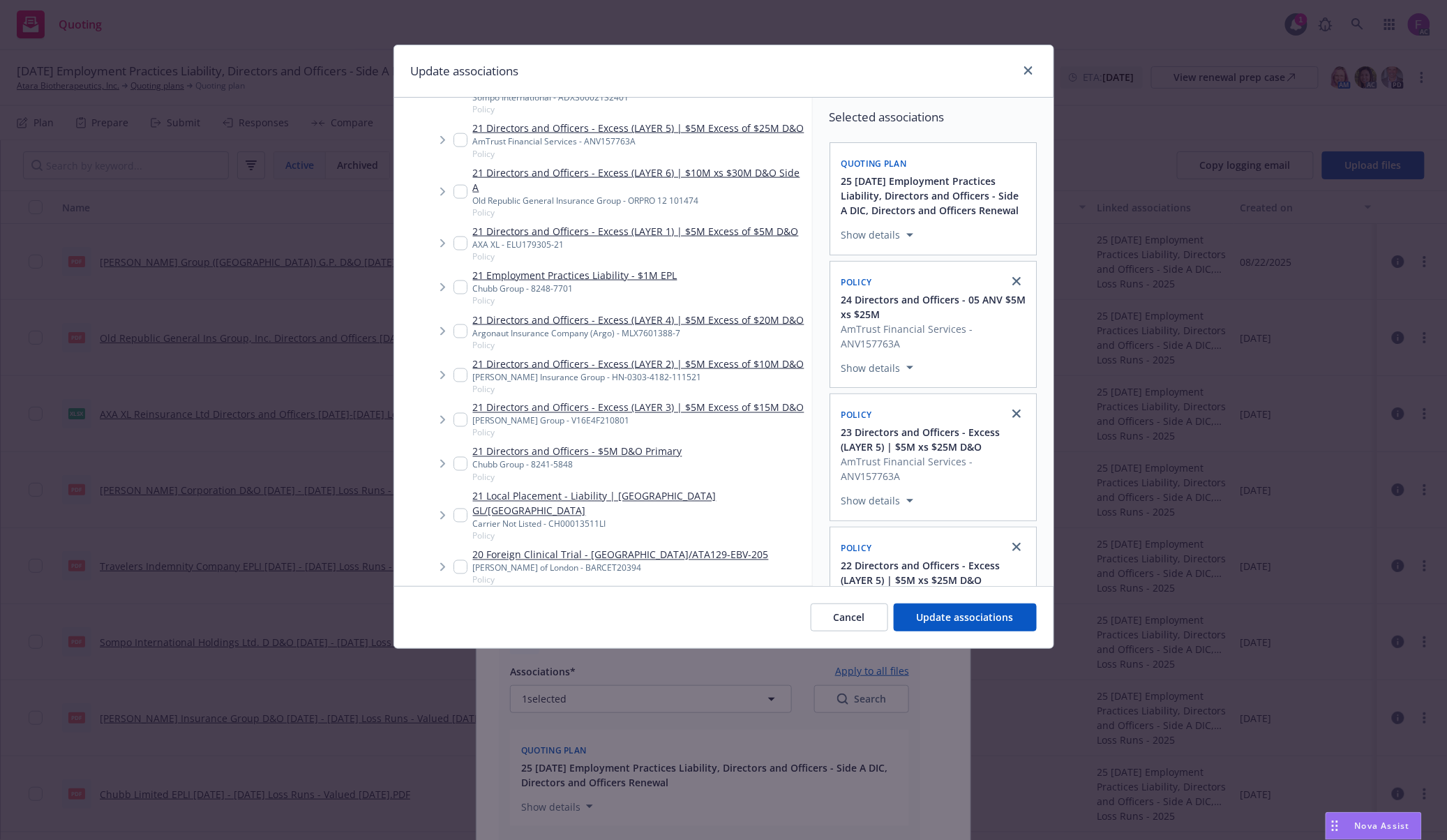
scroll to position [2757, 0]
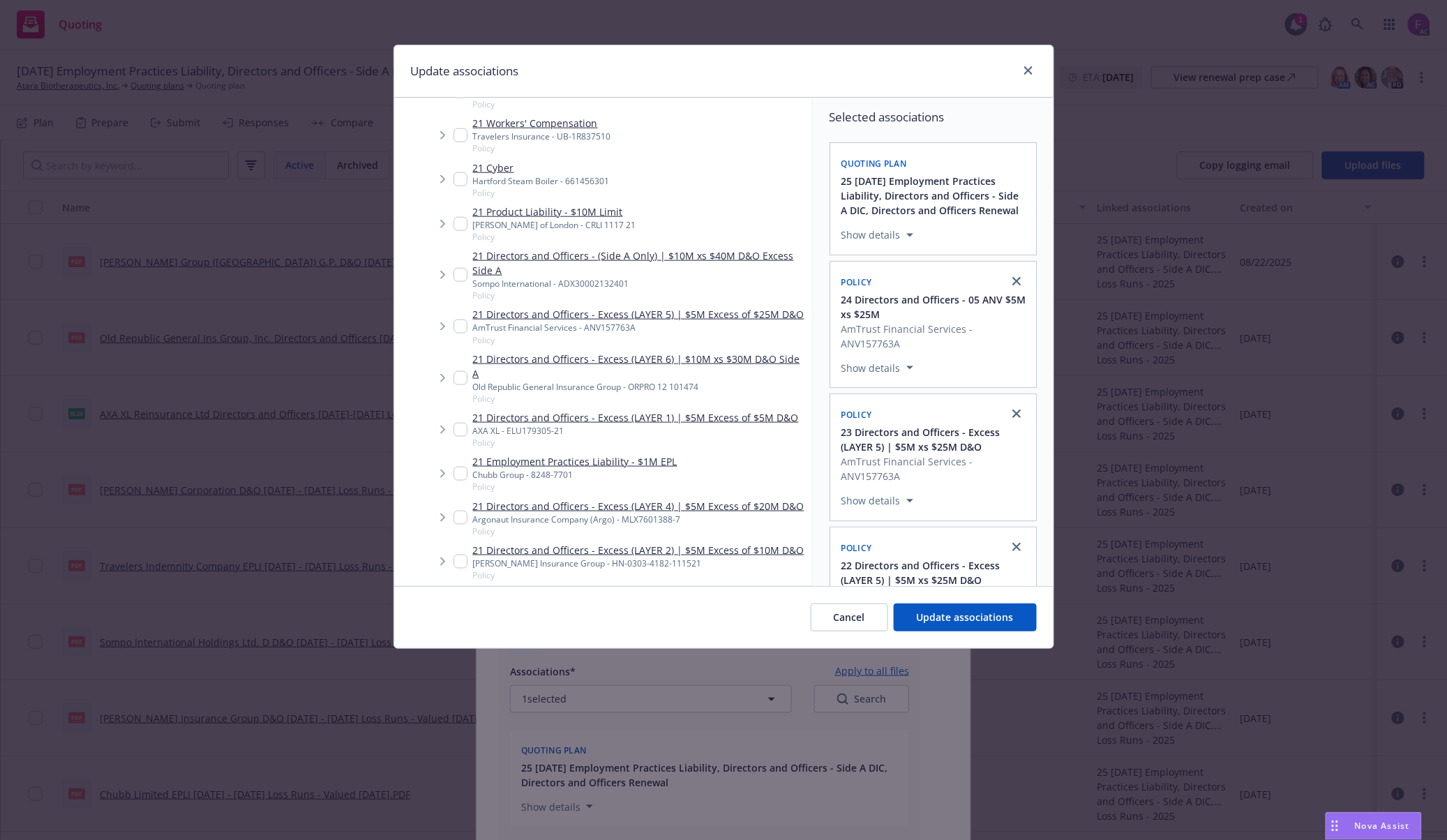
click at [462, 320] on input "Tree Example" at bounding box center [460, 326] width 14 height 14
checkbox input "true"
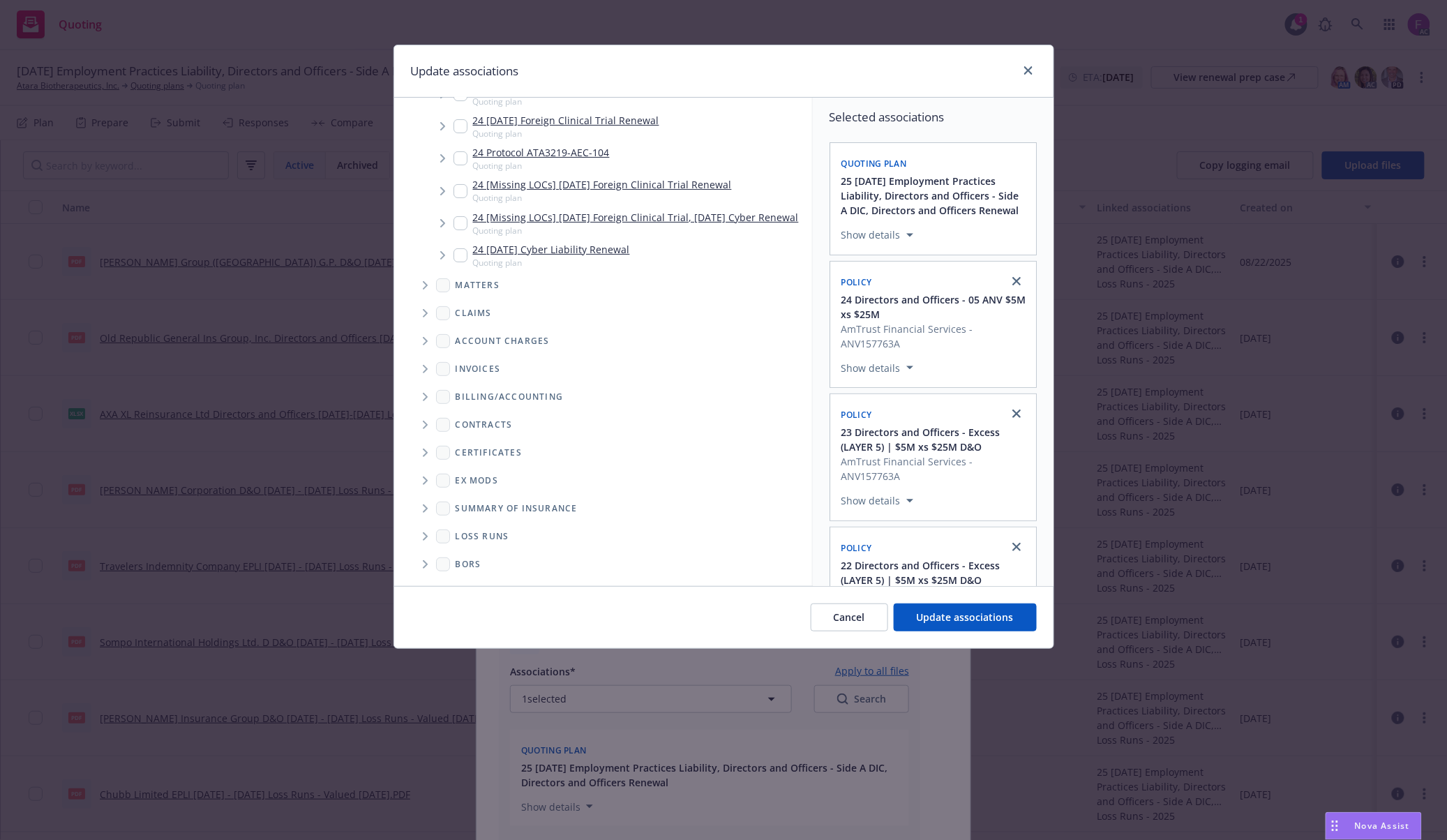
scroll to position [8946, 0]
click at [424, 537] on icon "Folder Tree Example" at bounding box center [426, 536] width 6 height 8
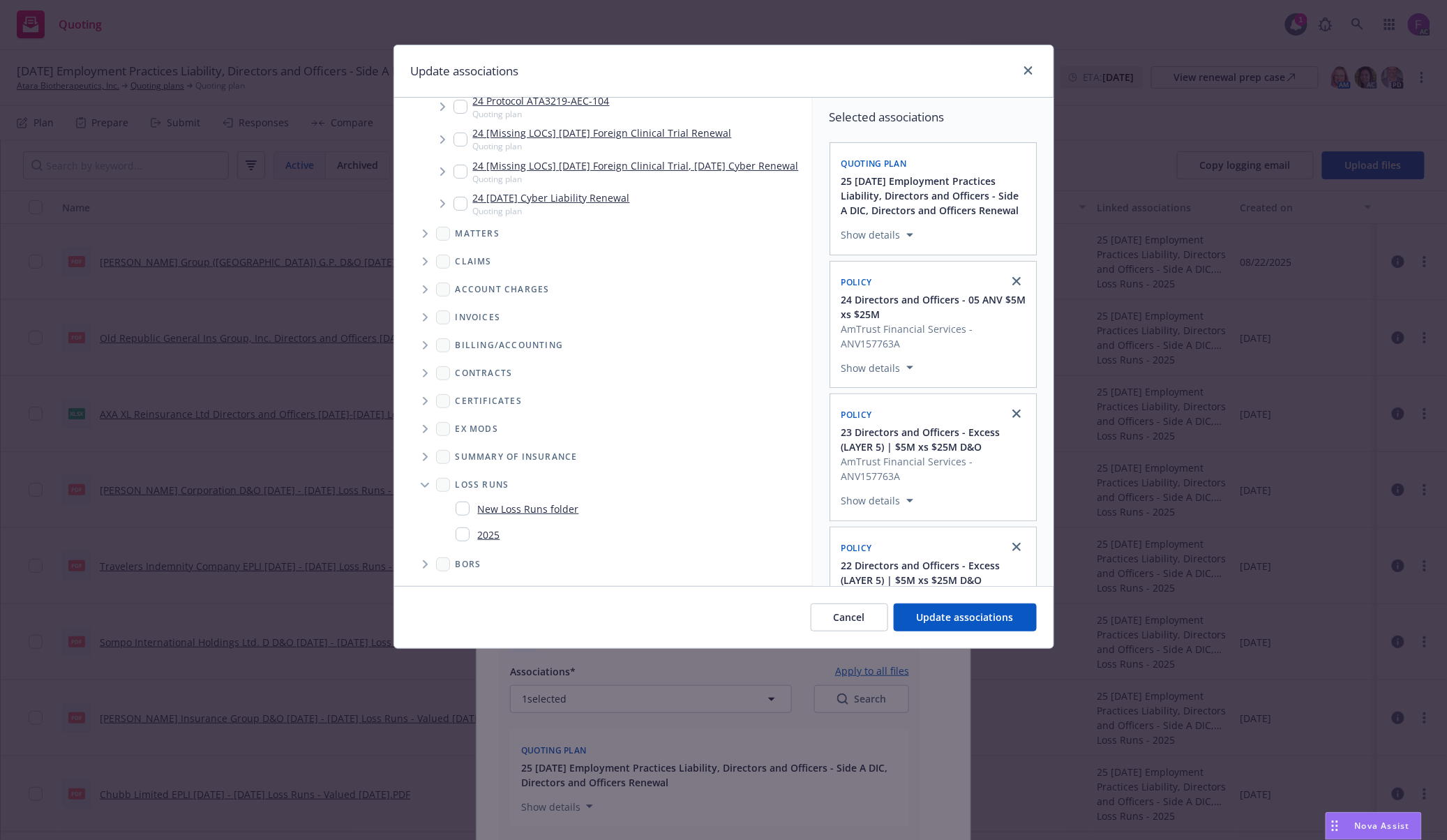
scroll to position [8999, 0]
click at [461, 531] on input "Folder Tree Example" at bounding box center [462, 534] width 14 height 14
checkbox input "true"
click at [960, 615] on span "Update associations" at bounding box center [965, 617] width 97 height 13
type textarea "x"
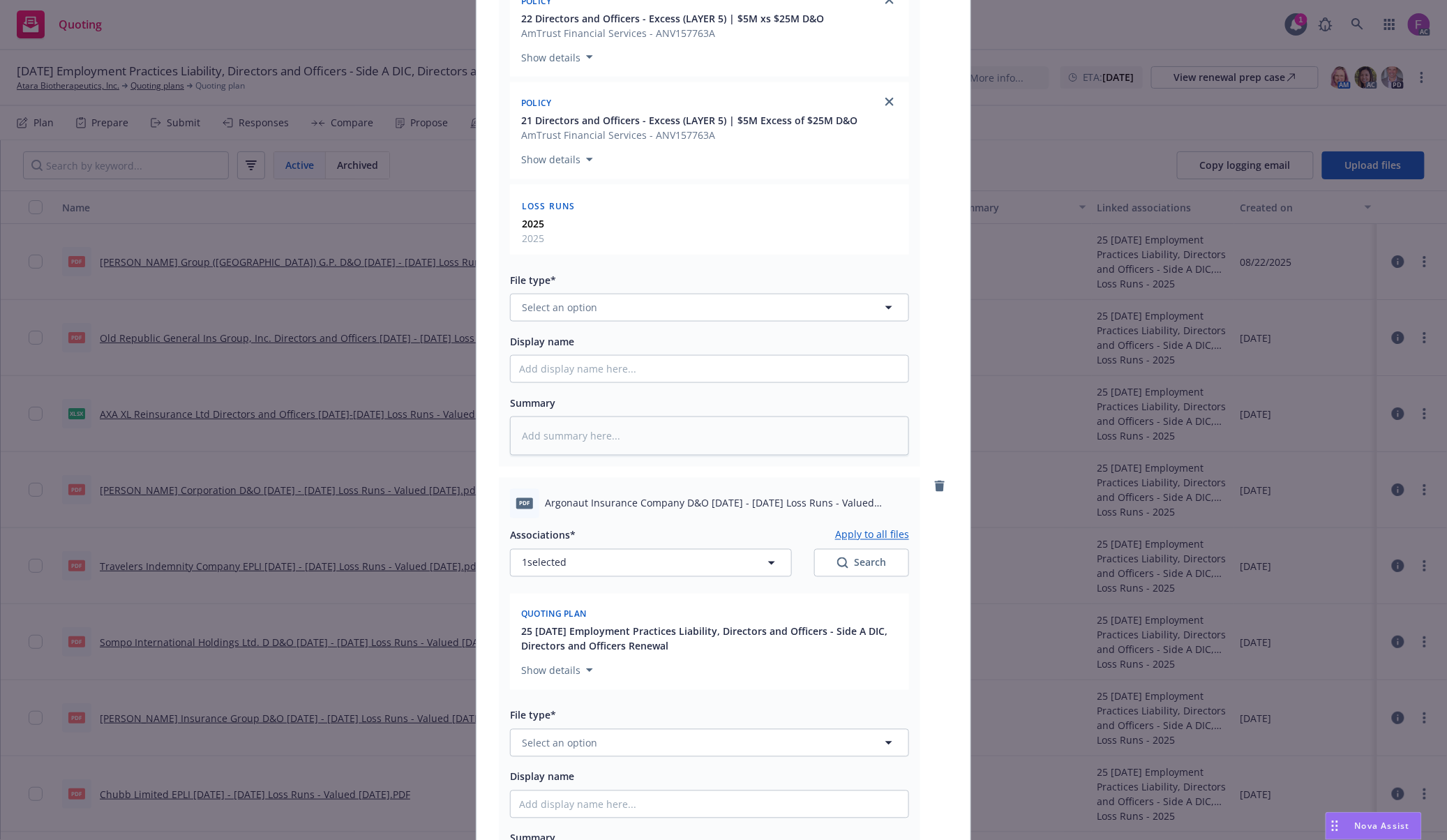
scroll to position [651, 0]
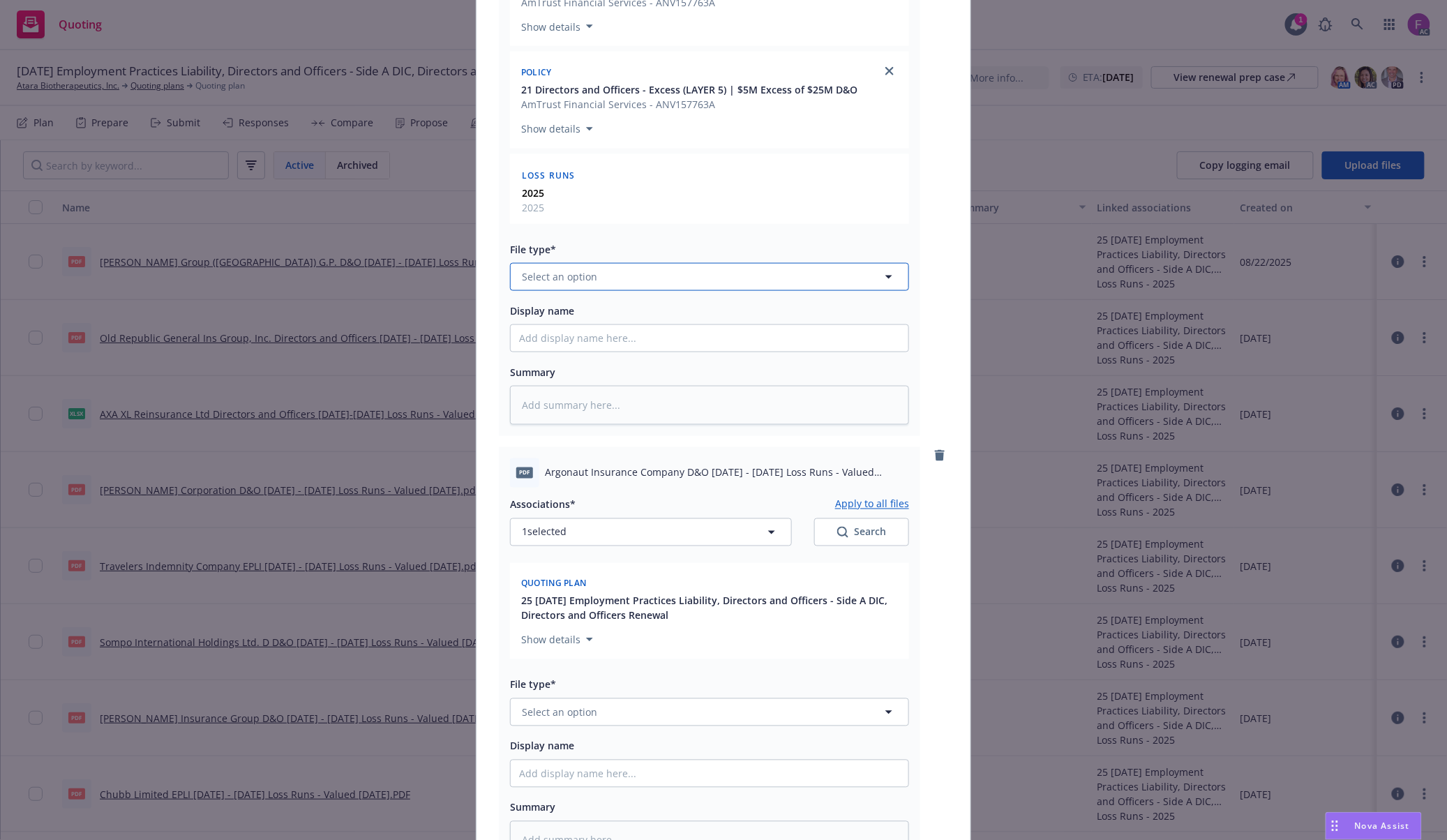
click at [562, 270] on button "Select an option" at bounding box center [710, 277] width 399 height 28
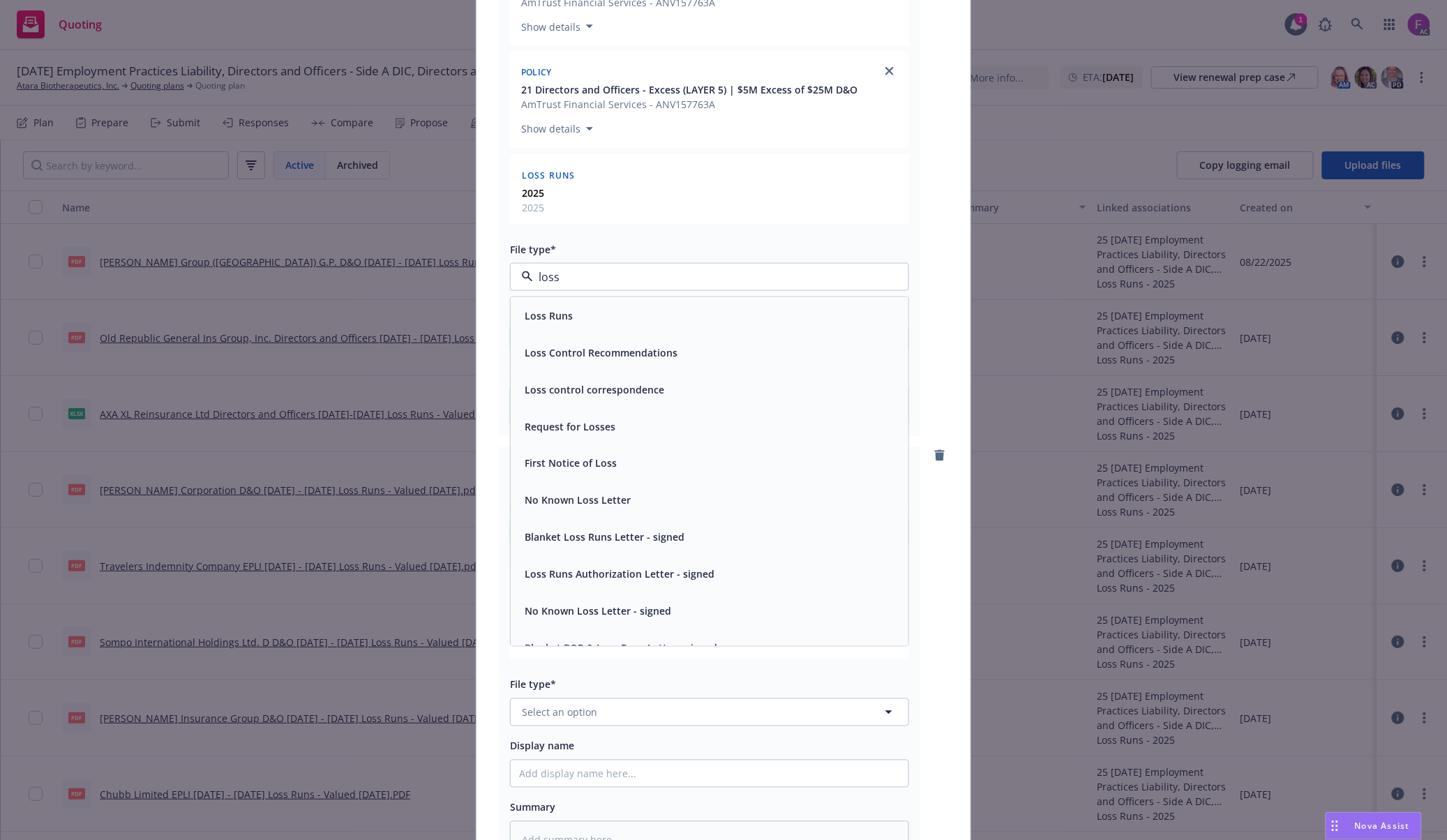
paste input "Loss Run"
type input "Loss Run"
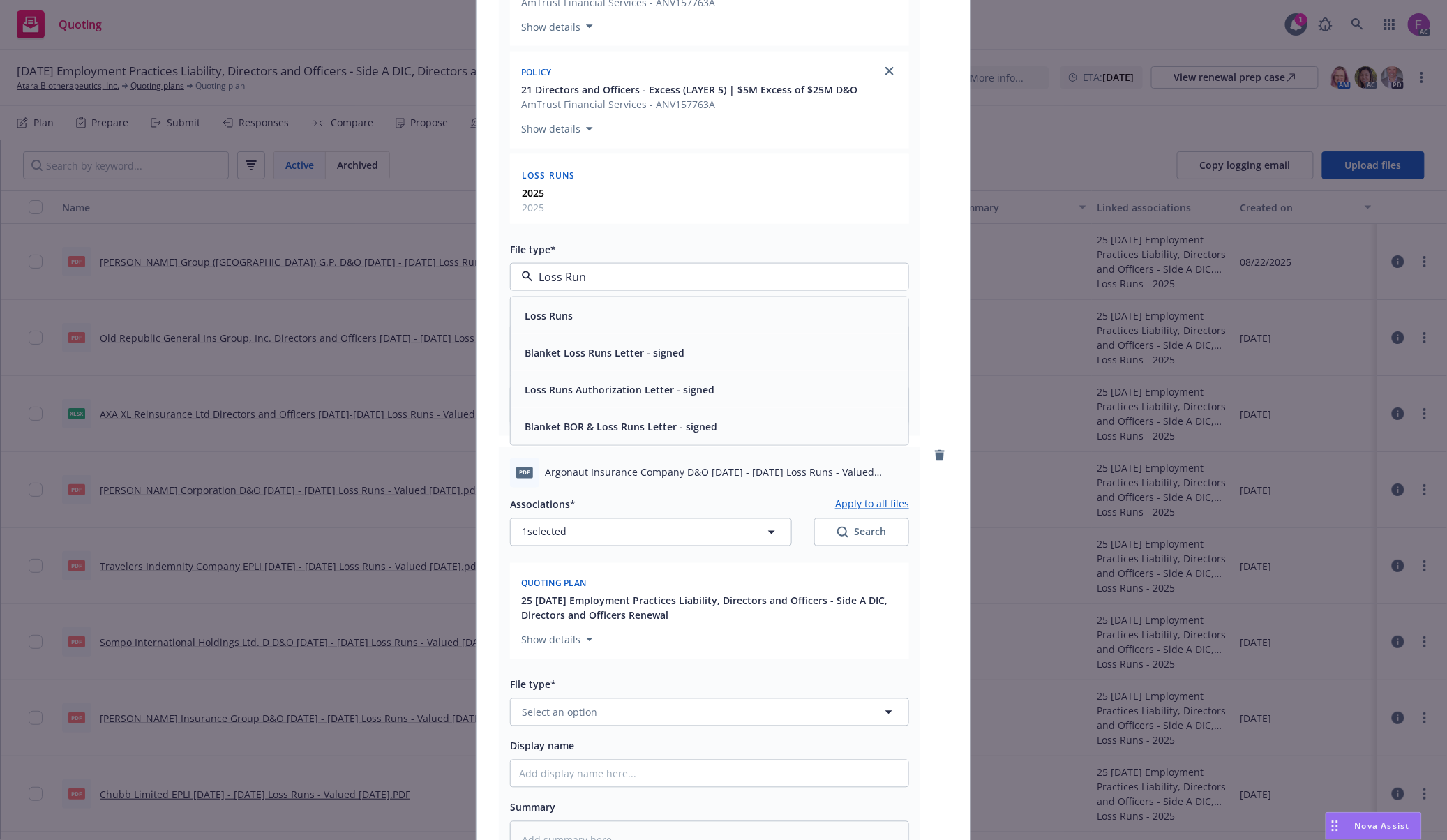
click at [559, 322] on span "Loss Runs" at bounding box center [549, 316] width 48 height 15
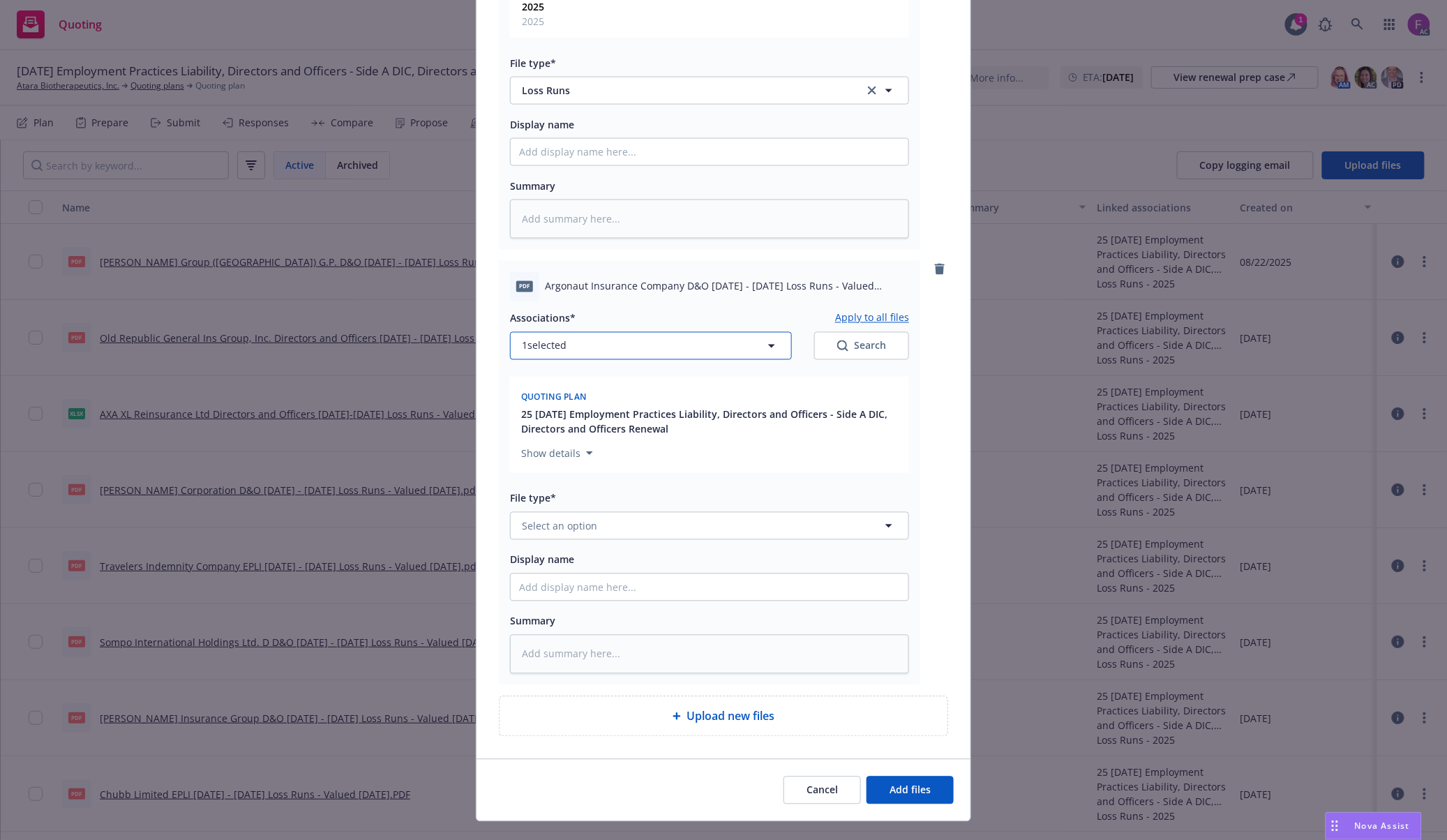
click at [605, 355] on button "1 selected" at bounding box center [651, 346] width 281 height 28
type textarea "x"
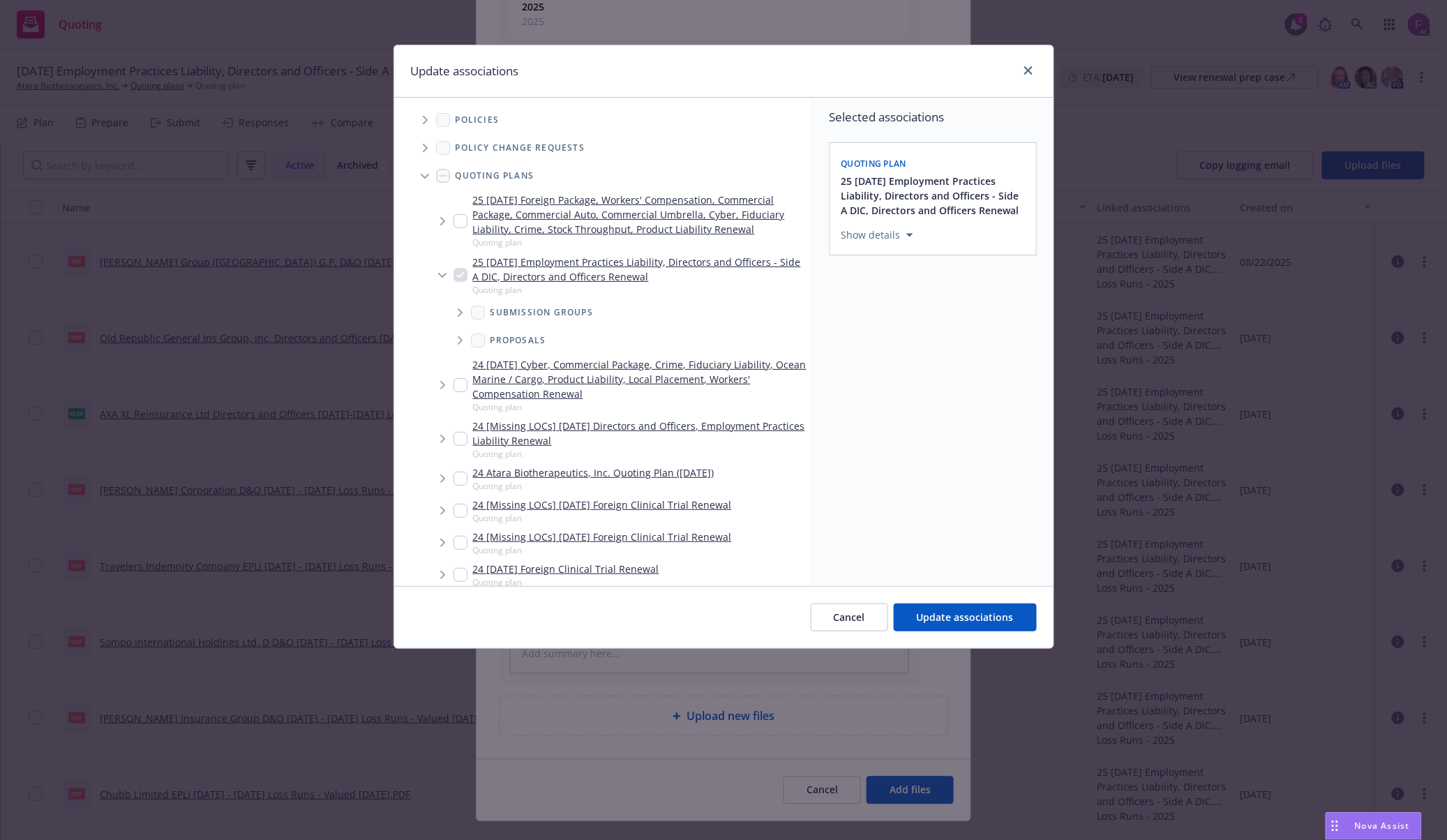
click at [430, 120] on span "Tree Example" at bounding box center [424, 119] width 22 height 22
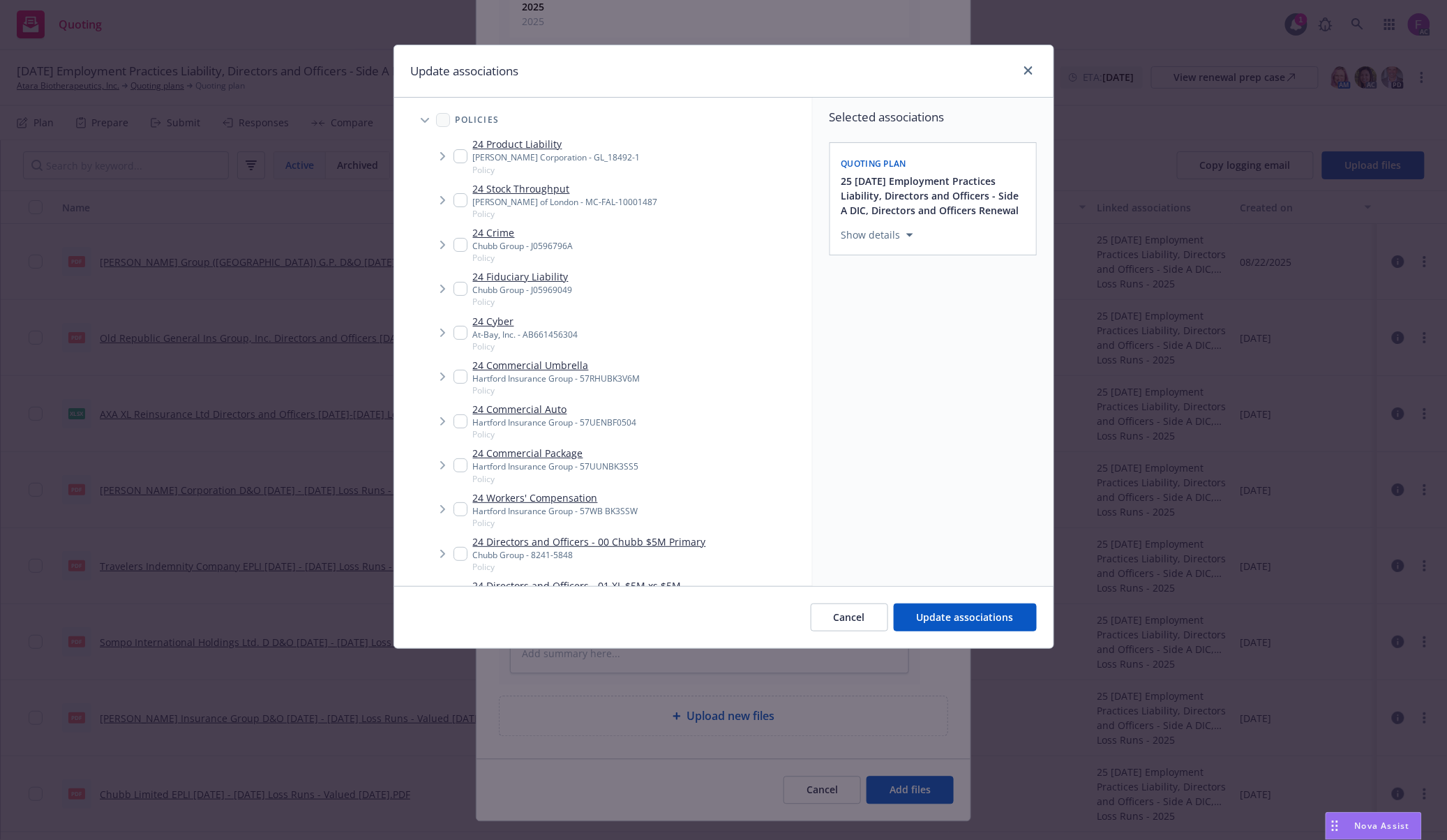
scroll to position [3578, 0]
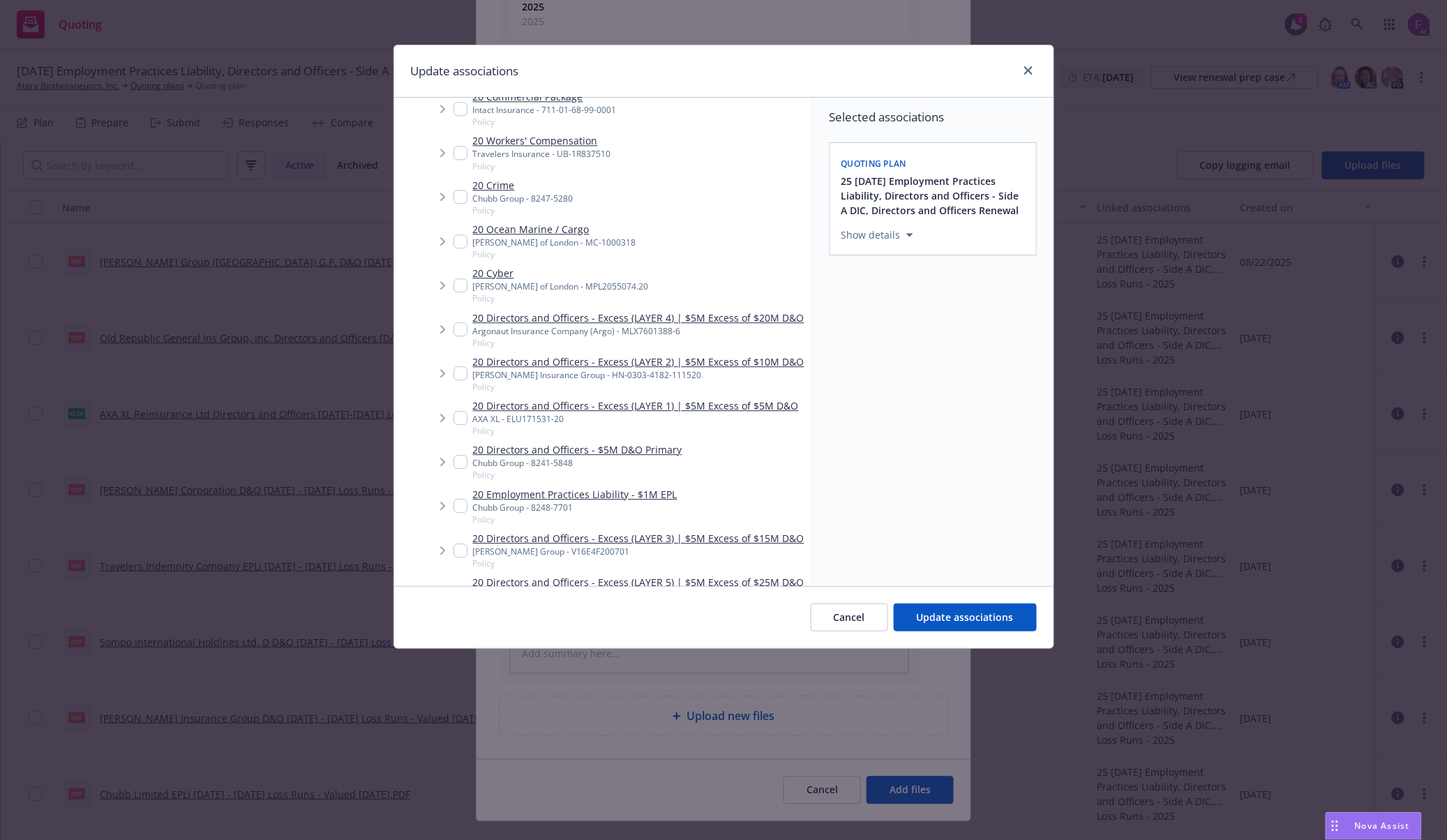
click at [458, 332] on input "Tree Example" at bounding box center [460, 329] width 14 height 14
checkbox input "true"
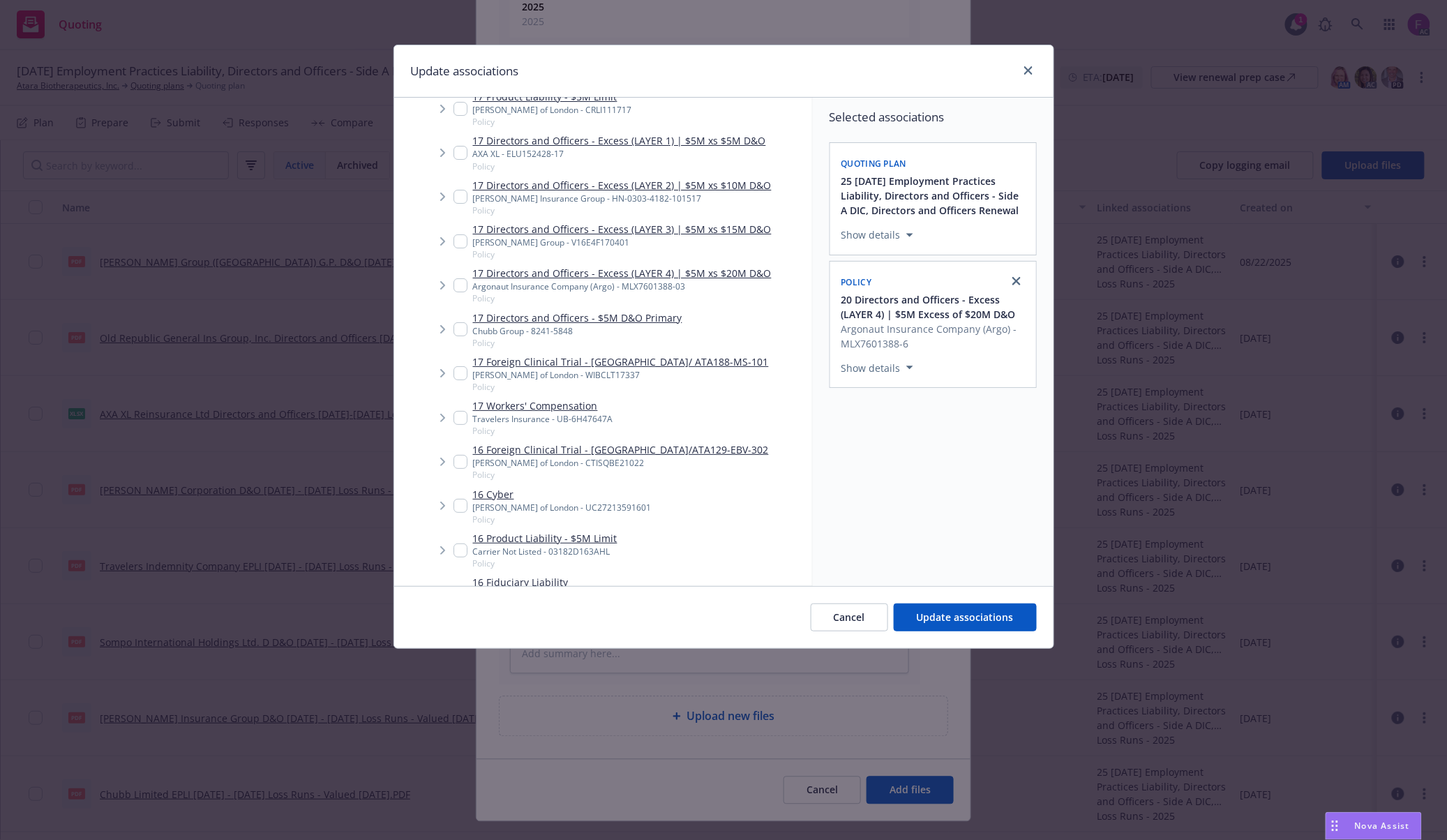
scroll to position [8946, 0]
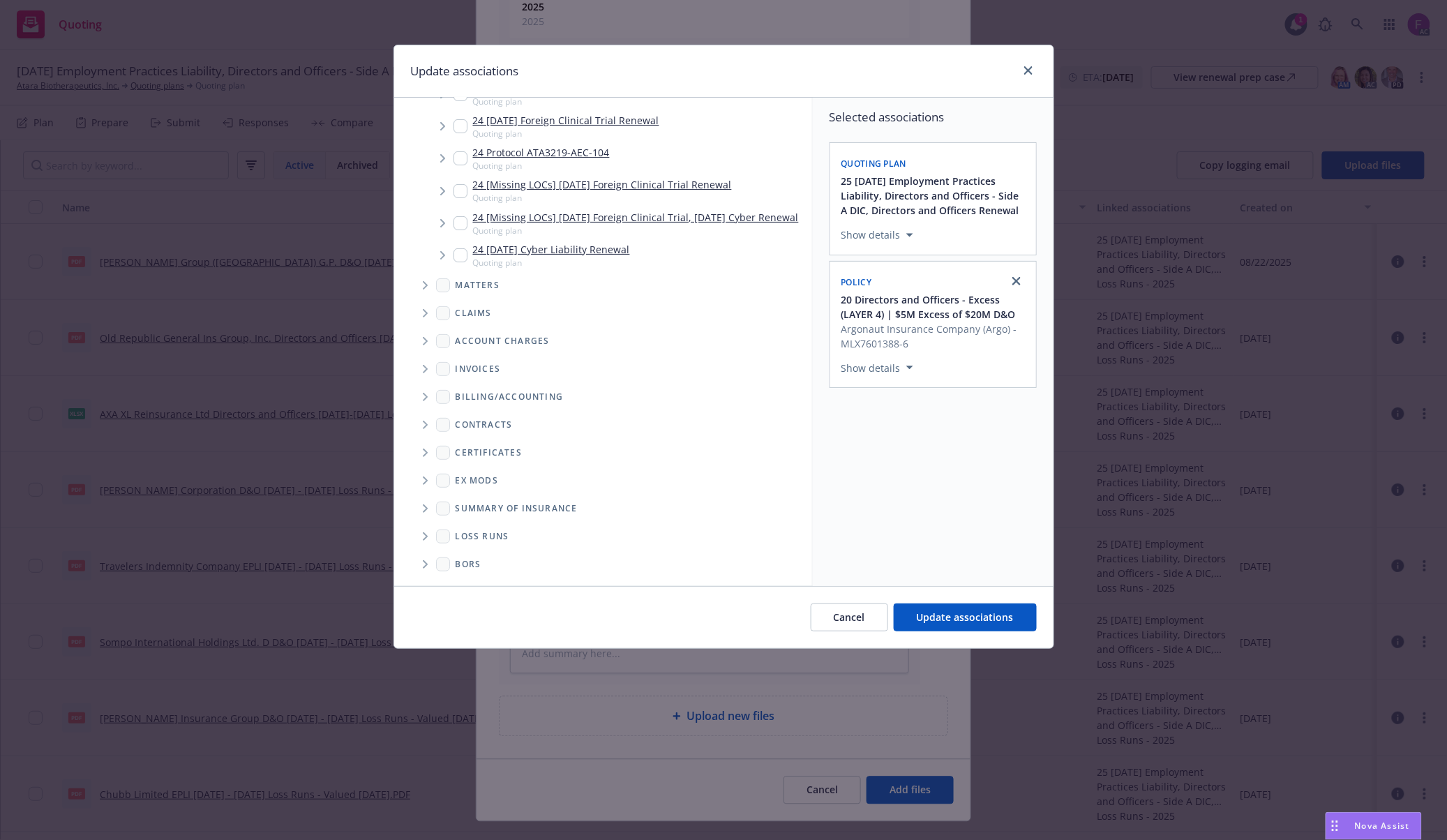
click at [425, 532] on icon "Folder Tree Example" at bounding box center [426, 536] width 6 height 8
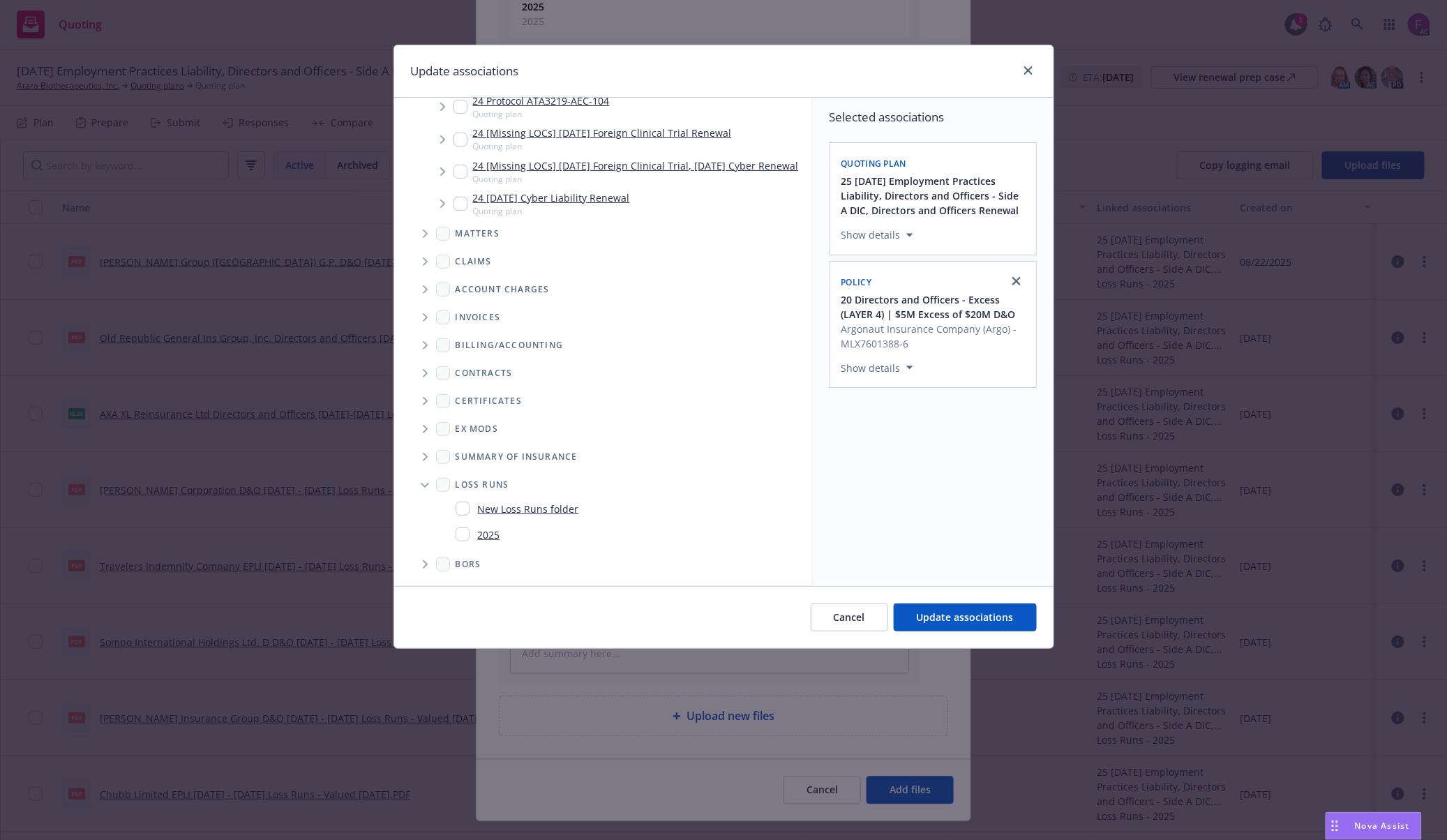
scroll to position [8999, 0]
click at [464, 534] on input "Folder Tree Example" at bounding box center [462, 534] width 14 height 14
checkbox input "true"
click at [995, 523] on div "Selected associations Quoting plan 25 11/15/25 Employment Practices Liability, …" at bounding box center [933, 342] width 240 height 488
click at [961, 608] on button "Update associations" at bounding box center [965, 617] width 143 height 28
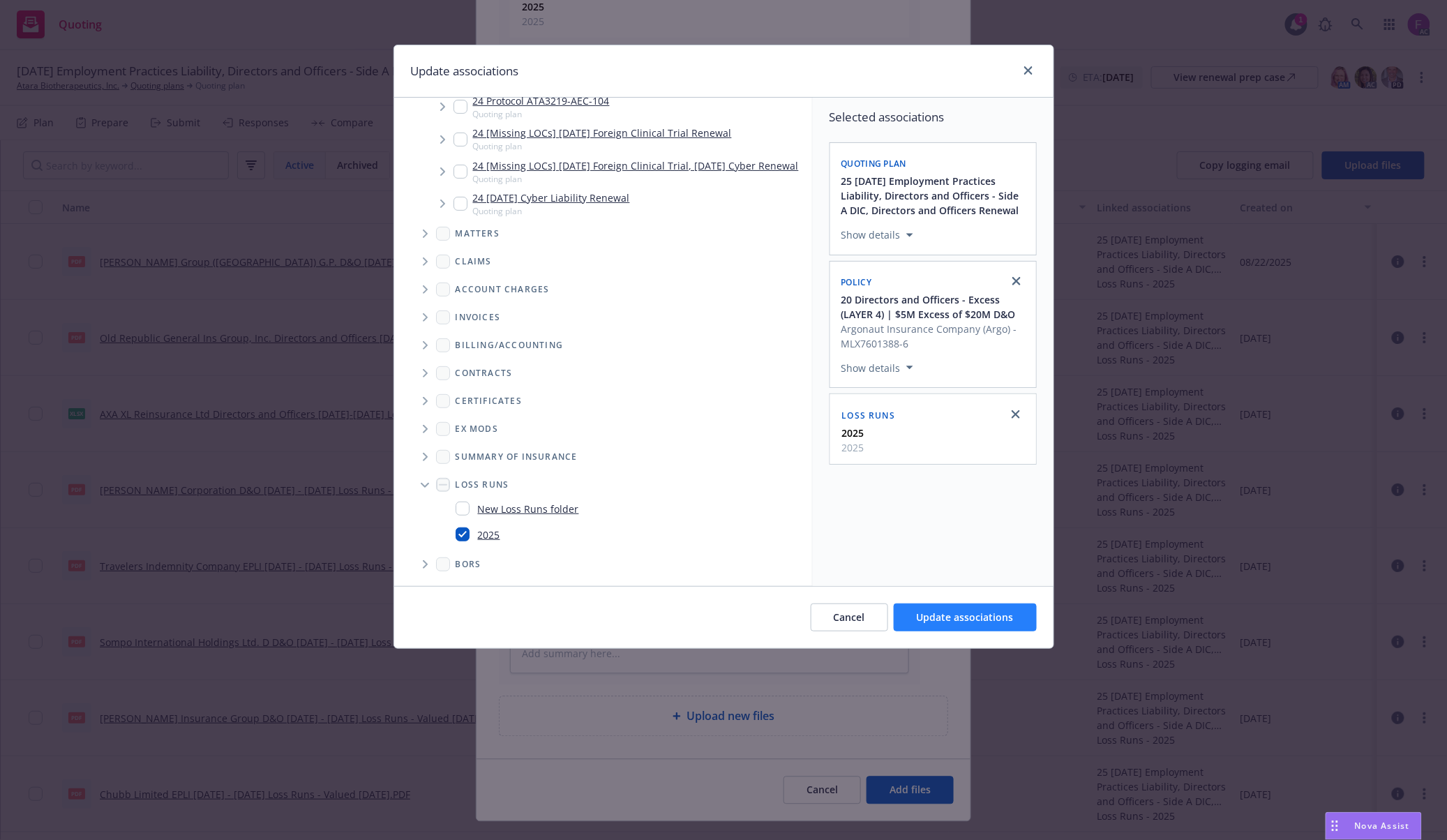
type textarea "x"
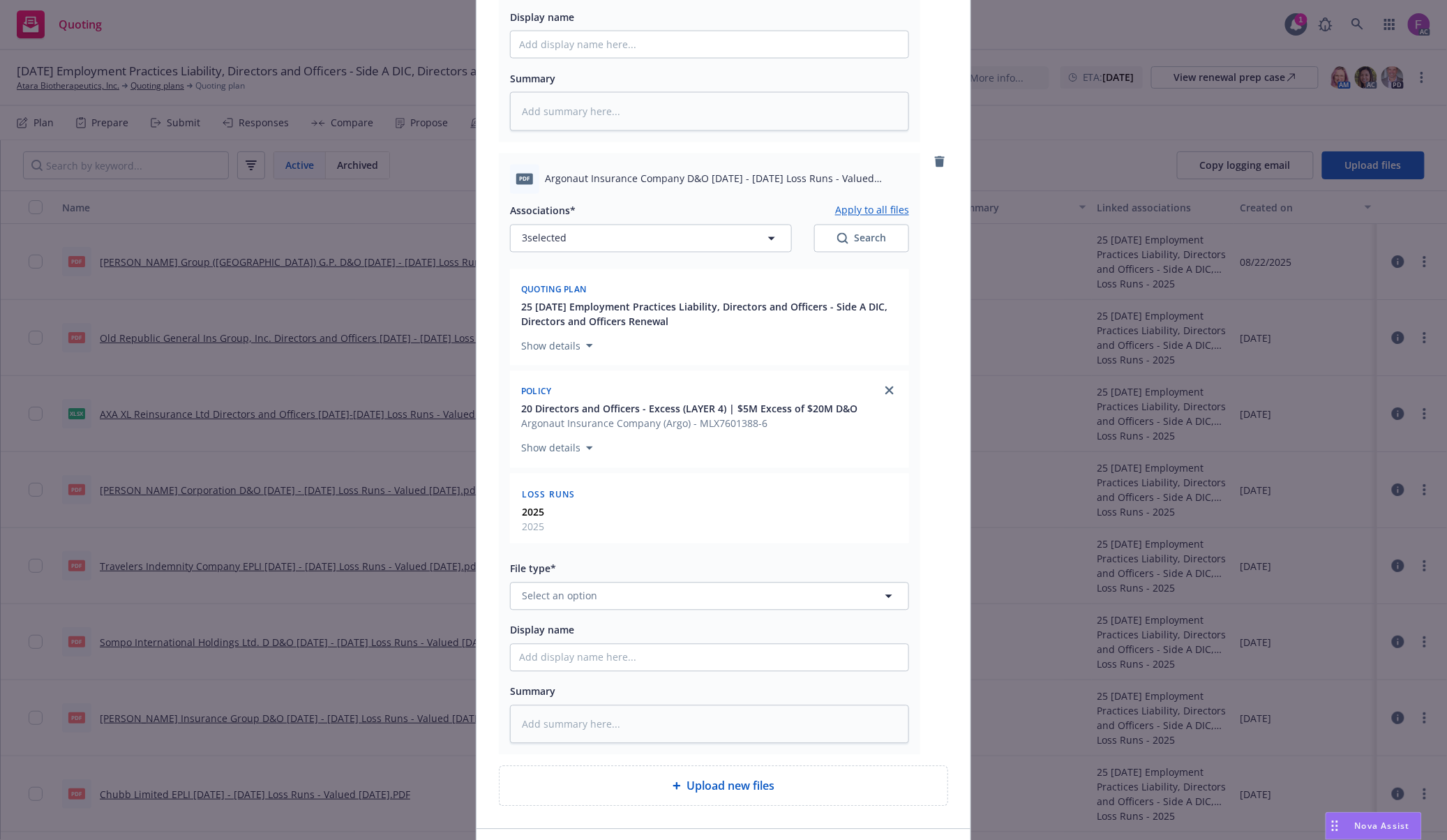
scroll to position [1046, 0]
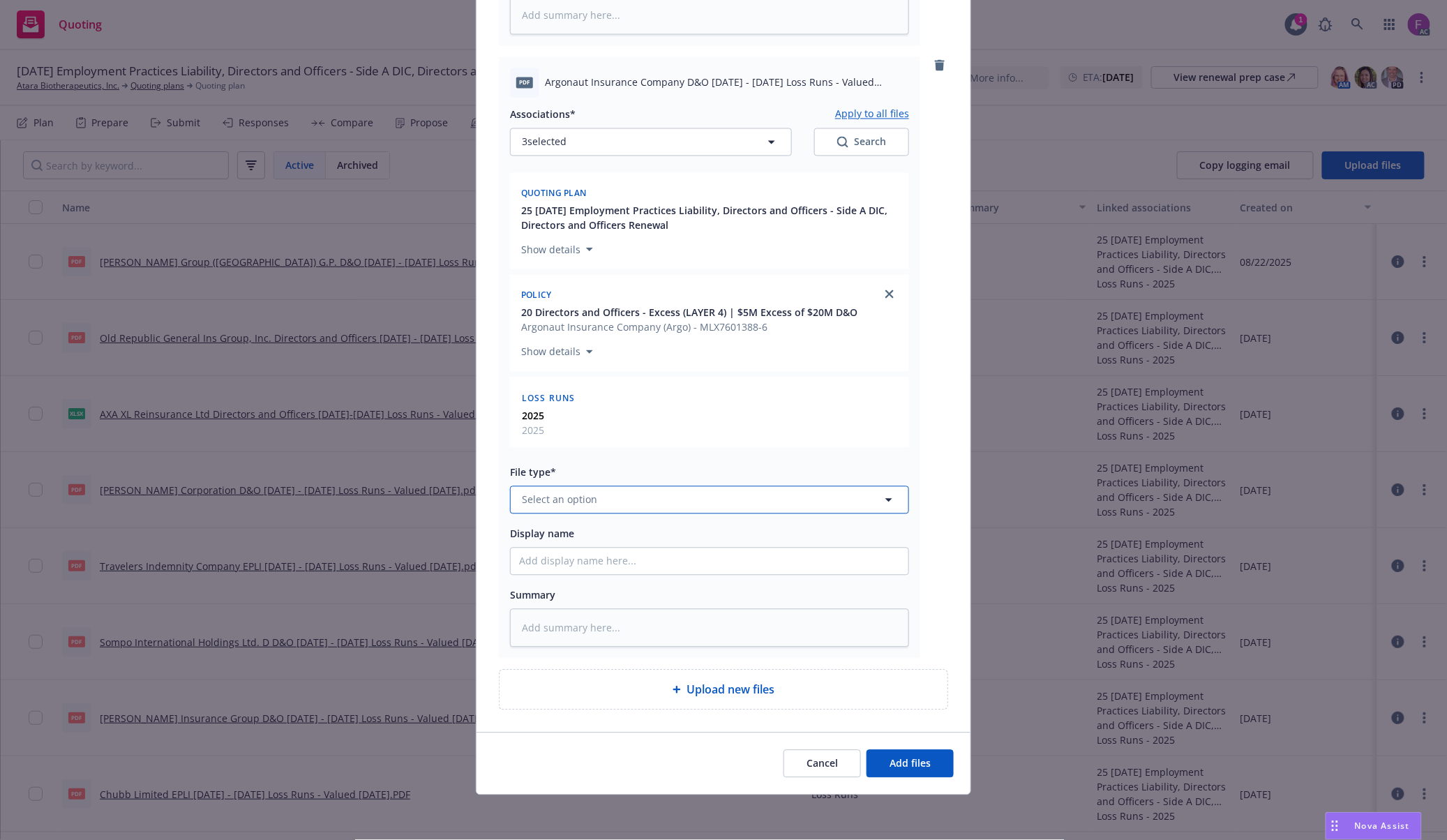
click at [590, 488] on button "Select an option" at bounding box center [710, 500] width 399 height 28
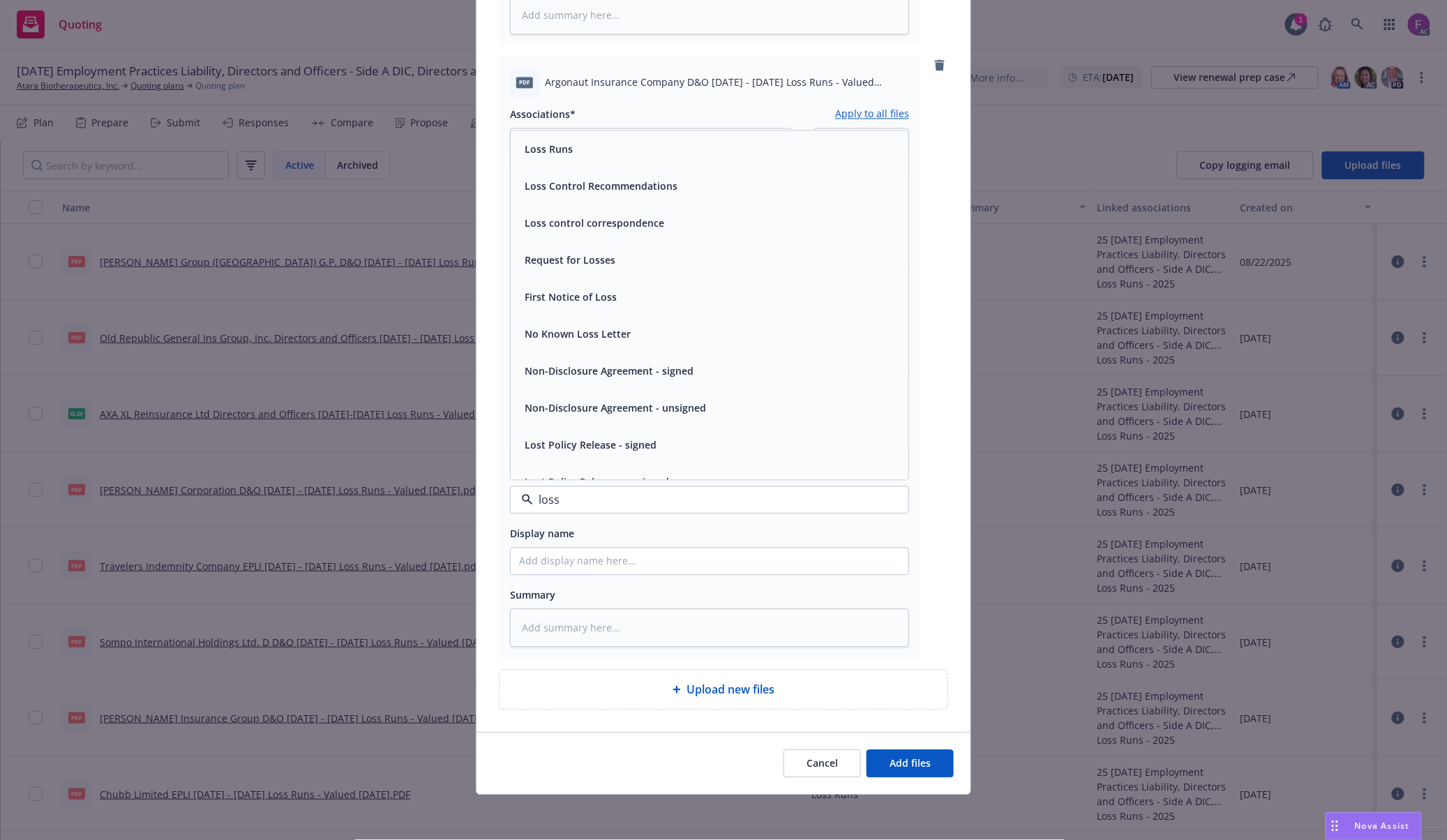
paste input "Loss Run"
type input "Loss Run"
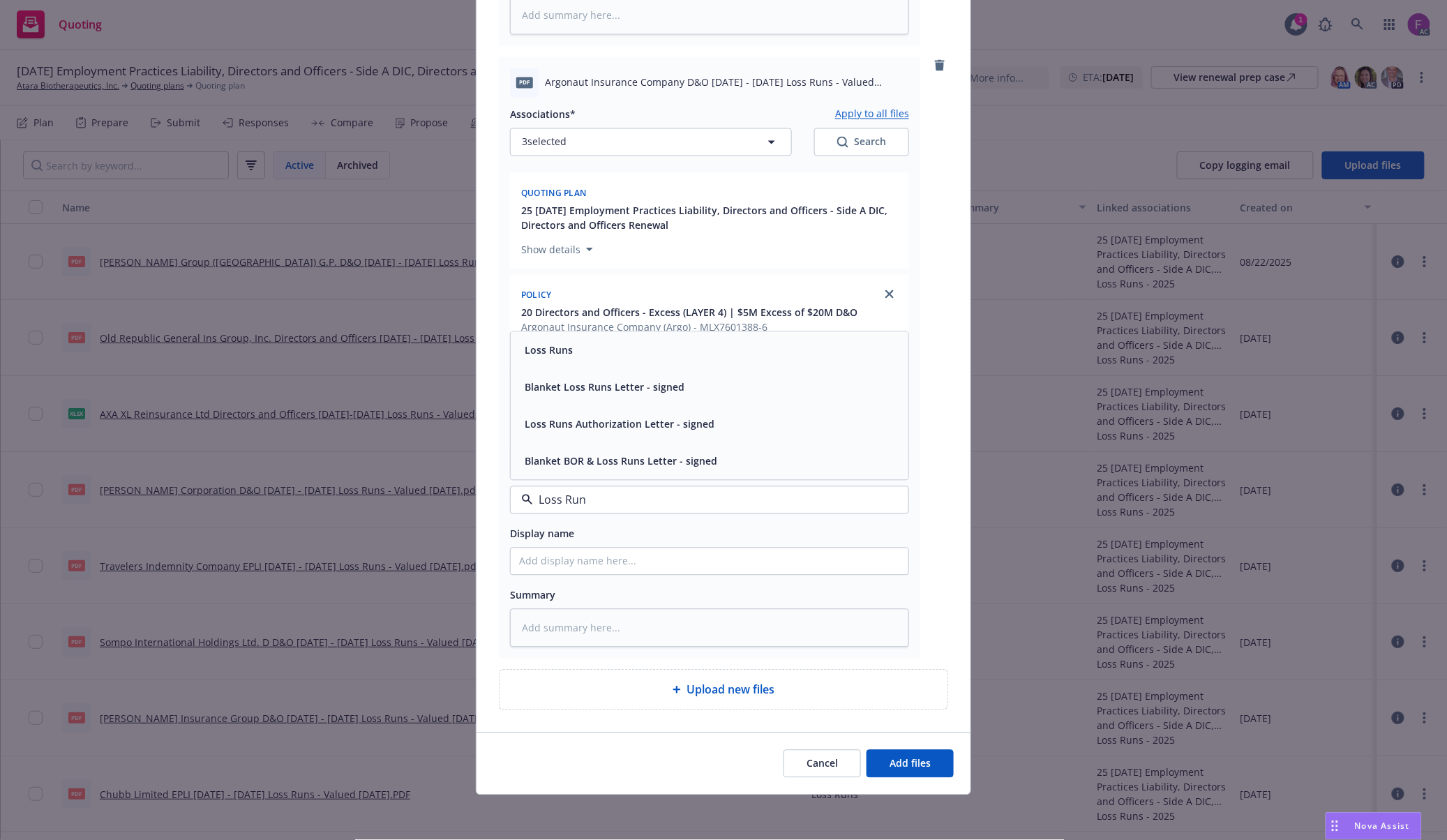
click at [570, 338] on div "Loss Runs" at bounding box center [710, 350] width 397 height 37
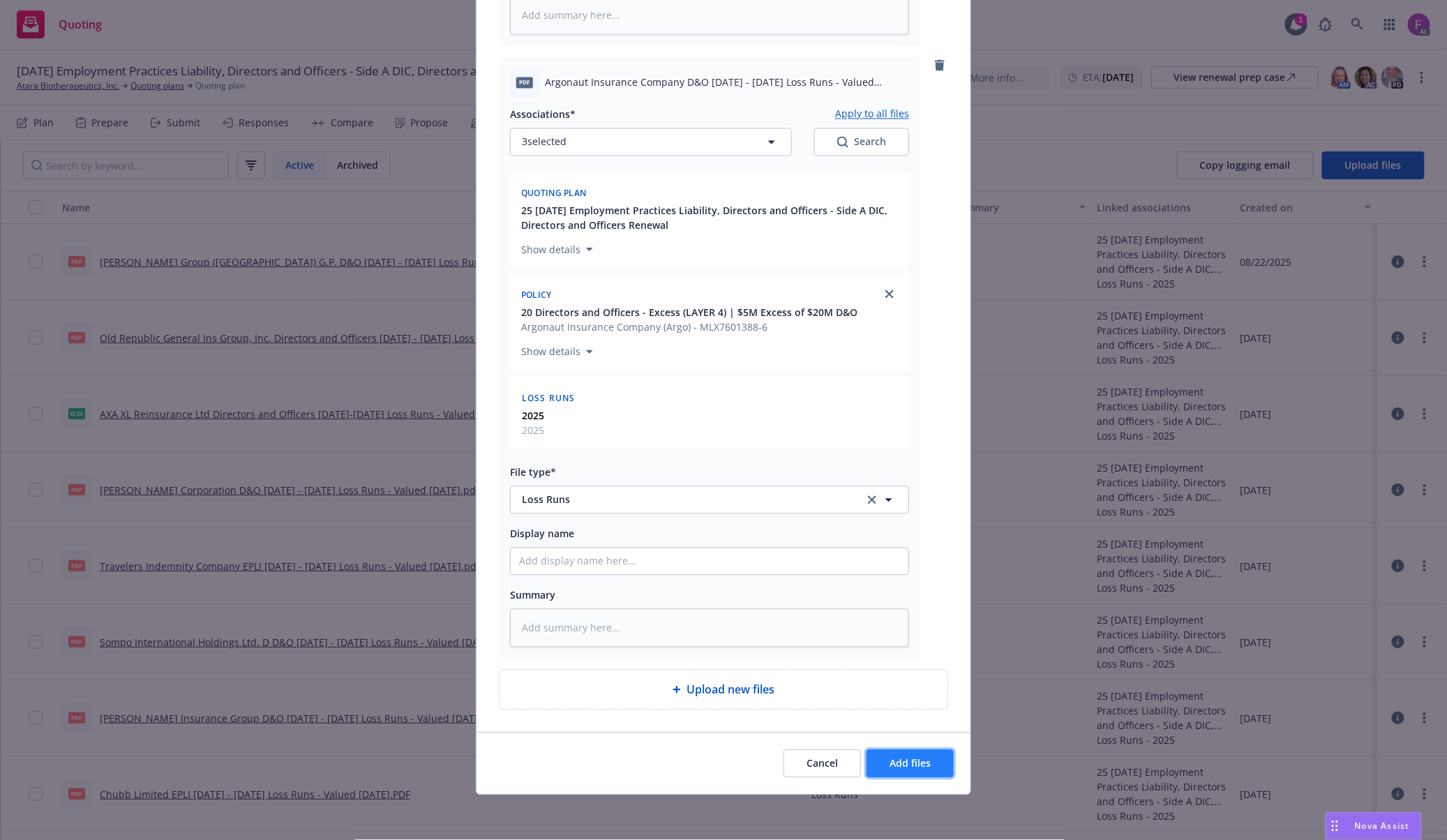
click at [907, 765] on span "Add files" at bounding box center [910, 763] width 41 height 13
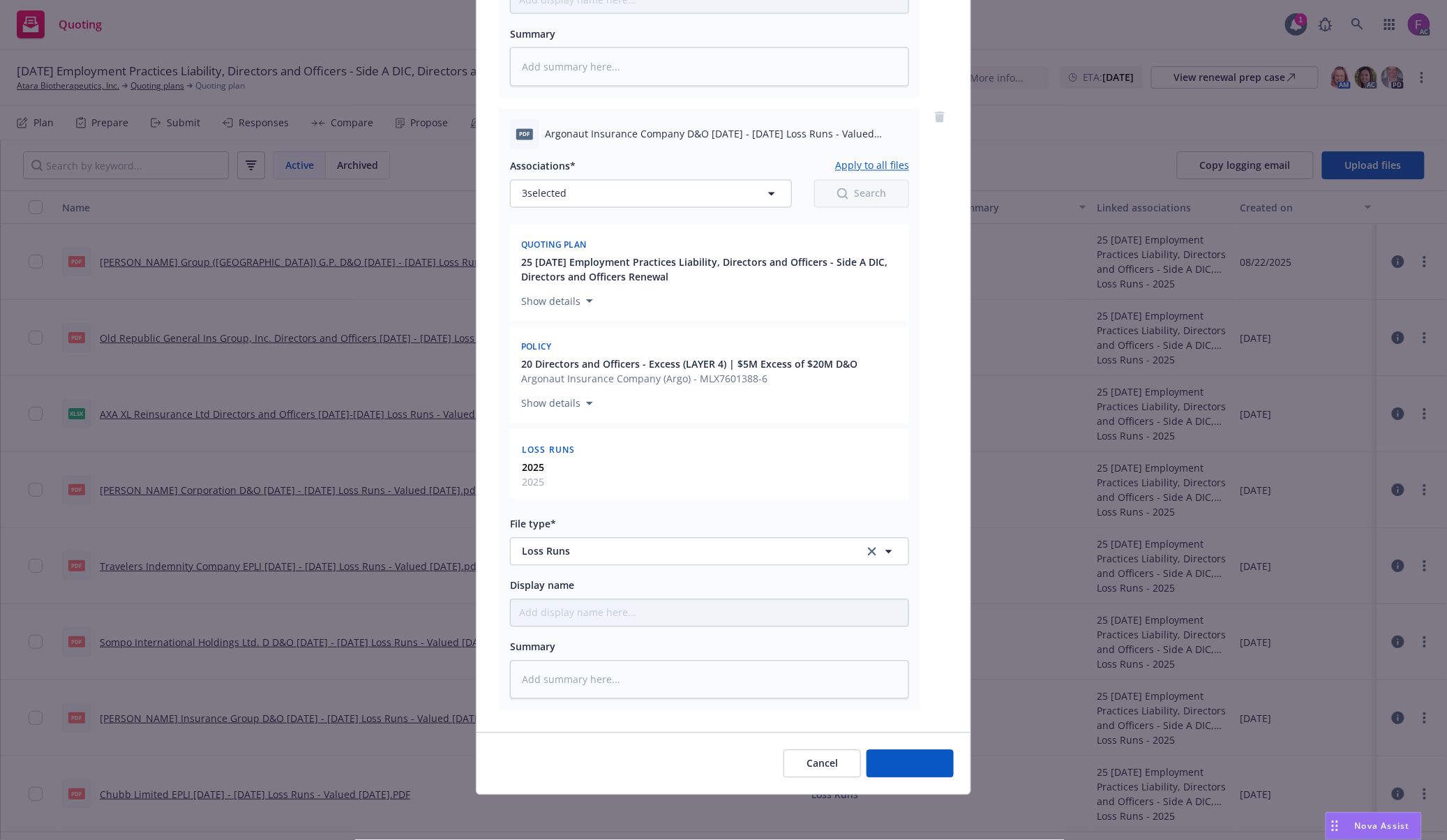
scroll to position [994, 0]
type textarea "x"
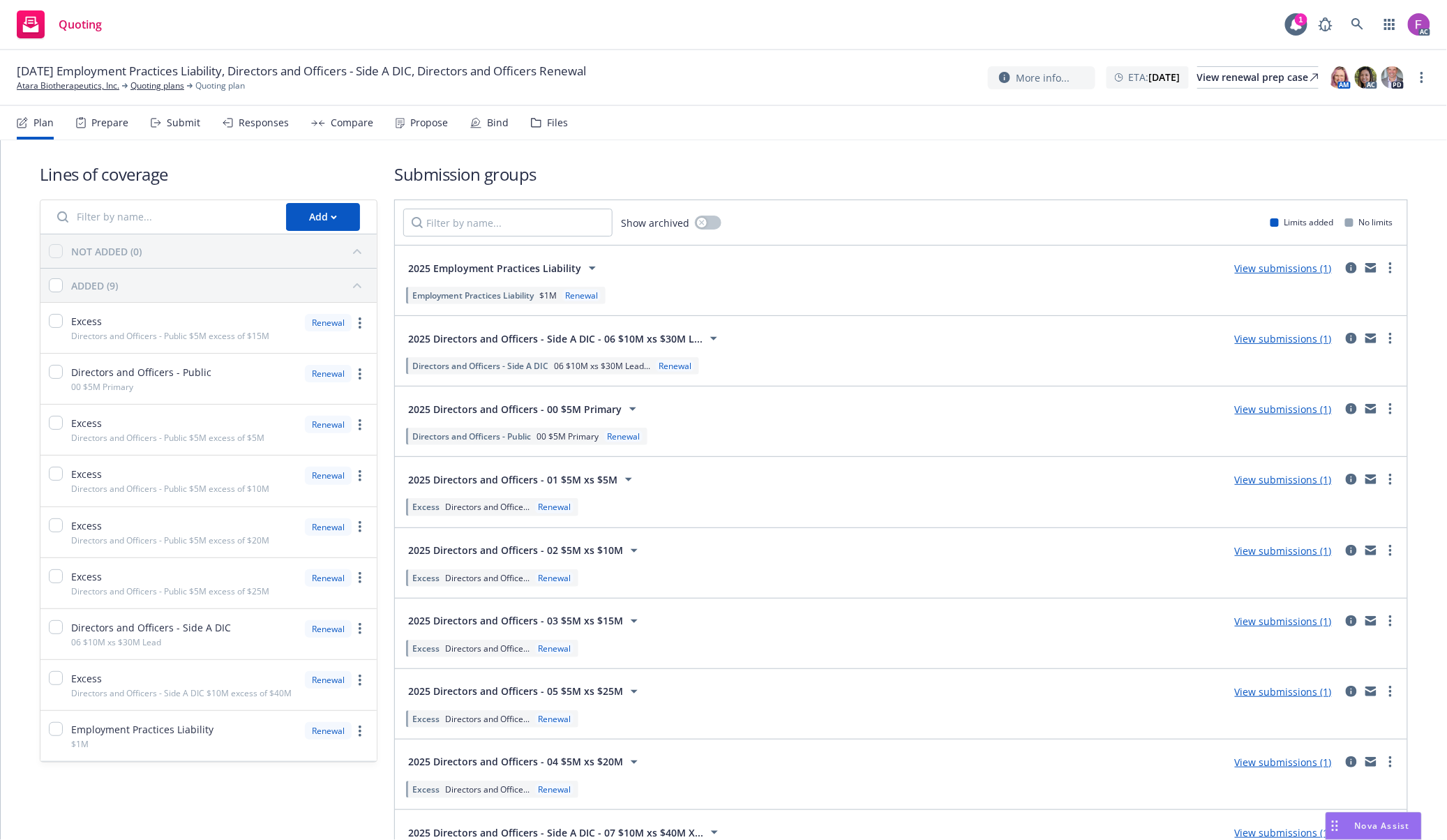
click at [548, 122] on div "Files" at bounding box center [557, 122] width 21 height 11
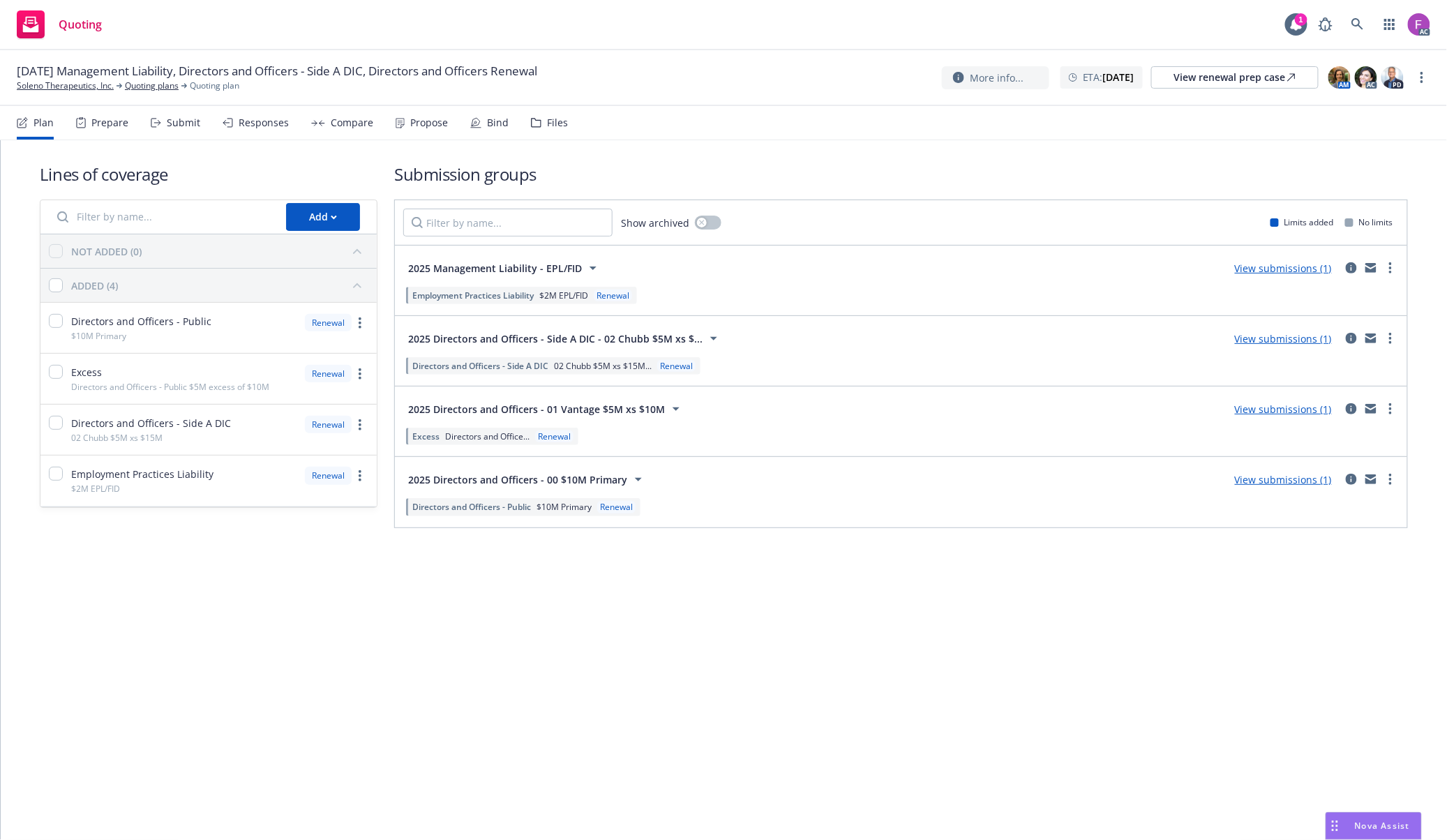
click at [547, 119] on div "Files" at bounding box center [557, 122] width 21 height 11
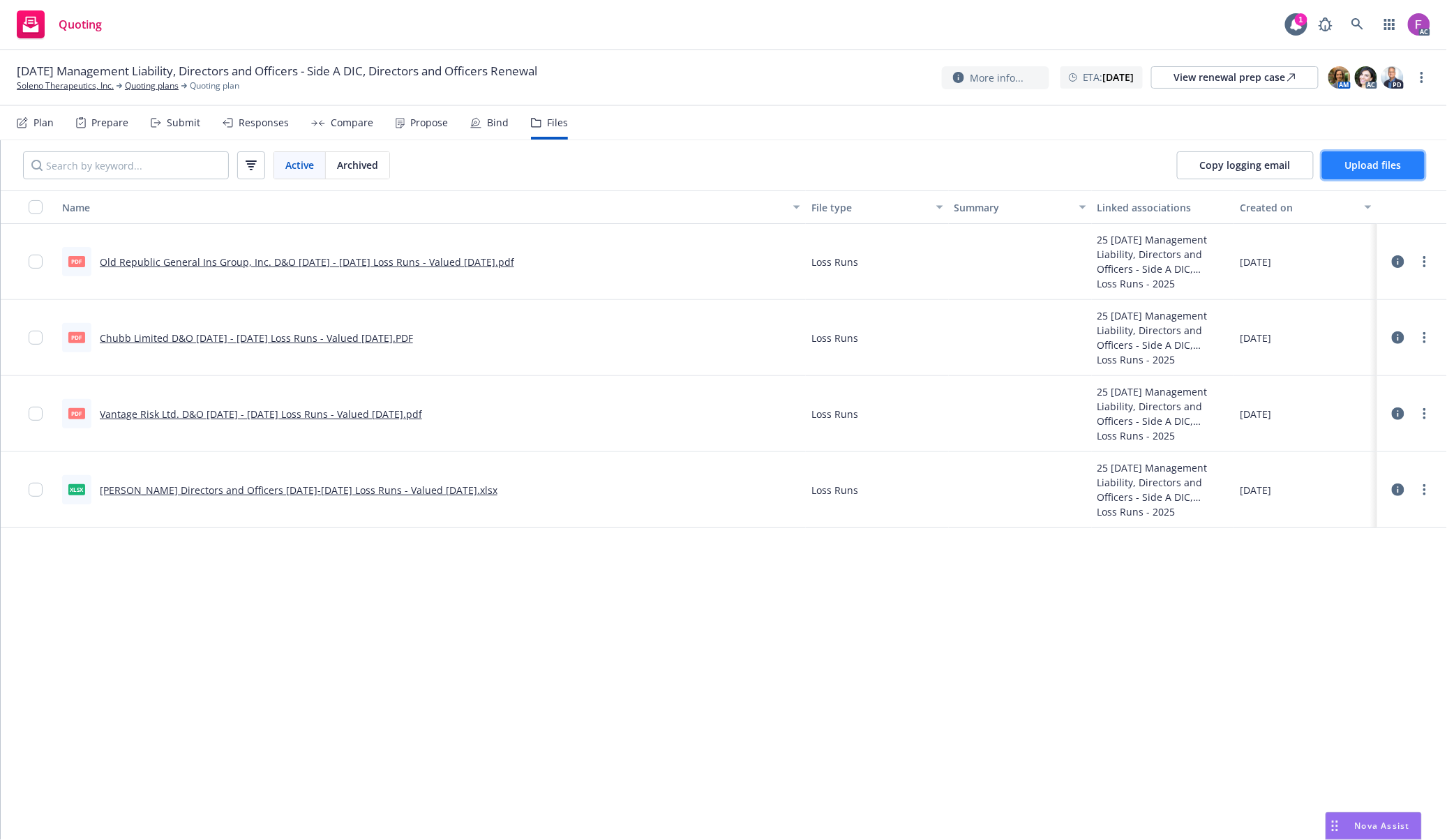
click at [1334, 174] on button "Upload files" at bounding box center [1373, 165] width 103 height 28
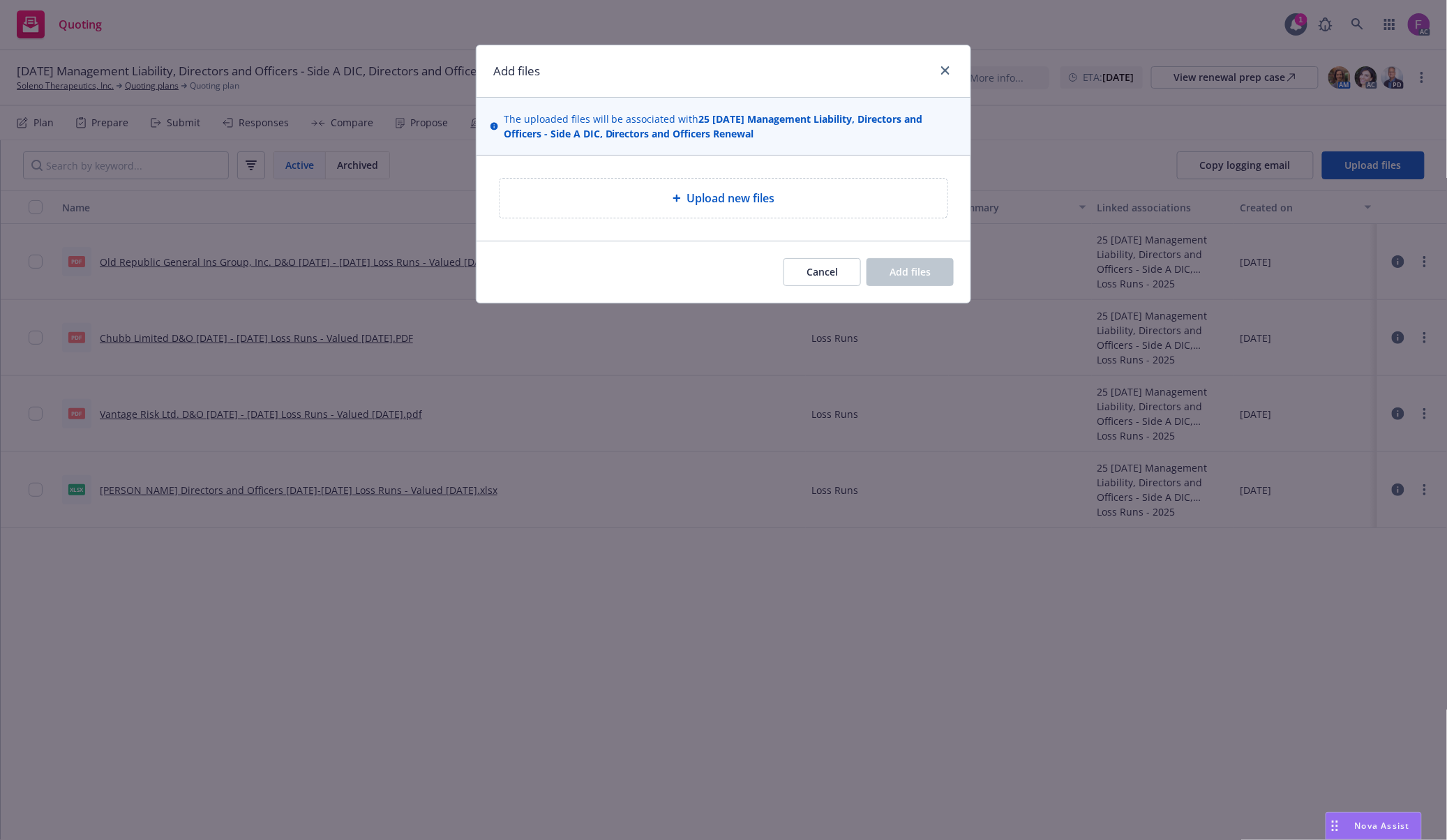
click at [670, 188] on div "Upload new files" at bounding box center [723, 198] width 448 height 39
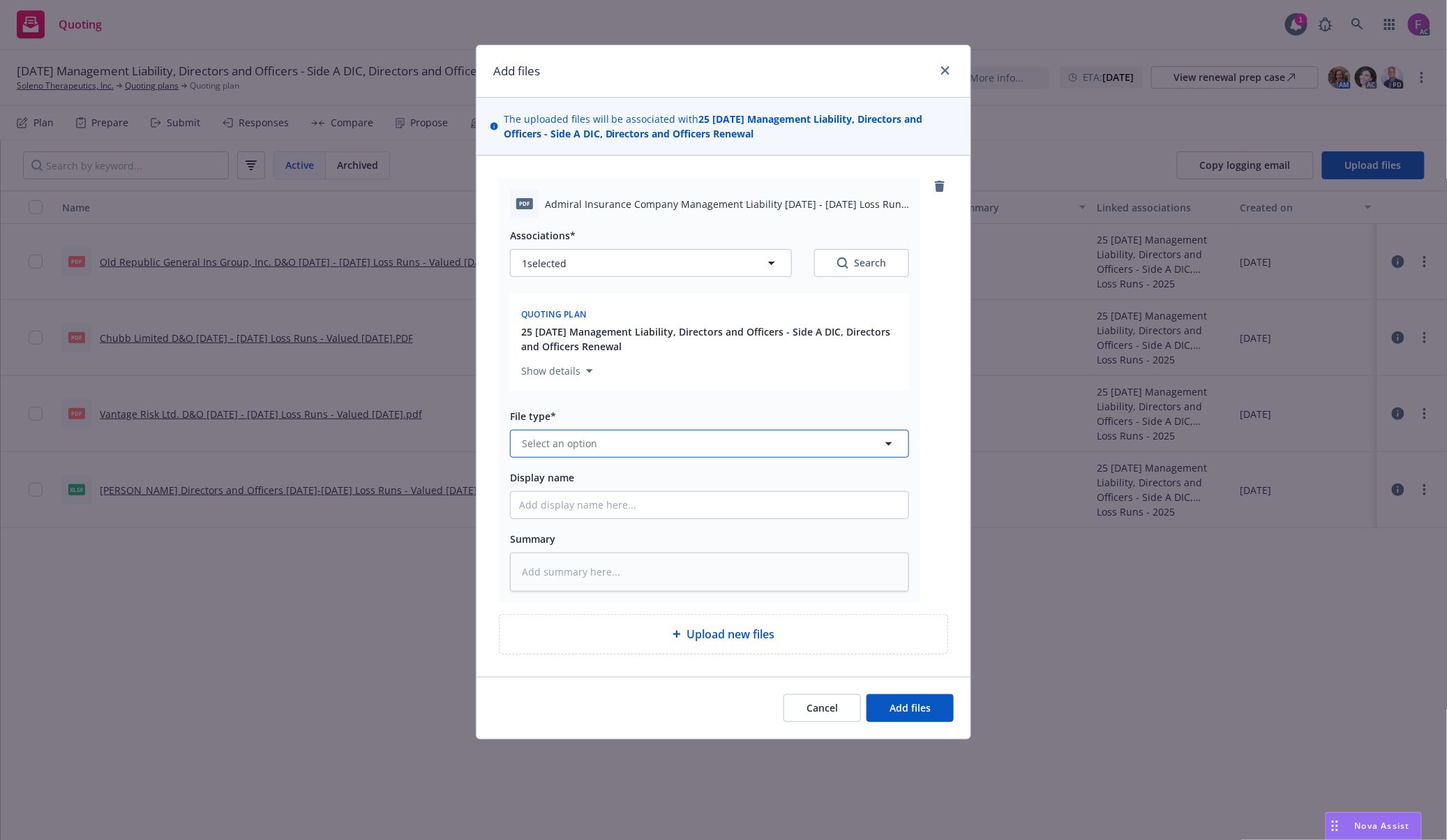
click at [565, 444] on span "Select an option" at bounding box center [559, 443] width 76 height 15
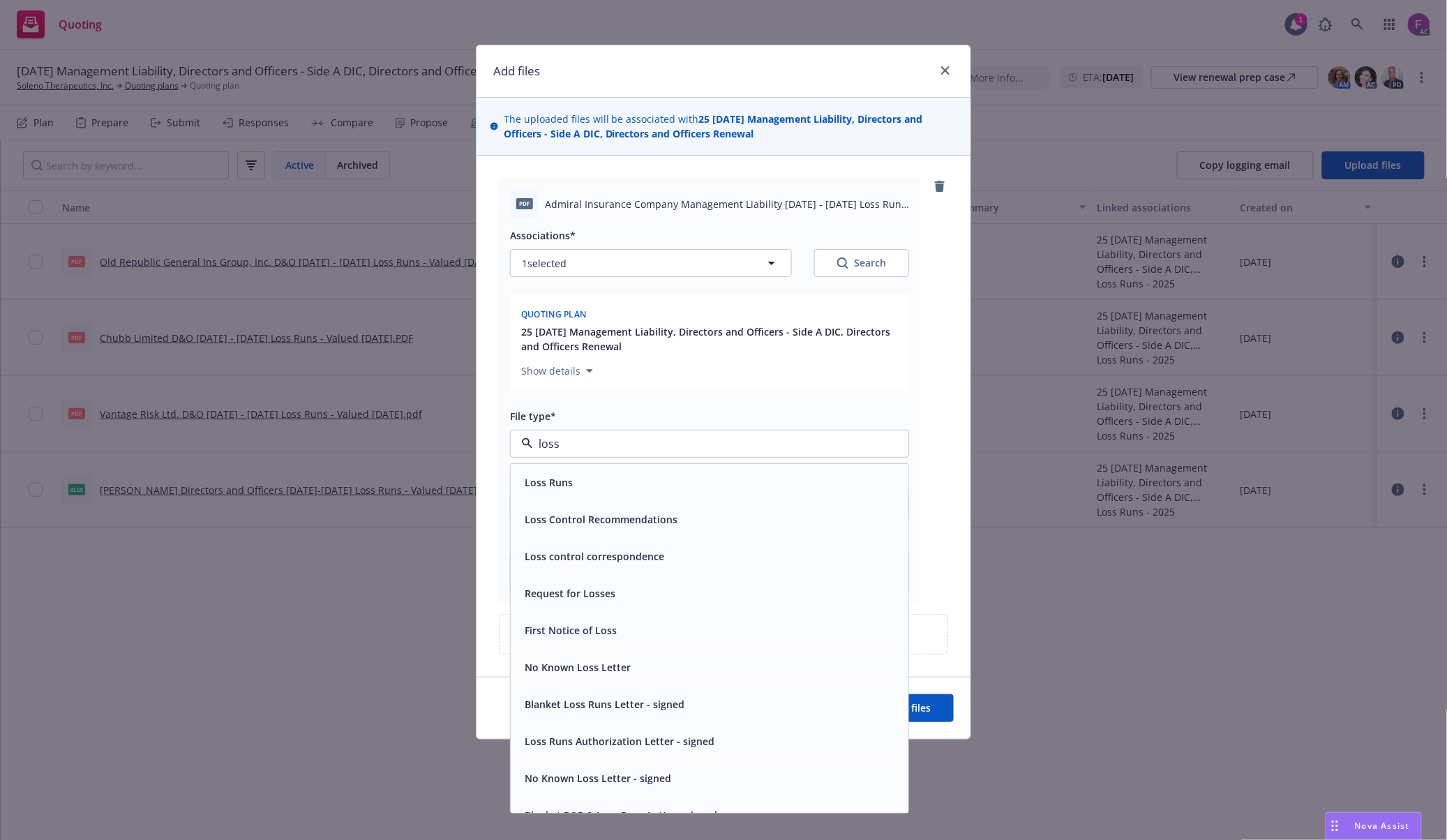
paste input "Loss Run"
type input "Loss Run"
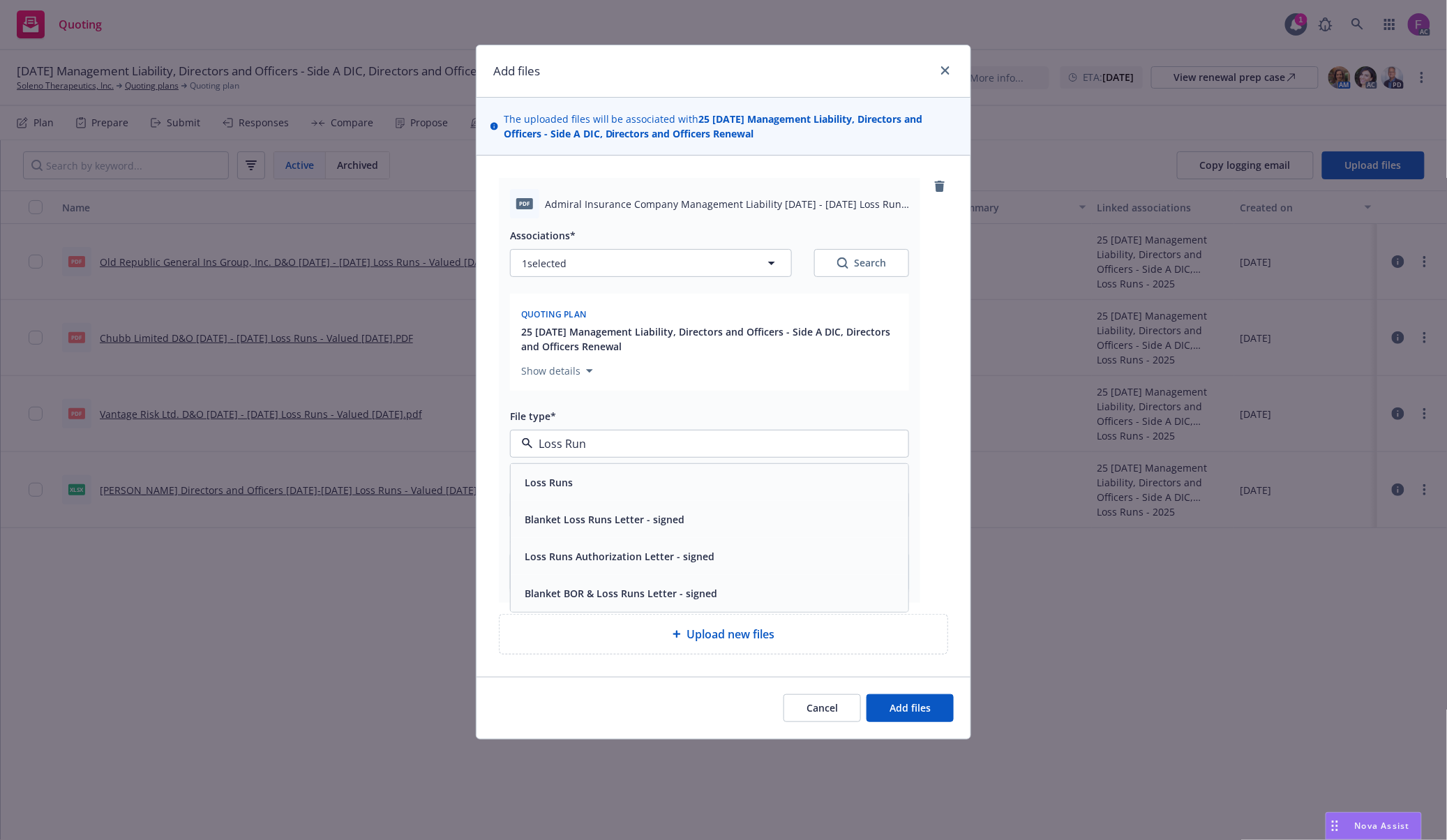
click at [584, 491] on div "Loss Runs" at bounding box center [710, 482] width 381 height 21
click at [578, 257] on button "1 selected" at bounding box center [651, 263] width 281 height 28
type textarea "x"
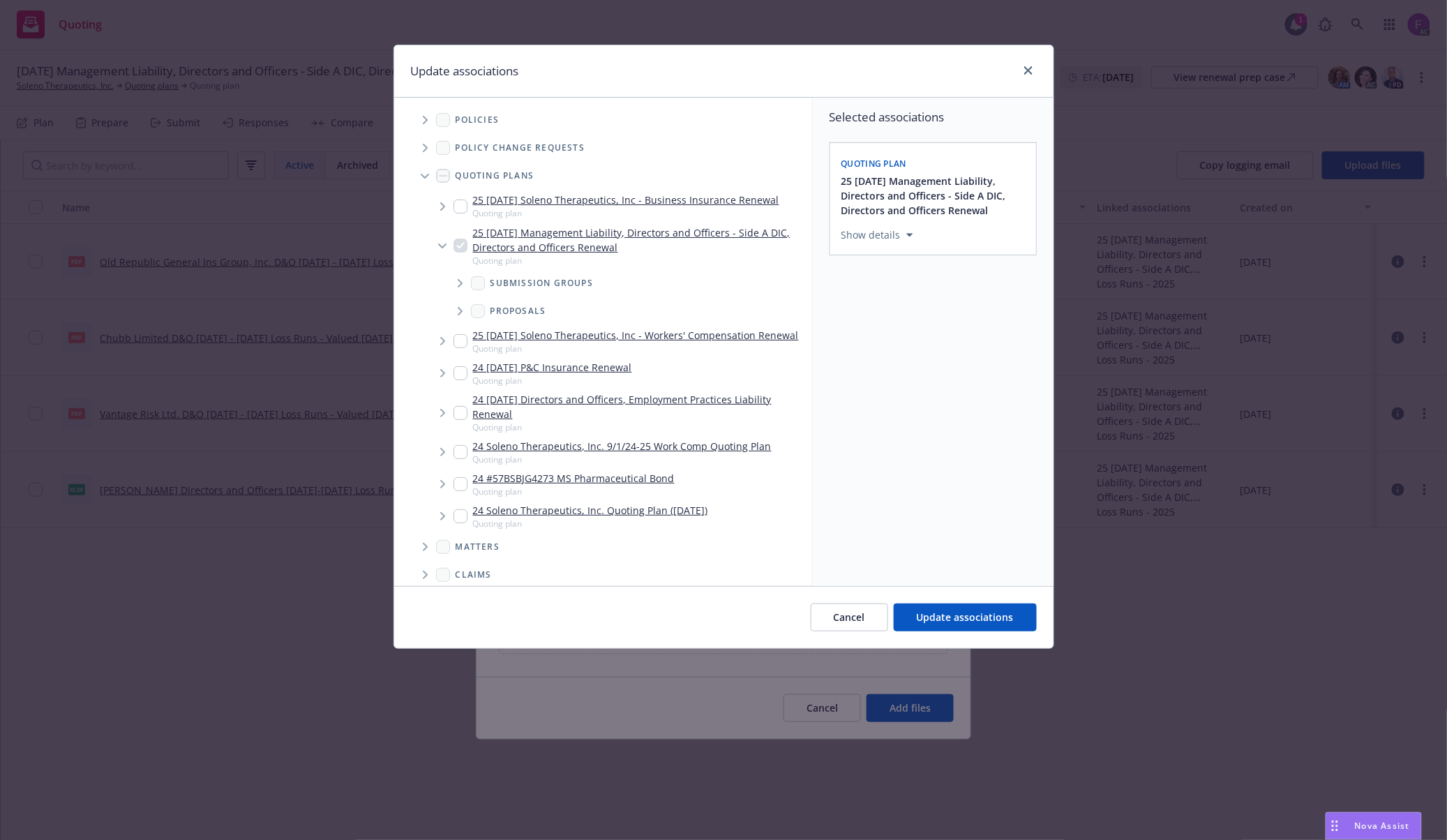
click at [425, 124] on icon "Tree Example" at bounding box center [426, 119] width 6 height 8
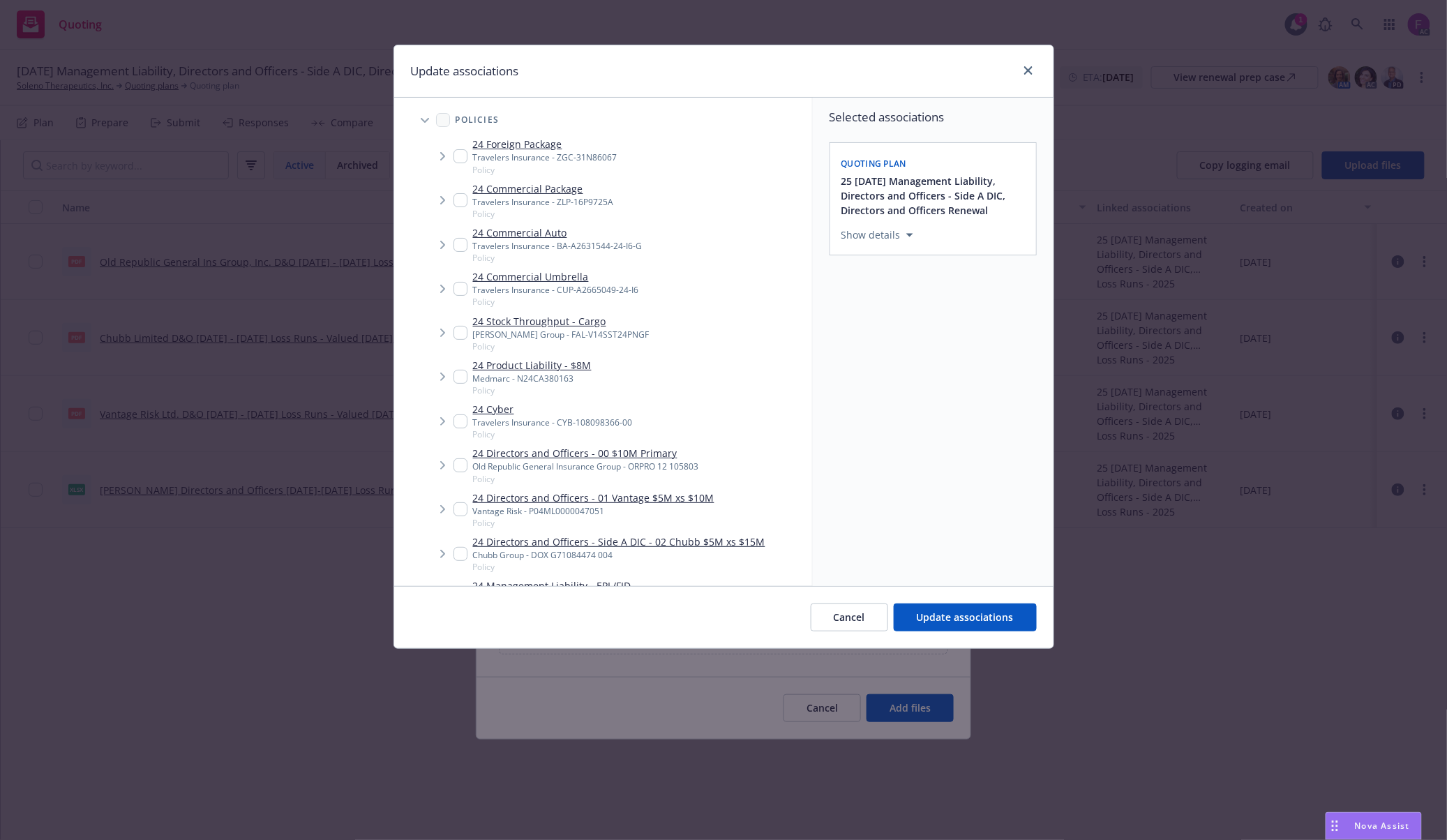
scroll to position [255, 0]
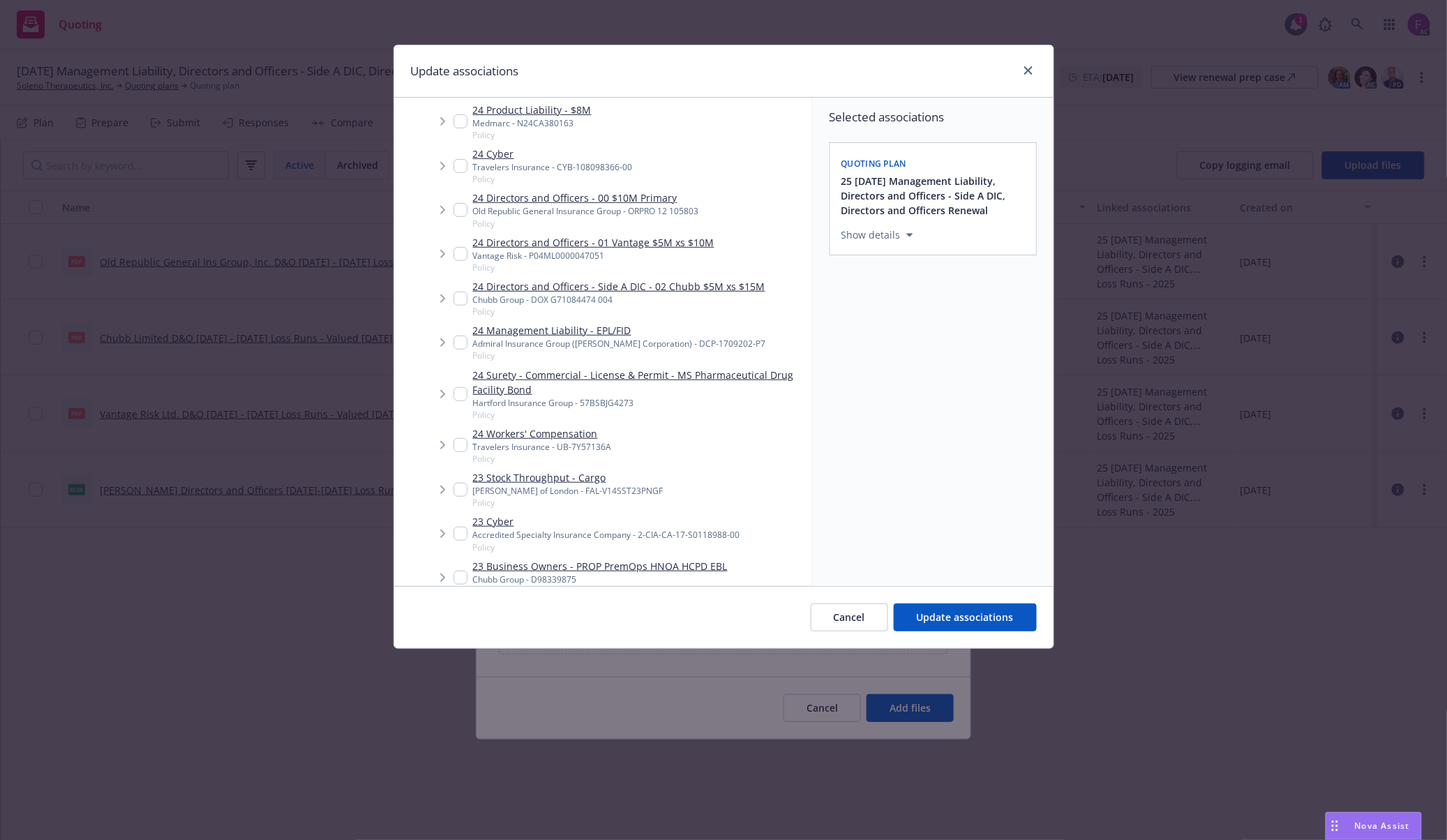
click at [465, 336] on input "Tree Example" at bounding box center [460, 342] width 14 height 14
checkbox input "true"
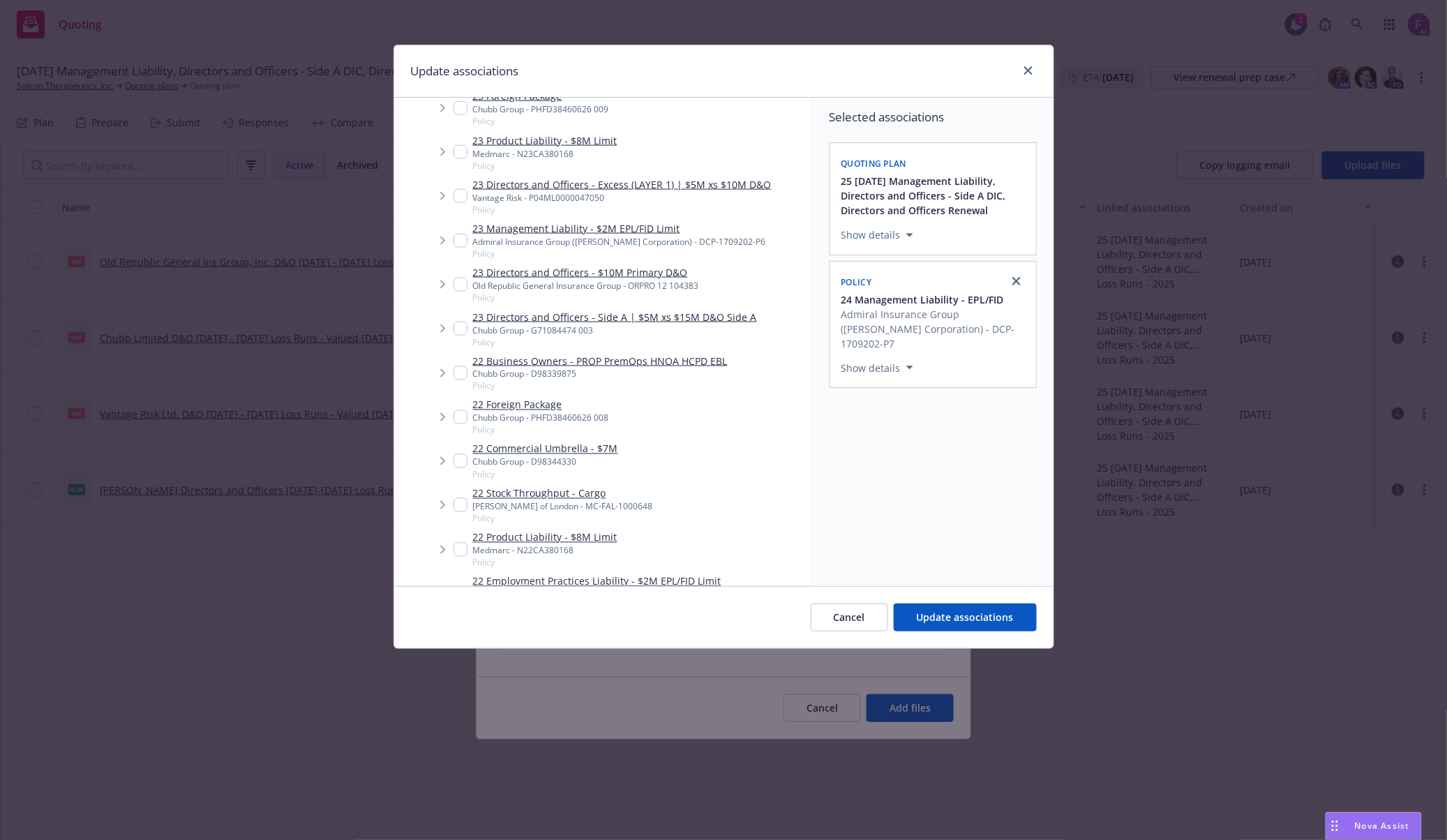
click at [462, 240] on input "Tree Example" at bounding box center [460, 240] width 14 height 14
checkbox input "true"
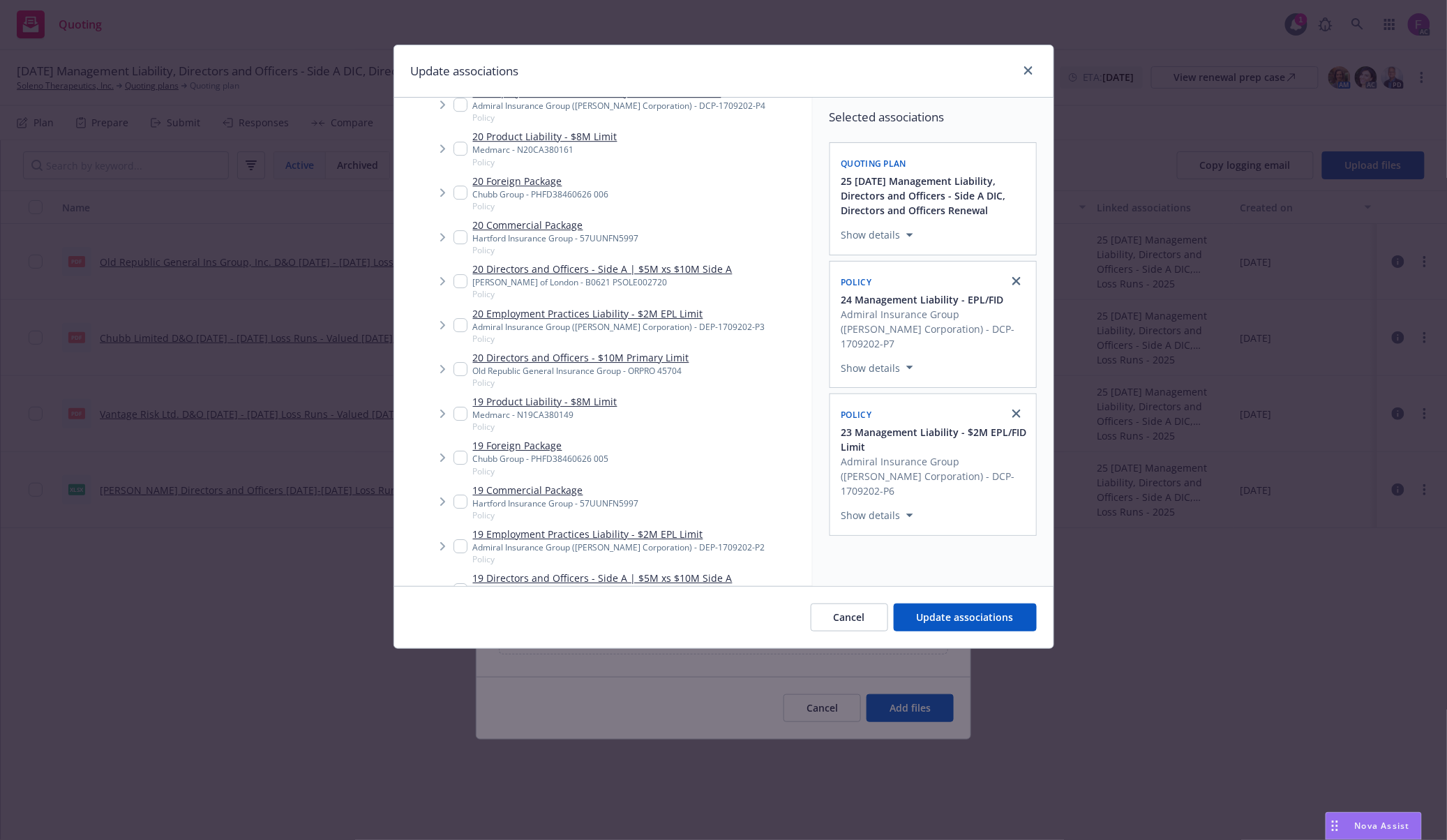
scroll to position [1278, 0]
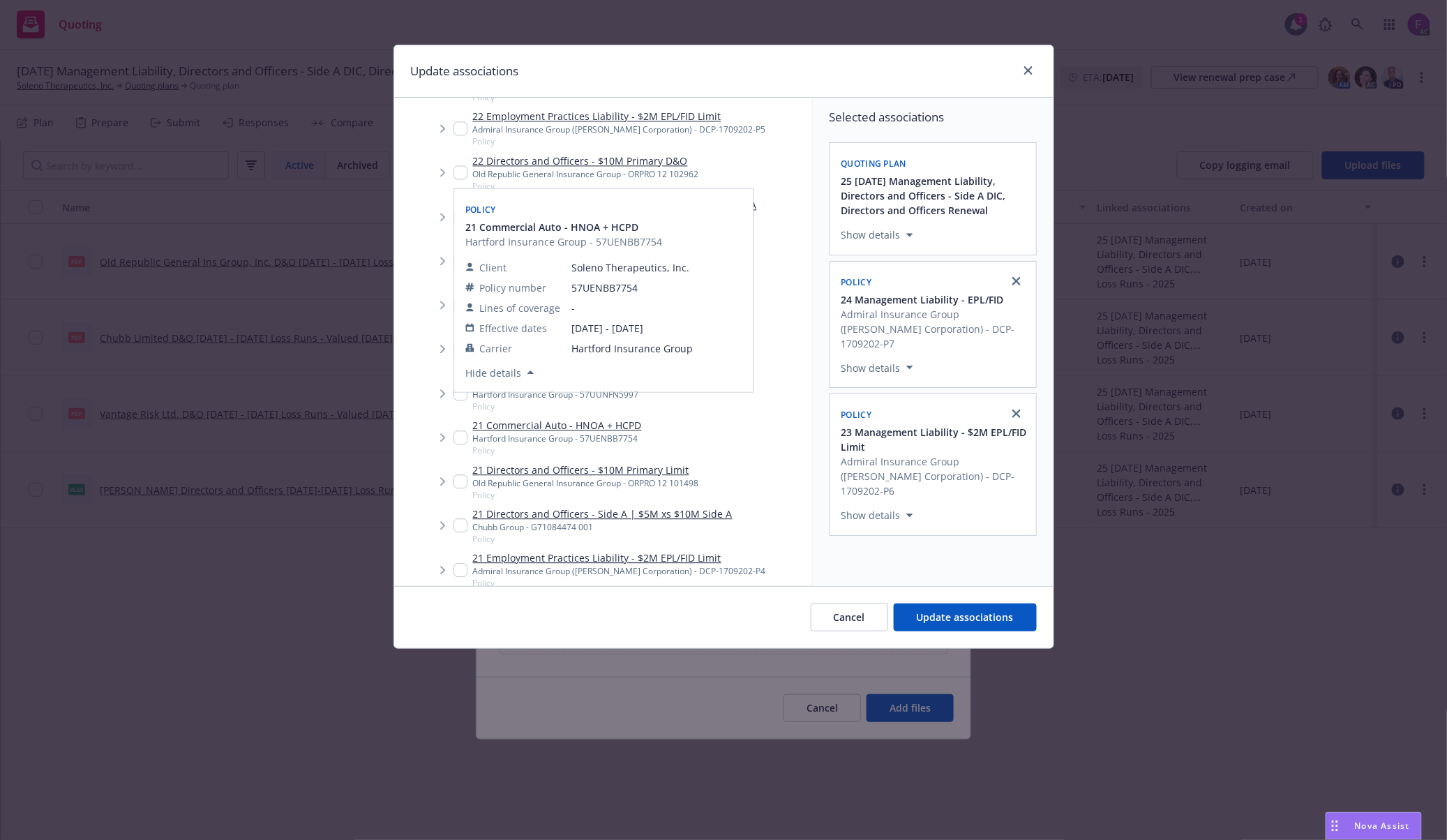
click at [454, 130] on input "Tree Example" at bounding box center [460, 128] width 14 height 14
checkbox input "true"
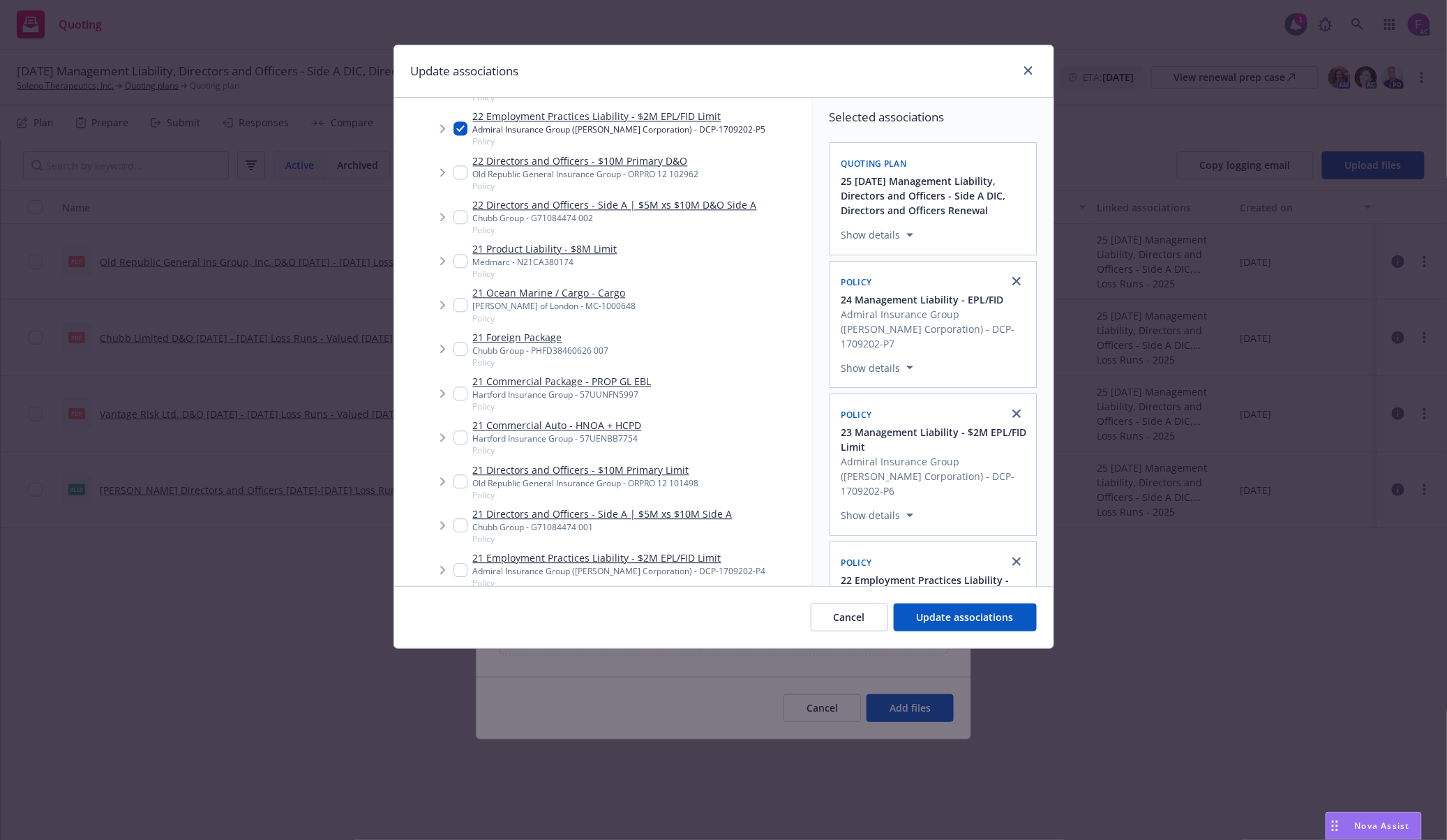
click at [461, 564] on input "Tree Example" at bounding box center [460, 570] width 14 height 14
checkbox input "true"
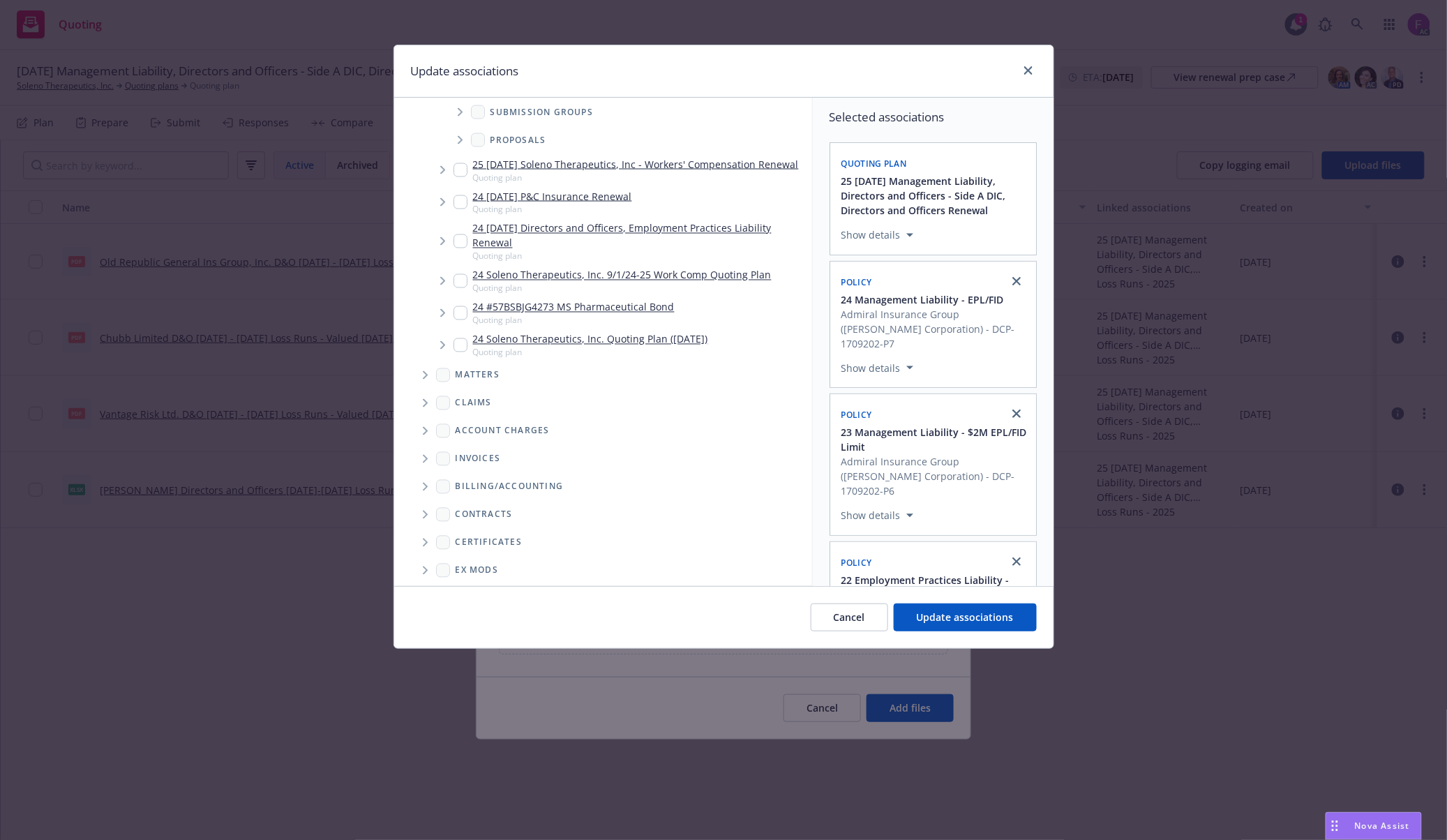
scroll to position [3246, 0]
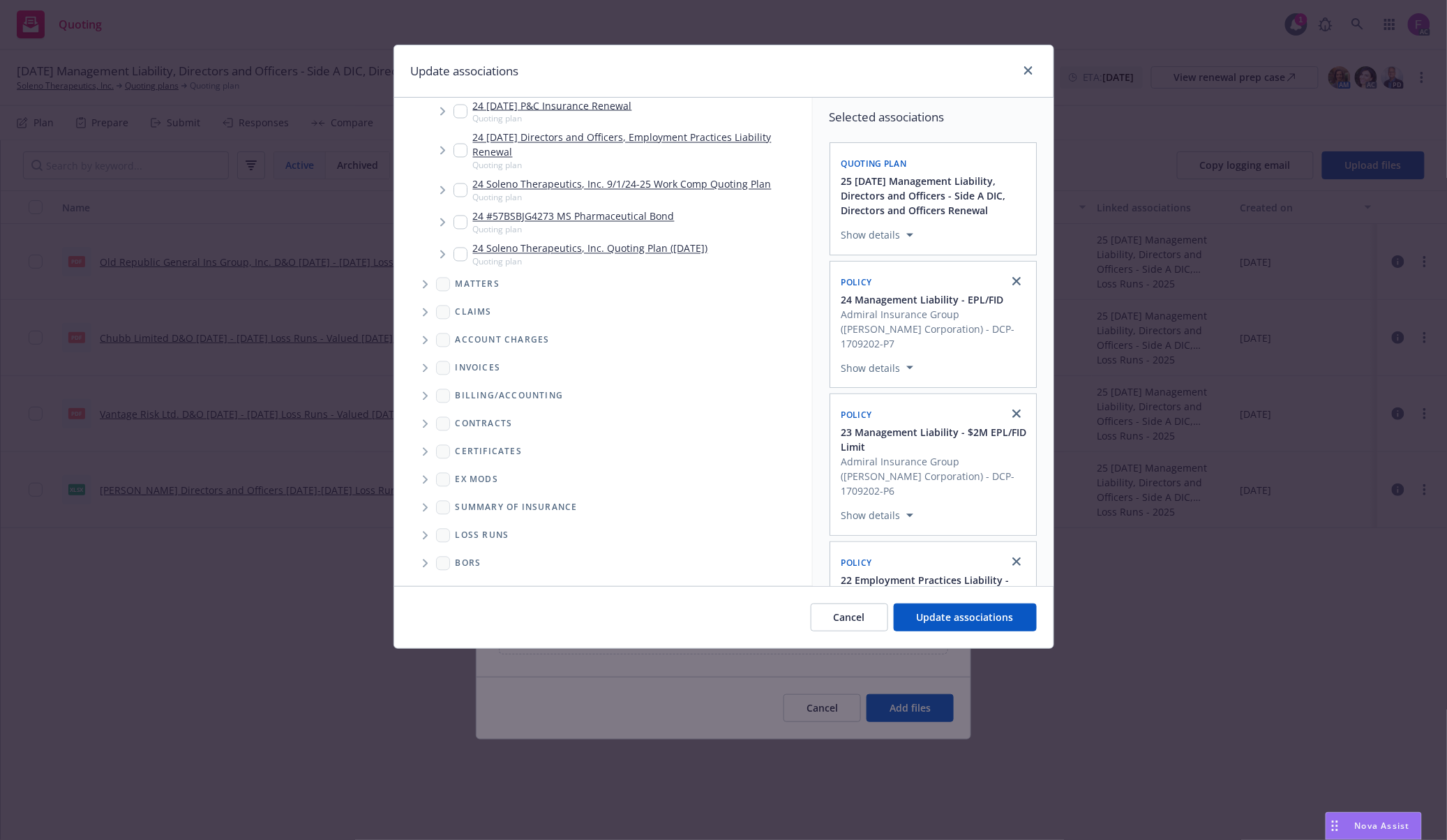
click at [427, 531] on span "Folder Tree Example" at bounding box center [424, 536] width 22 height 22
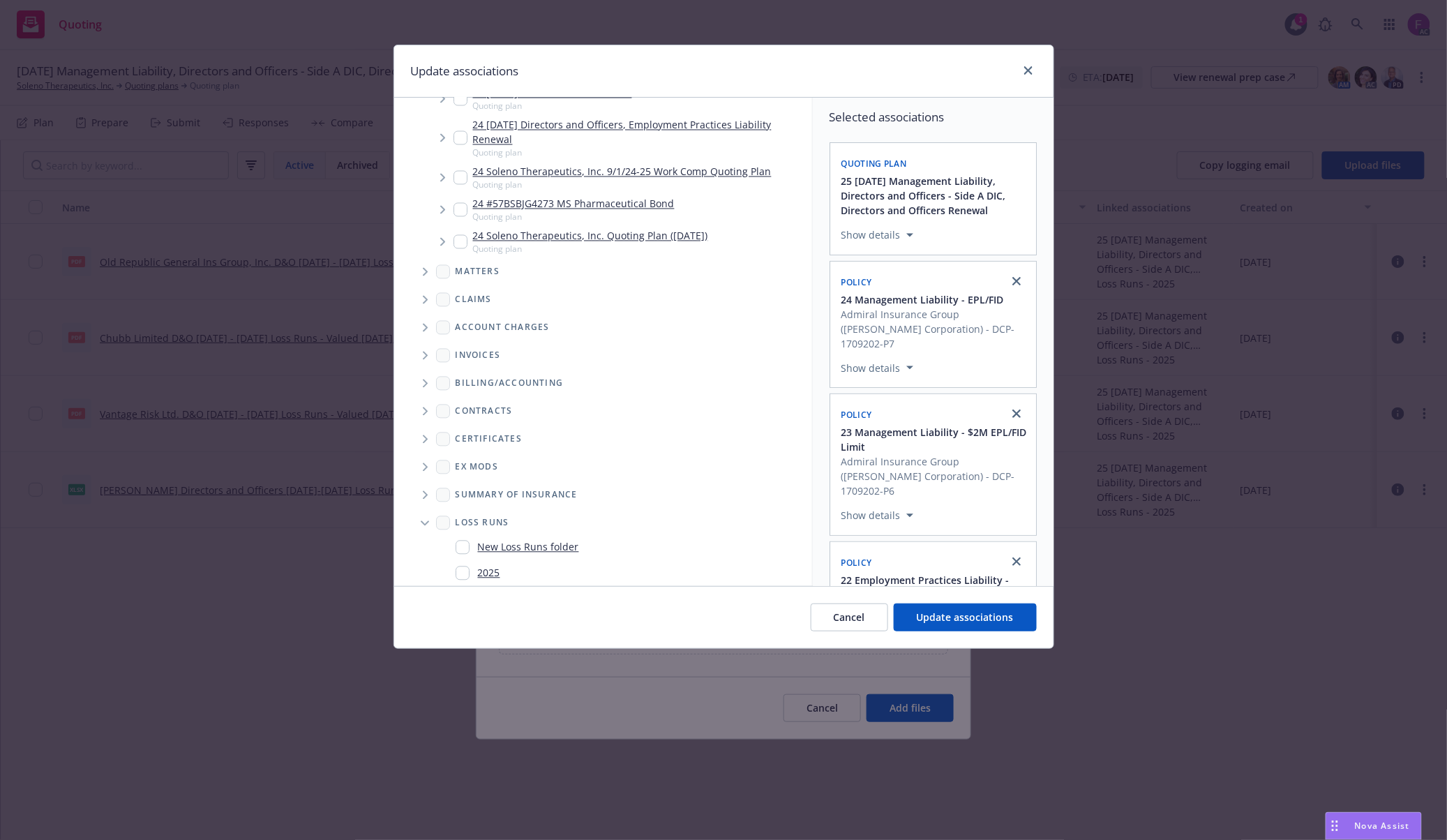
scroll to position [3298, 0]
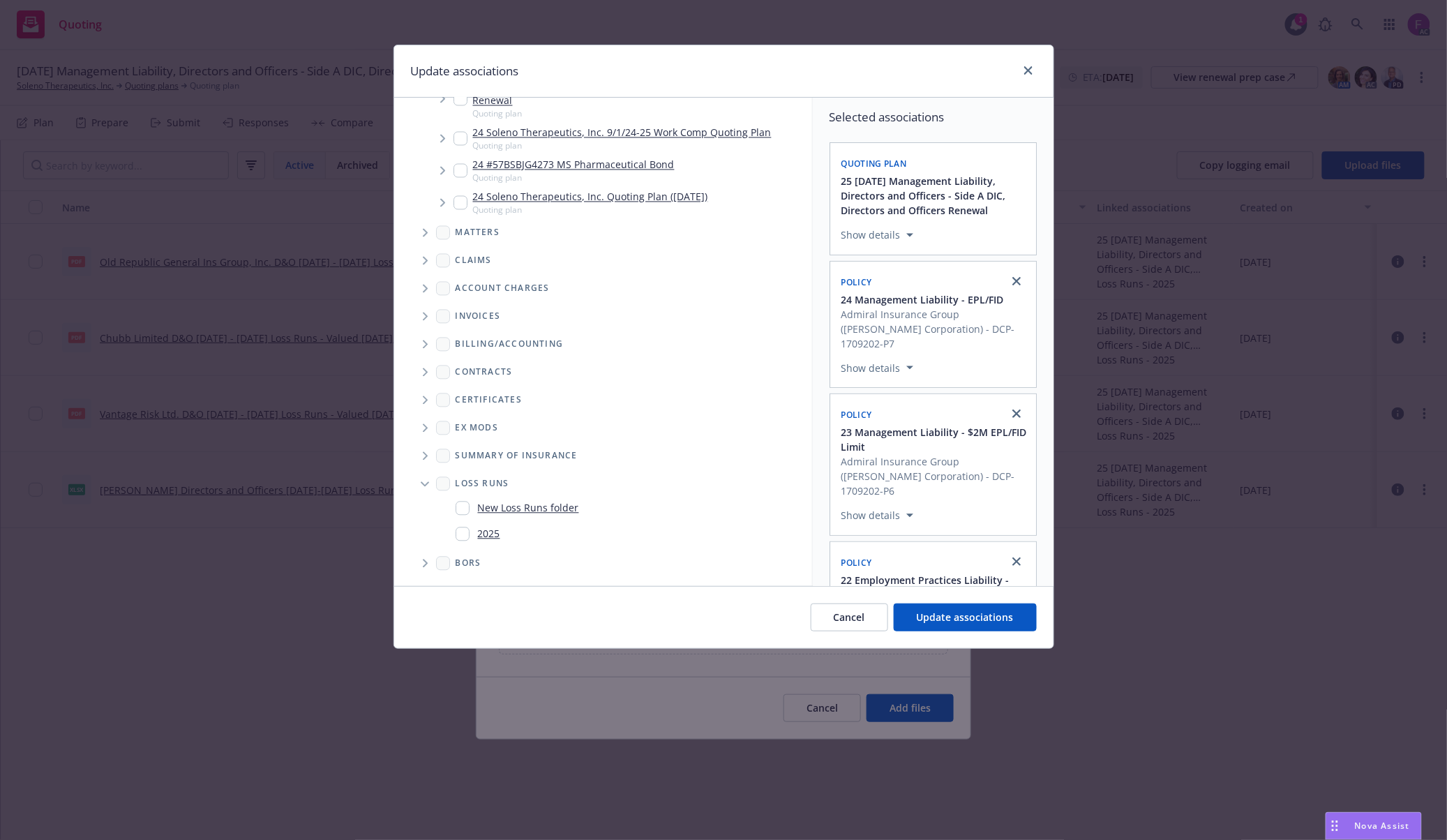
click at [461, 531] on input "Folder Tree Example" at bounding box center [462, 534] width 14 height 14
checkbox input "true"
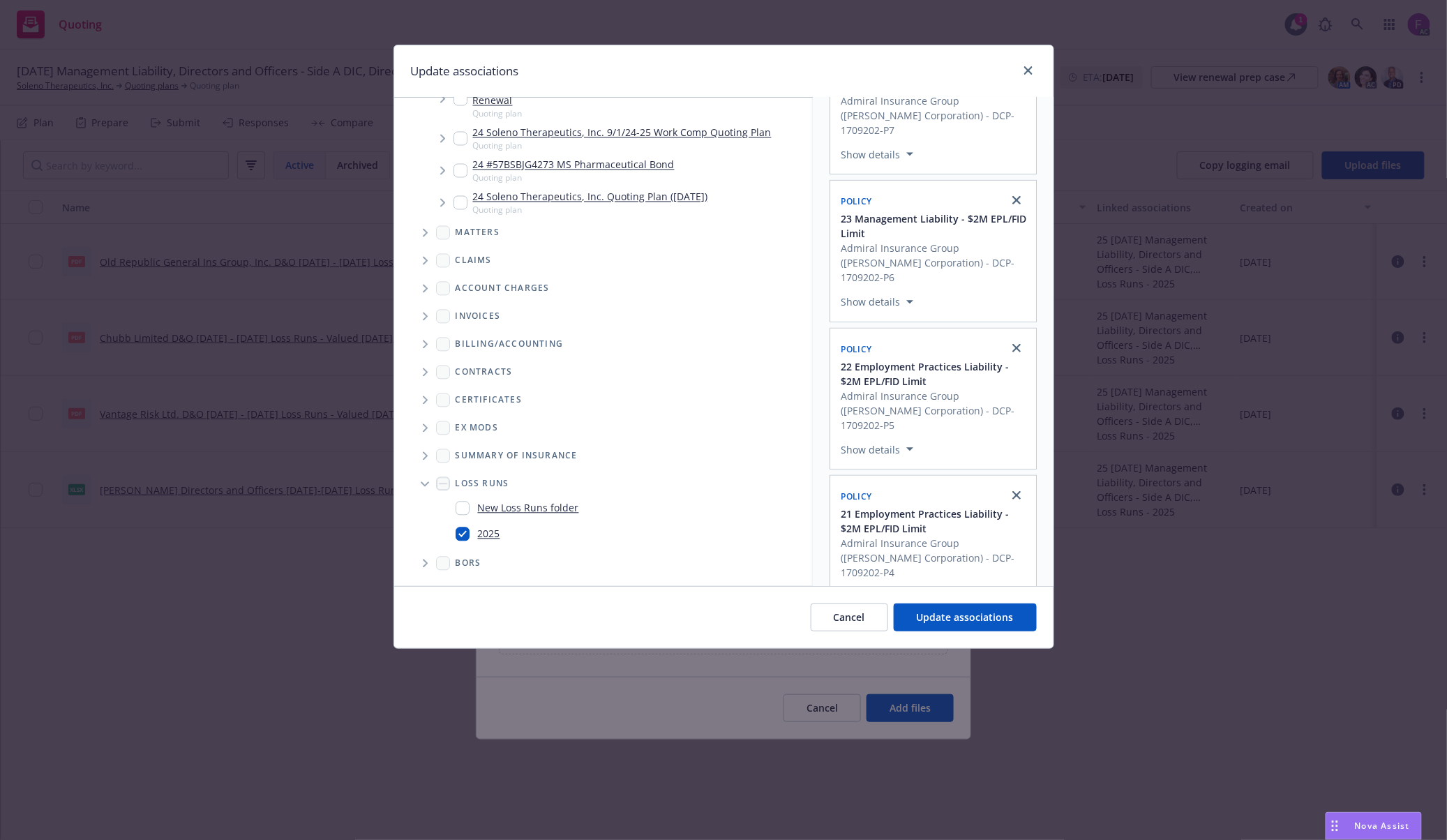
scroll to position [338, 0]
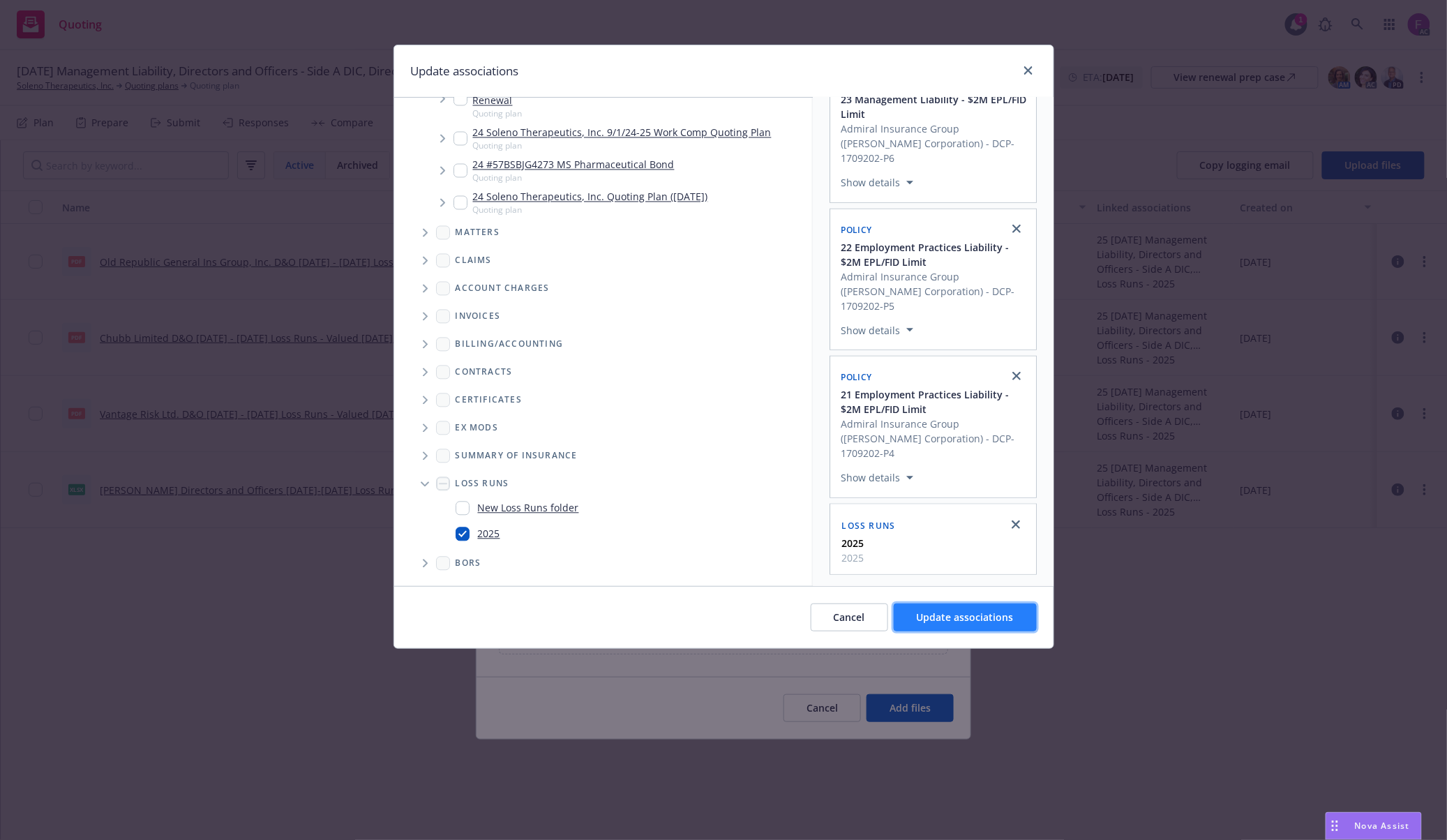
click at [976, 623] on span "Update associations" at bounding box center [965, 617] width 97 height 13
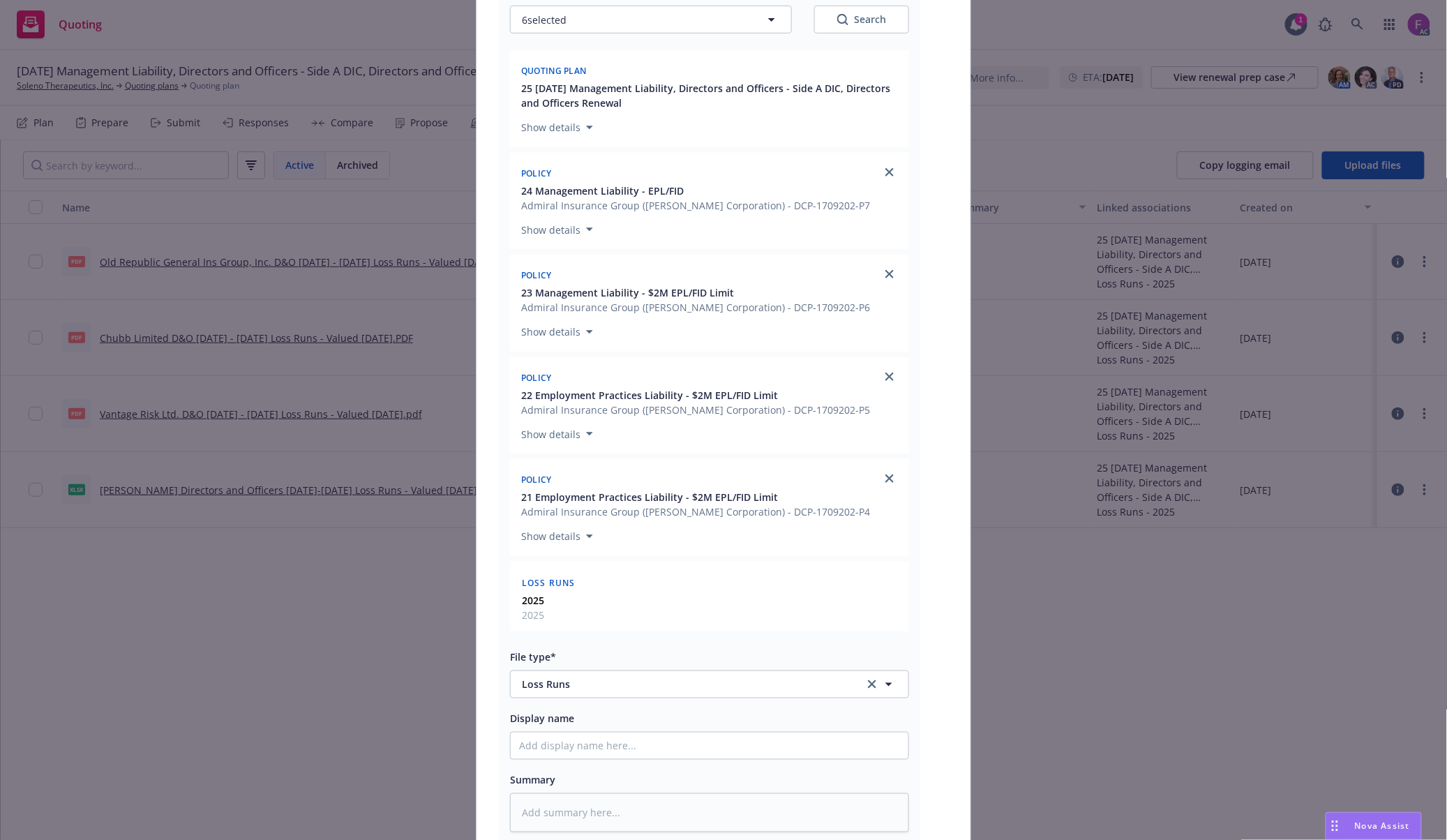
scroll to position [432, 0]
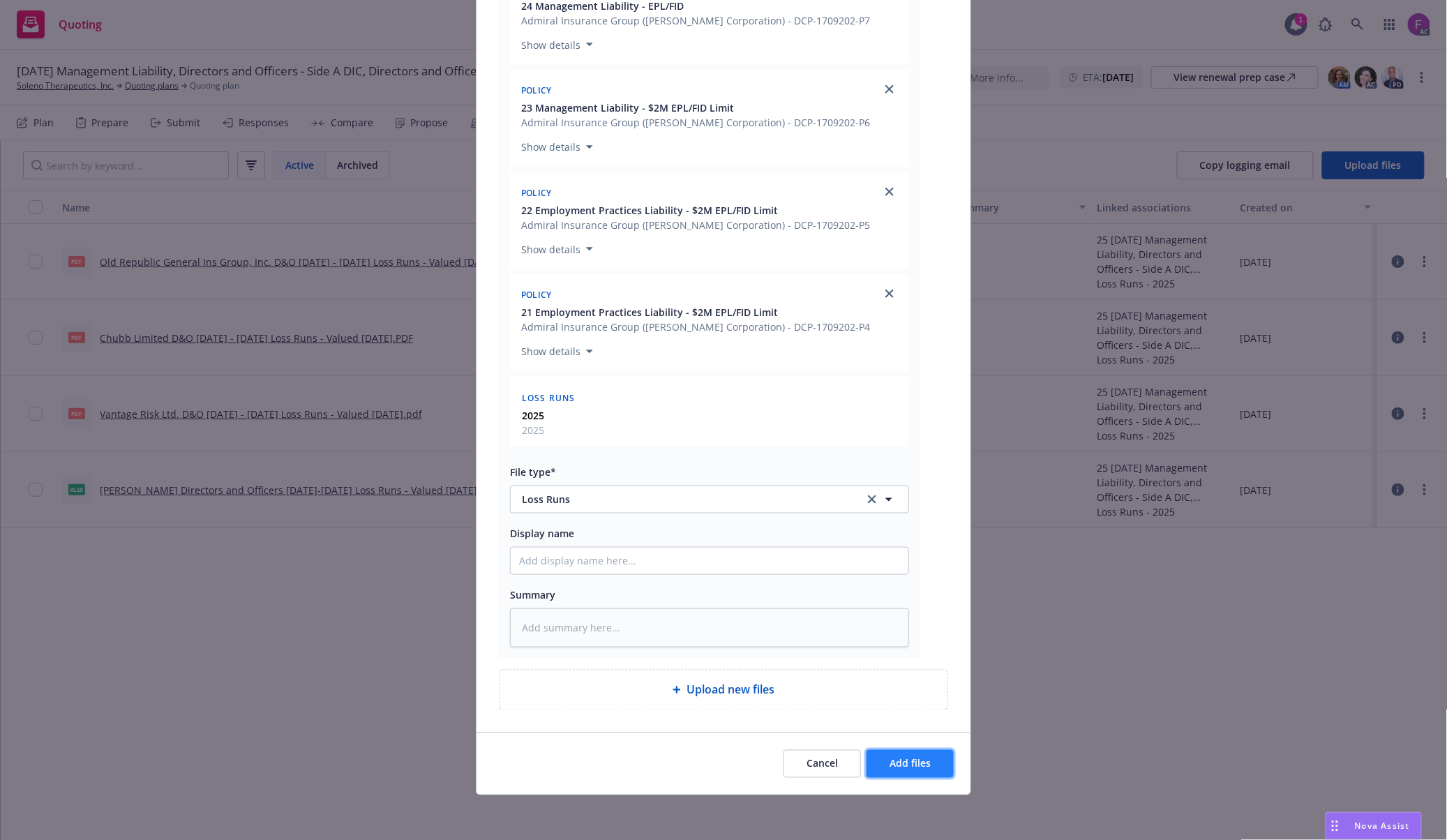
click at [913, 765] on span "Add files" at bounding box center [910, 763] width 41 height 13
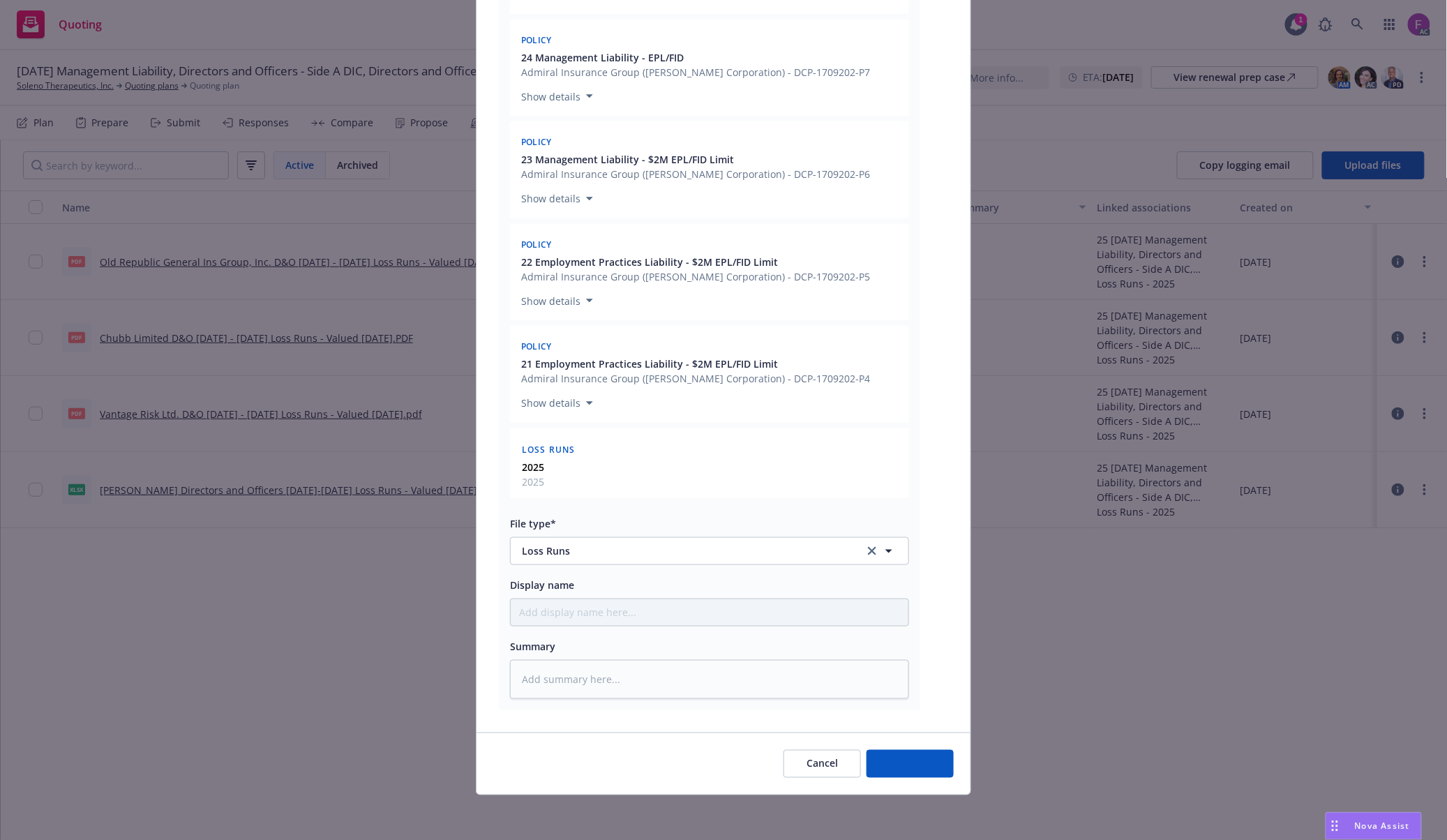
type textarea "x"
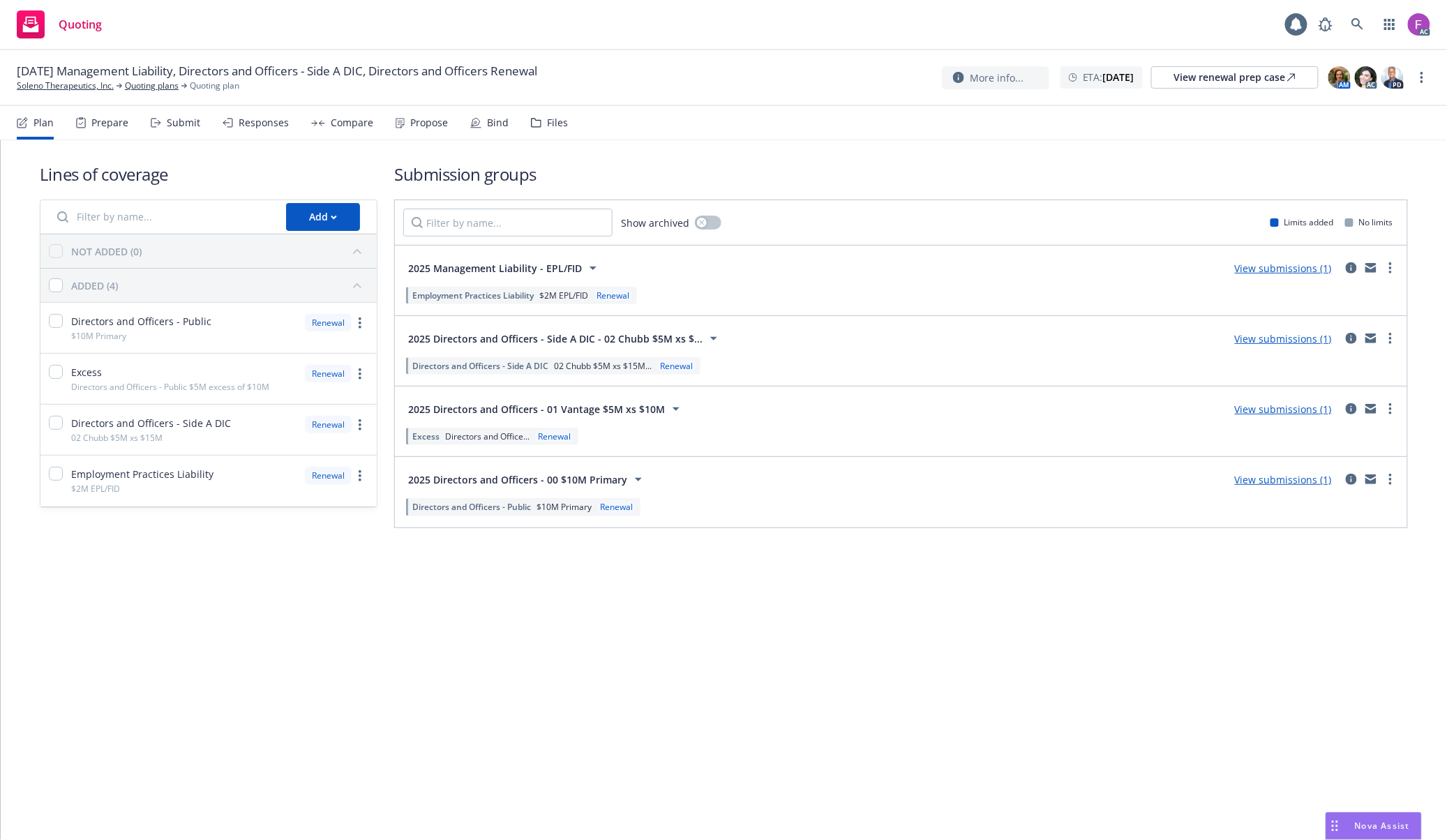
click at [551, 123] on div "Files" at bounding box center [557, 122] width 21 height 11
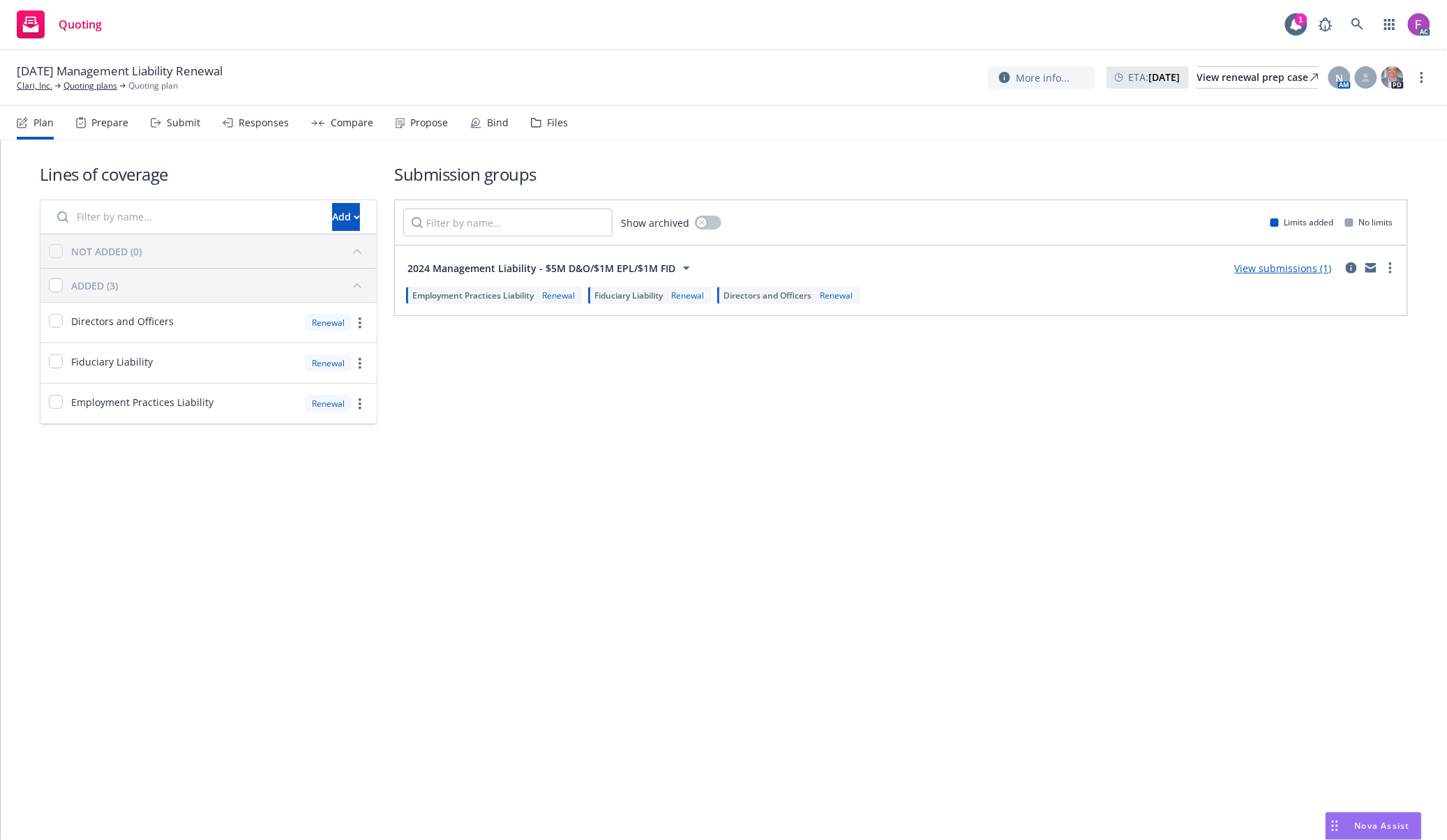
click at [551, 122] on div "Files" at bounding box center [557, 122] width 21 height 11
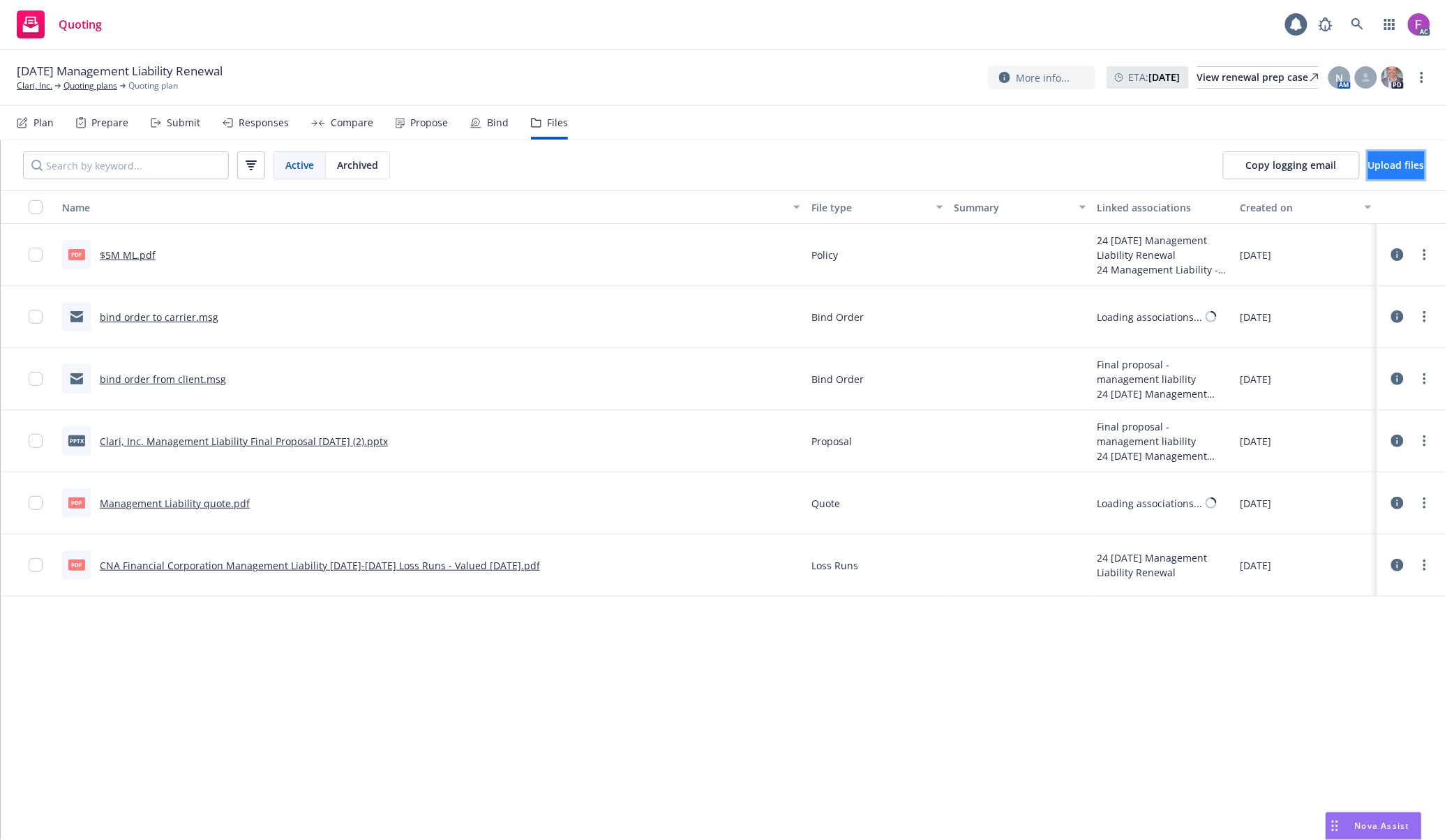
click at [1377, 166] on span "Upload files" at bounding box center [1396, 165] width 56 height 13
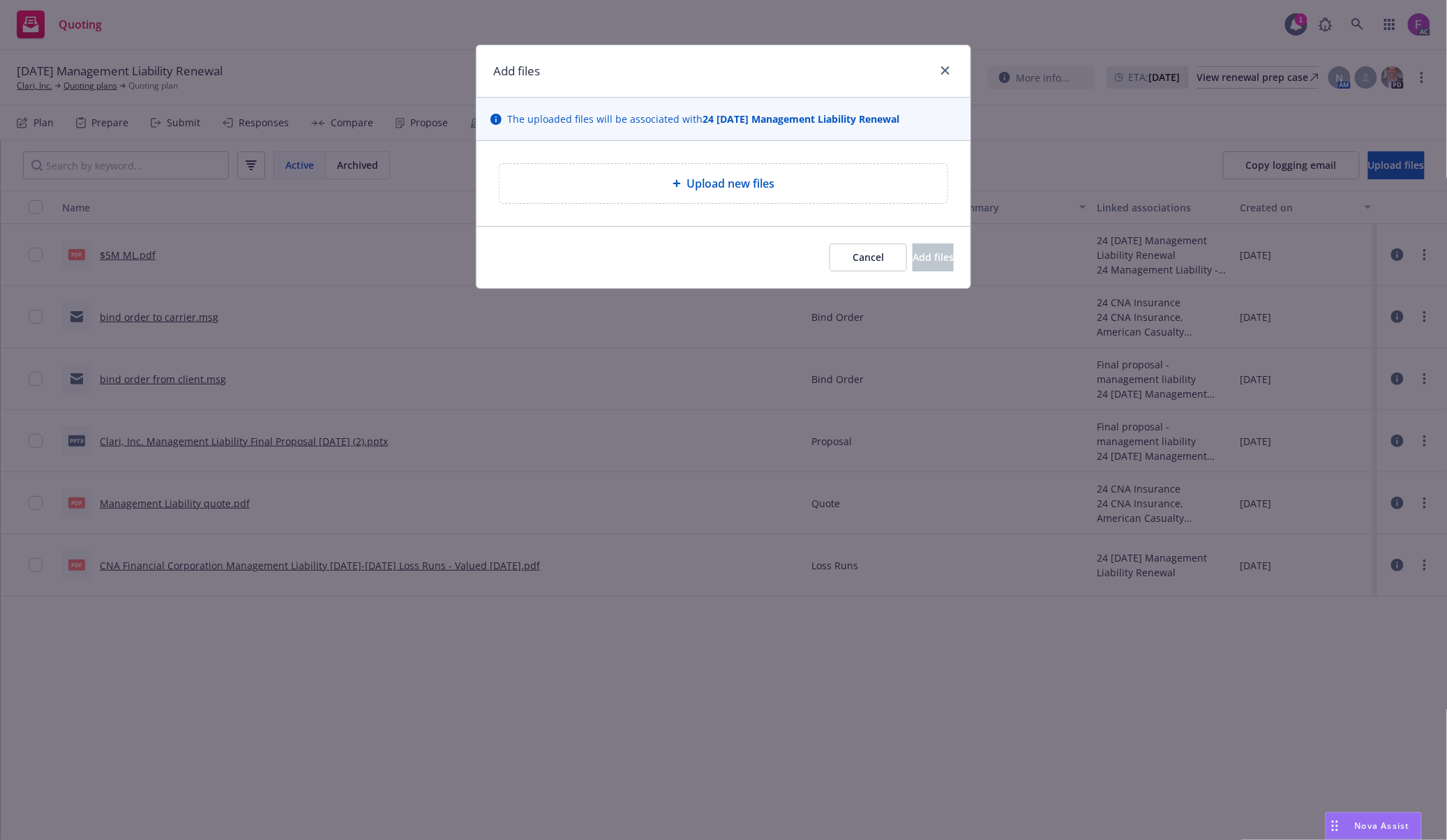
click at [682, 181] on div at bounding box center [679, 183] width 14 height 8
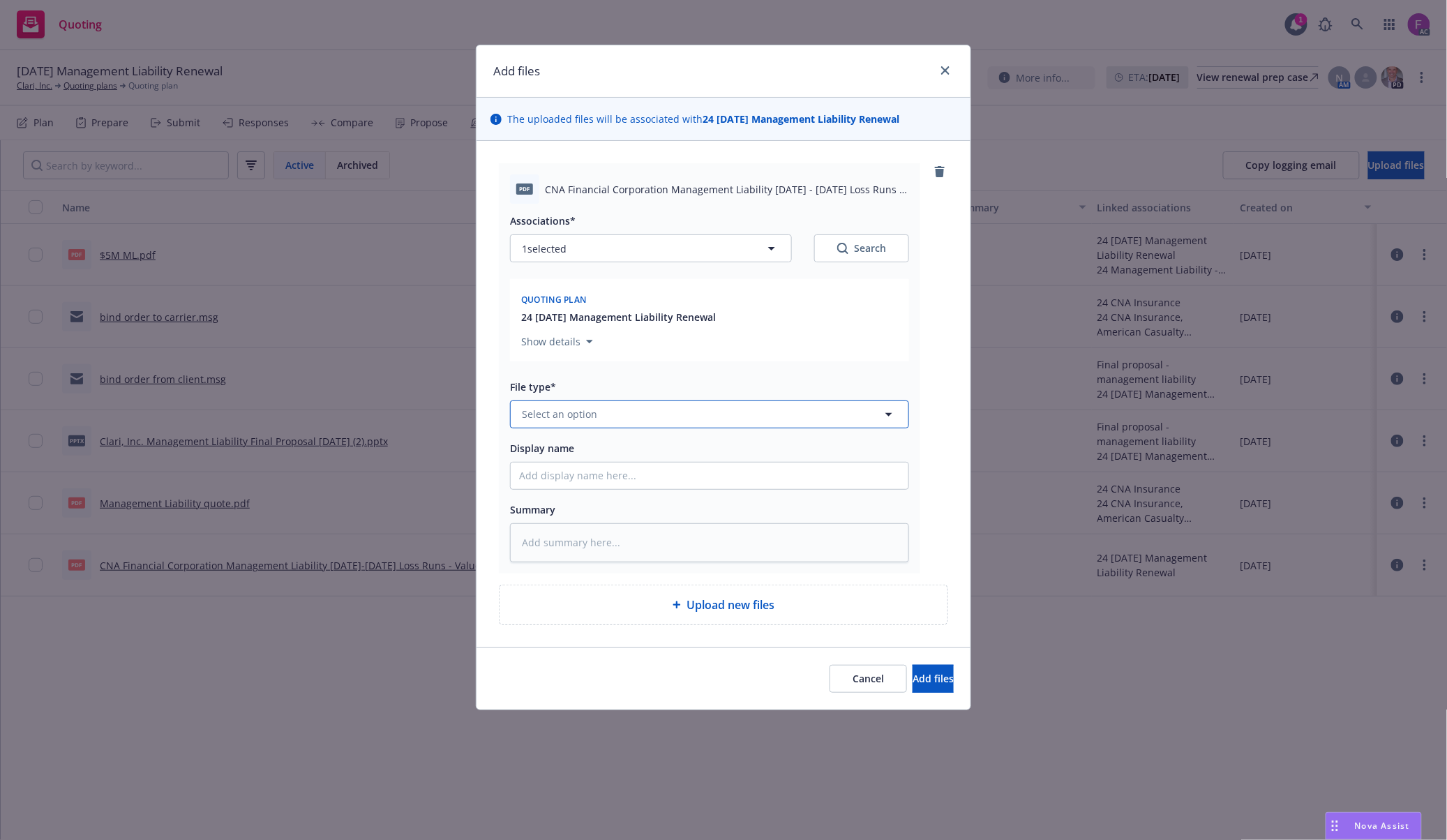
click at [586, 416] on span "Select an option" at bounding box center [559, 414] width 76 height 15
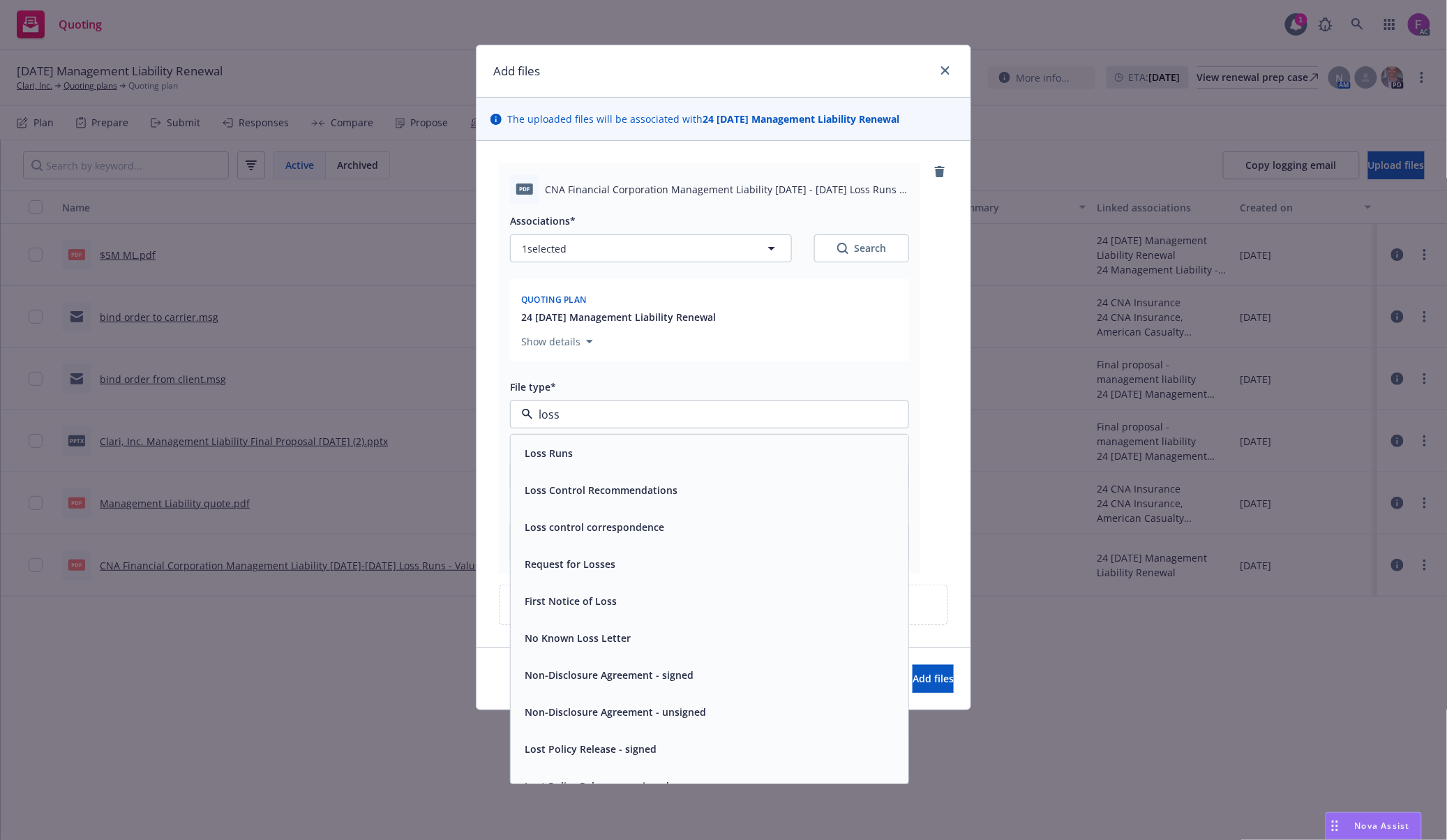
paste input "Loss Run"
type input "Loss Run"
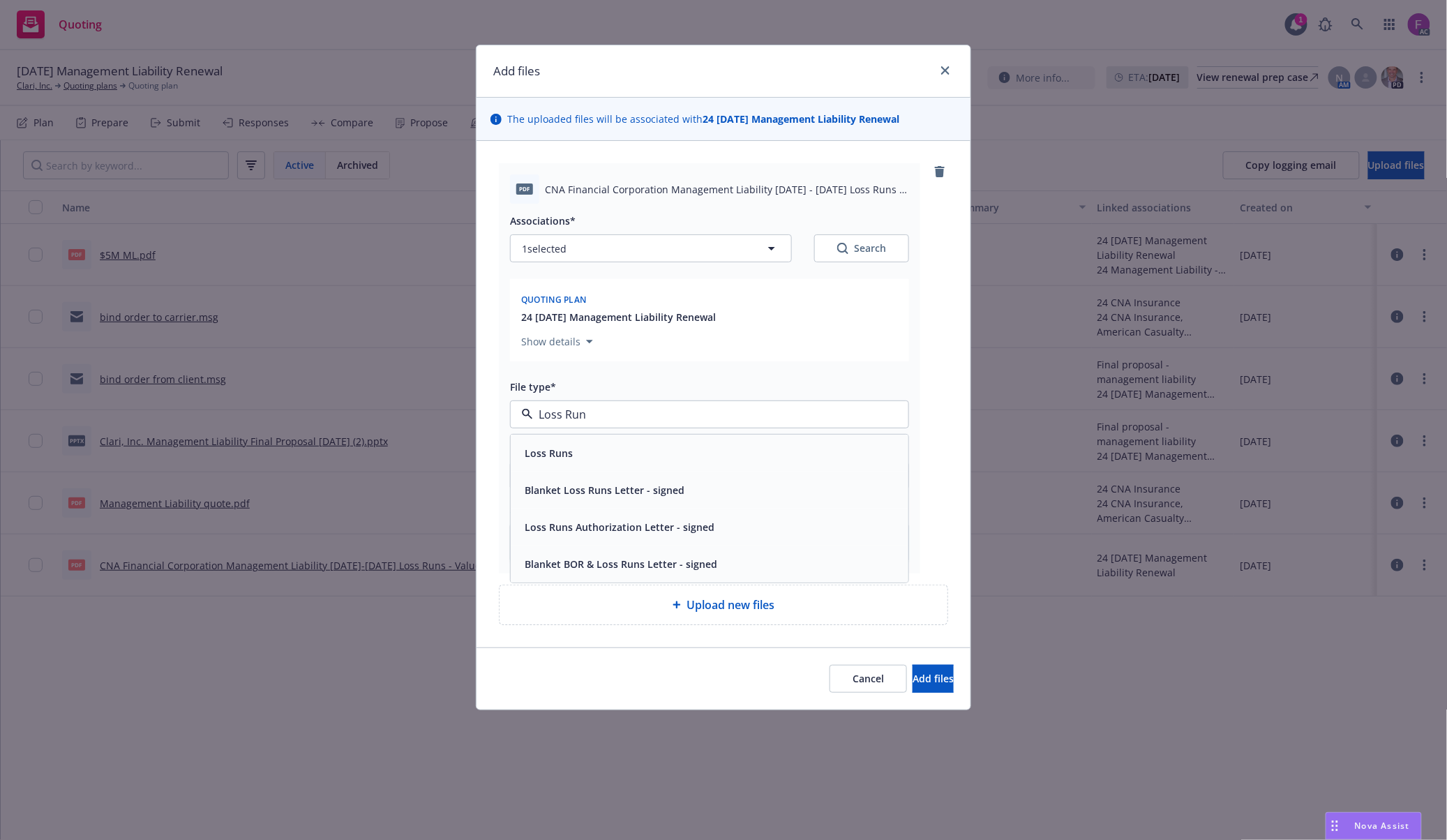
click at [657, 455] on div "Loss Runs" at bounding box center [710, 453] width 381 height 21
click at [570, 235] on div "Associations* 1 selected Search" at bounding box center [710, 237] width 399 height 51
click at [567, 240] on button "1 selected" at bounding box center [651, 248] width 281 height 28
type textarea "x"
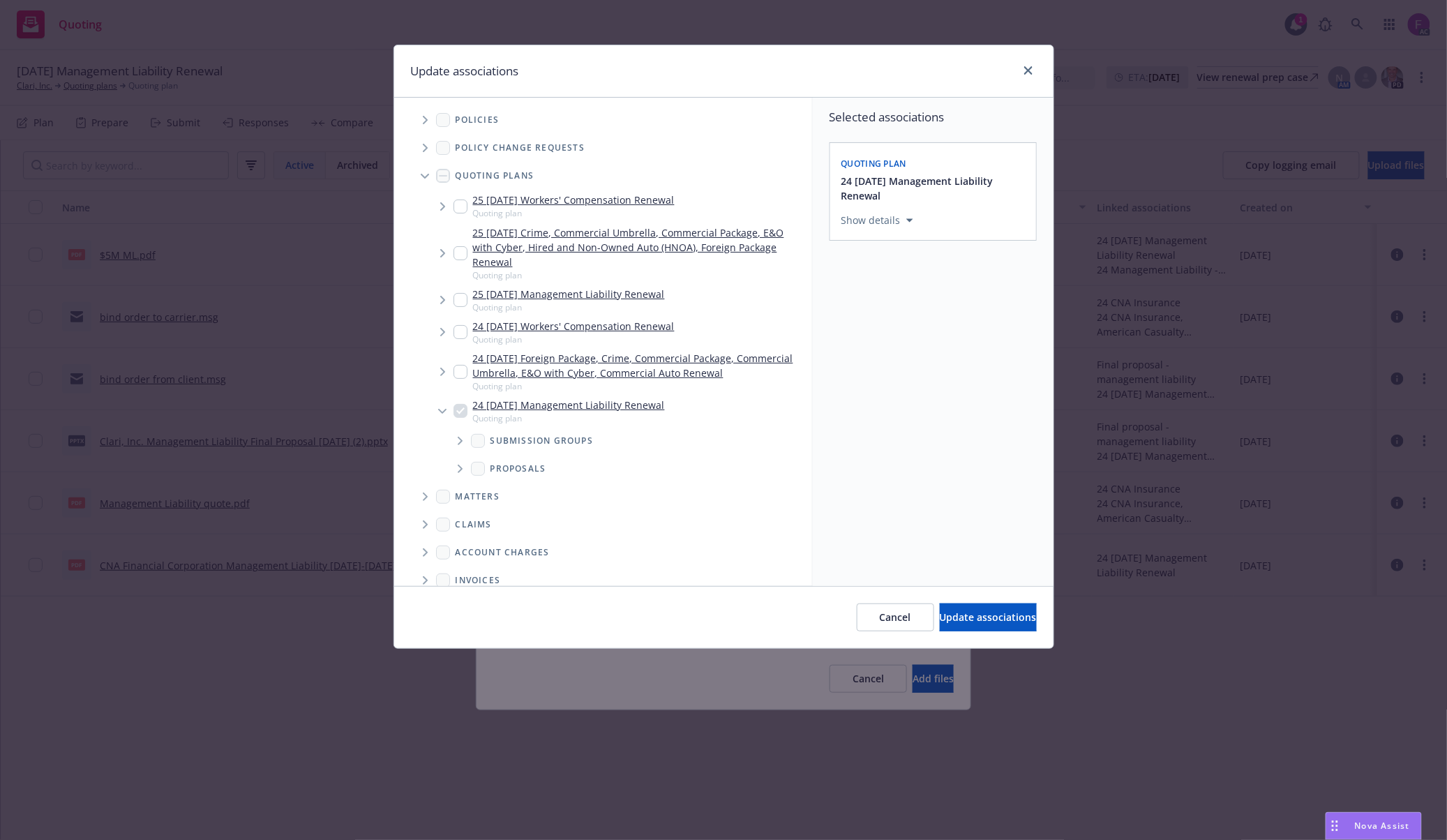
click at [424, 113] on span "Tree Example" at bounding box center [424, 119] width 22 height 22
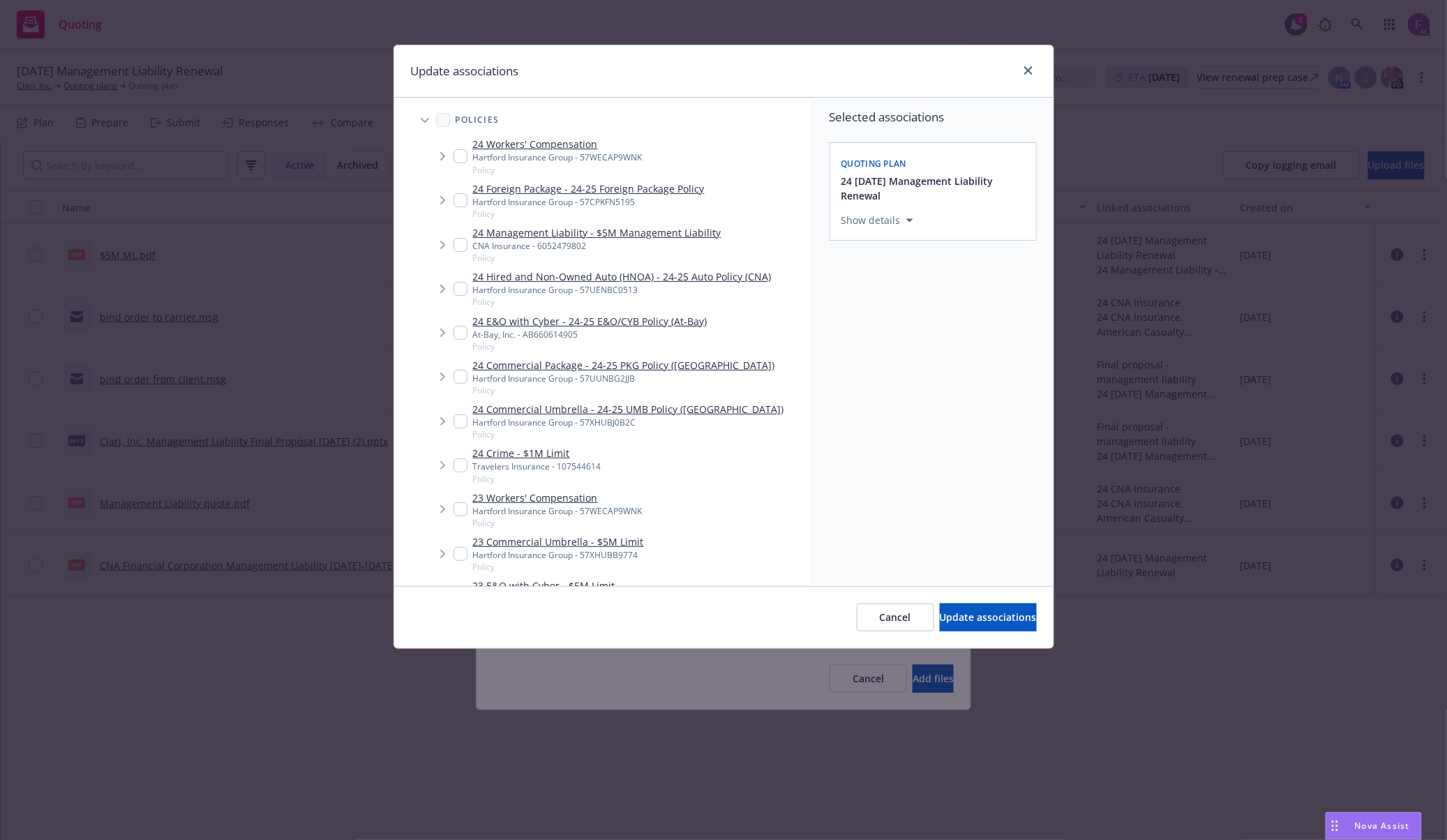
click at [464, 247] on input "Tree Example" at bounding box center [460, 244] width 14 height 14
checkbox input "true"
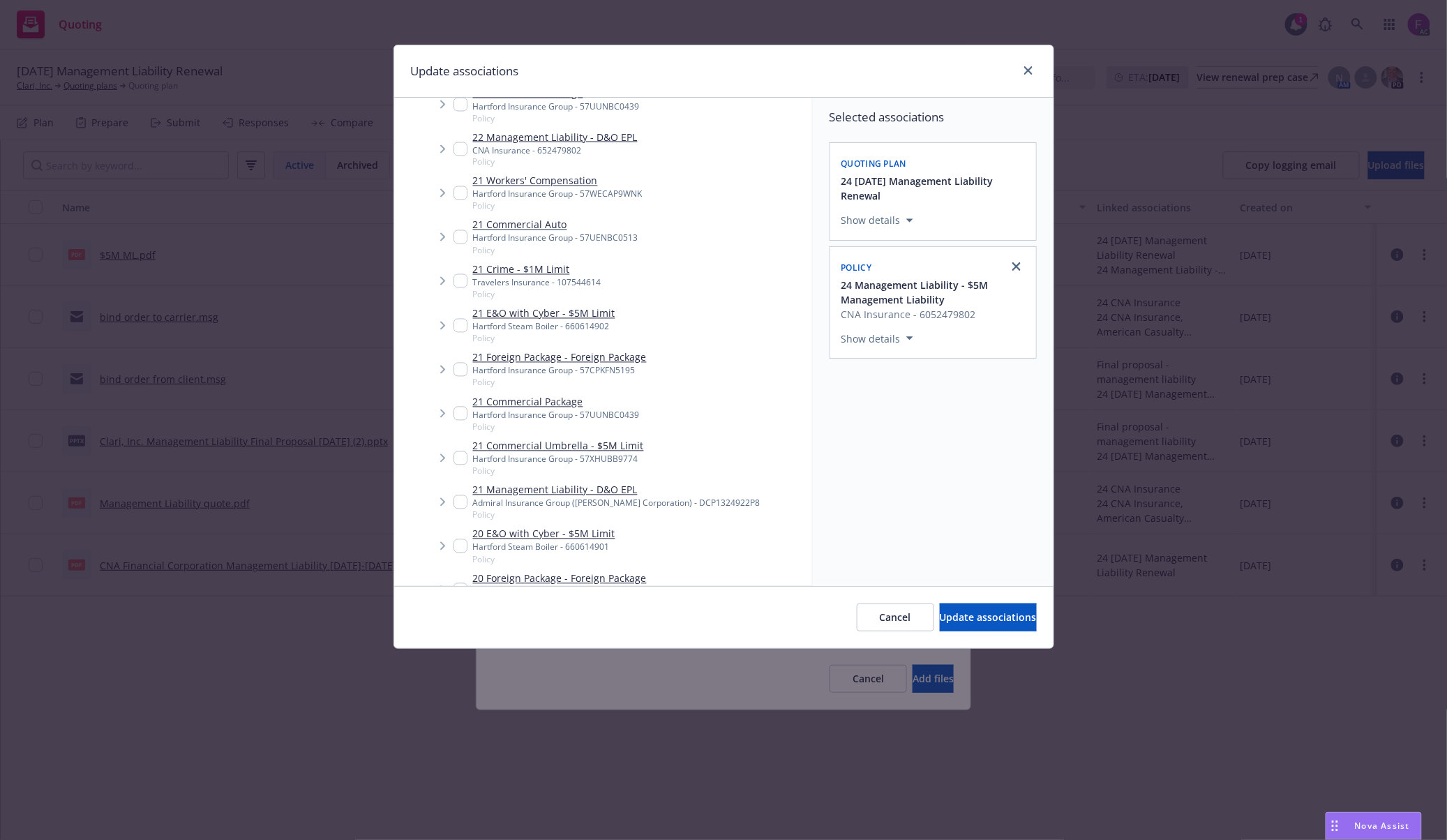
scroll to position [743, 0]
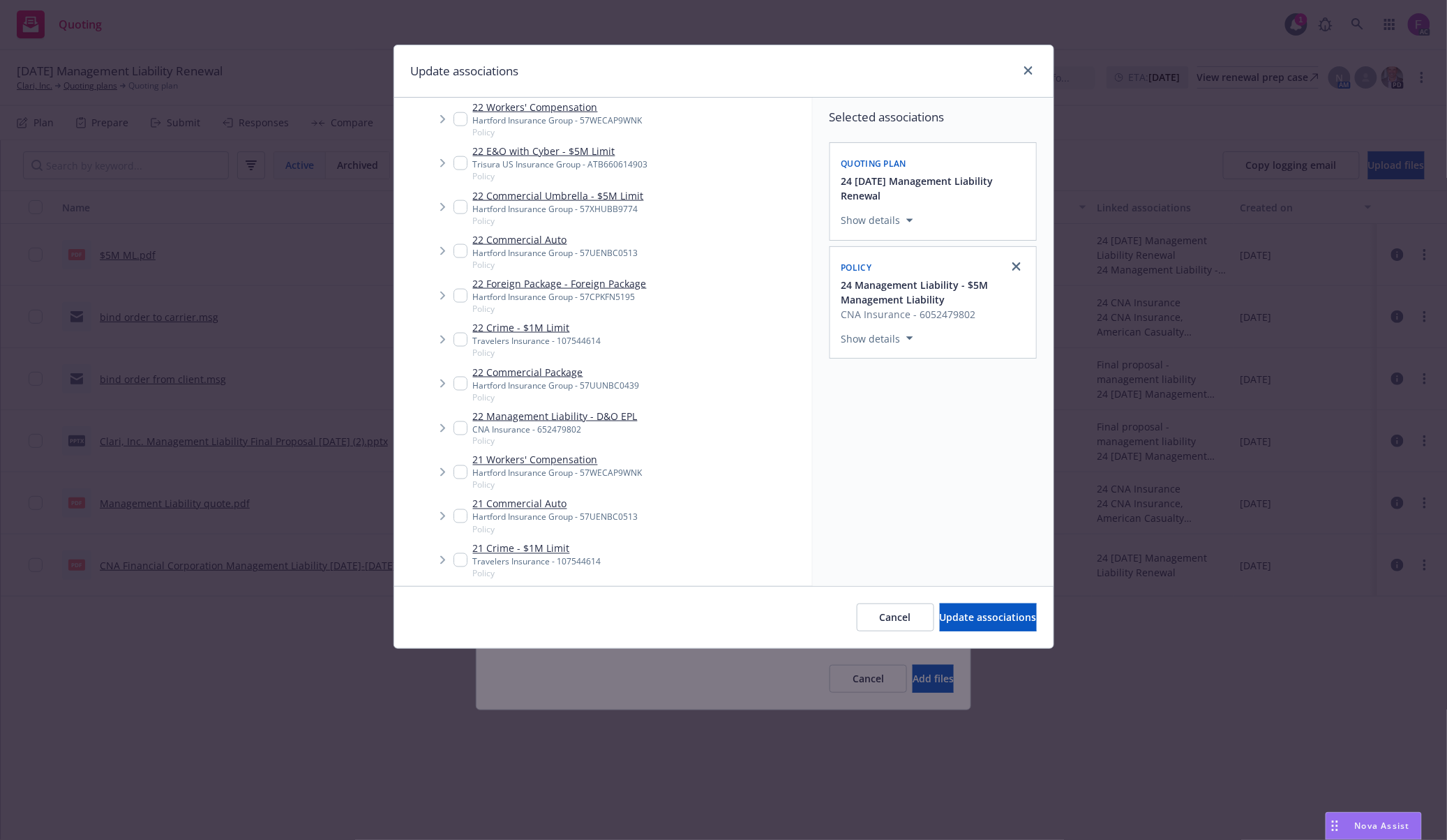
click at [458, 428] on input "Tree Example" at bounding box center [460, 428] width 14 height 14
checkbox input "true"
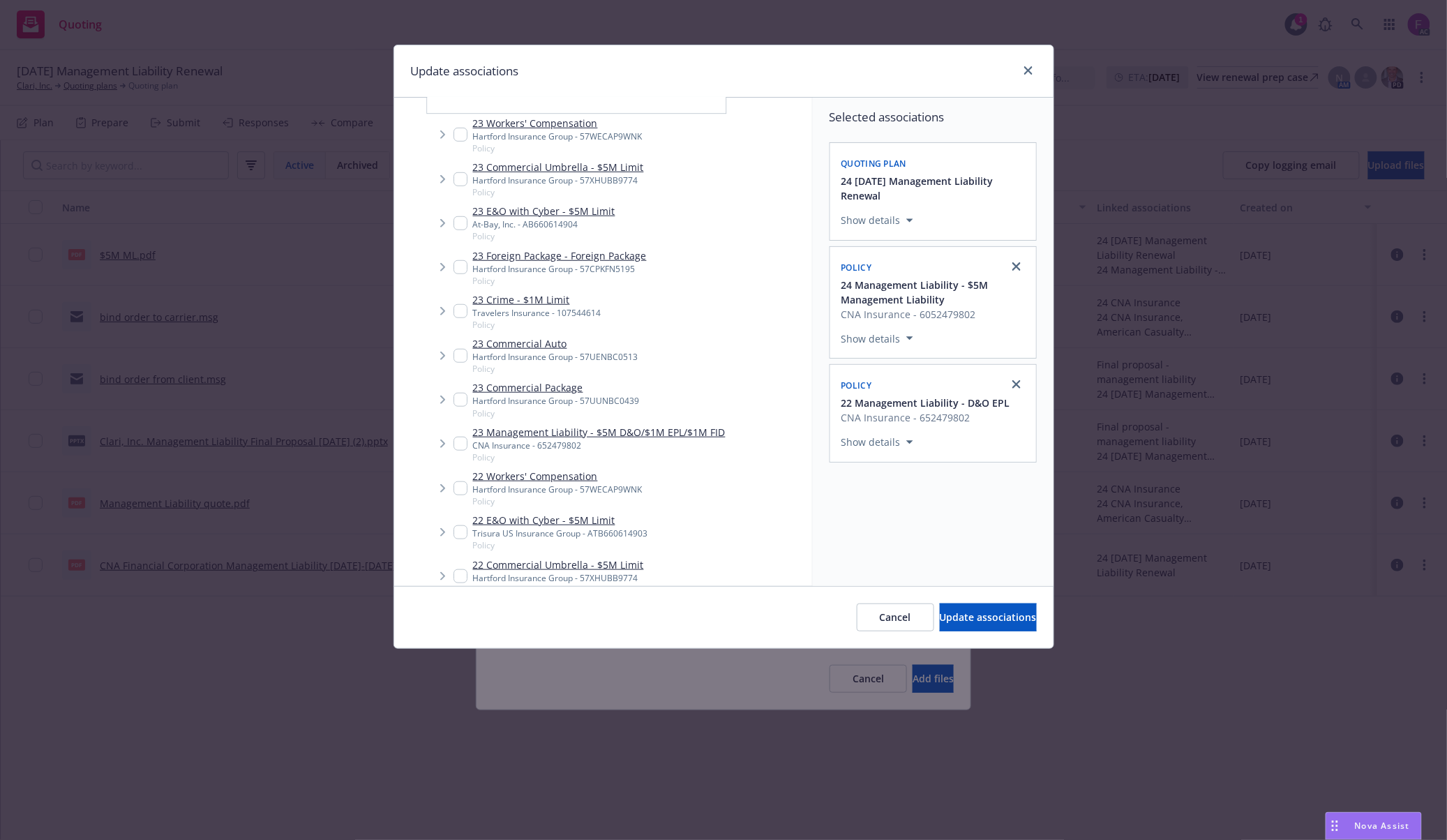
scroll to position [372, 0]
click at [462, 446] on input "Tree Example" at bounding box center [460, 446] width 14 height 14
checkbox input "true"
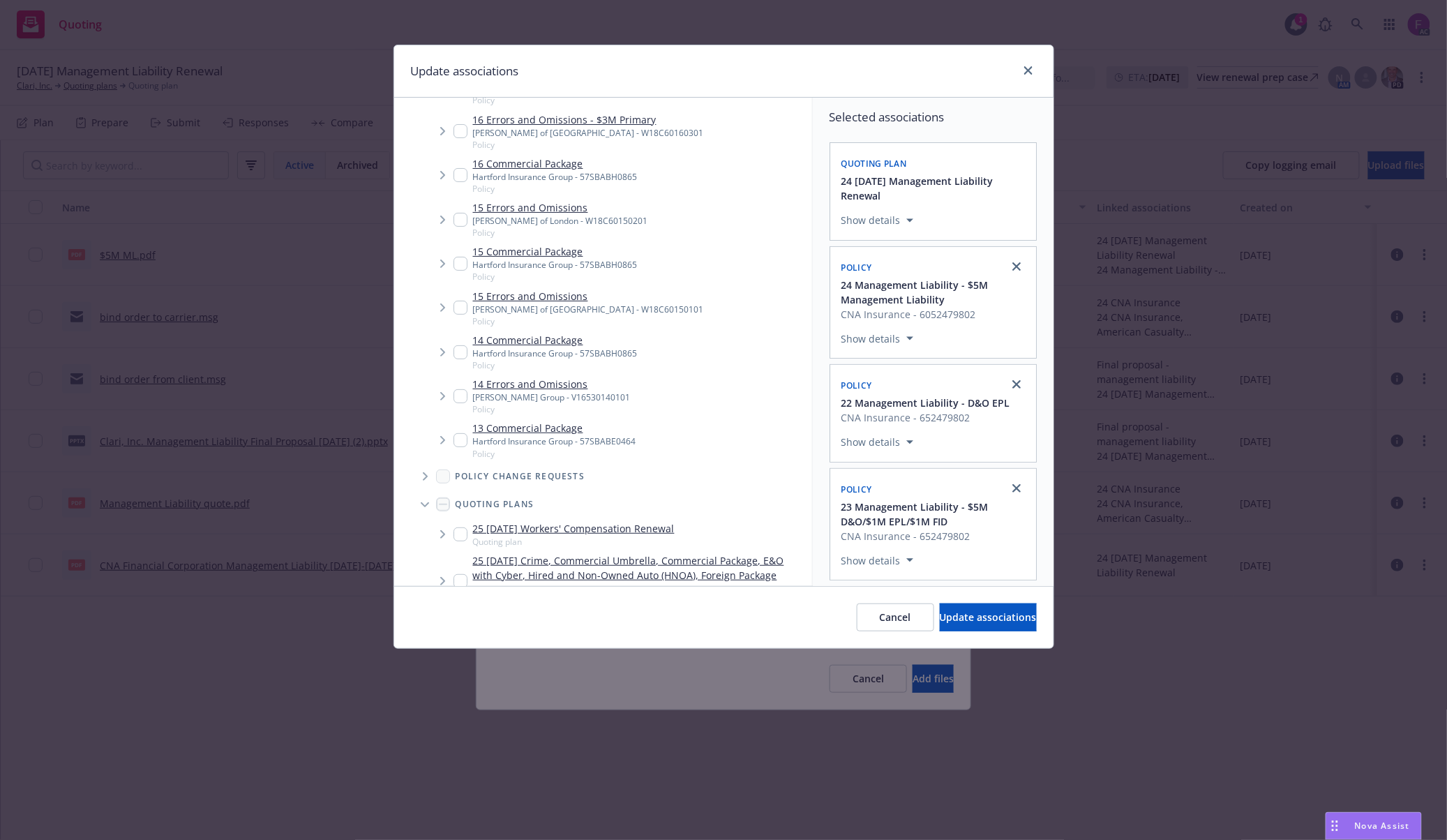
scroll to position [2771, 0]
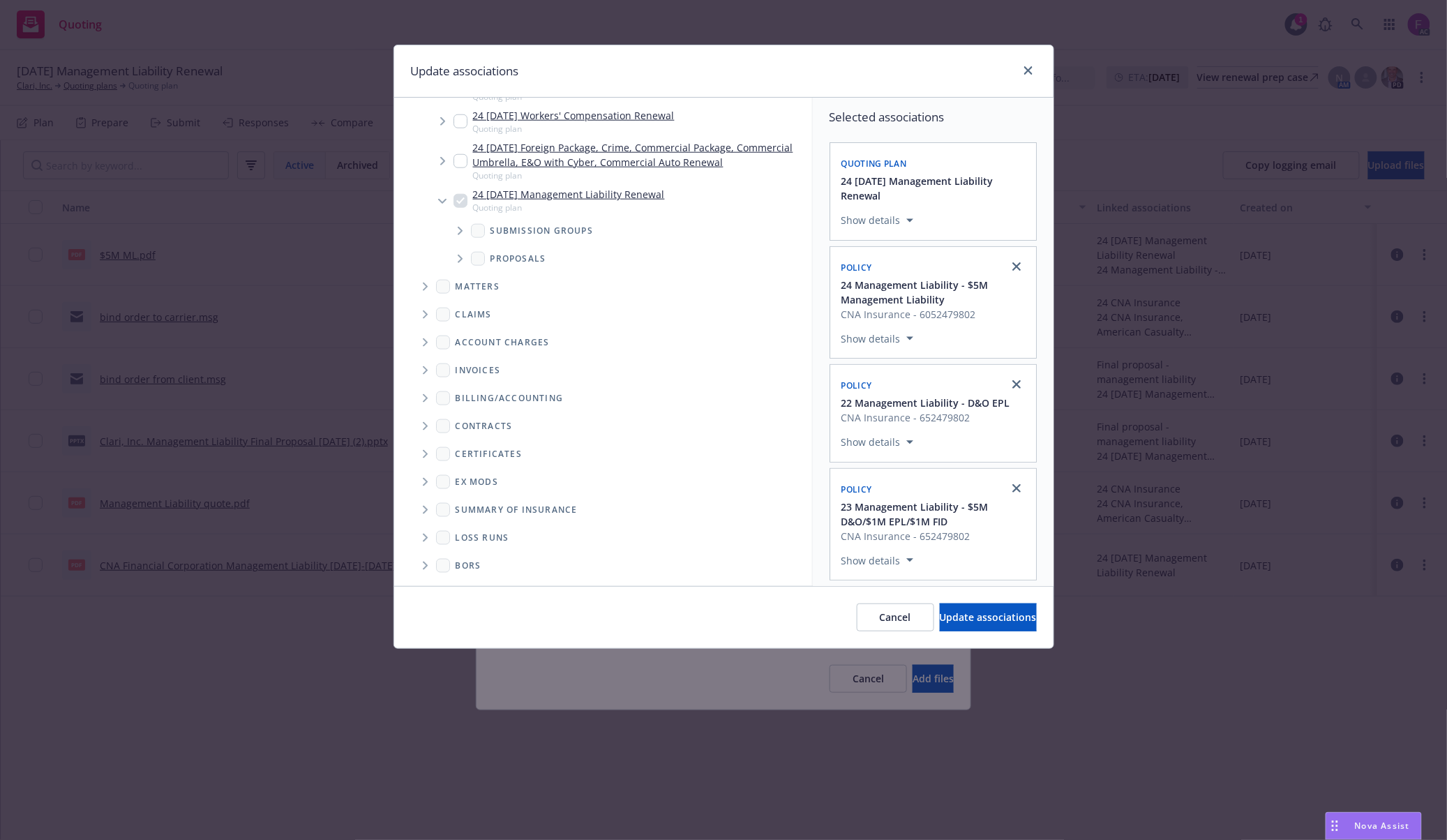
click at [420, 534] on span "Folder Tree Example" at bounding box center [424, 537] width 22 height 22
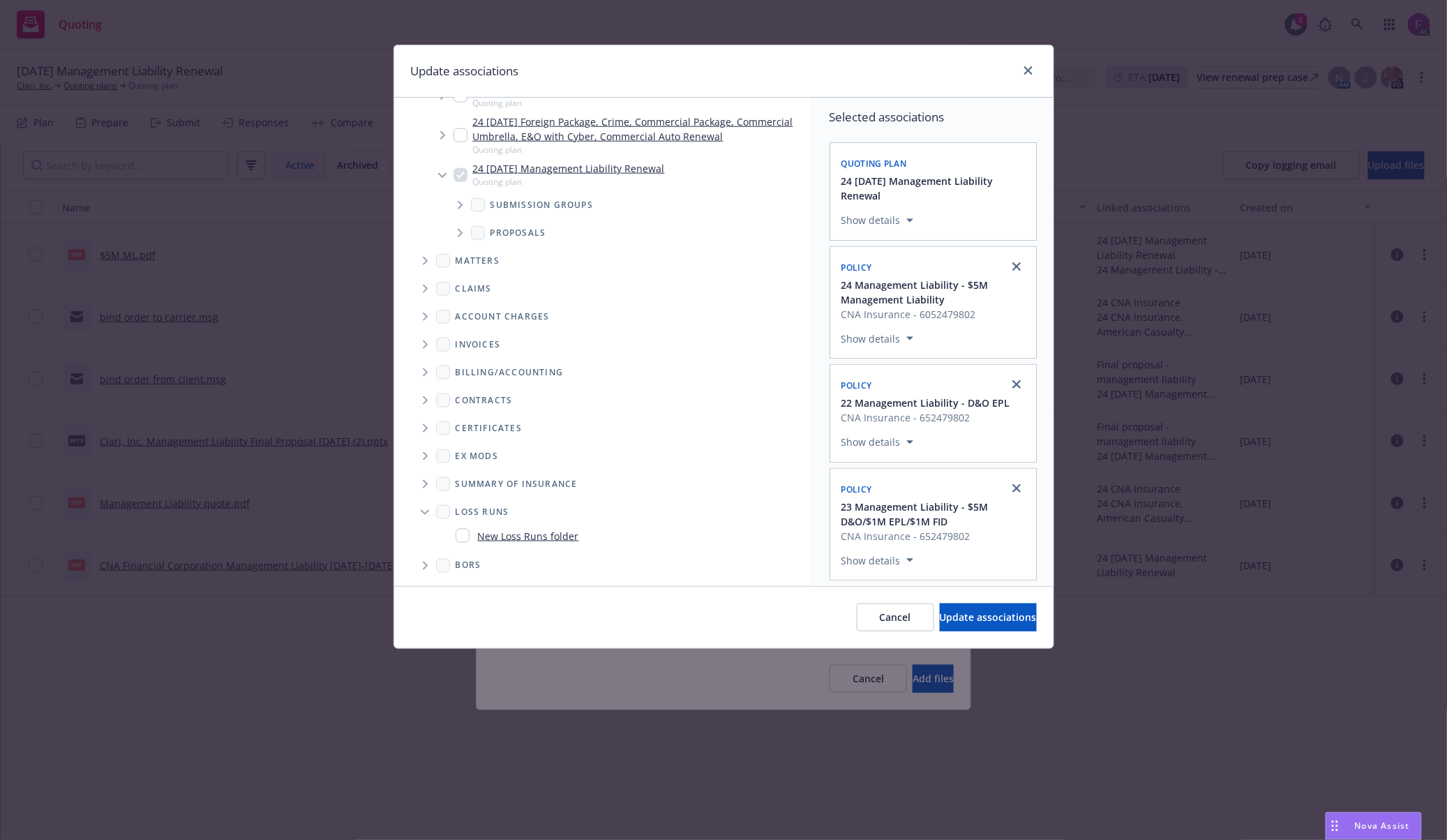
click at [463, 528] on input "Folder Tree Example" at bounding box center [462, 535] width 14 height 14
checkbox input "true"
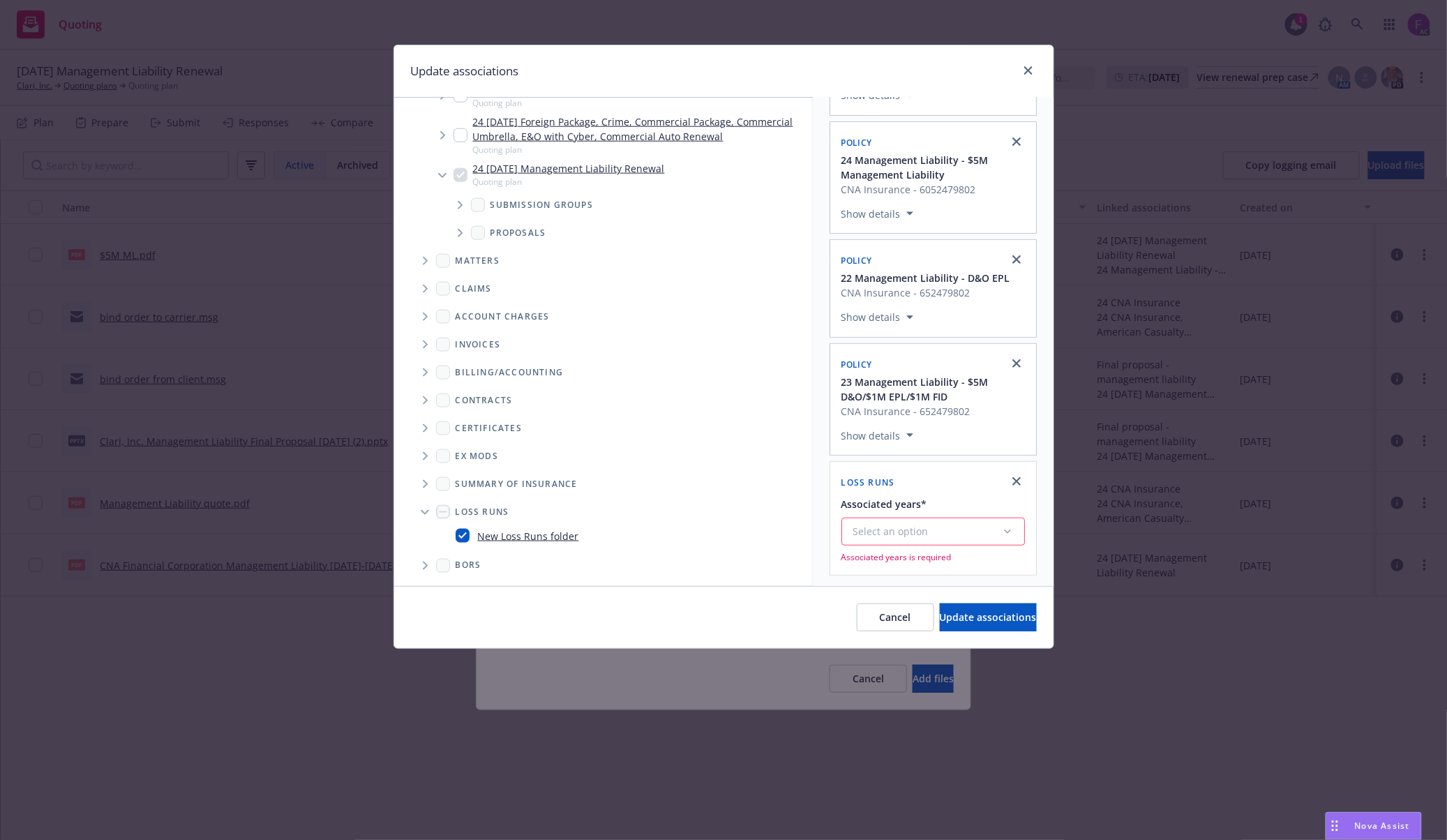
click at [899, 513] on div "Associated years* Select an option Associated years is required" at bounding box center [933, 529] width 183 height 67
click at [899, 531] on div "Select an option" at bounding box center [927, 531] width 149 height 14
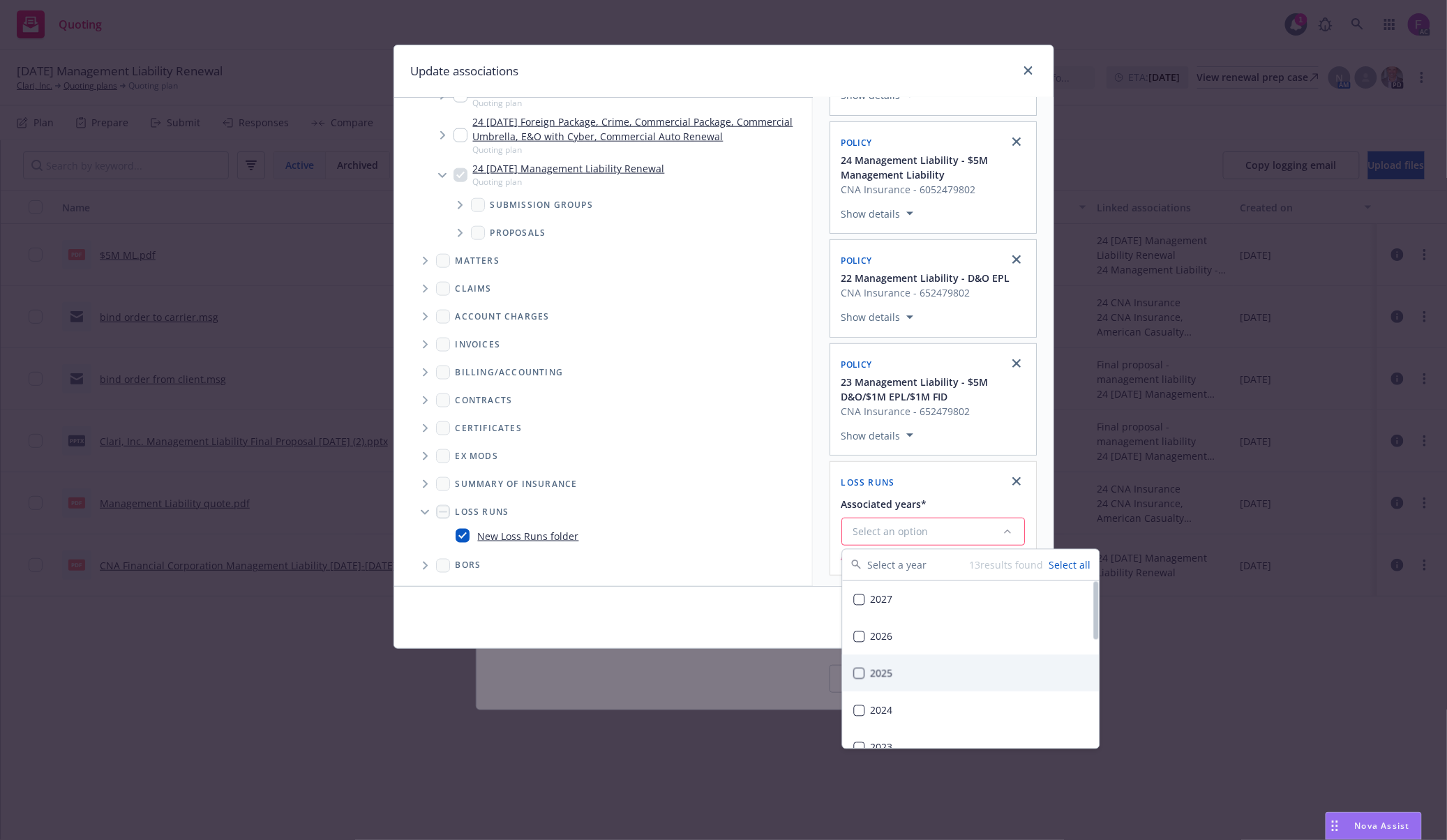
click at [897, 667] on div "2025" at bounding box center [971, 674] width 257 height 37
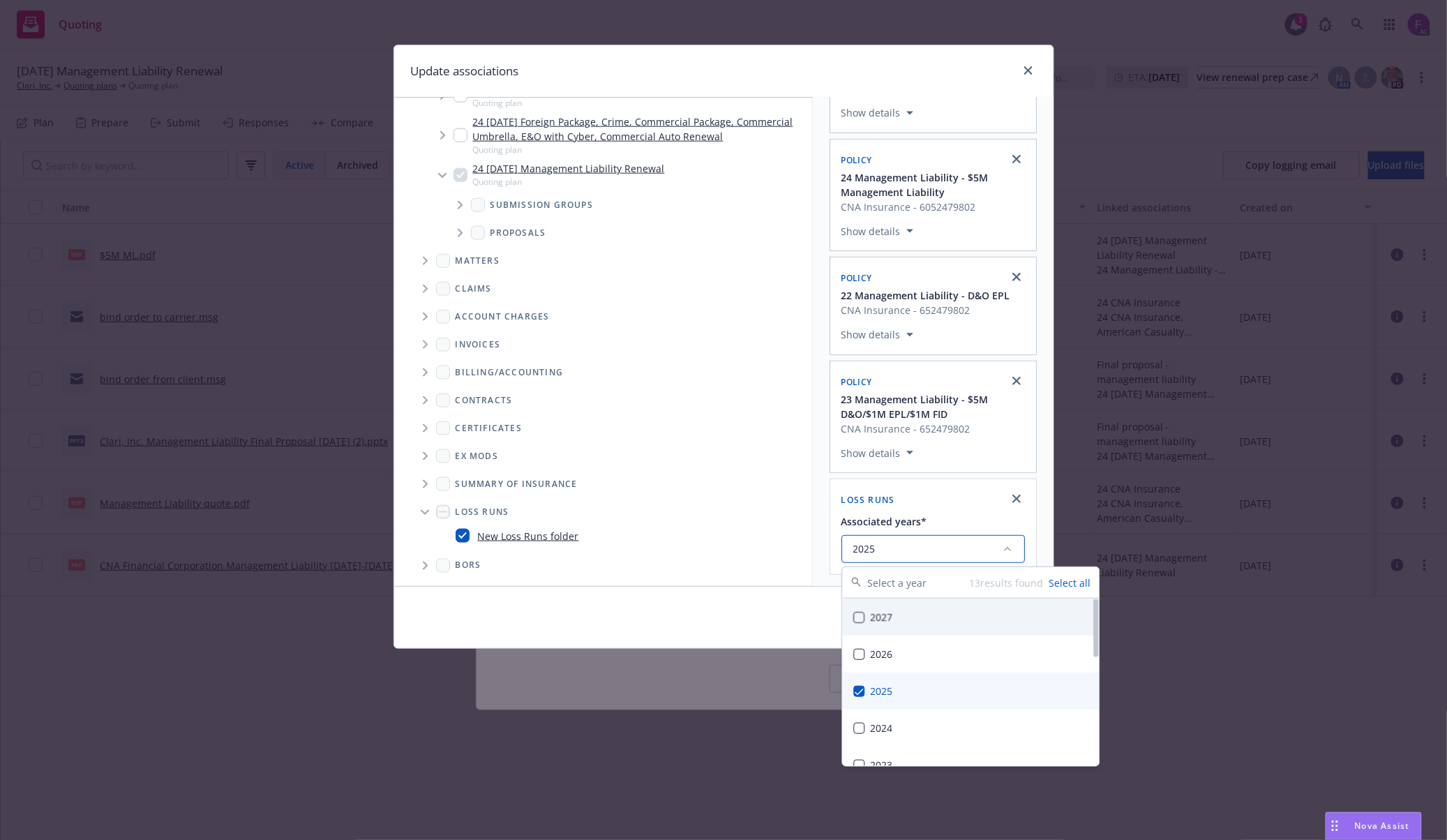
click at [814, 416] on div "Selected associations Quoting plan 24 [DATE] Management Liability Renewal Show …" at bounding box center [933, 288] width 240 height 596
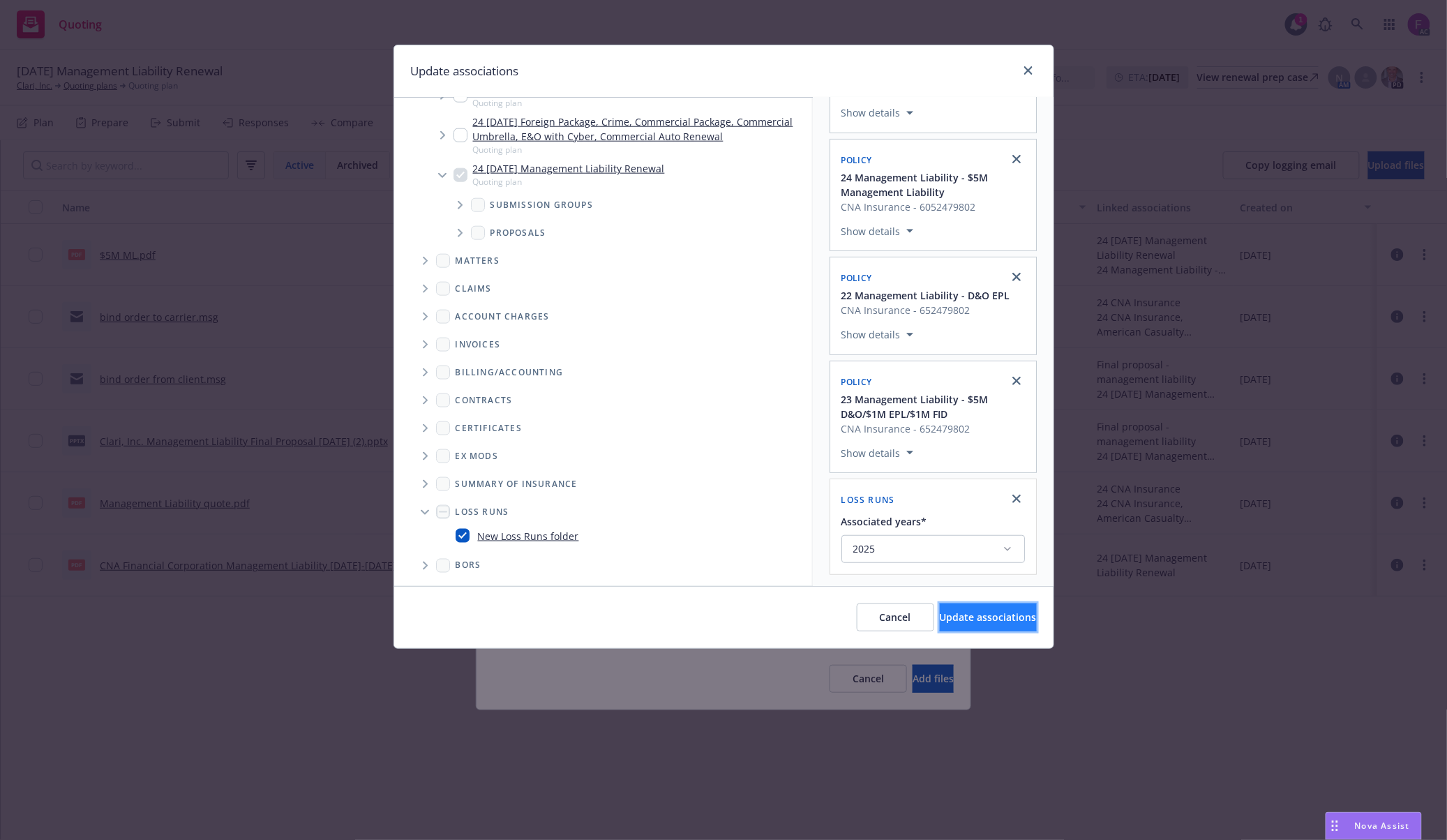
click at [962, 626] on button "Update associations" at bounding box center [988, 617] width 97 height 28
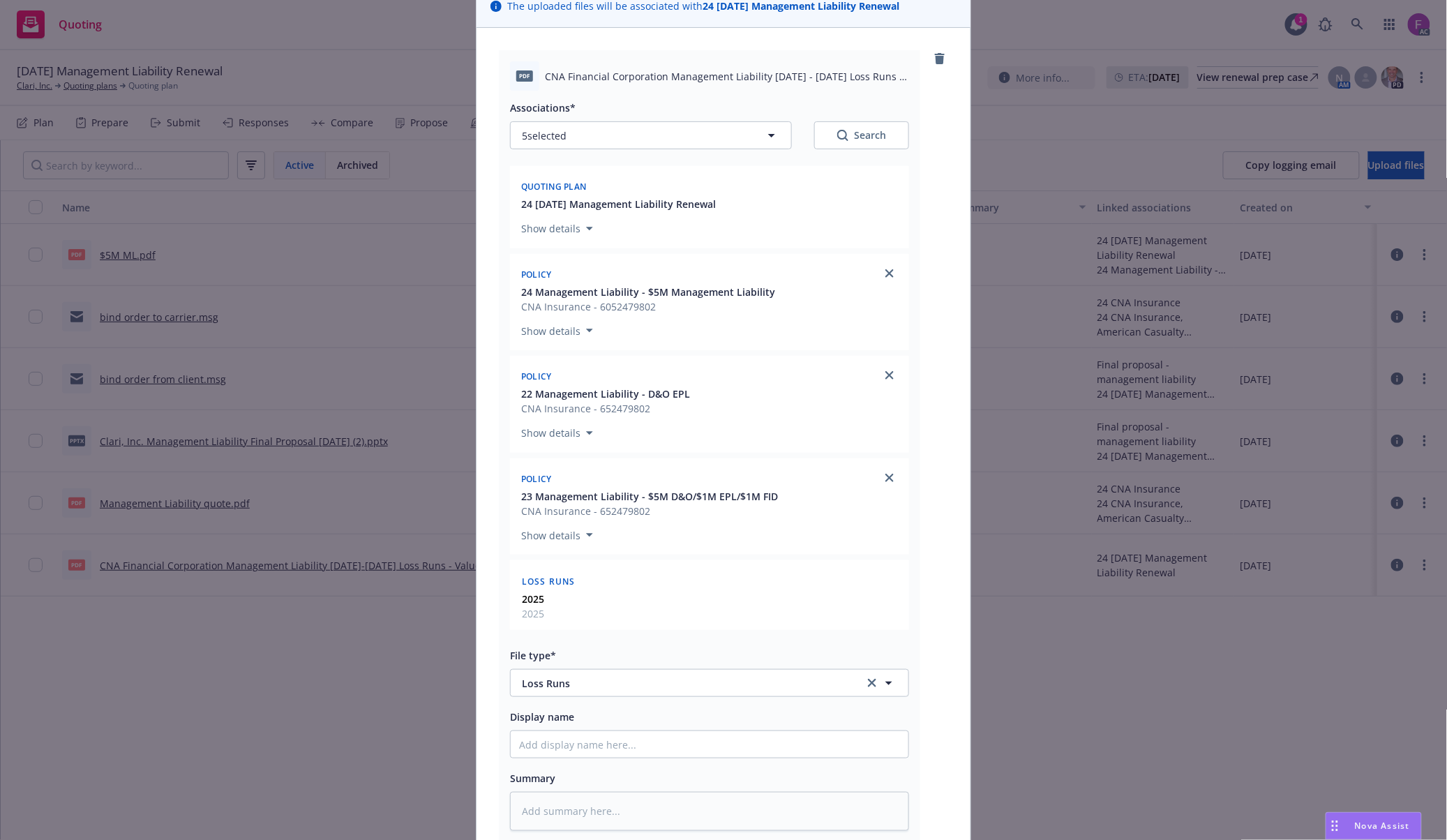
scroll to position [300, 0]
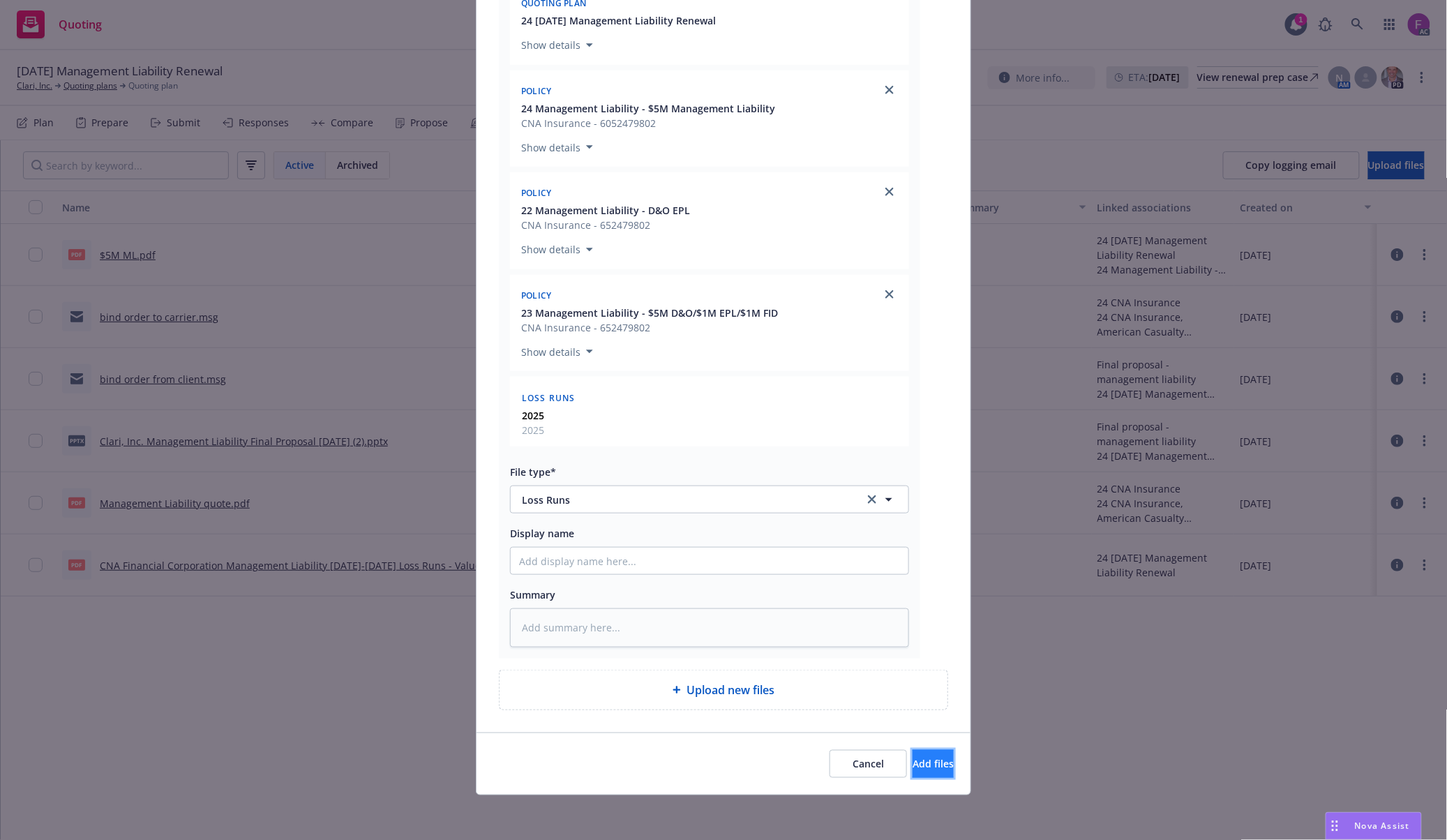
click at [913, 767] on span "Add files" at bounding box center [933, 763] width 41 height 13
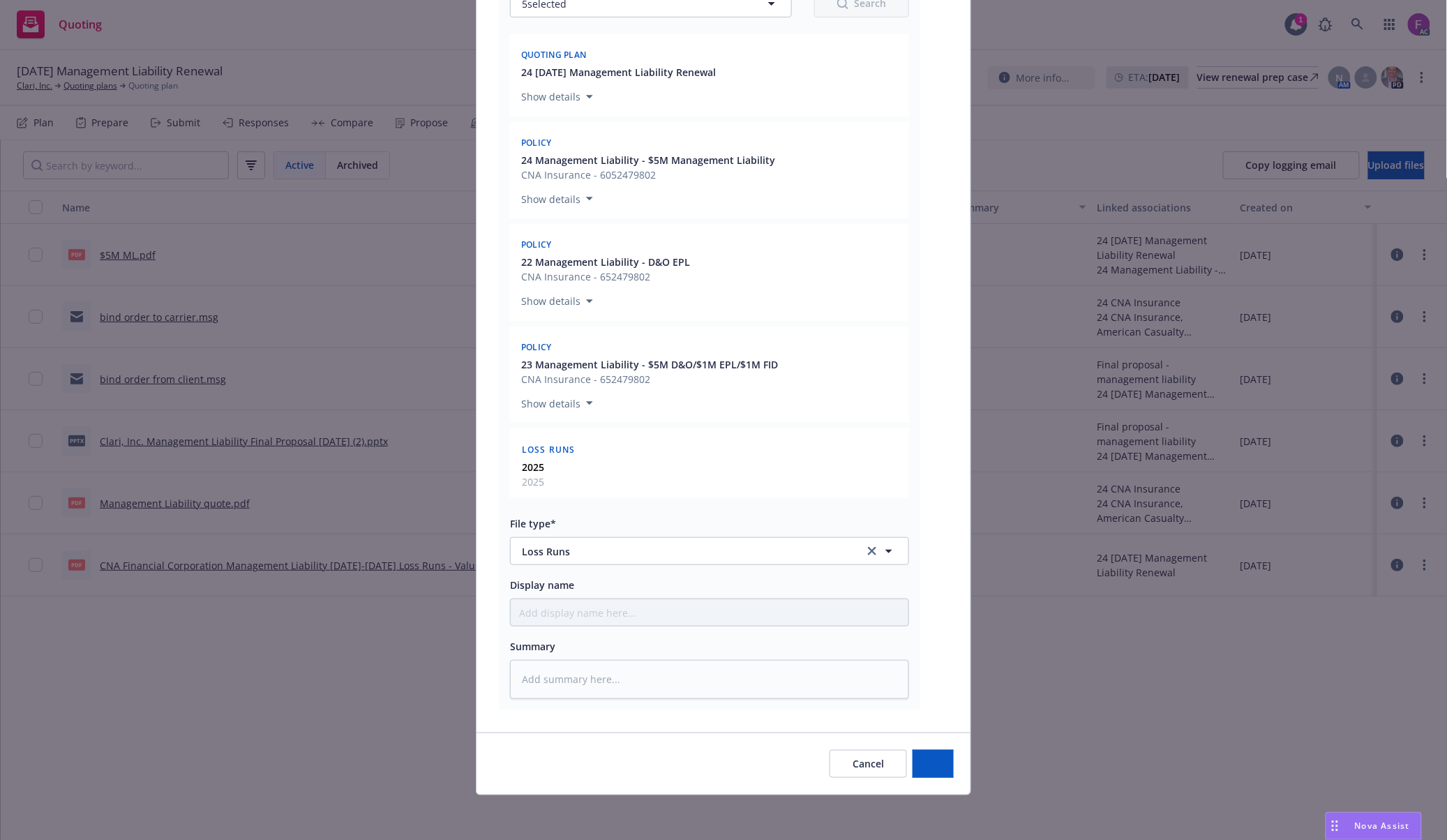
scroll to position [0, 0]
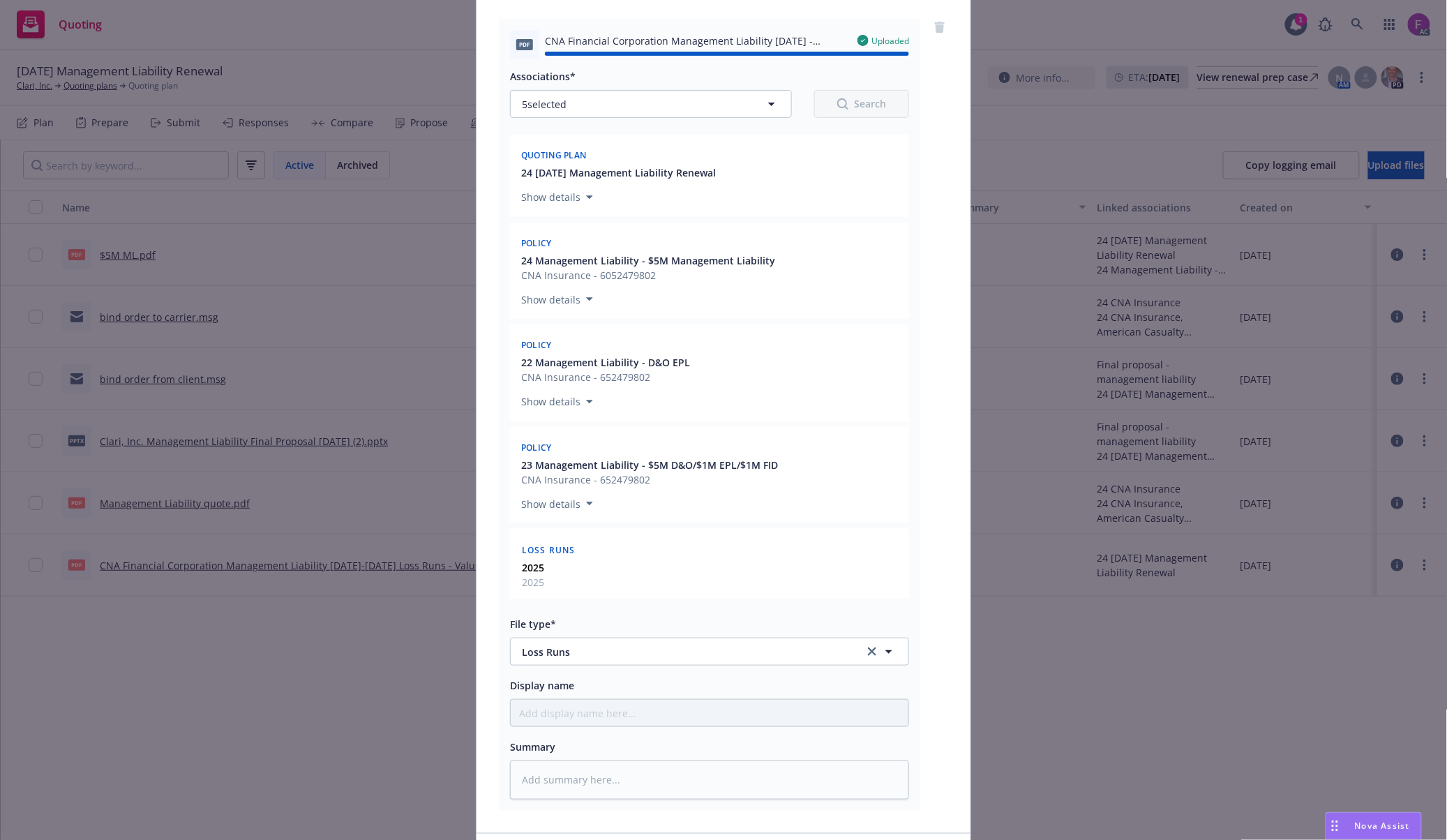
type textarea "x"
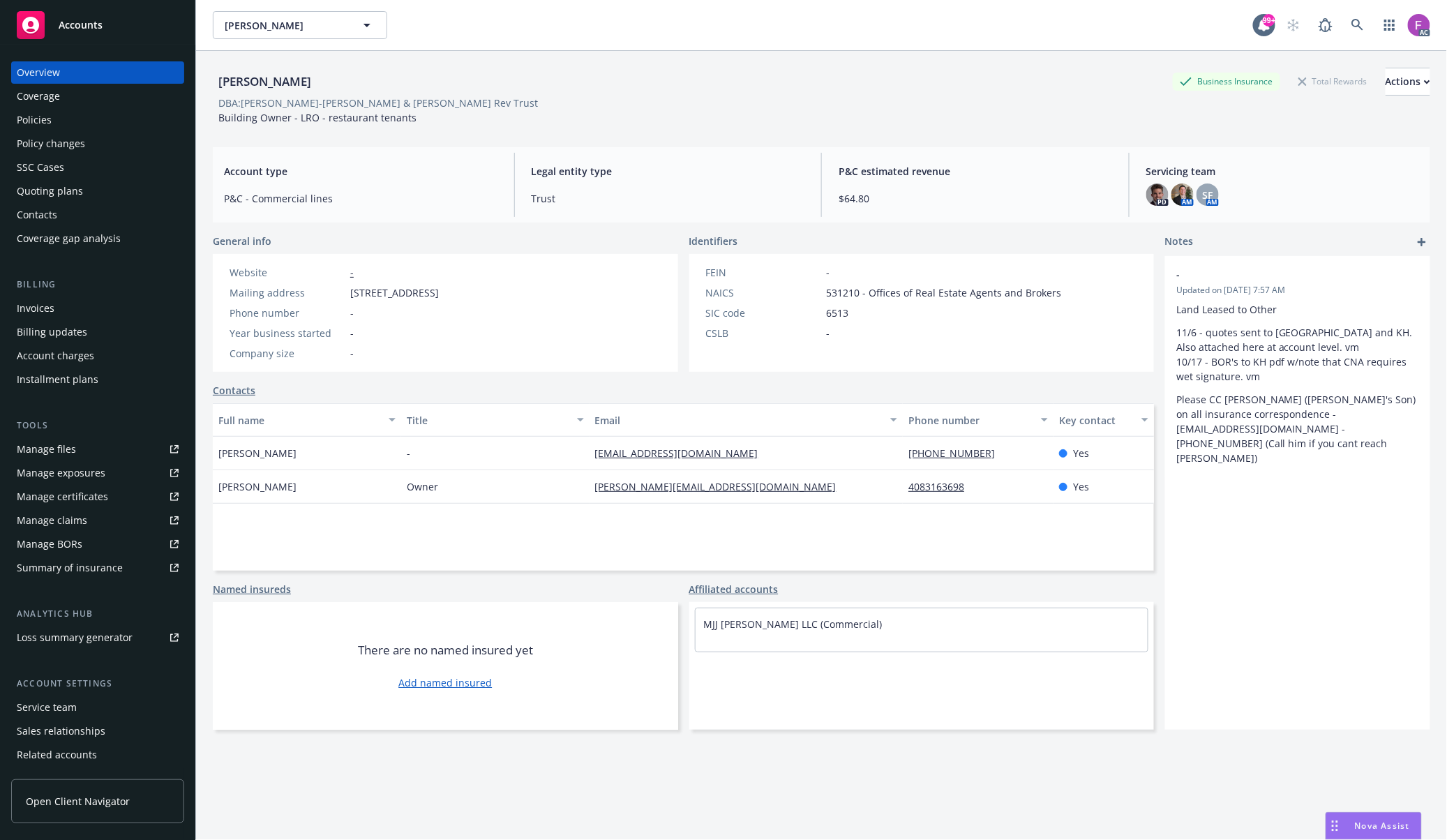
click at [170, 447] on icon at bounding box center [174, 449] width 8 height 8
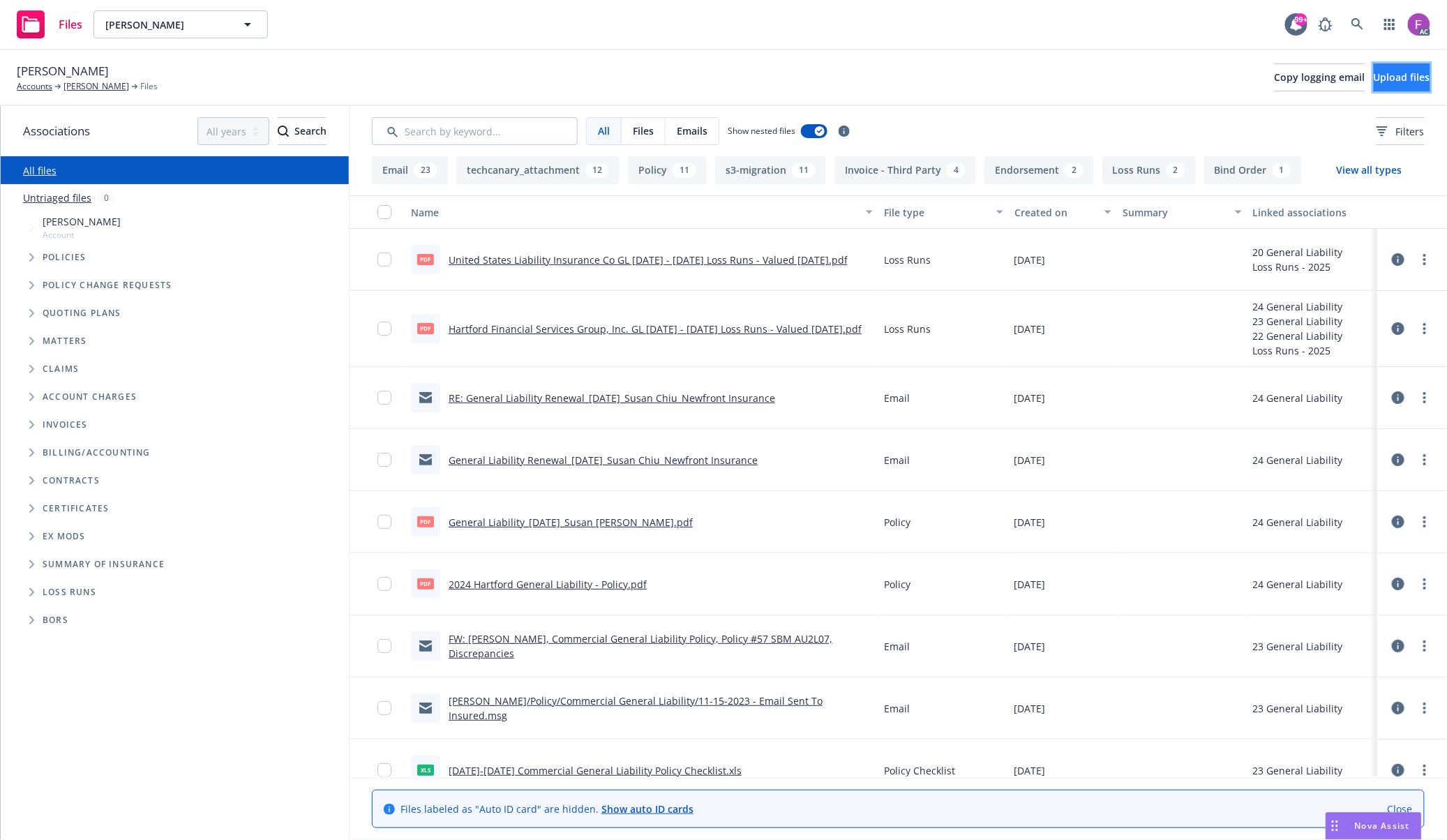
click at [1374, 76] on span "Upload files" at bounding box center [1402, 77] width 56 height 13
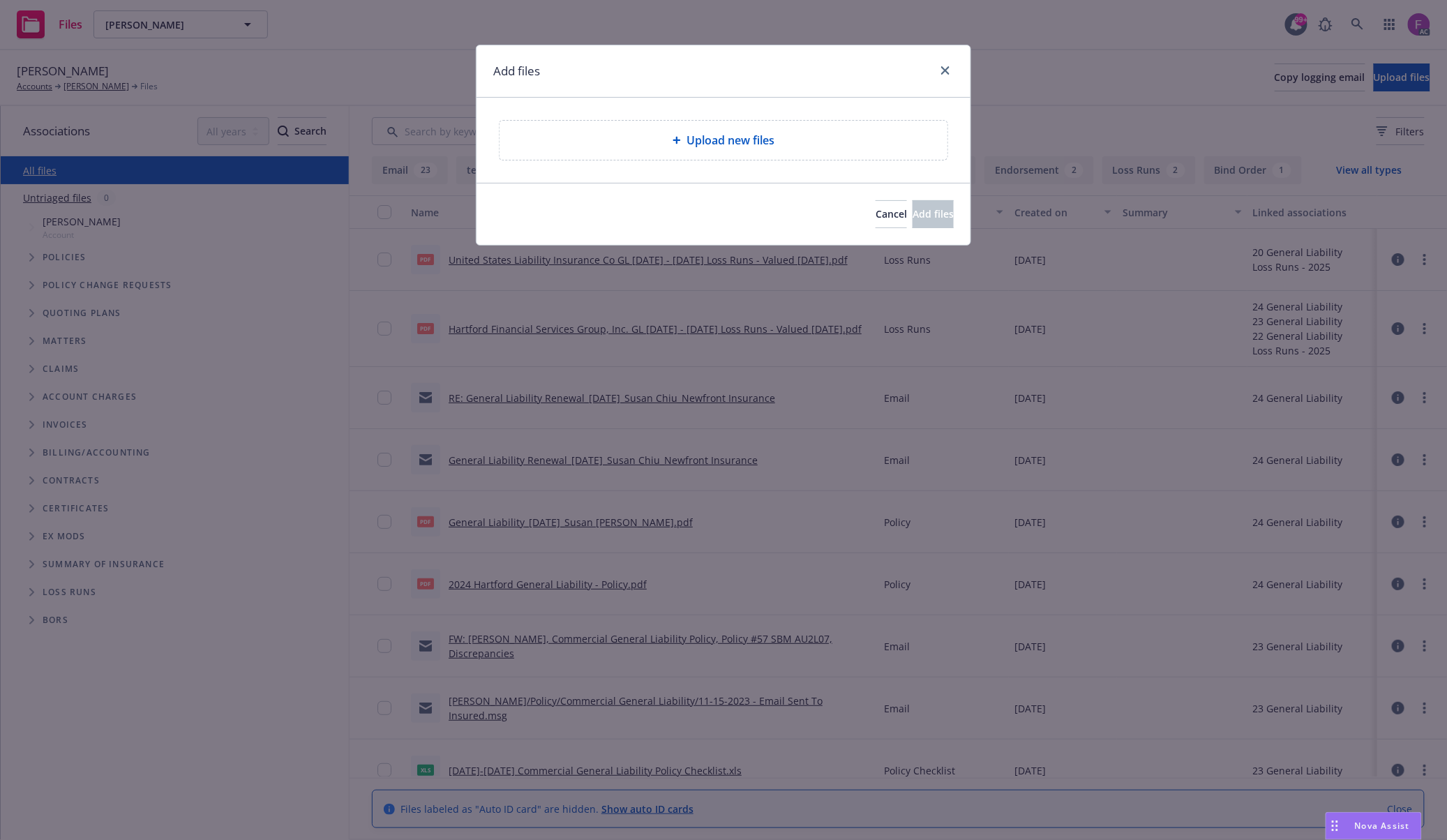
click at [656, 140] on div "Upload new files" at bounding box center [724, 140] width 425 height 17
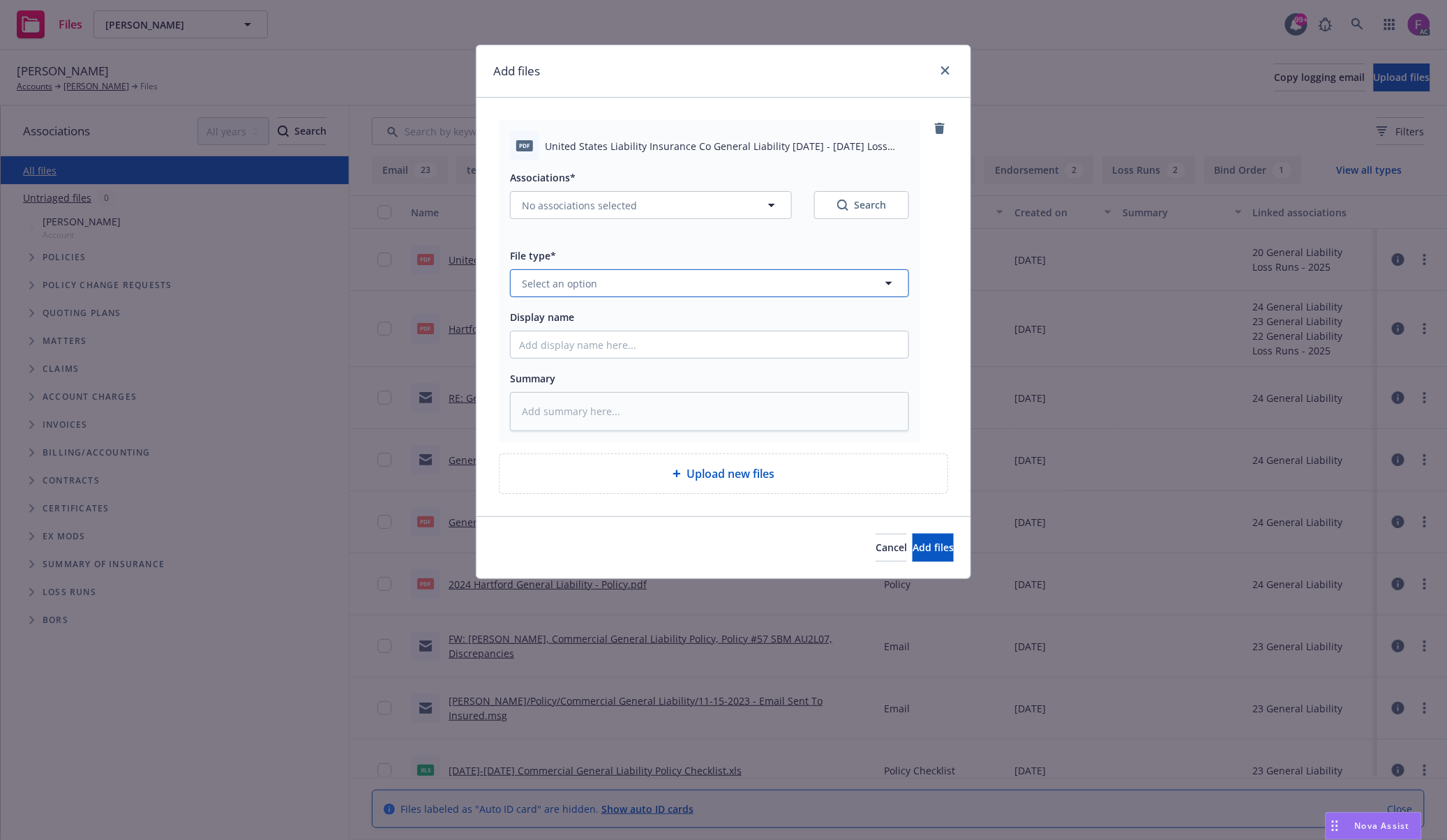
click at [629, 294] on button "Select an option" at bounding box center [710, 283] width 399 height 28
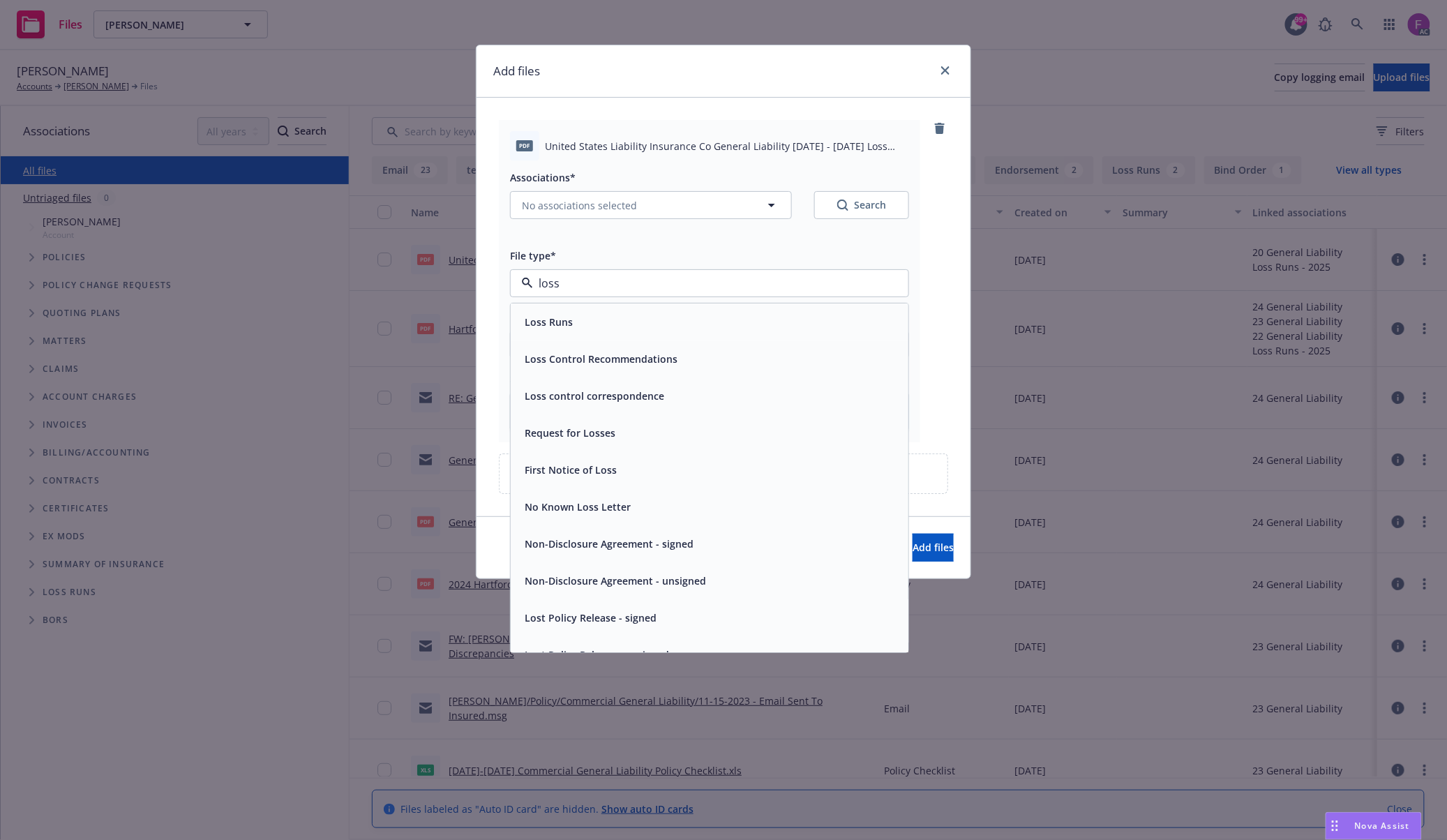
paste input "Loss Run"
type input "Loss Run"
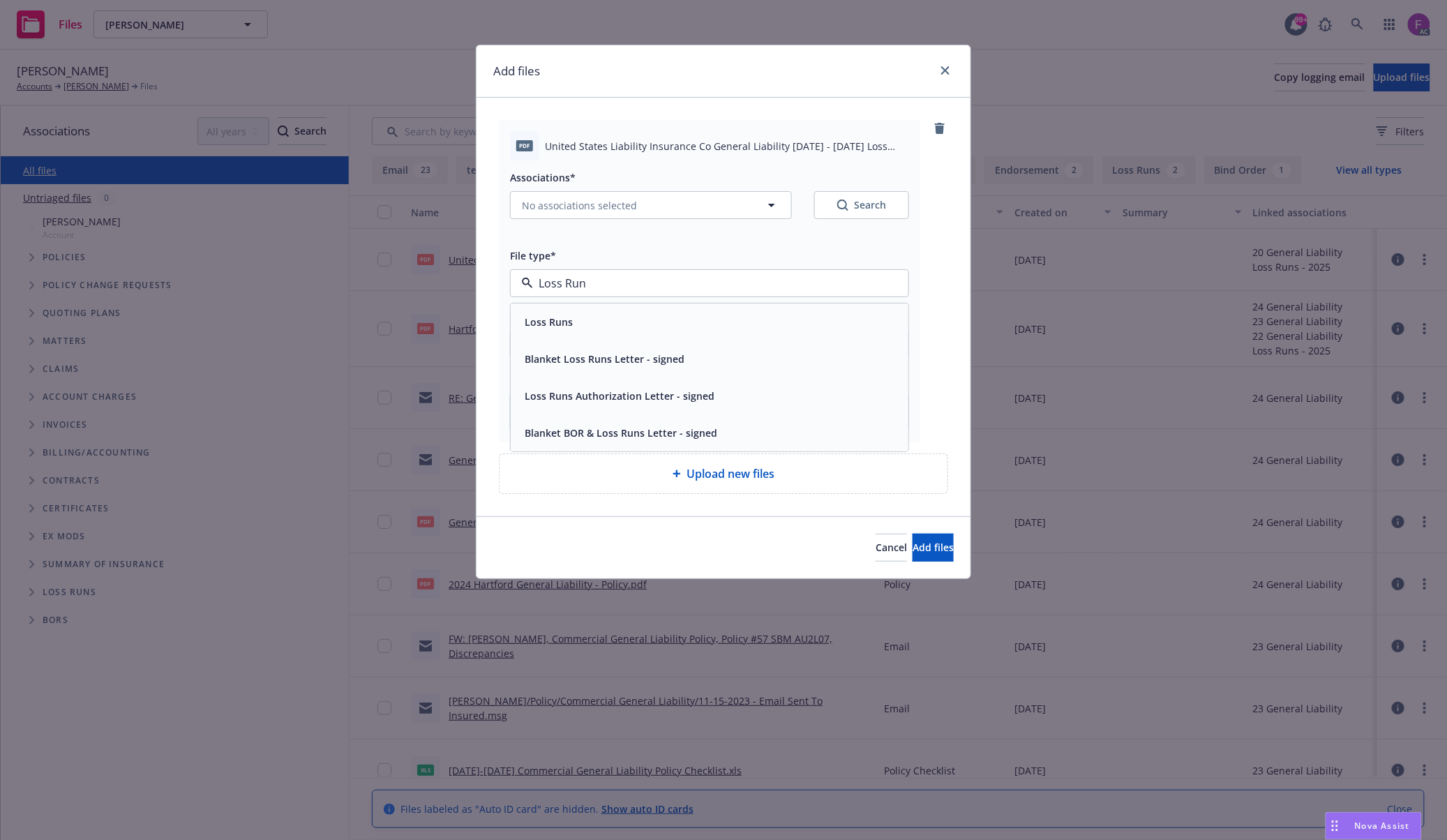
click at [578, 321] on div "Loss Runs" at bounding box center [710, 322] width 381 height 21
click at [578, 196] on button "No associations selected" at bounding box center [651, 205] width 281 height 28
type textarea "x"
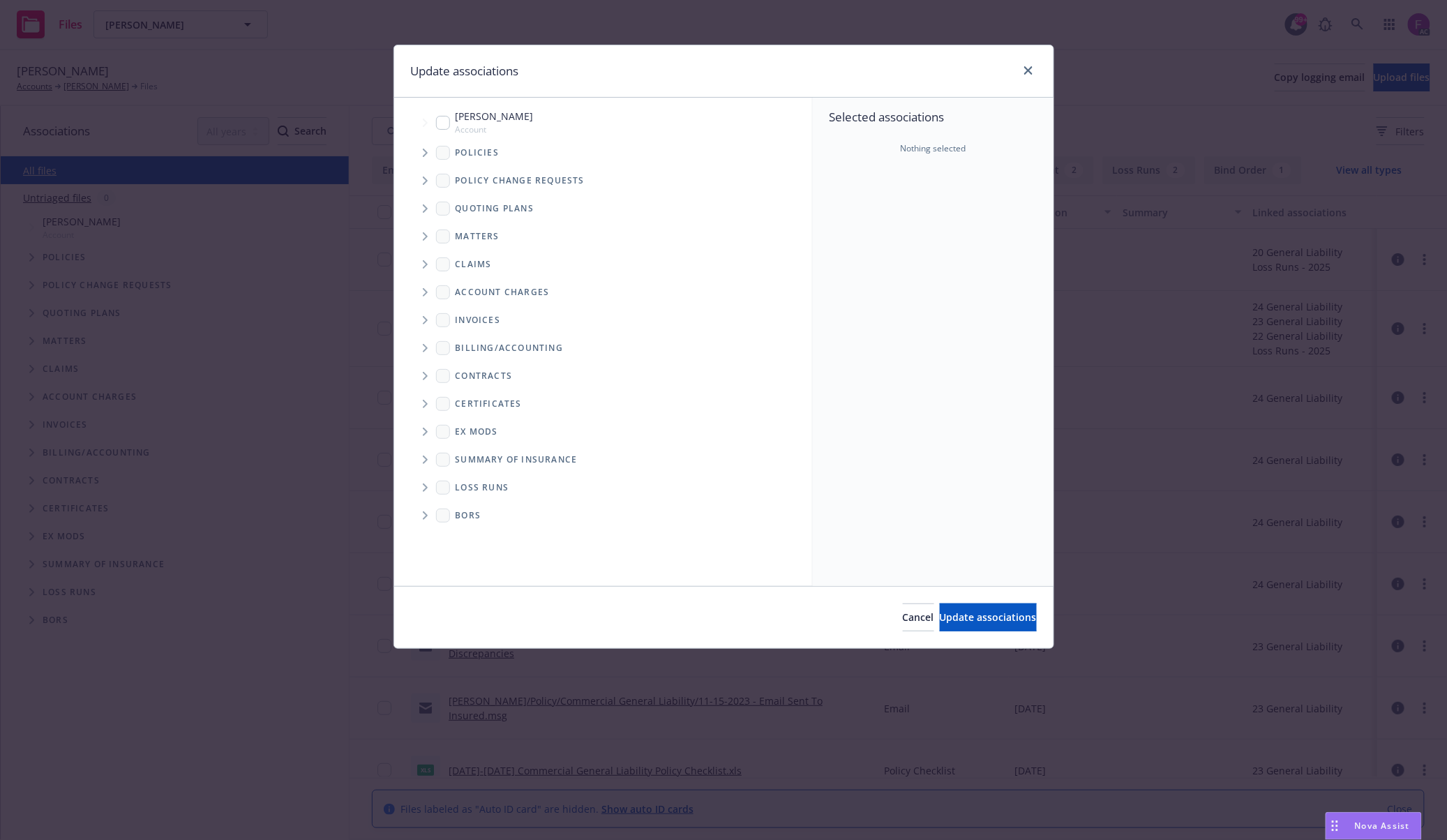
click at [423, 150] on icon "Tree Example" at bounding box center [426, 152] width 6 height 8
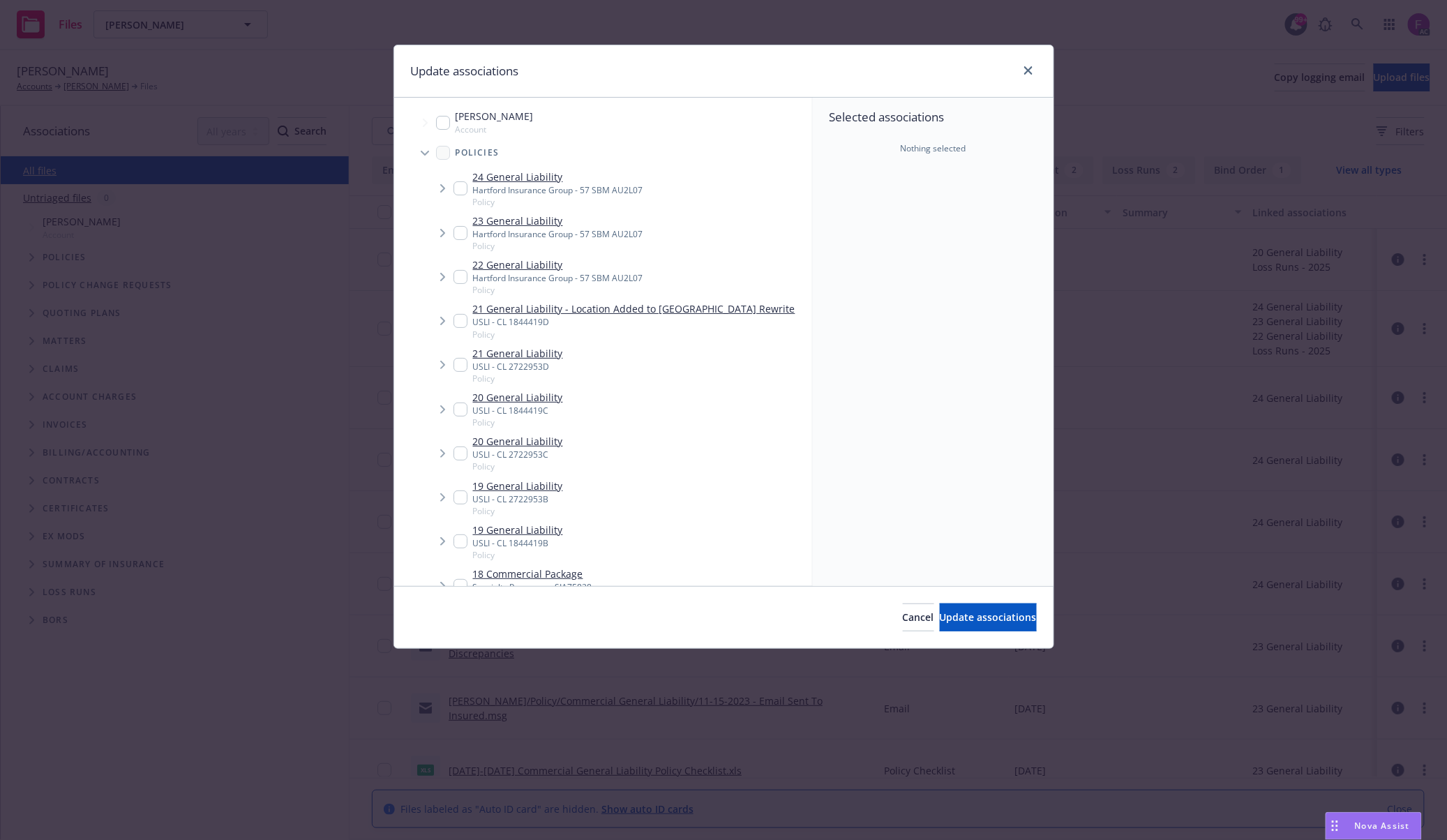
click at [459, 408] on input "Tree Example" at bounding box center [460, 409] width 14 height 14
checkbox input "true"
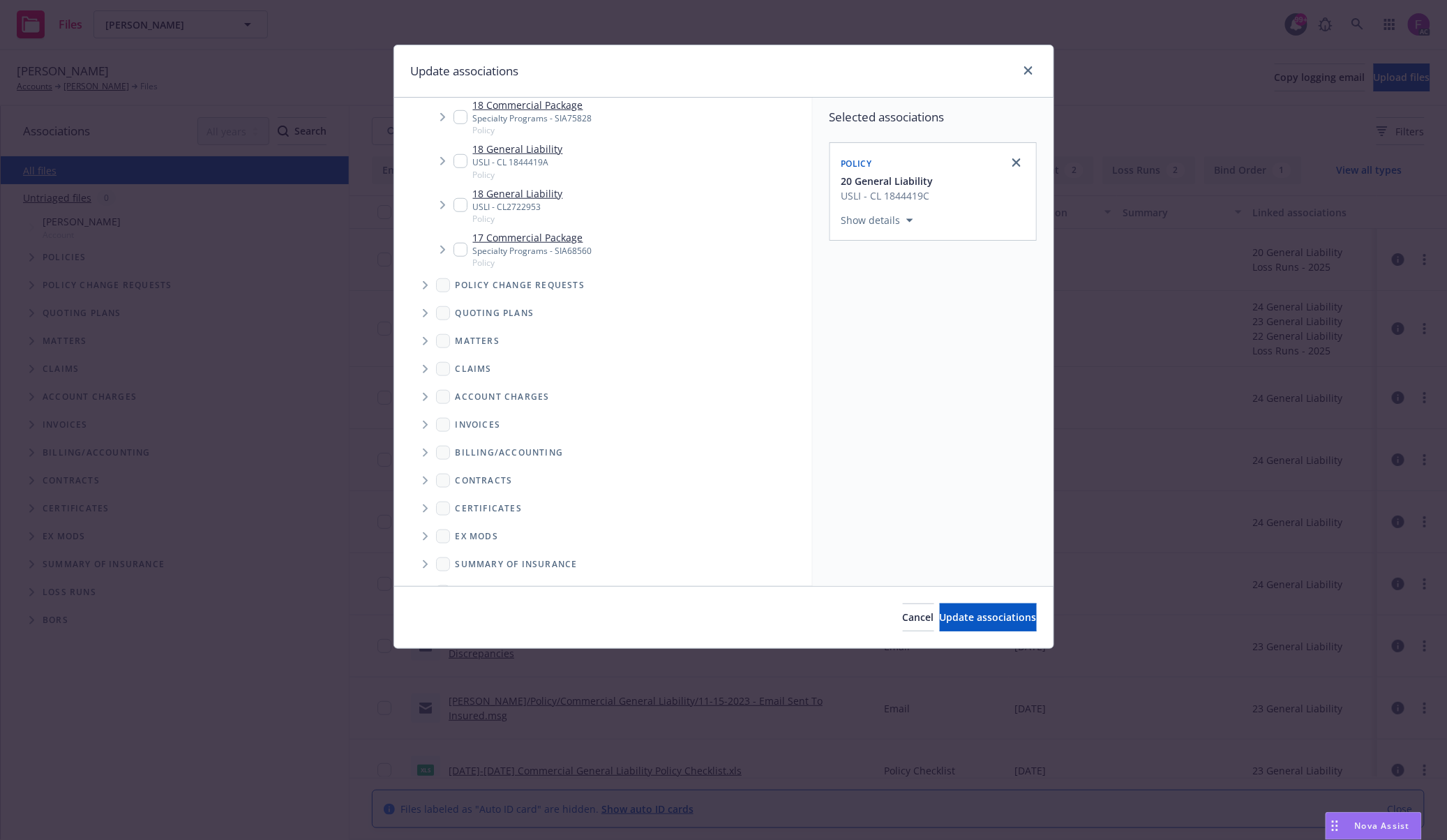
scroll to position [525, 0]
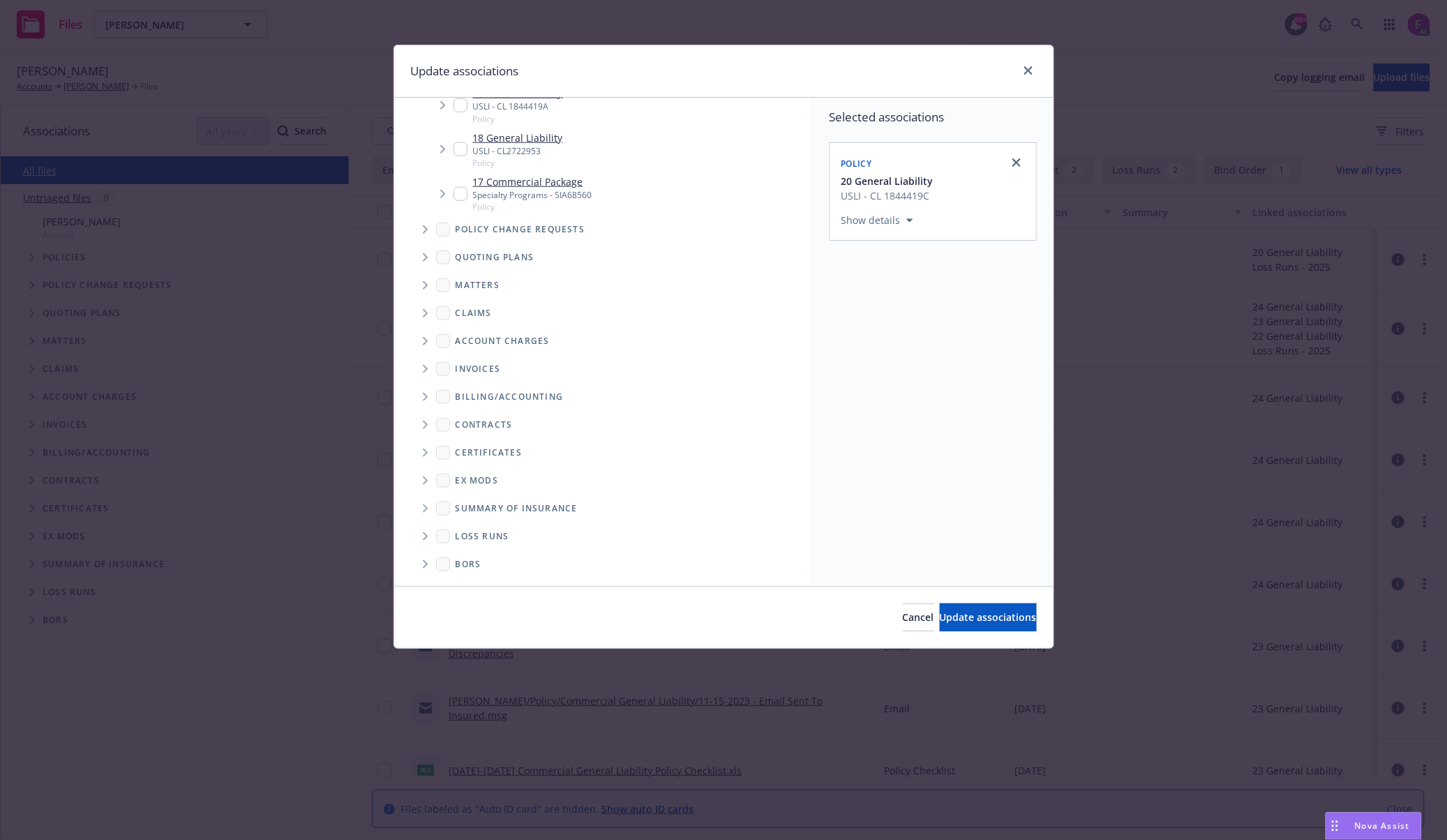
click at [420, 531] on span "Folder Tree Example" at bounding box center [424, 537] width 22 height 22
click at [460, 537] on input "Folder Tree Example" at bounding box center [462, 534] width 14 height 14
checkbox input "true"
click at [949, 465] on div "Selected associations Policy 20 General Liability USLI - CL 1844419C Show detai…" at bounding box center [933, 342] width 240 height 488
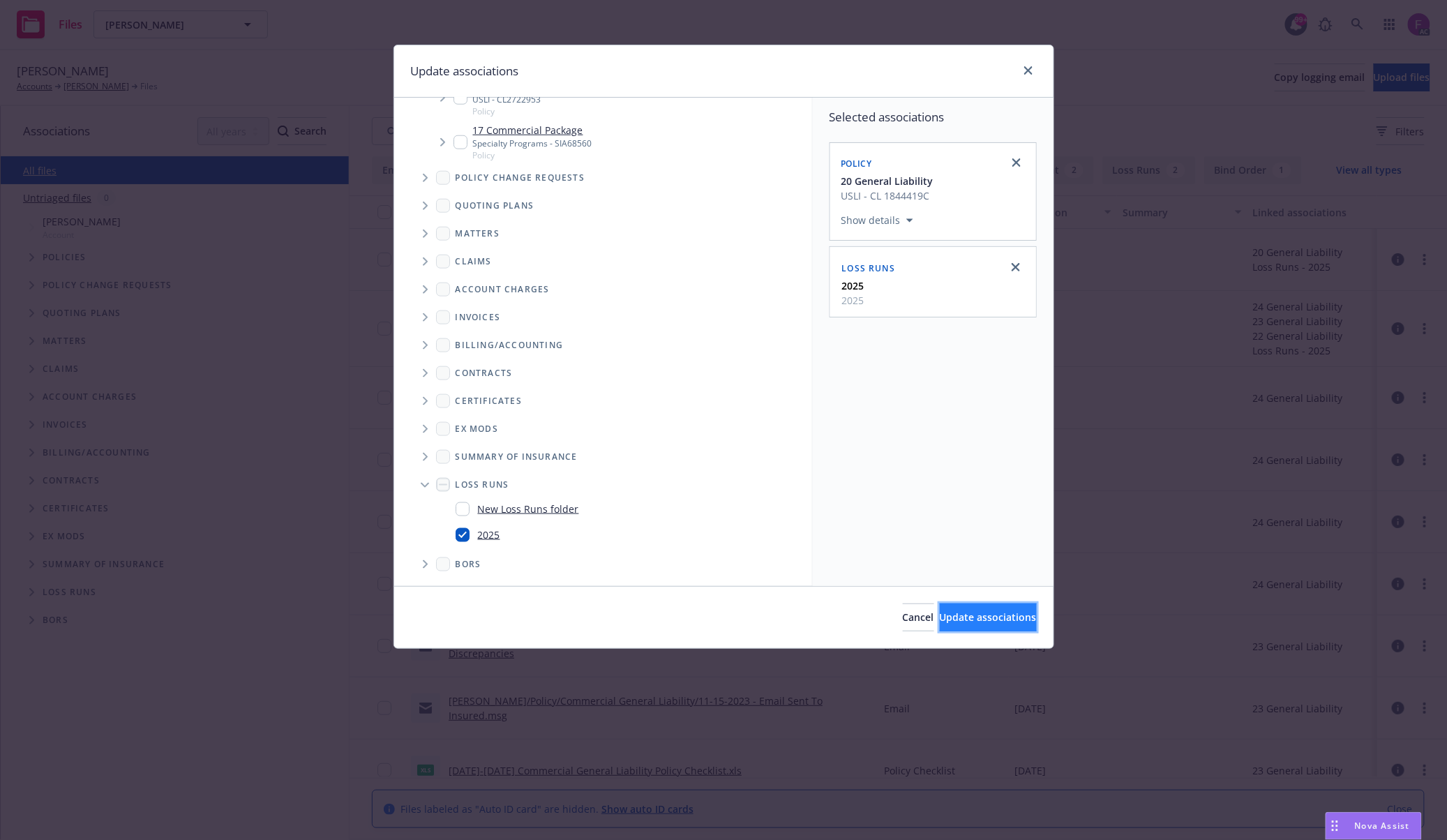
click at [956, 606] on button "Update associations" at bounding box center [988, 617] width 97 height 28
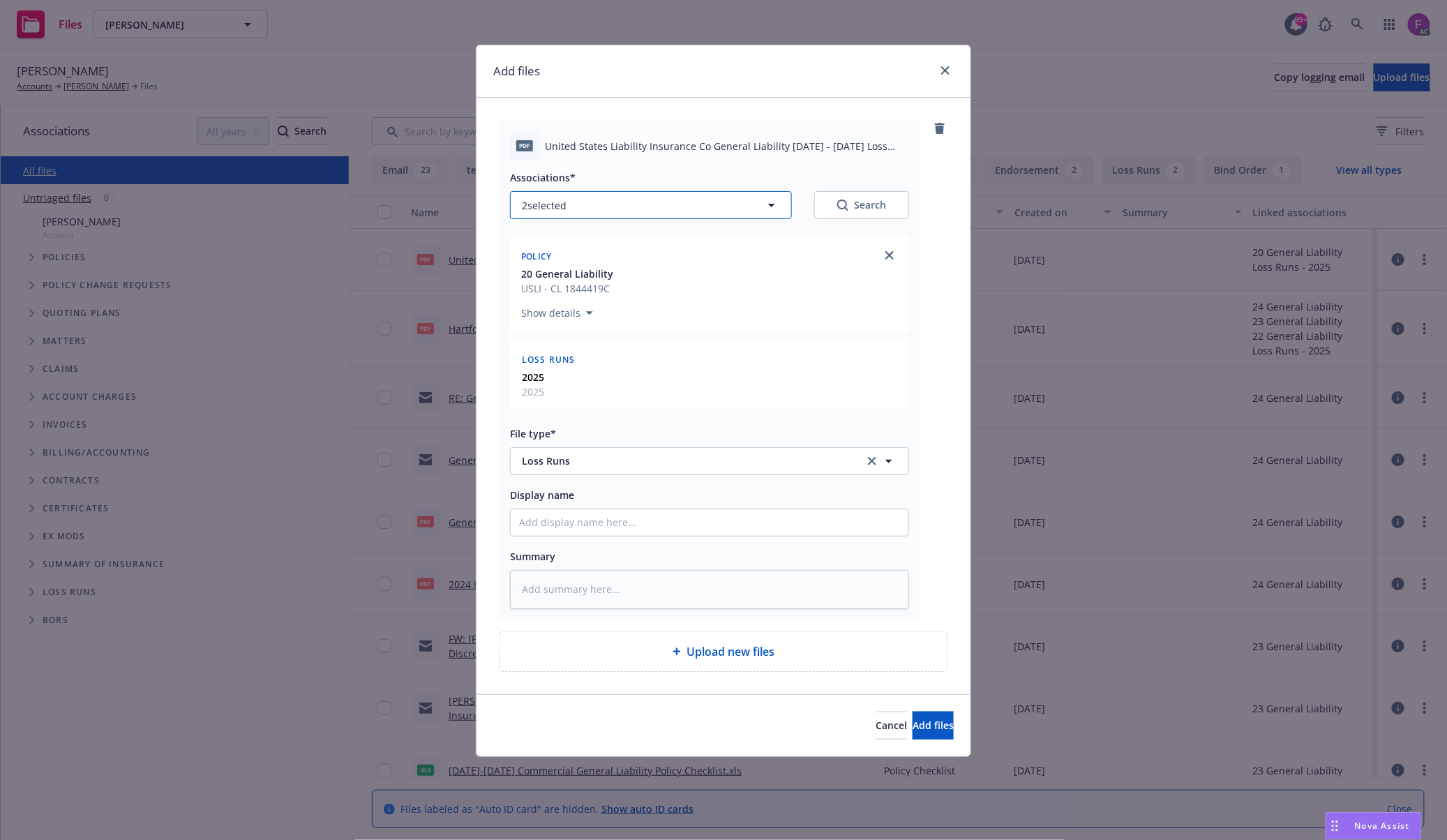
click at [598, 207] on button "2 selected" at bounding box center [651, 205] width 281 height 28
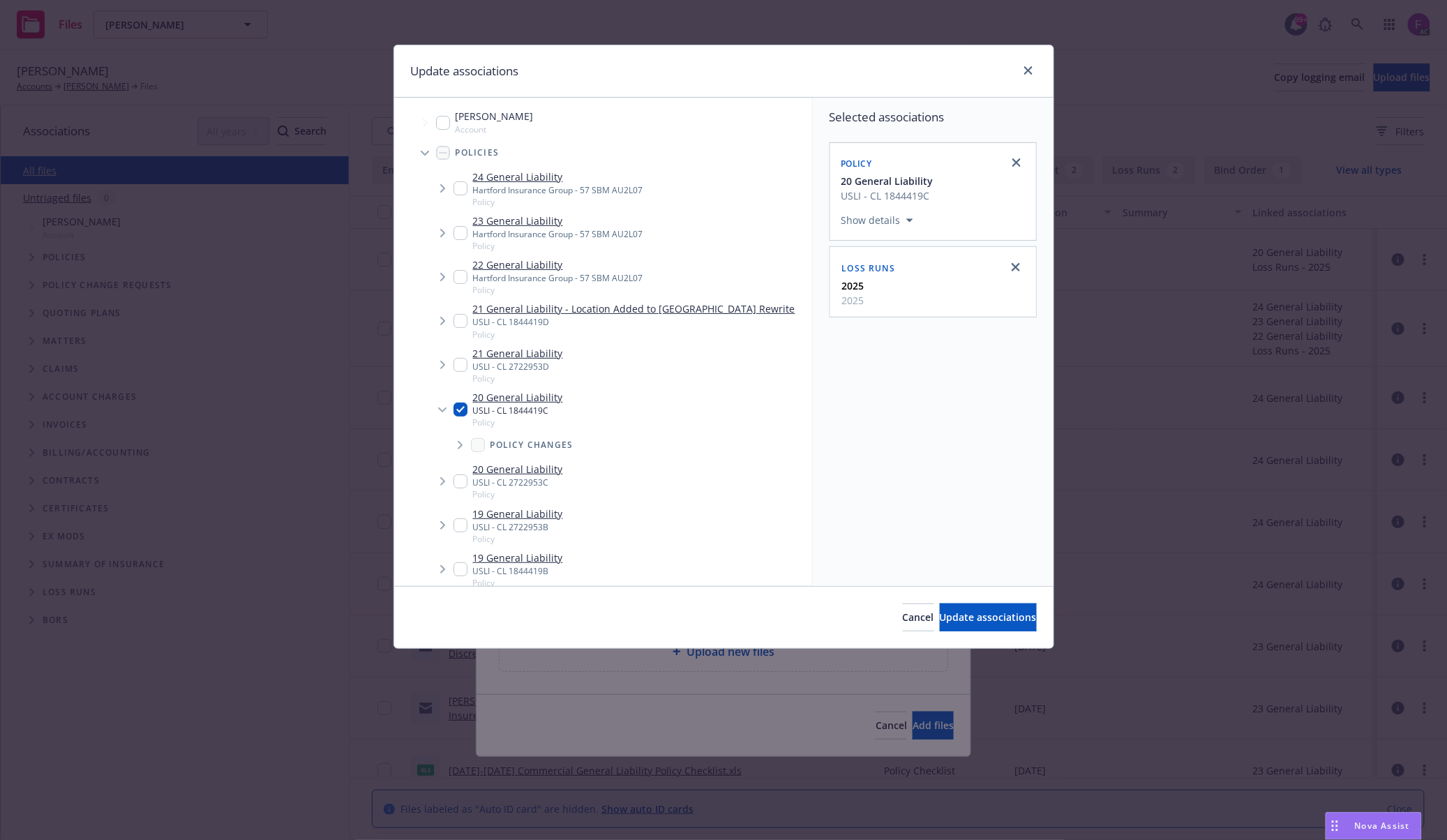
scroll to position [372, 0]
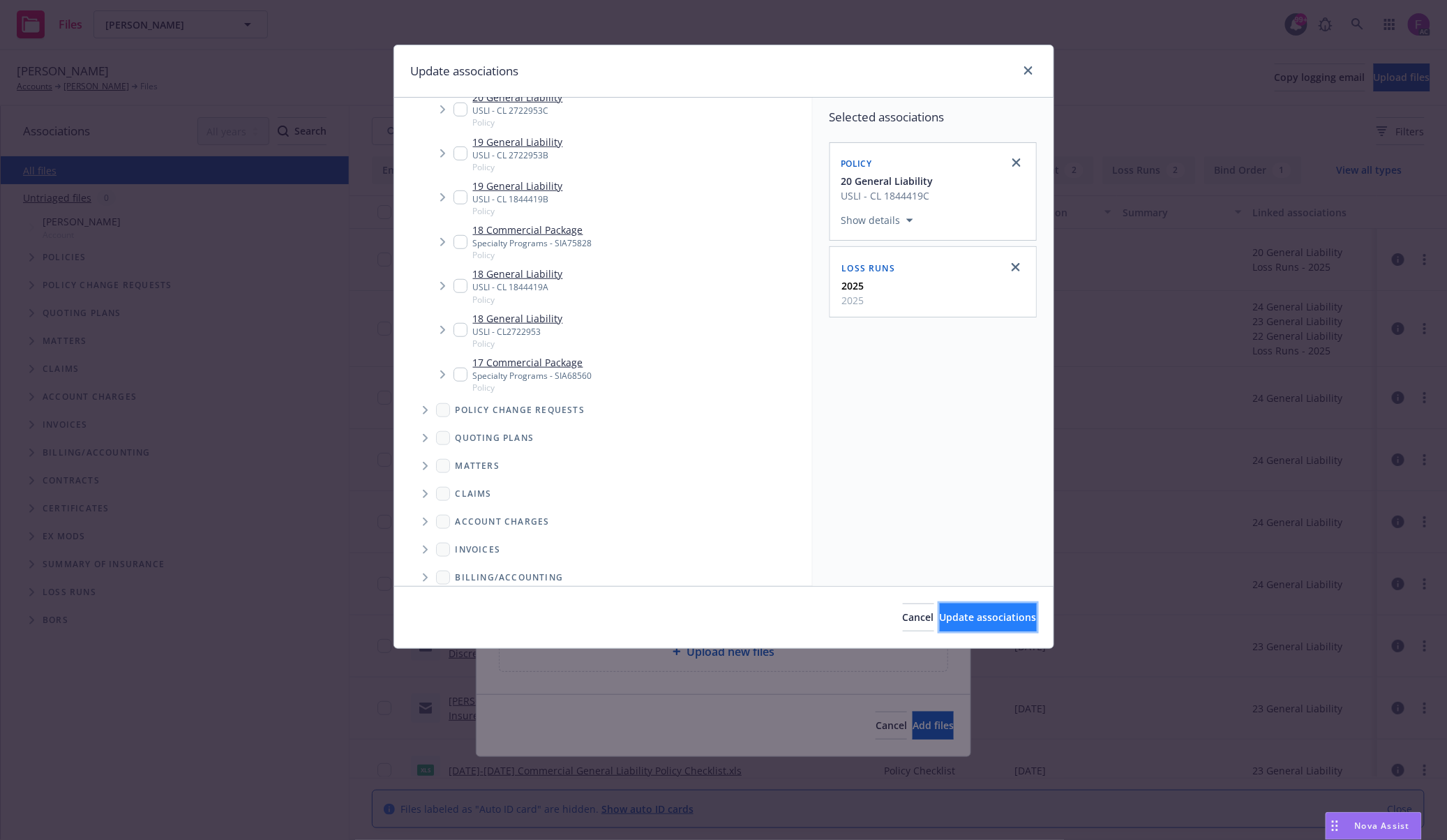
click at [986, 607] on button "Update associations" at bounding box center [988, 617] width 97 height 28
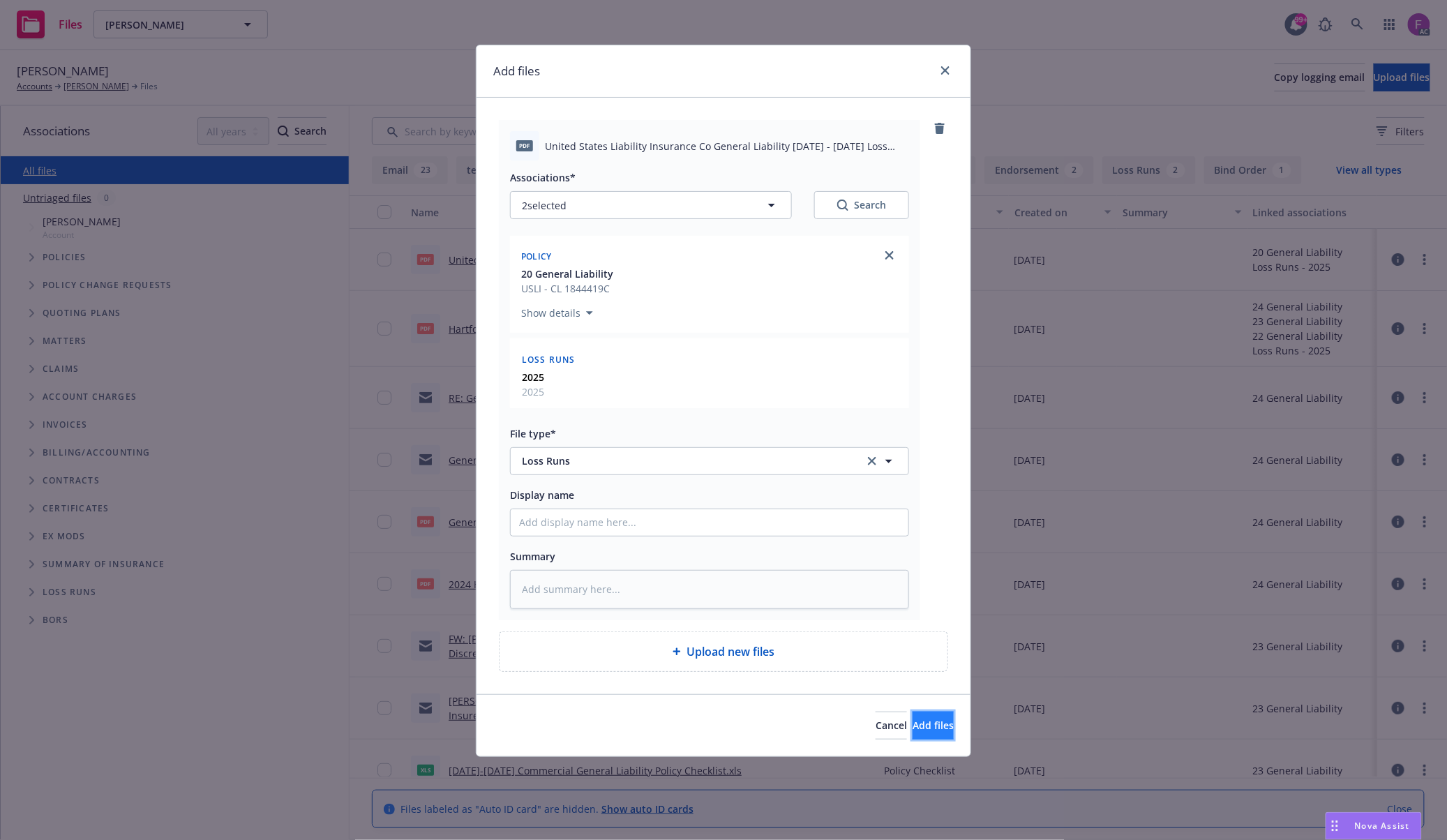
click at [936, 726] on button "Add files" at bounding box center [933, 726] width 41 height 28
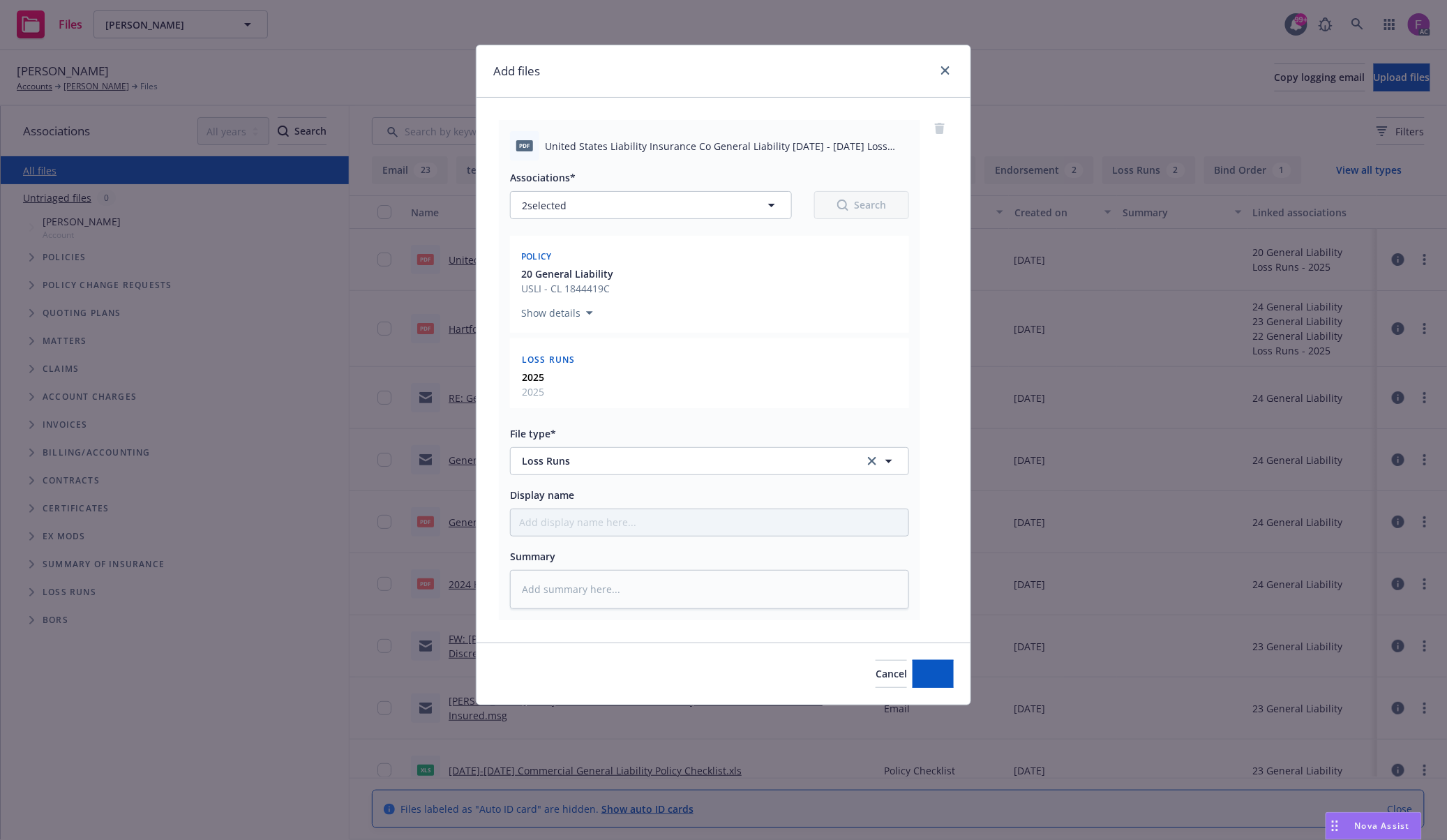
type textarea "x"
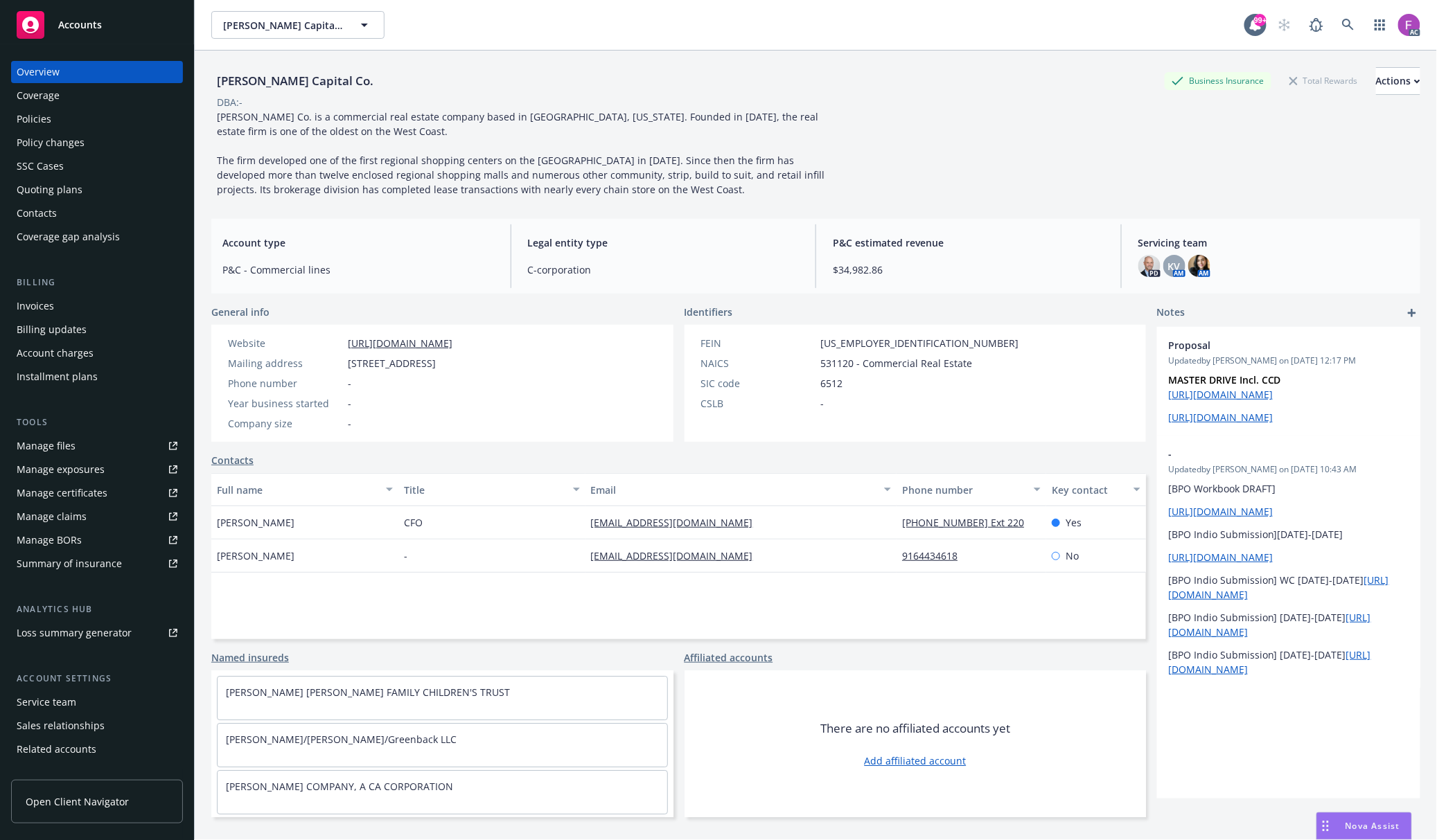
click at [61, 121] on div "Policies" at bounding box center [97, 119] width 161 height 22
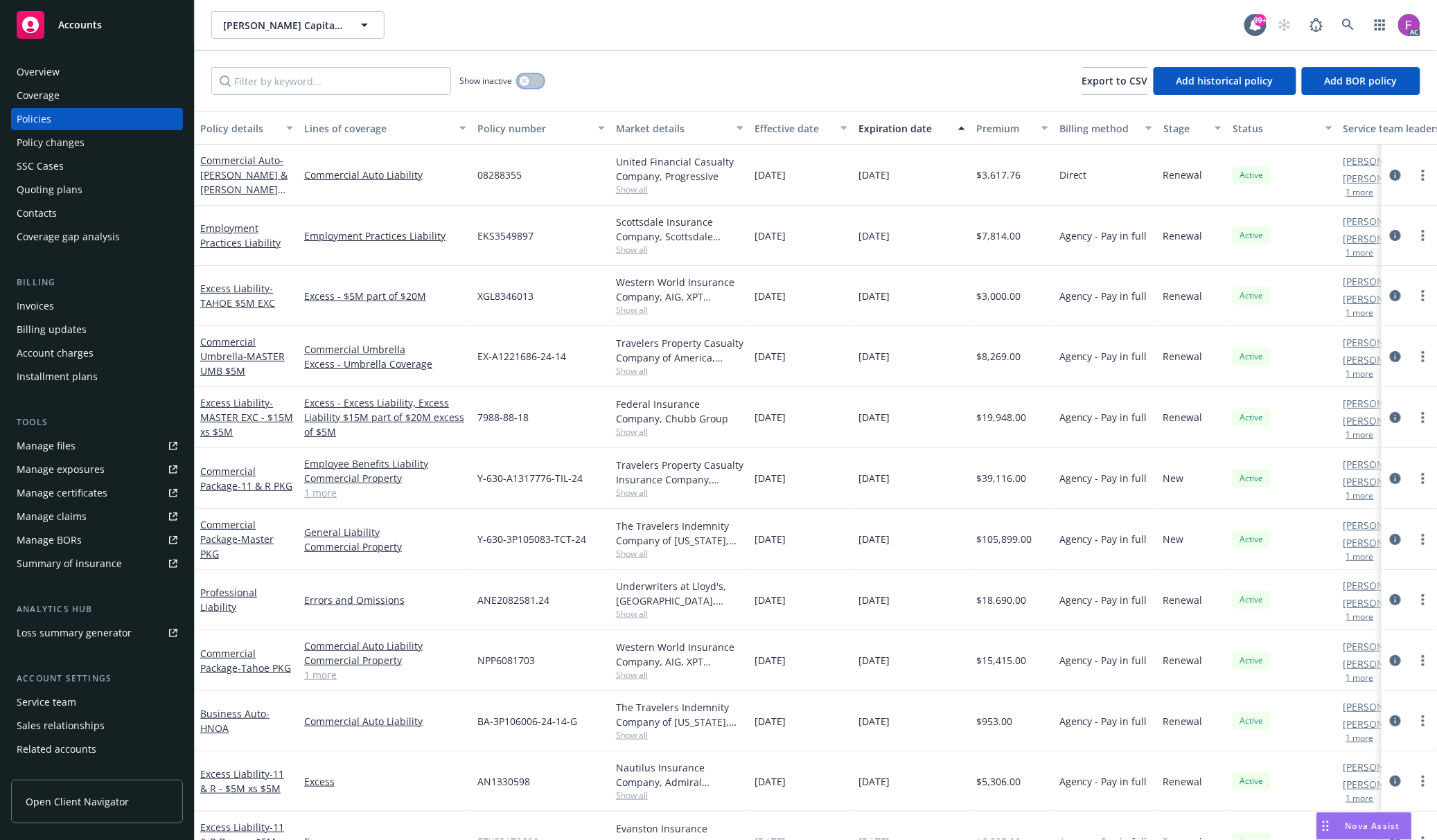
click at [531, 81] on button "button" at bounding box center [531, 81] width 26 height 14
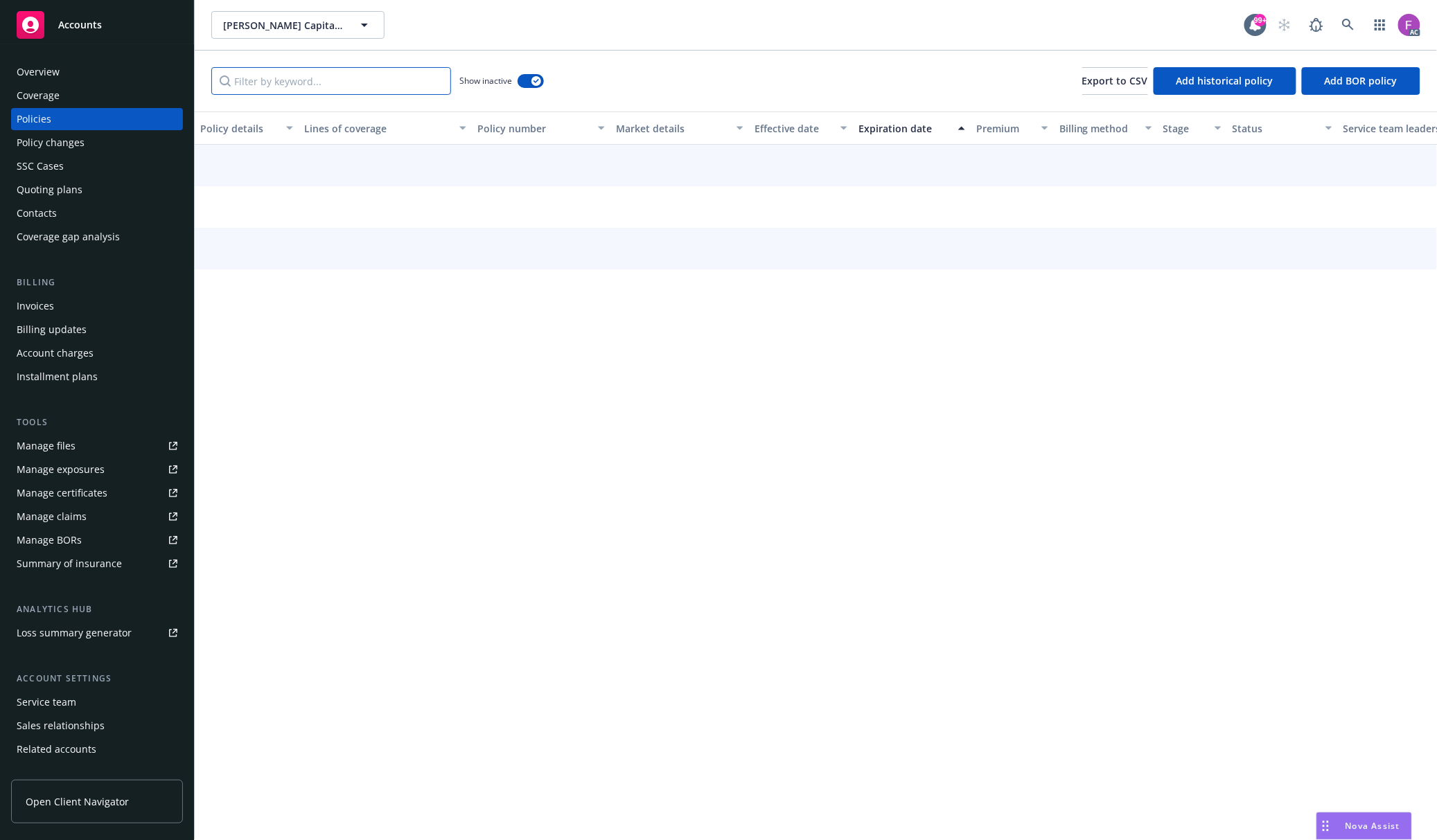
click at [360, 86] on input "Filter by keyword..." at bounding box center [330, 81] width 239 height 28
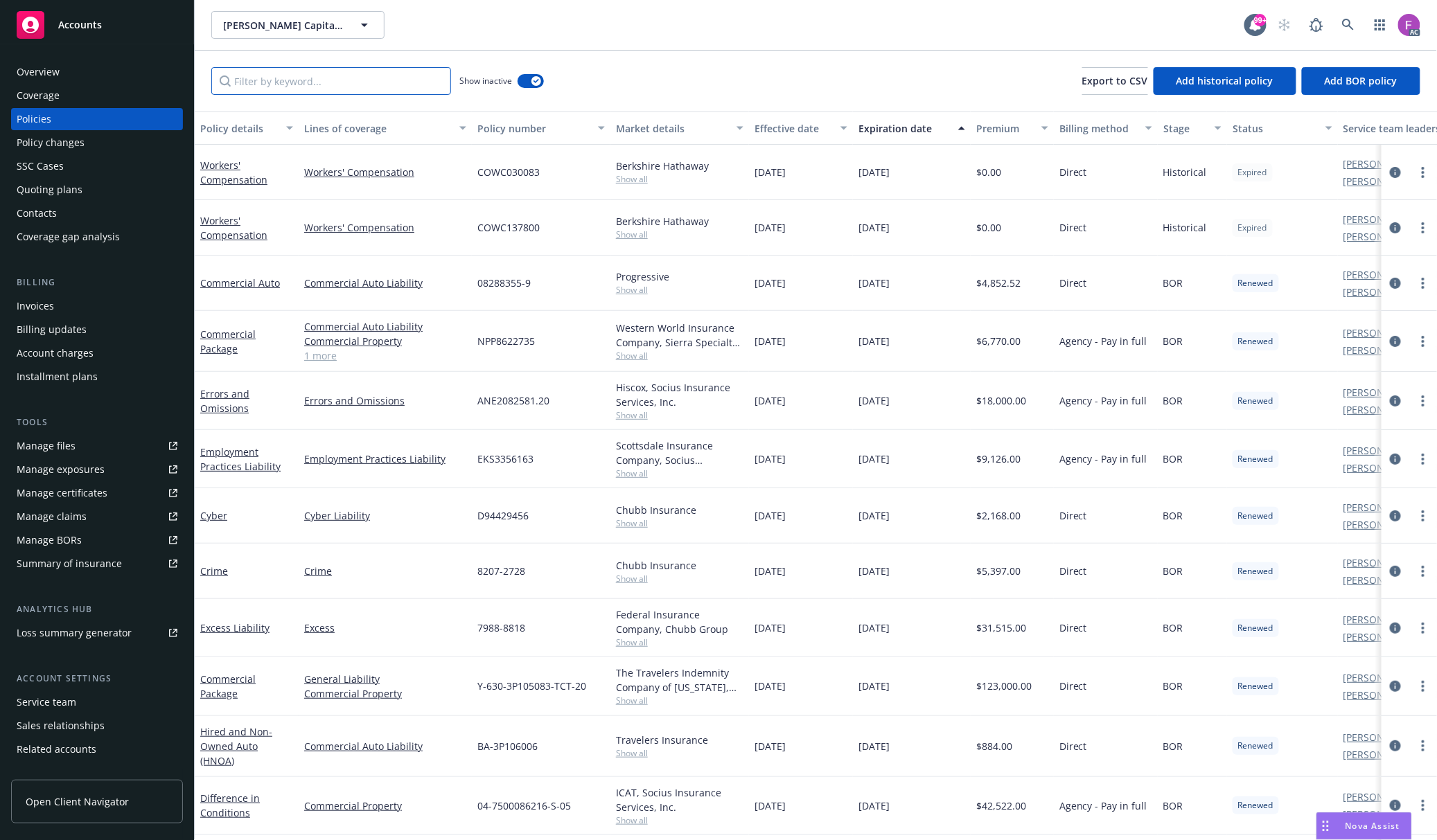
paste input "AN1330598"
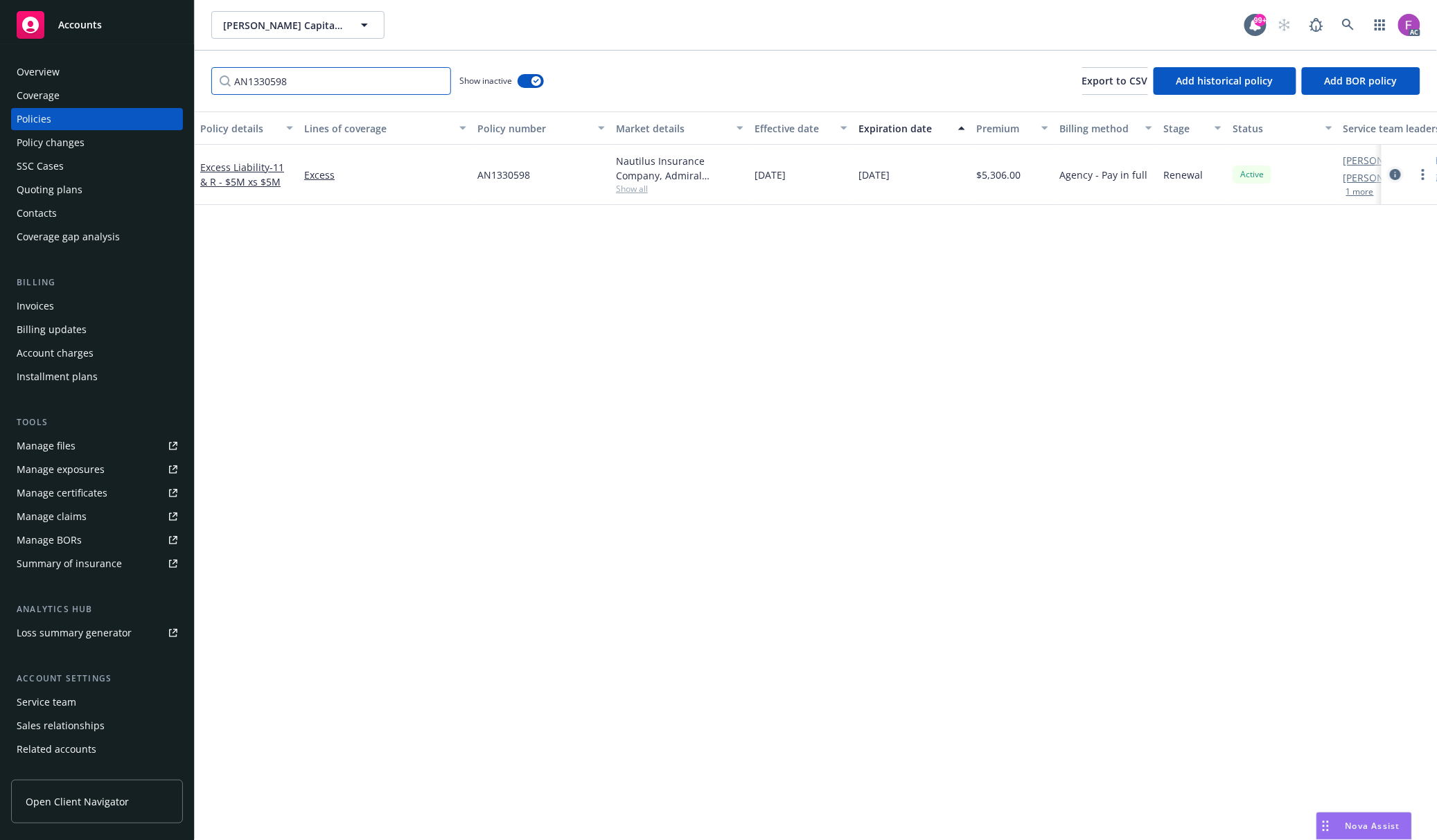
type input "AN1330598"
click at [1397, 173] on icon "circleInformation" at bounding box center [1395, 174] width 11 height 11
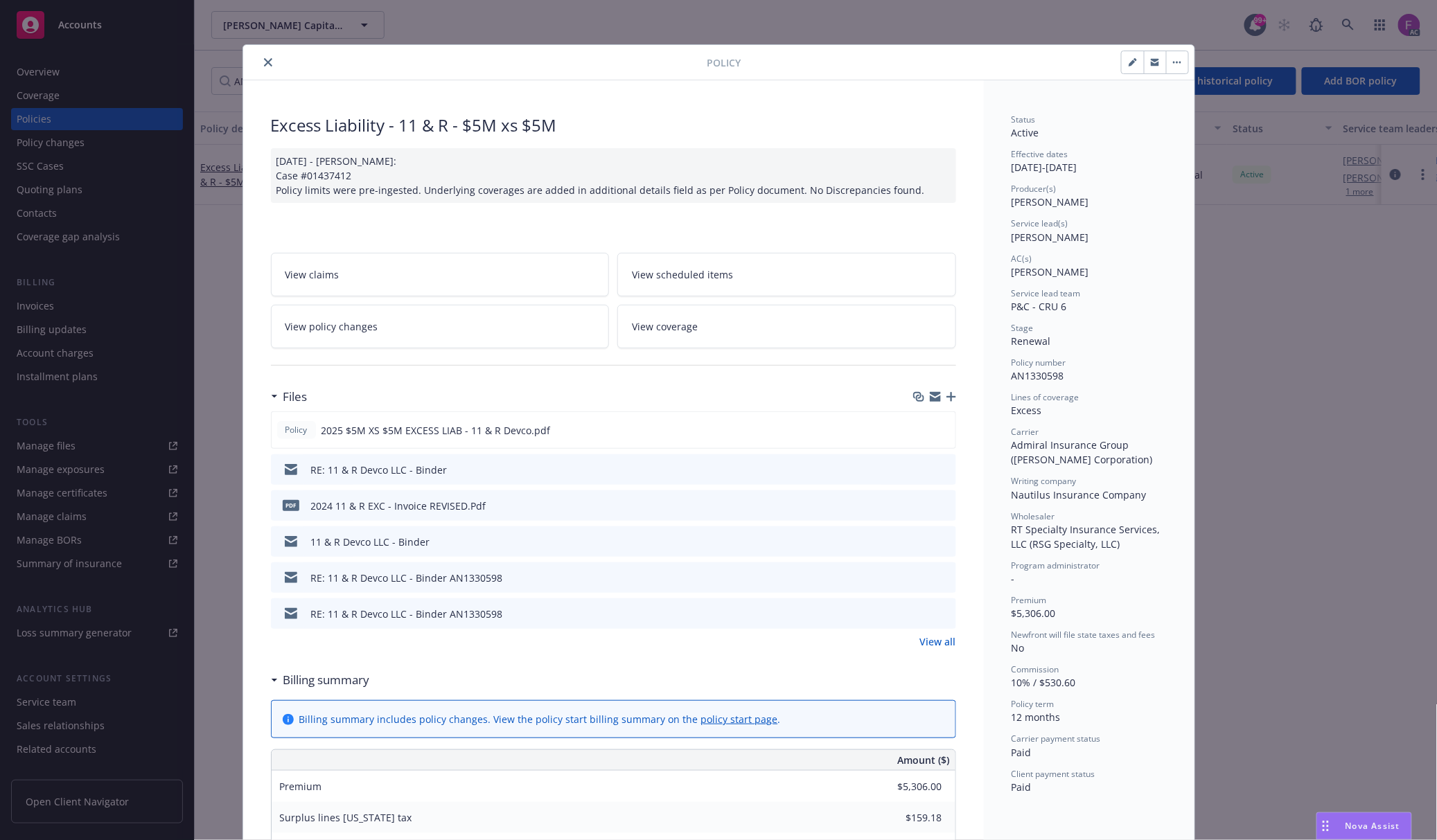
click at [937, 467] on icon "preview file" at bounding box center [943, 469] width 12 height 9
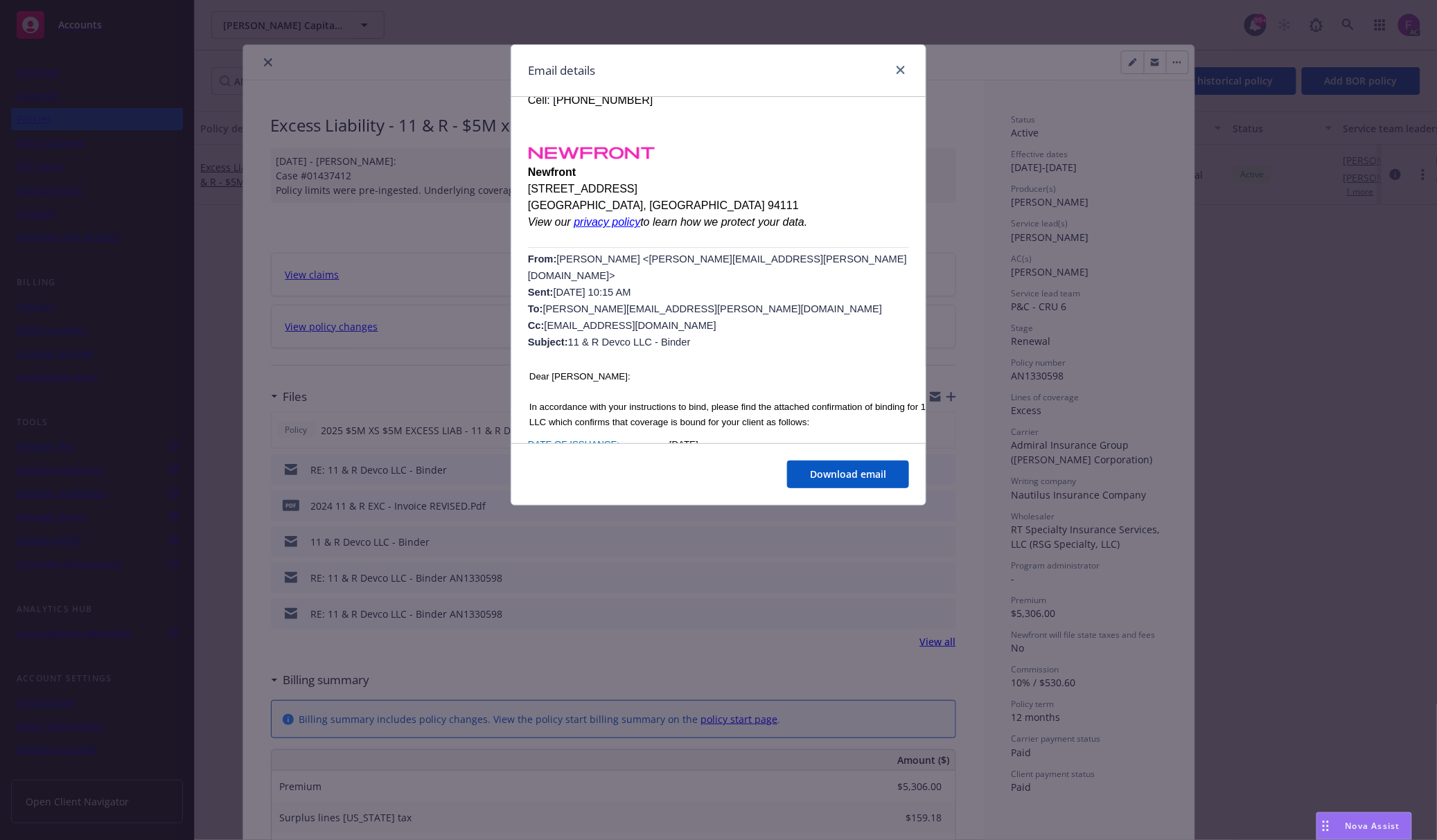
scroll to position [369, 0]
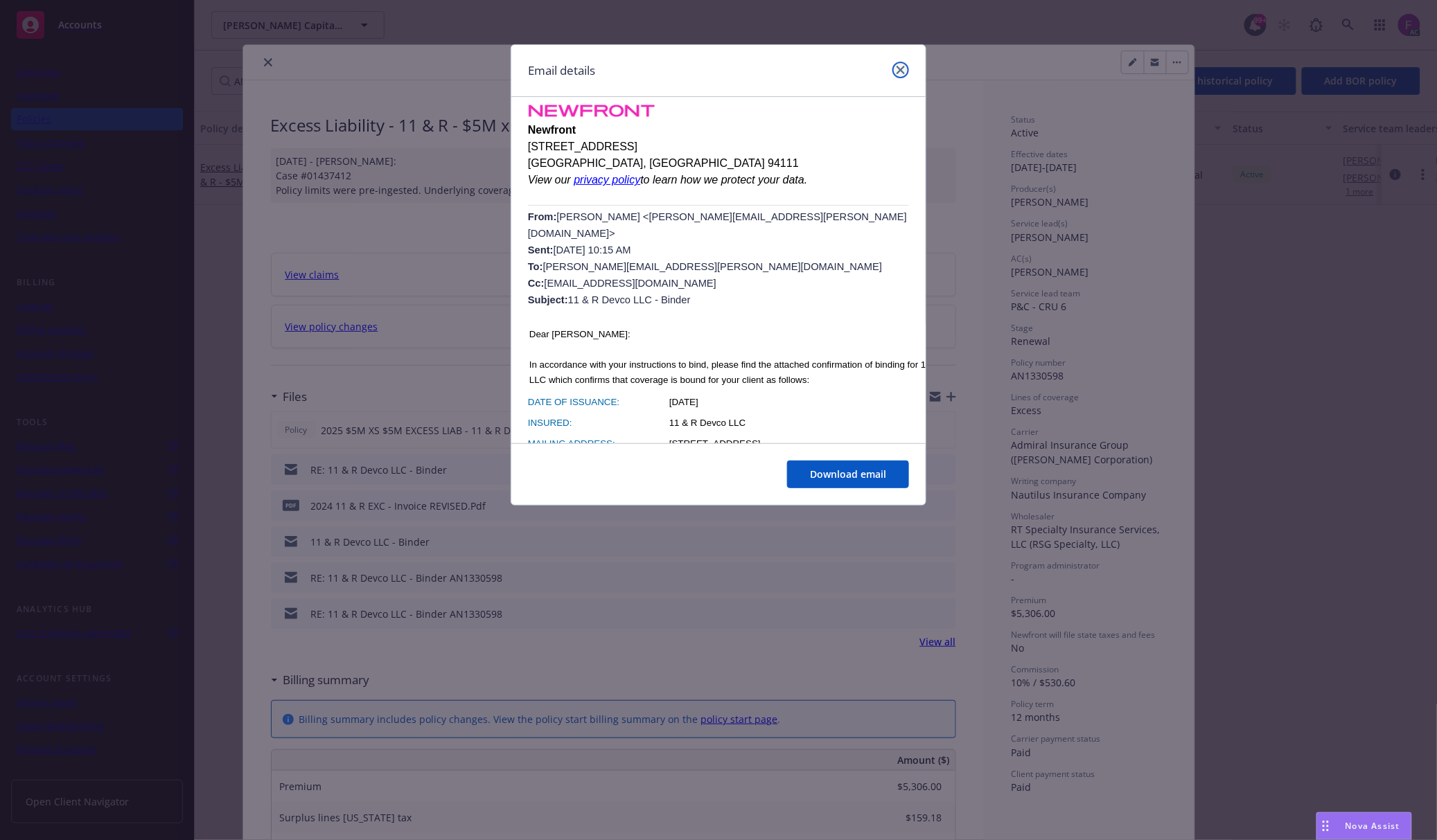
click at [906, 67] on link "close" at bounding box center [900, 70] width 17 height 17
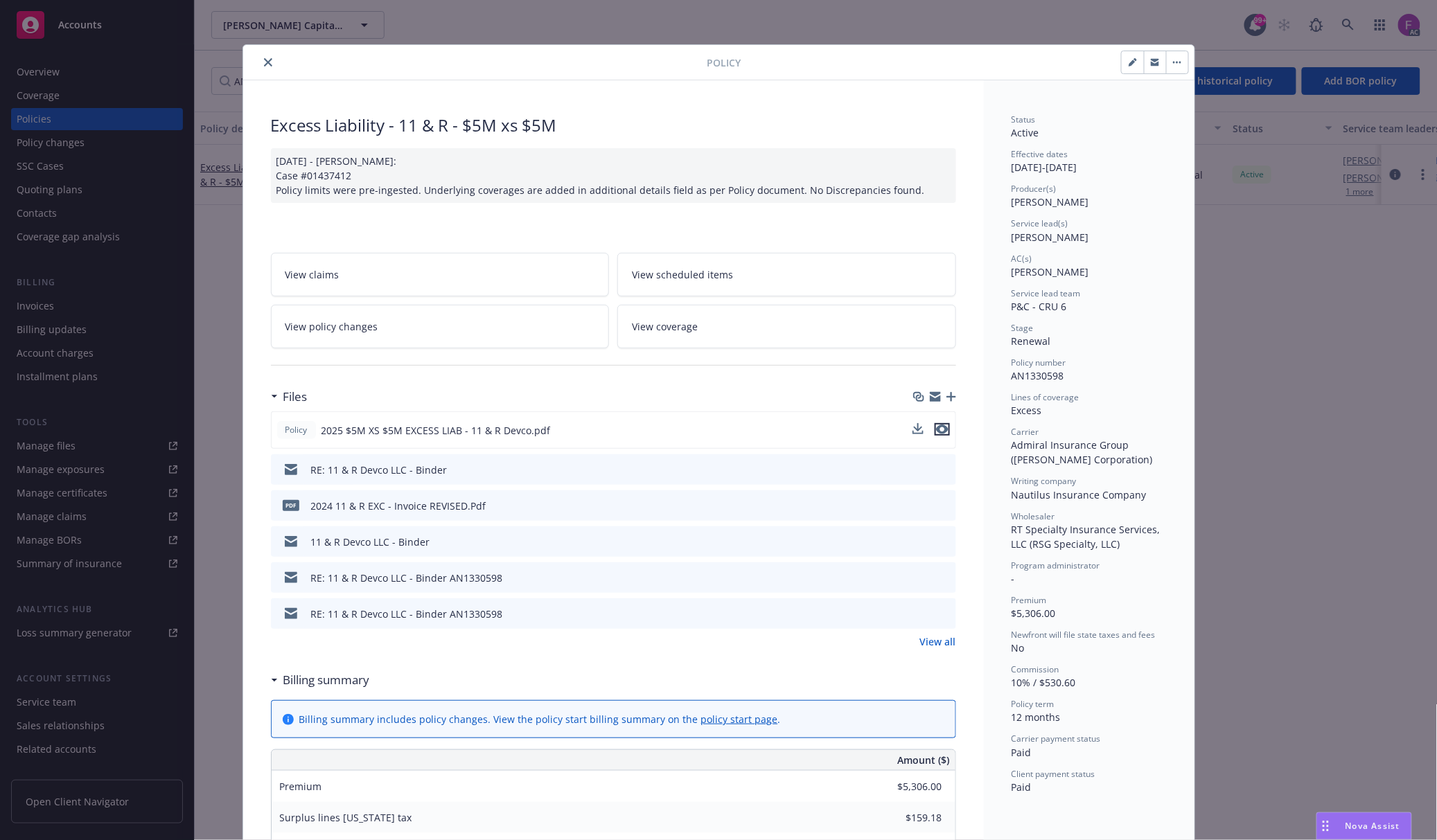
click at [939, 432] on icon "preview file" at bounding box center [942, 429] width 12 height 9
